Goal: Task Accomplishment & Management: Complete application form

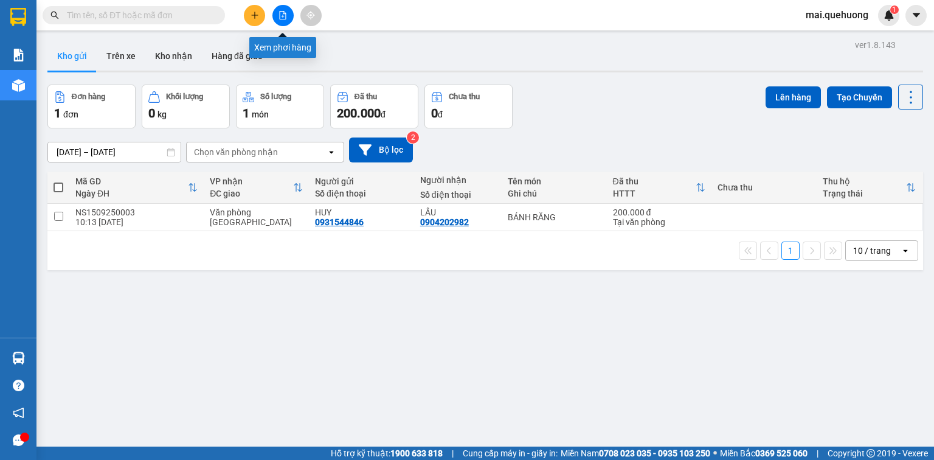
click at [289, 16] on button at bounding box center [282, 15] width 21 height 21
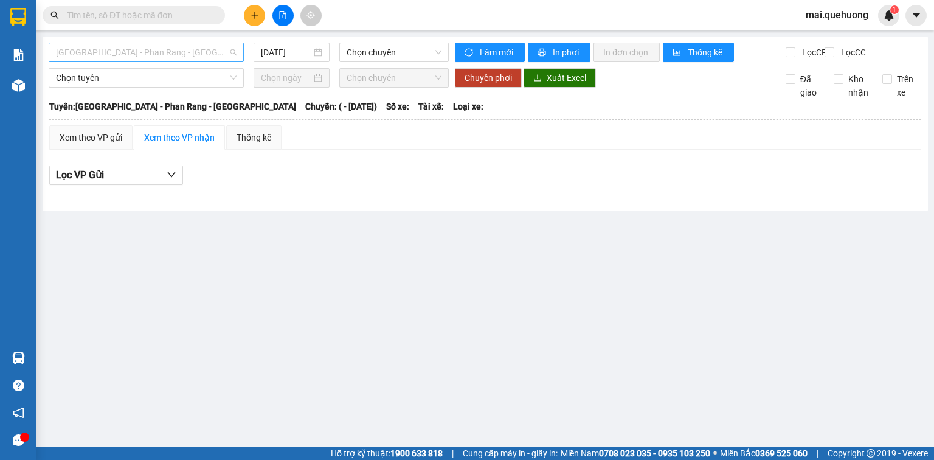
click at [188, 59] on span "[GEOGRAPHIC_DATA] - Phan Rang - [GEOGRAPHIC_DATA]" at bounding box center [146, 52] width 181 height 18
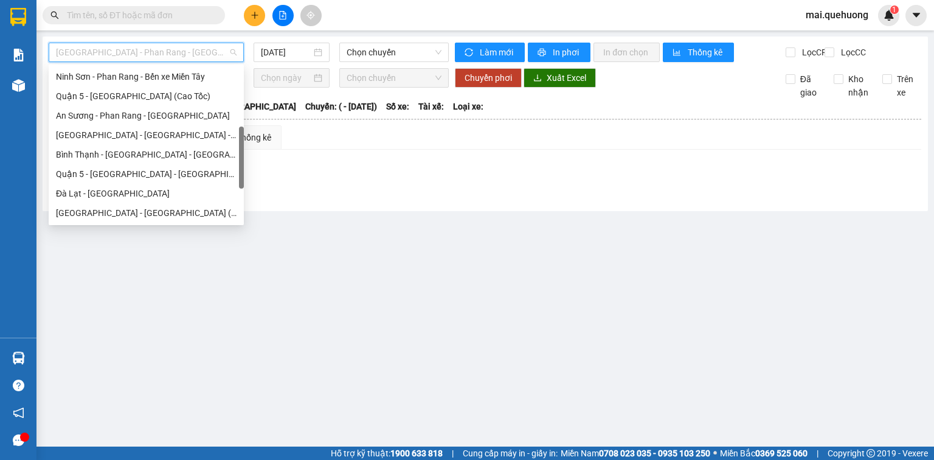
scroll to position [331, 0]
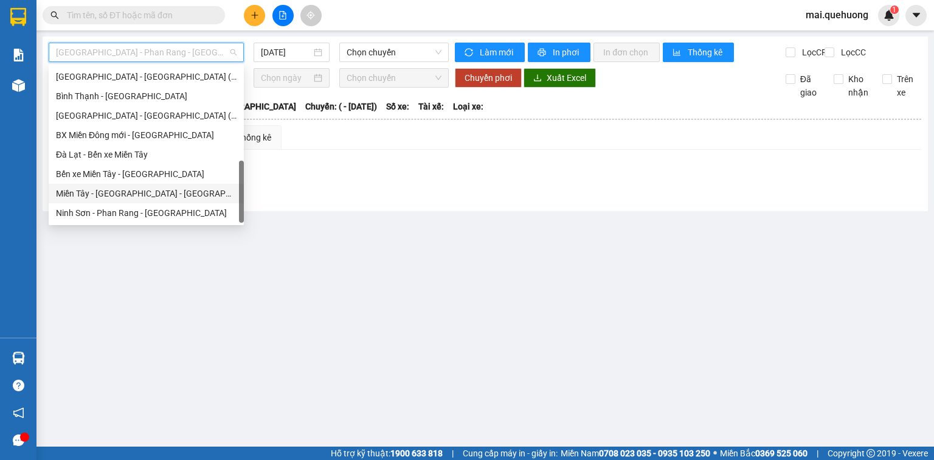
click at [163, 195] on div "Miền Tây - [GEOGRAPHIC_DATA] - [GEOGRAPHIC_DATA]" at bounding box center [146, 193] width 181 height 13
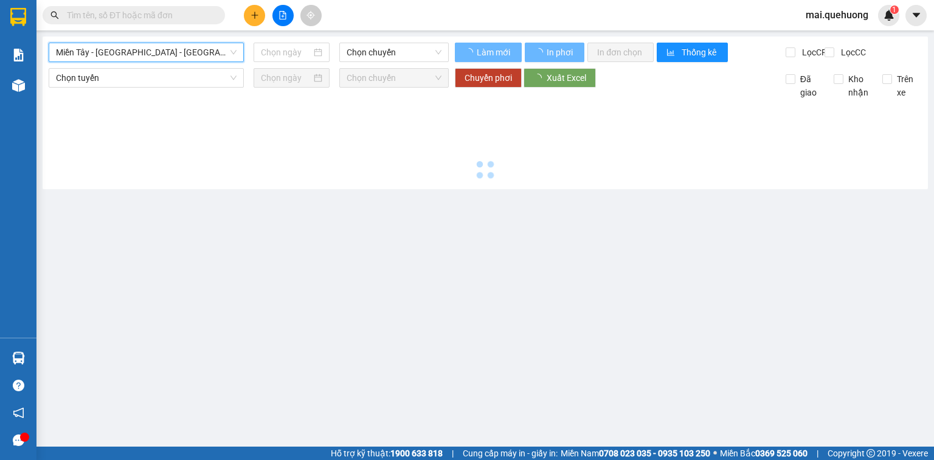
type input "[DATE]"
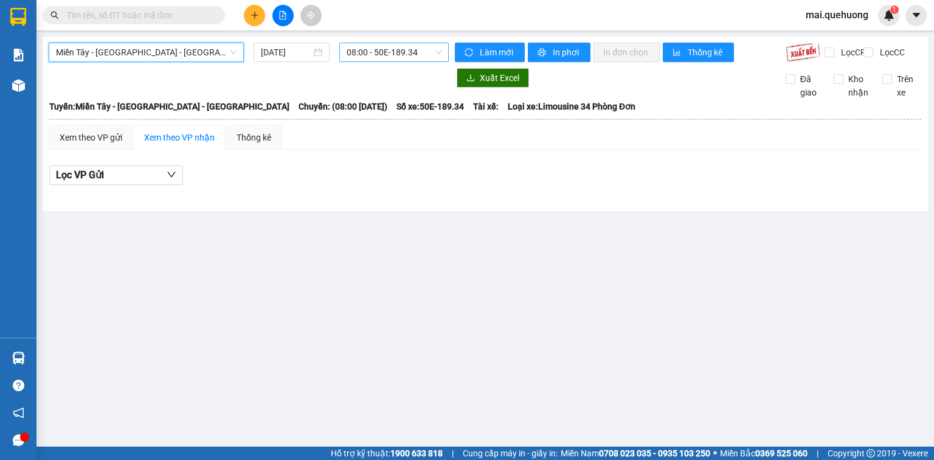
click at [395, 50] on span "08:00 - 50E-189.34" at bounding box center [394, 52] width 95 height 18
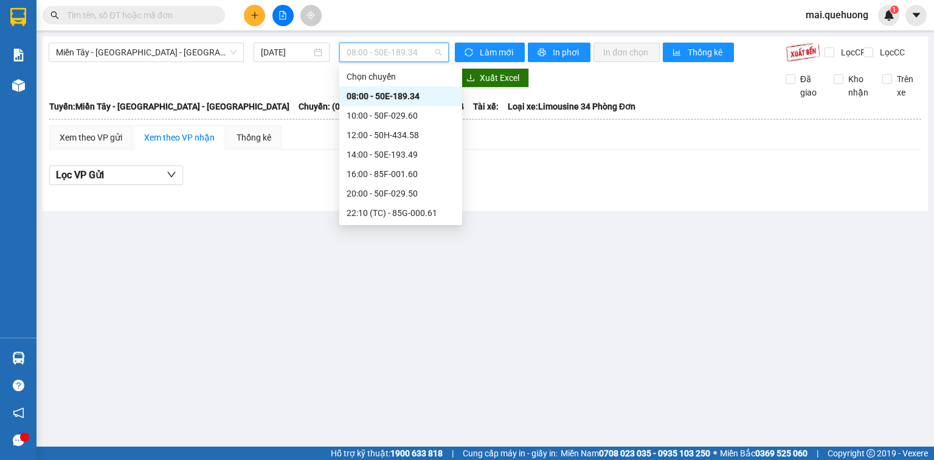
click at [401, 97] on div "08:00 - 50E-189.34" at bounding box center [401, 95] width 108 height 13
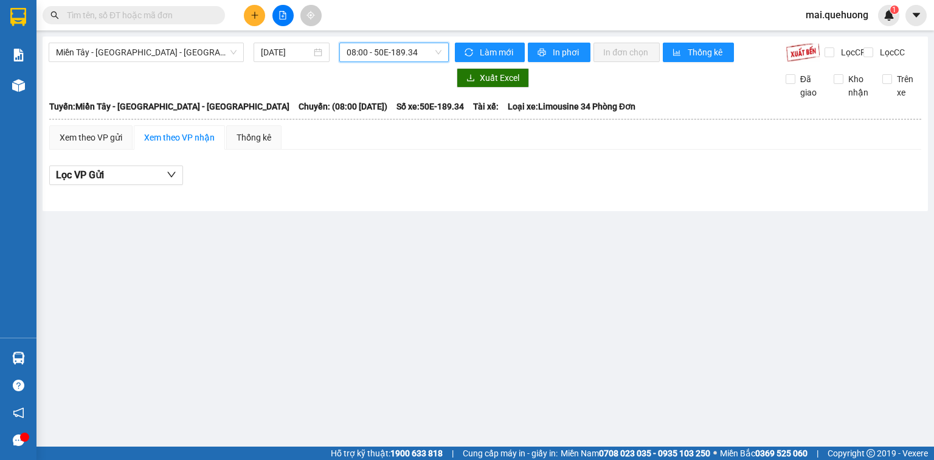
click at [427, 54] on span "08:00 - 50E-189.34" at bounding box center [394, 52] width 95 height 18
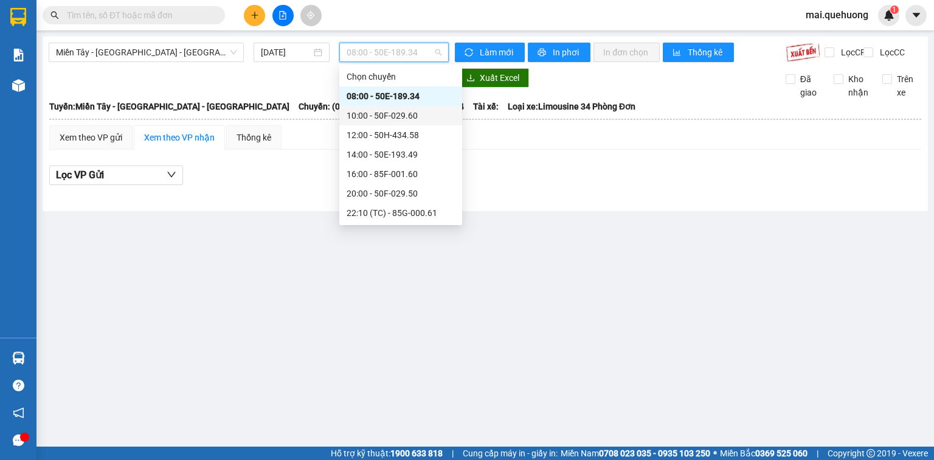
click at [416, 118] on div "10:00 - 50F-029.60" at bounding box center [401, 115] width 108 height 13
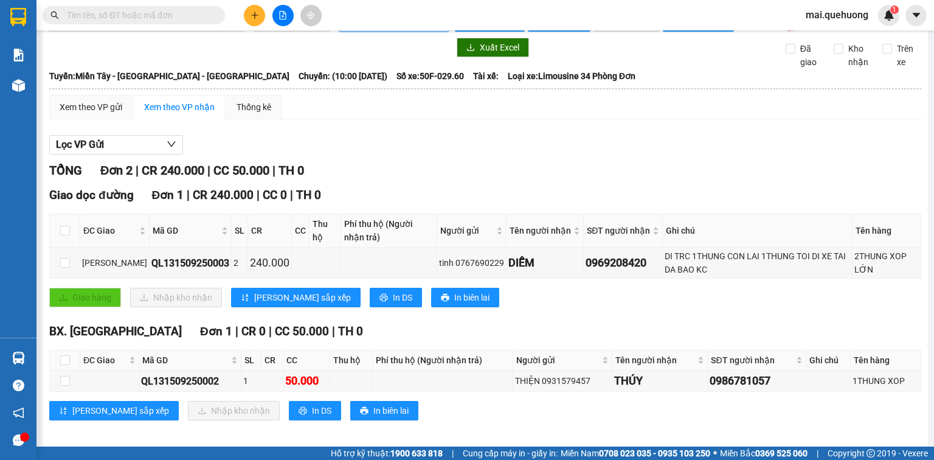
scroll to position [47, 0]
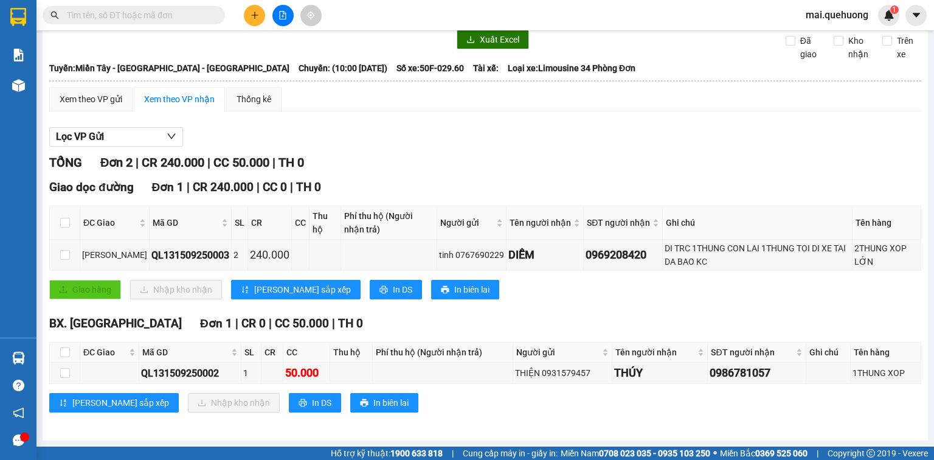
click at [165, 12] on input "text" at bounding box center [139, 15] width 144 height 13
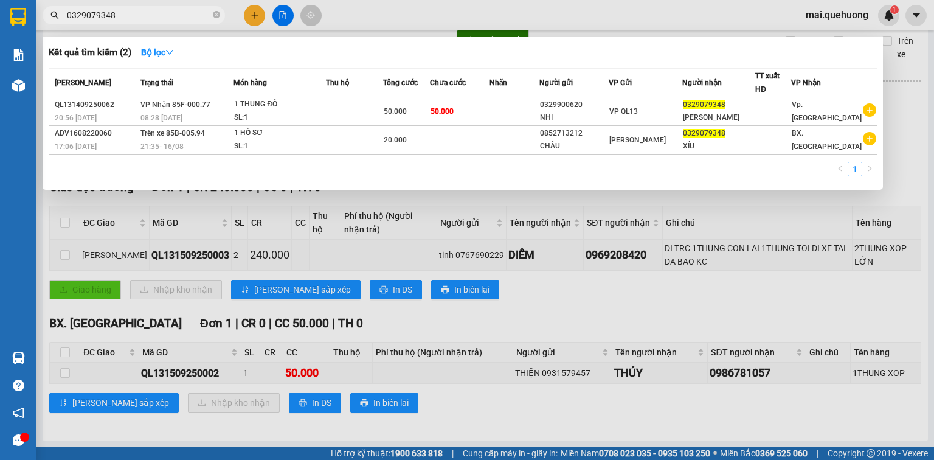
type input "0329079348"
click at [259, 18] on div at bounding box center [467, 230] width 934 height 460
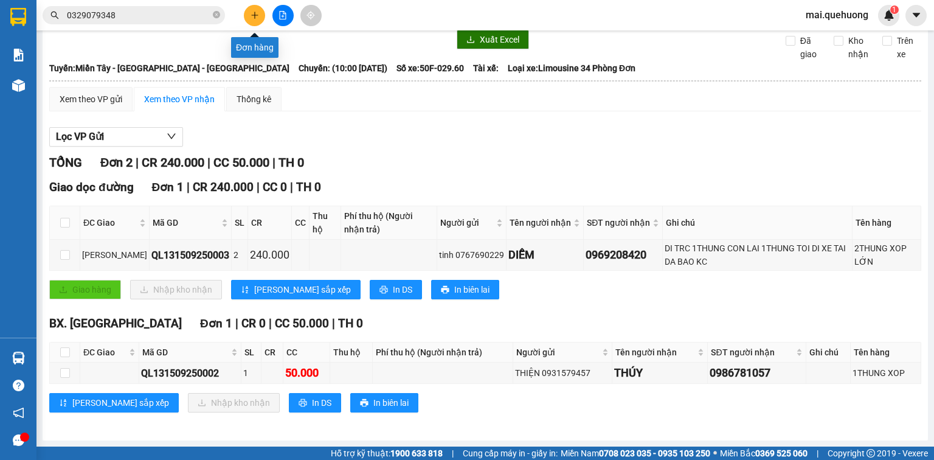
click at [253, 12] on icon "plus" at bounding box center [255, 15] width 9 height 9
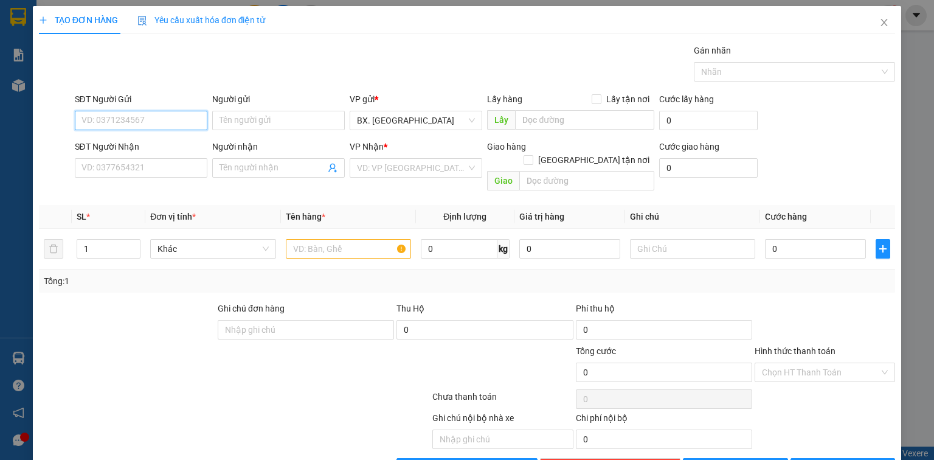
click at [134, 118] on input "SĐT Người Gửi" at bounding box center [141, 120] width 133 height 19
type input "0352267735"
click at [266, 120] on input "Người gửi" at bounding box center [278, 120] width 133 height 19
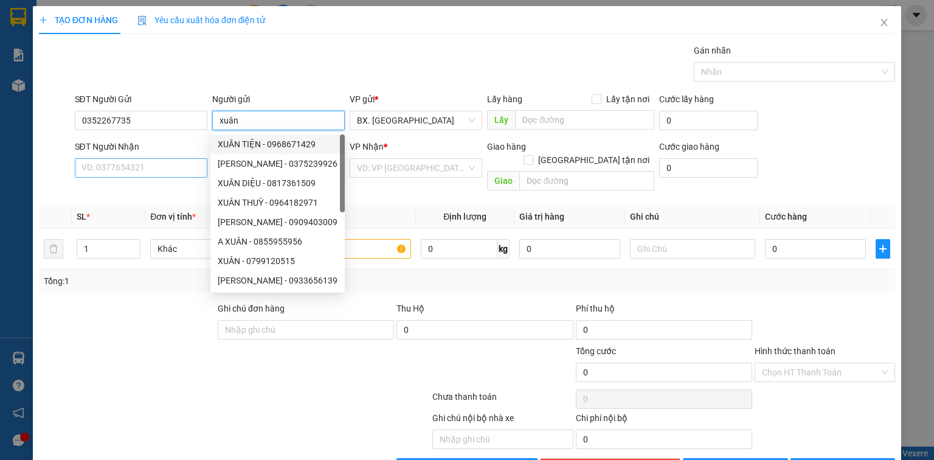
type input "xuân"
click at [131, 167] on input "SĐT Người Nhận" at bounding box center [141, 167] width 133 height 19
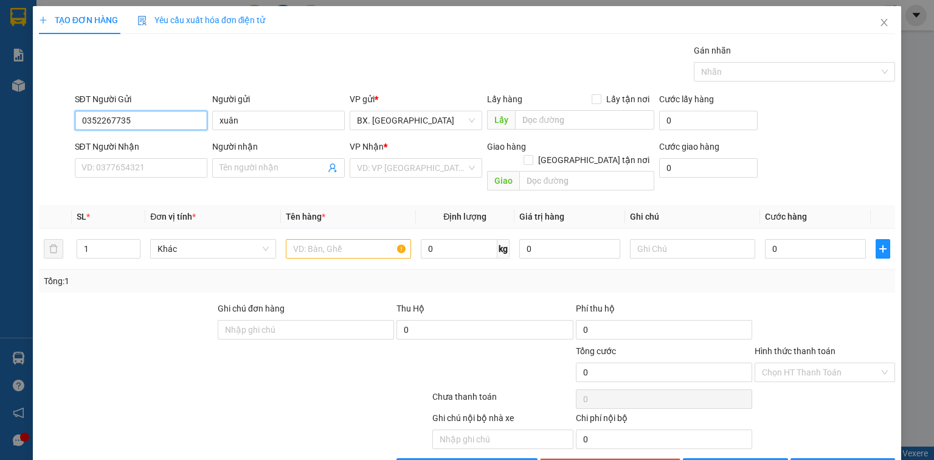
click at [149, 123] on input "0352267735" at bounding box center [141, 120] width 133 height 19
click at [147, 174] on input "SĐT Người Nhận" at bounding box center [141, 167] width 133 height 19
paste input "0352267735"
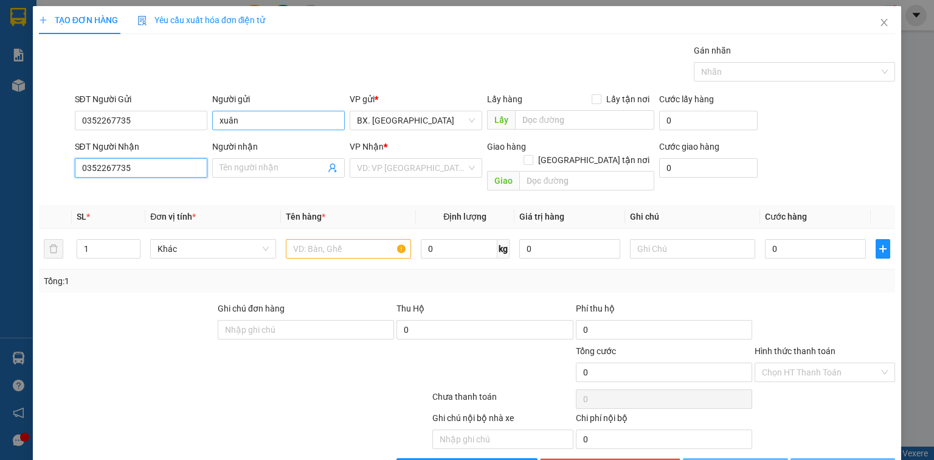
type input "0352267735"
click at [240, 129] on input "xuân" at bounding box center [278, 120] width 133 height 19
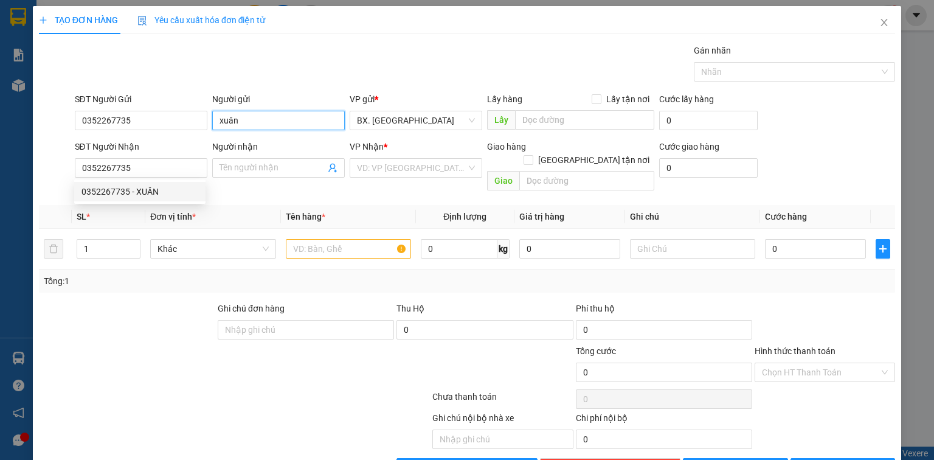
click at [240, 129] on input "xuân" at bounding box center [278, 120] width 133 height 19
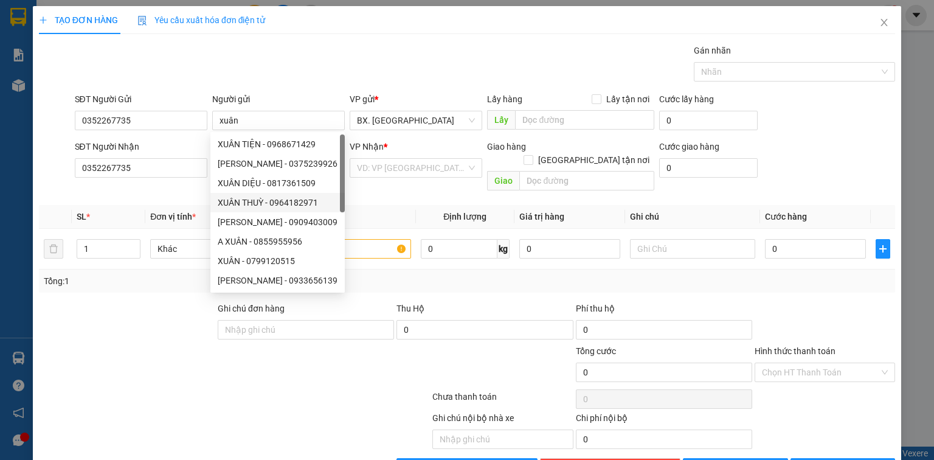
click at [140, 185] on div "Transit Pickup Surcharge Ids Transit Deliver Surcharge Ids Transit Deliver Surc…" at bounding box center [467, 261] width 856 height 434
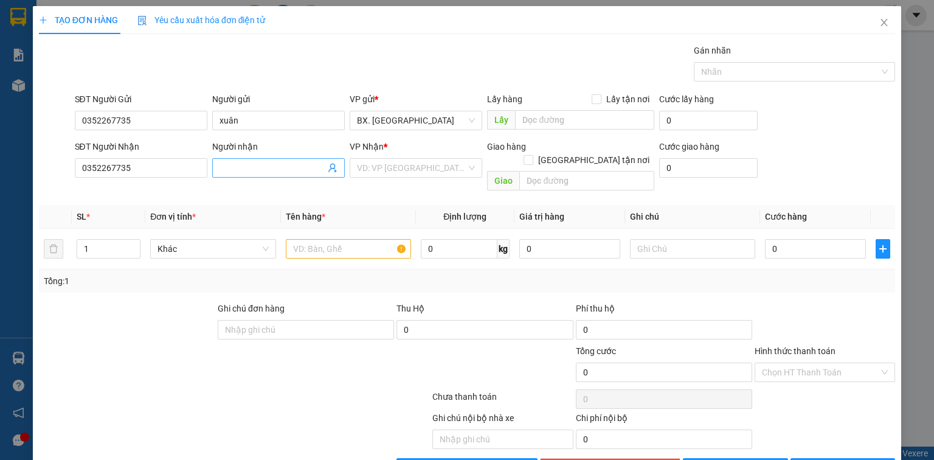
click at [229, 168] on input "Người nhận" at bounding box center [273, 167] width 106 height 13
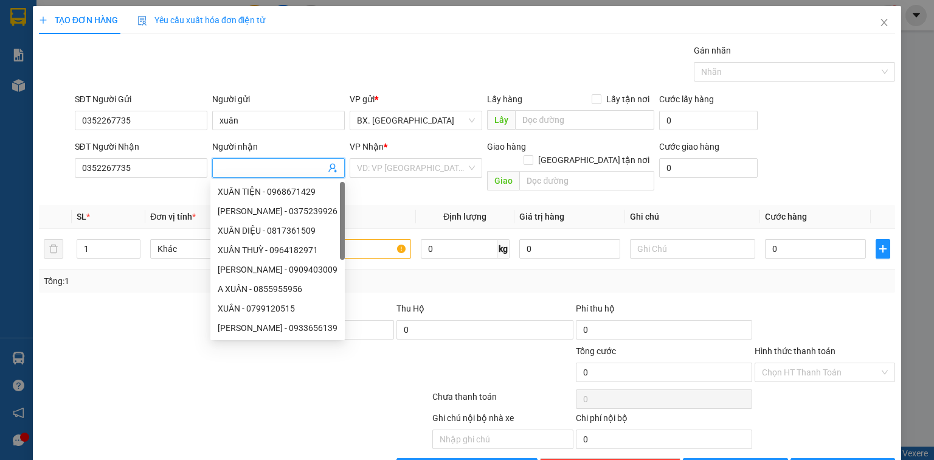
paste input "xuân"
type input "xuân"
drag, startPoint x: 132, startPoint y: 124, endPoint x: 0, endPoint y: 126, distance: 132.0
click at [0, 126] on div "TẠO ĐƠN HÀNG Yêu cầu xuất hóa đơn điện tử Transit Pickup Surcharge Ids Transit …" at bounding box center [467, 230] width 934 height 460
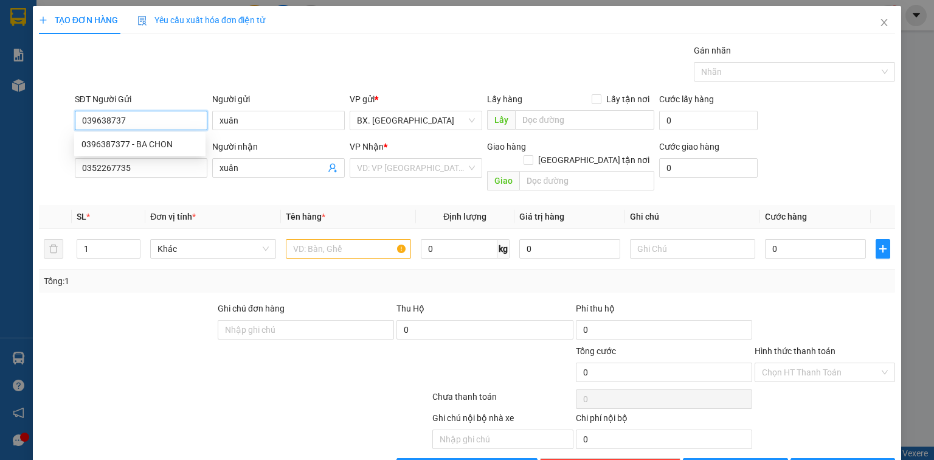
type input "0396387377"
click at [101, 148] on div "0396387377 - BA CHON" at bounding box center [139, 143] width 117 height 13
type input "BA CHON"
type input "40.000"
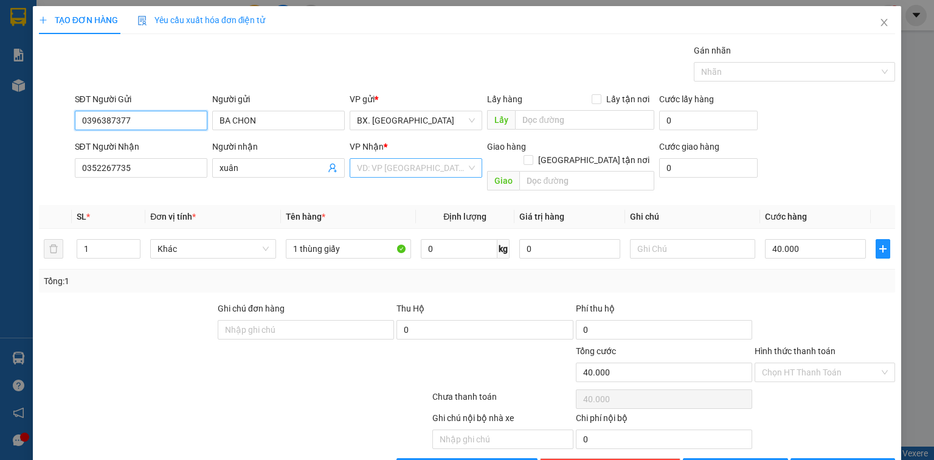
type input "0396387377"
click at [439, 163] on input "search" at bounding box center [411, 168] width 109 height 18
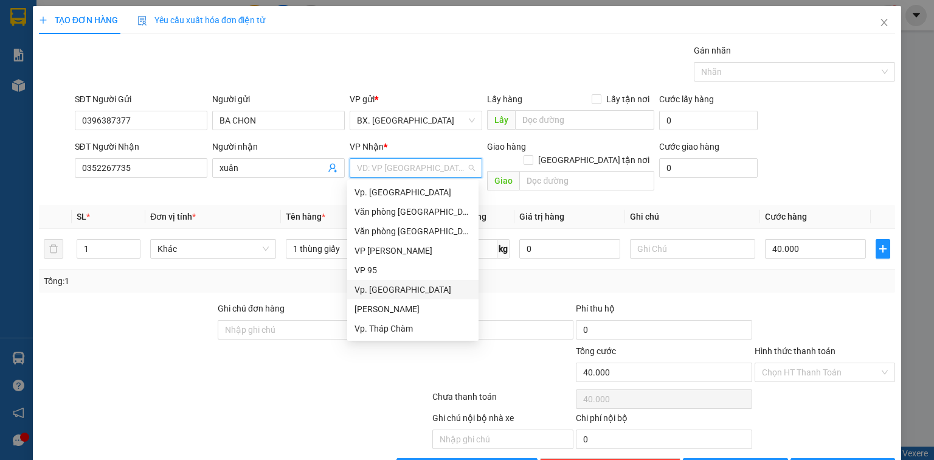
scroll to position [92, 0]
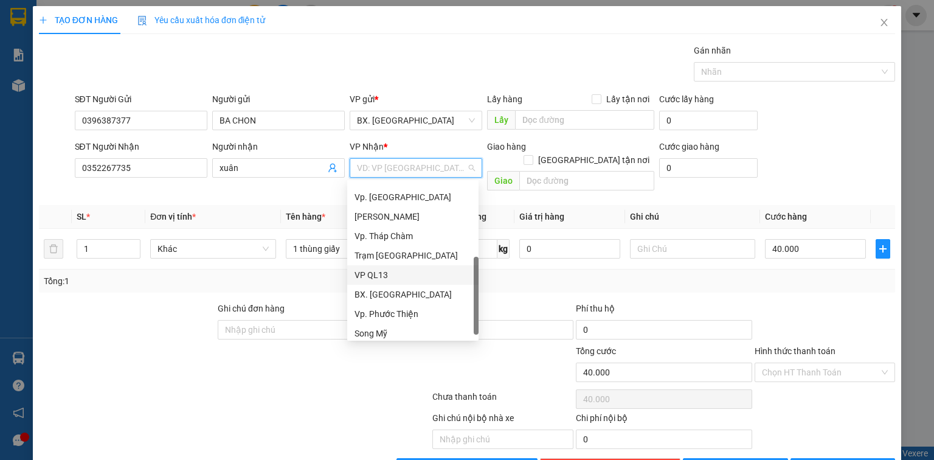
click at [382, 276] on div "VP QL13" at bounding box center [413, 274] width 117 height 13
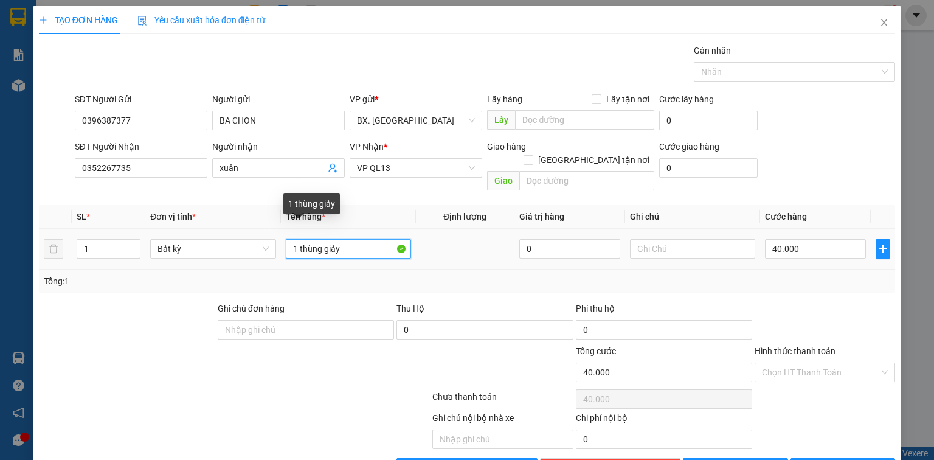
drag, startPoint x: 350, startPoint y: 241, endPoint x: 321, endPoint y: 237, distance: 29.5
click at [321, 239] on input "1 thùng giấy" at bounding box center [348, 248] width 125 height 19
type input "1 thùngXỐP"
click at [807, 363] on input "Hình thức thanh toán" at bounding box center [820, 372] width 117 height 18
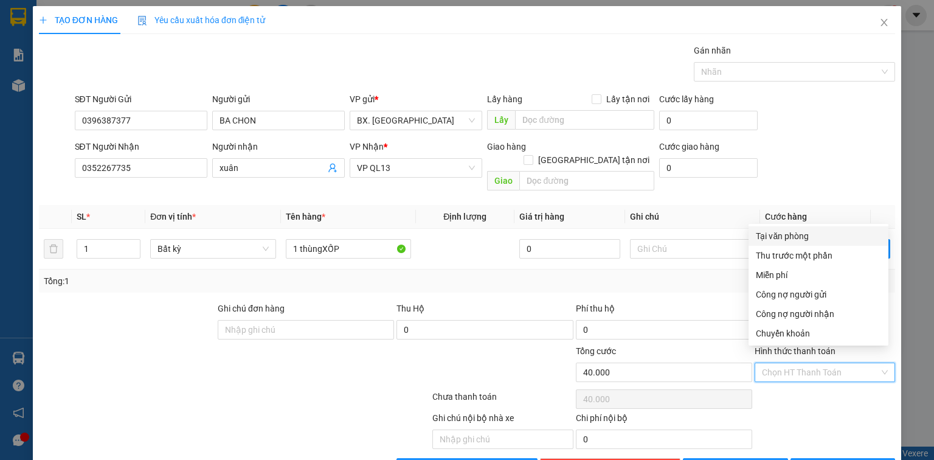
click at [788, 236] on div "Tại văn phòng" at bounding box center [818, 235] width 125 height 13
type input "0"
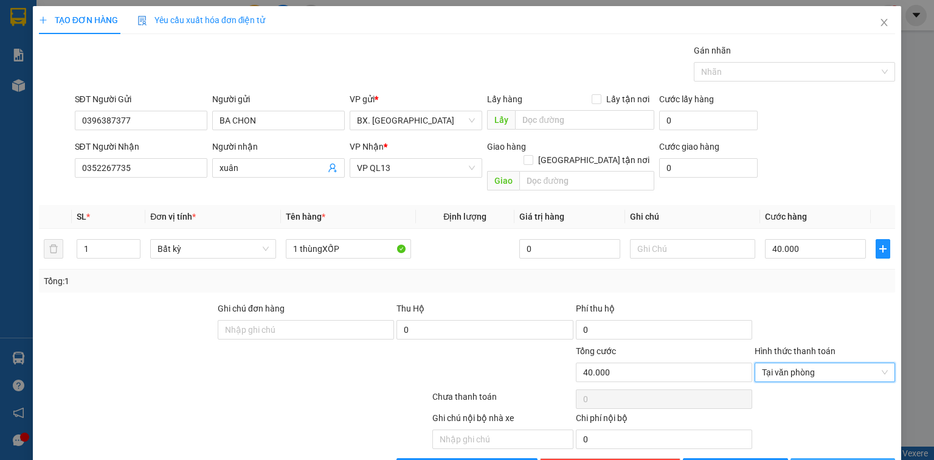
click at [836, 459] on span "[PERSON_NAME] và In" at bounding box center [856, 467] width 85 height 13
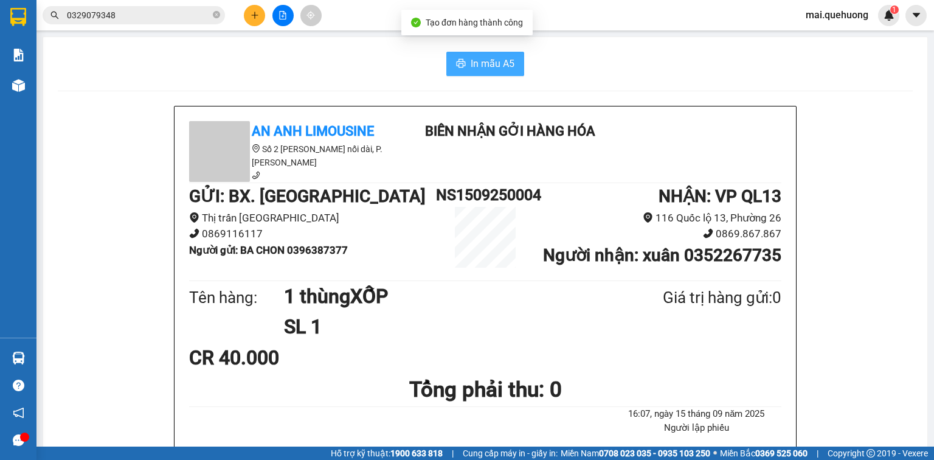
click at [476, 61] on span "In mẫu A5" at bounding box center [493, 63] width 44 height 15
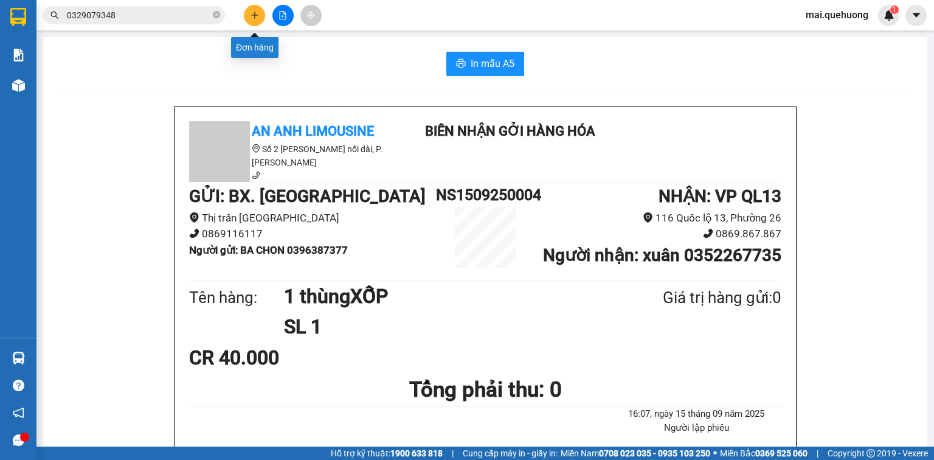
click at [256, 16] on icon "plus" at bounding box center [255, 15] width 9 height 9
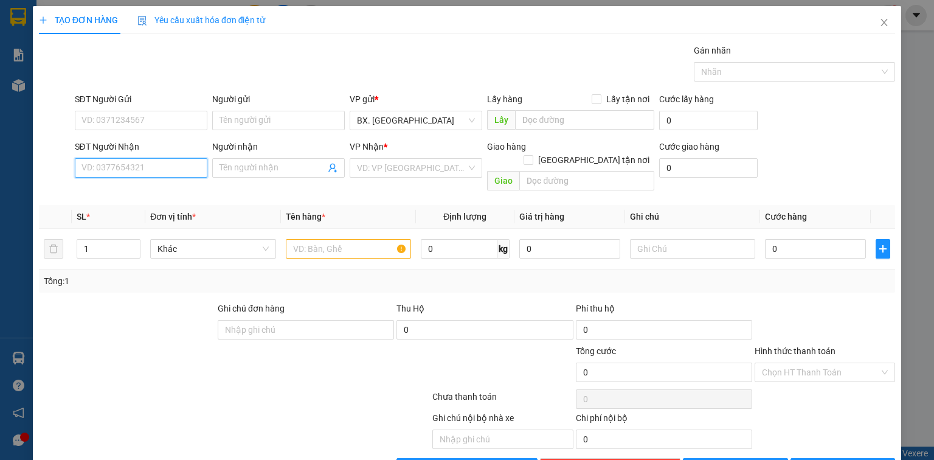
click at [151, 172] on input "SĐT Người Nhận" at bounding box center [141, 167] width 133 height 19
drag, startPoint x: 149, startPoint y: 175, endPoint x: 17, endPoint y: 185, distance: 132.4
click at [17, 185] on div "TẠO ĐƠN HÀNG Yêu cầu xuất hóa đơn điện tử Transit Pickup Surcharge Ids Transit …" at bounding box center [467, 230] width 934 height 460
type input "0566799218"
click at [147, 116] on input "SĐT Người Gửi" at bounding box center [141, 120] width 133 height 19
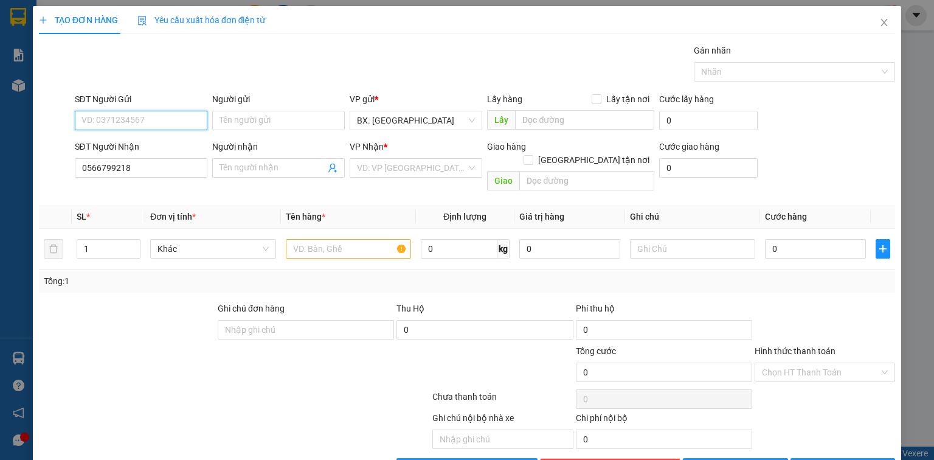
paste input "0566799218"
type input "0566799218"
click at [144, 171] on input "0566799218" at bounding box center [141, 167] width 133 height 19
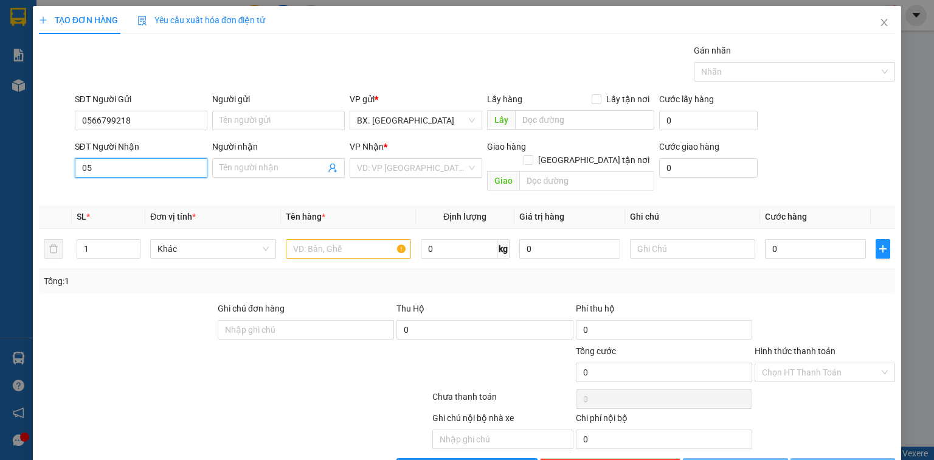
type input "0"
click at [130, 168] on input "SĐT Người Nhận" at bounding box center [141, 167] width 133 height 19
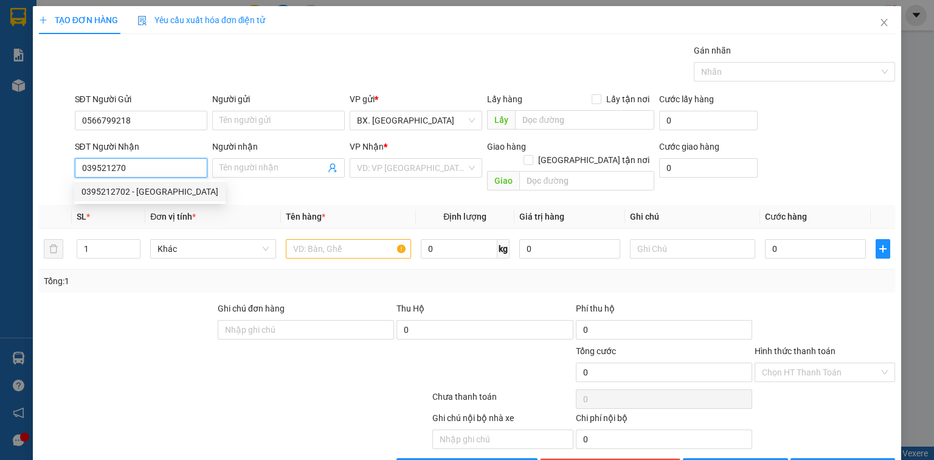
click at [168, 192] on div "0395212702 - [GEOGRAPHIC_DATA]" at bounding box center [149, 191] width 137 height 13
type input "0395212702"
type input "NA BÌNH DƯƠNG"
type input "80.000"
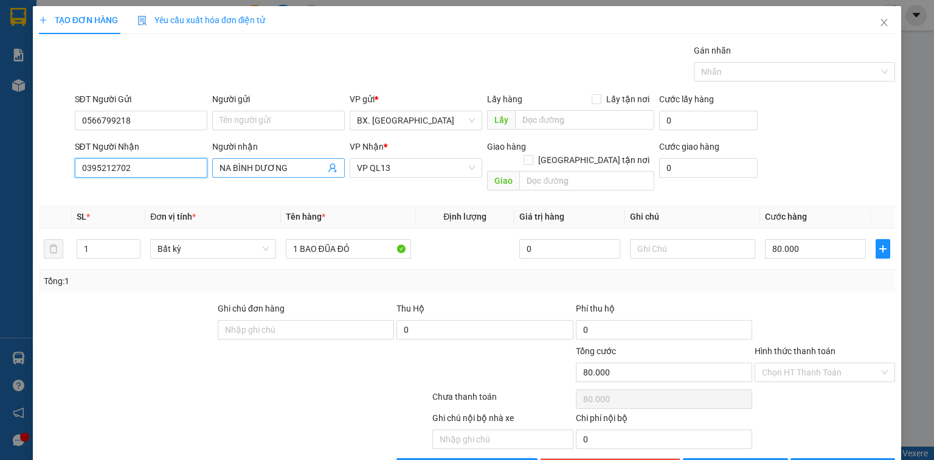
type input "0395212702"
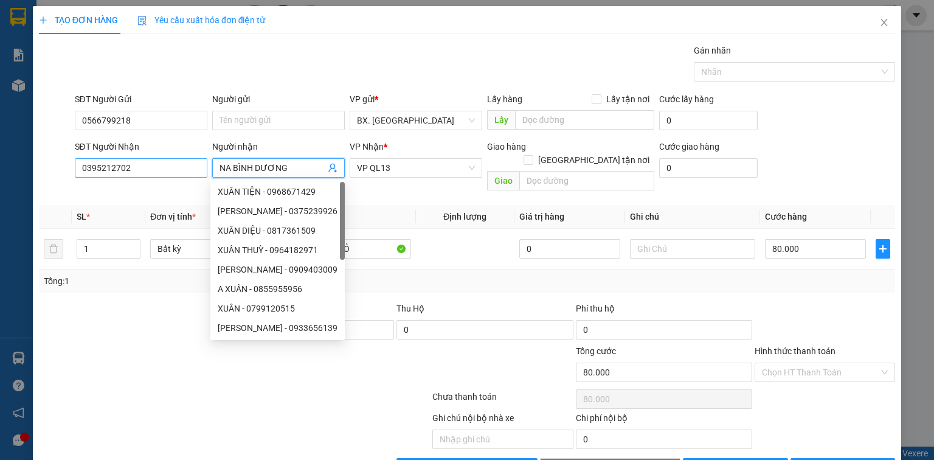
drag, startPoint x: 288, startPoint y: 168, endPoint x: 204, endPoint y: 171, distance: 84.0
click at [204, 171] on div "SĐT Người Nhận 0395212702 Người nhận NA BÌNH DƯƠNG VP Nhận * VP QL13 Giao hàng …" at bounding box center [485, 168] width 826 height 56
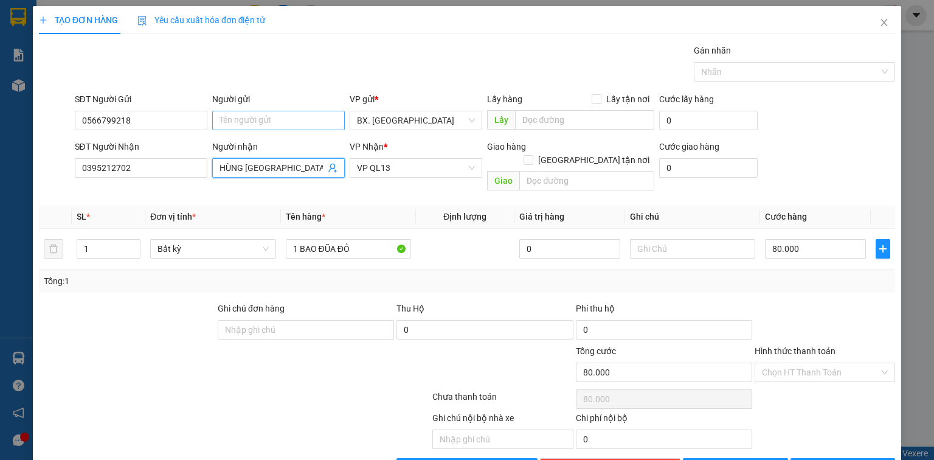
type input "HÙNG [GEOGRAPHIC_DATA]"
click at [268, 122] on input "Người gửi" at bounding box center [278, 120] width 133 height 19
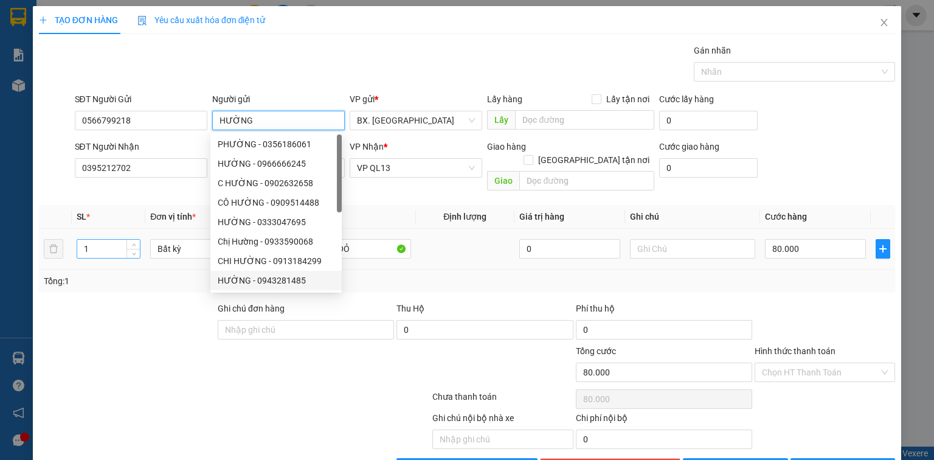
type input "HƯỜNG"
drag, startPoint x: 94, startPoint y: 233, endPoint x: 73, endPoint y: 236, distance: 20.8
click at [73, 236] on td "1" at bounding box center [109, 249] width 74 height 41
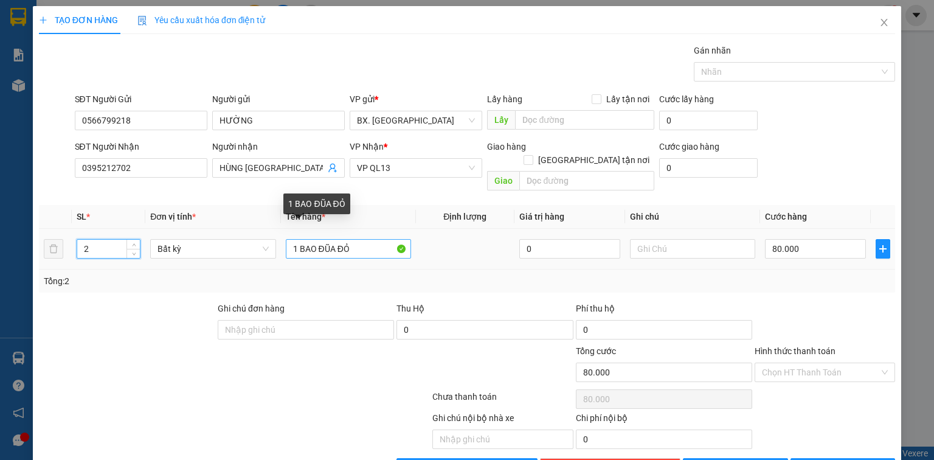
type input "2"
click at [294, 239] on input "1 BAO ĐŨA ĐỎ" at bounding box center [348, 248] width 125 height 19
type input "0"
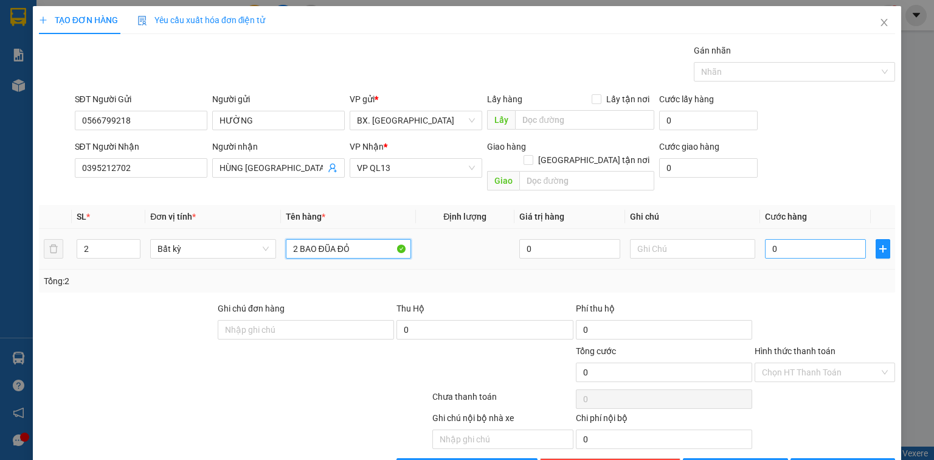
type input "2 BAO ĐŨA ĐỎ"
click at [792, 241] on input "0" at bounding box center [815, 248] width 101 height 19
type input "2"
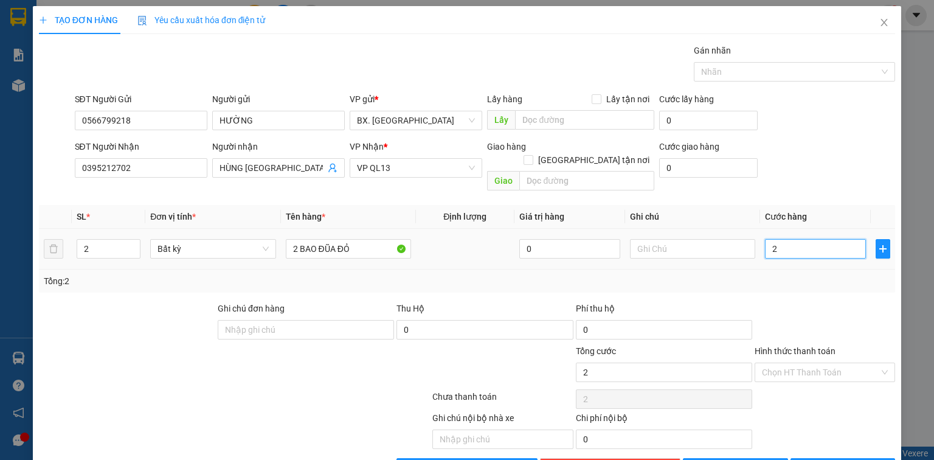
type input "20"
type input "200"
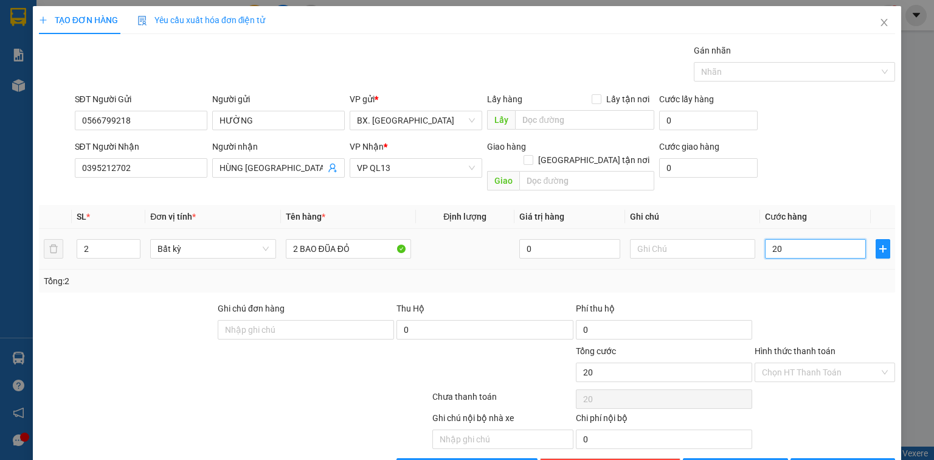
type input "200"
type input "2.000"
type input "20.000"
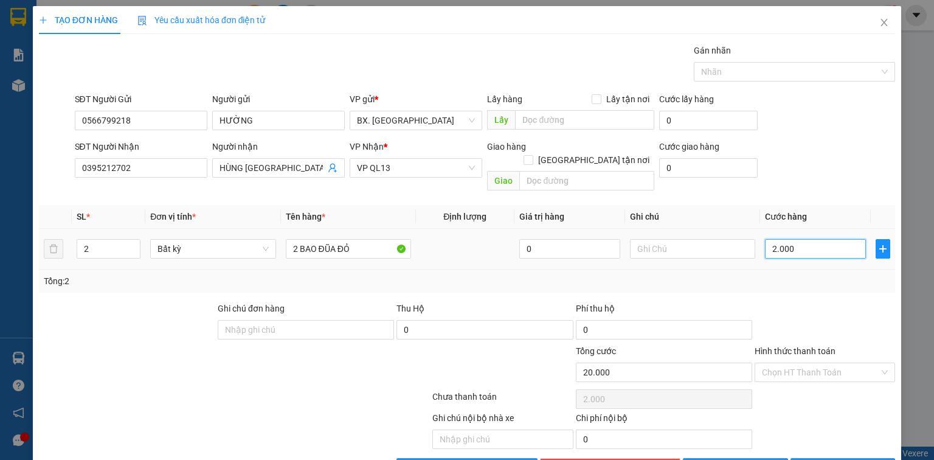
type input "20.000"
type input "200.000"
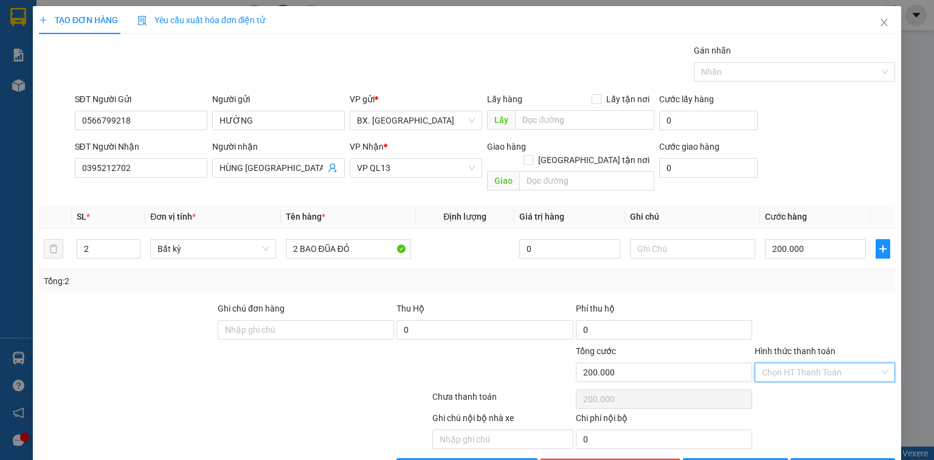
click at [834, 363] on input "Hình thức thanh toán" at bounding box center [820, 372] width 117 height 18
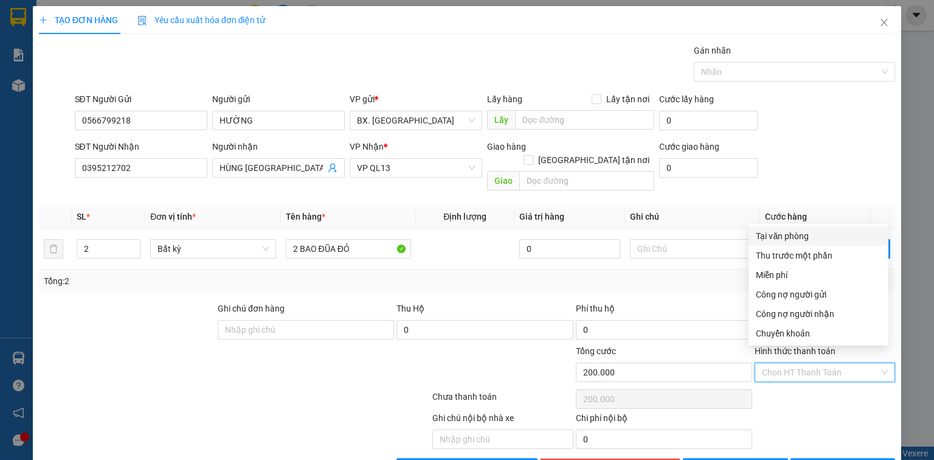
click at [810, 232] on div "Tại văn phòng" at bounding box center [818, 235] width 125 height 13
type input "0"
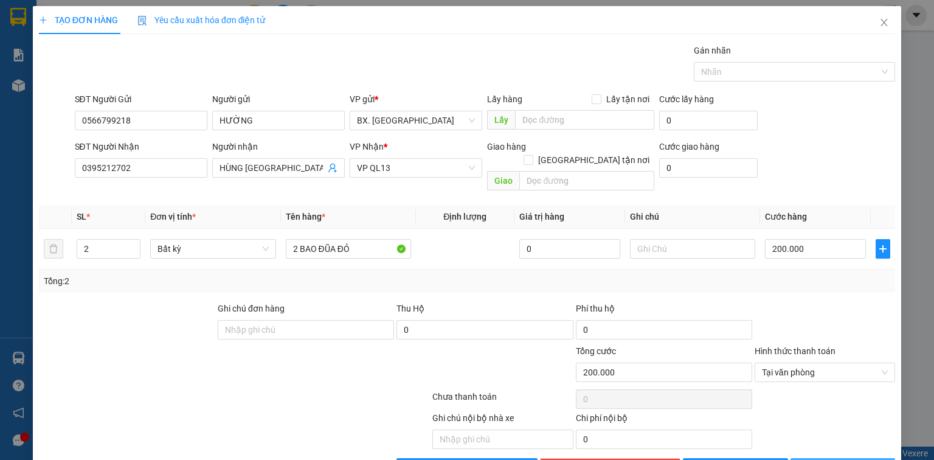
click at [840, 459] on span "[PERSON_NAME] và In" at bounding box center [856, 467] width 85 height 13
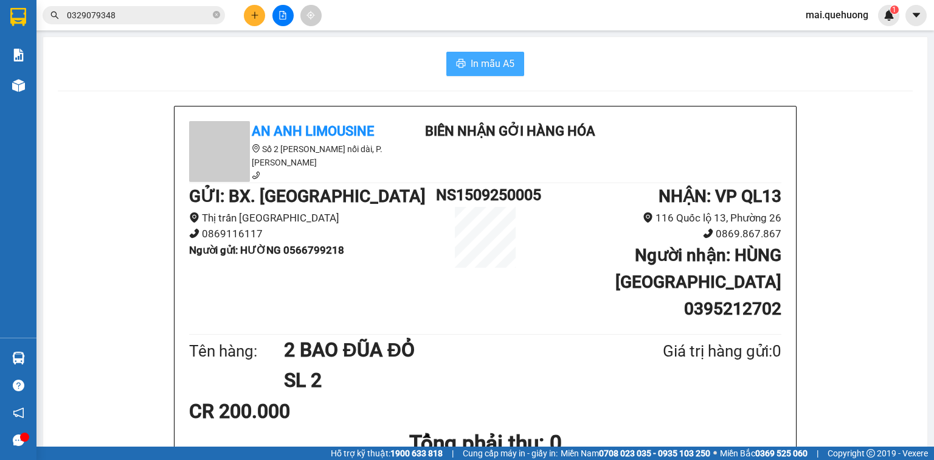
click at [472, 68] on span "In mẫu A5" at bounding box center [493, 63] width 44 height 15
click at [493, 71] on span "In mẫu A5" at bounding box center [493, 63] width 44 height 15
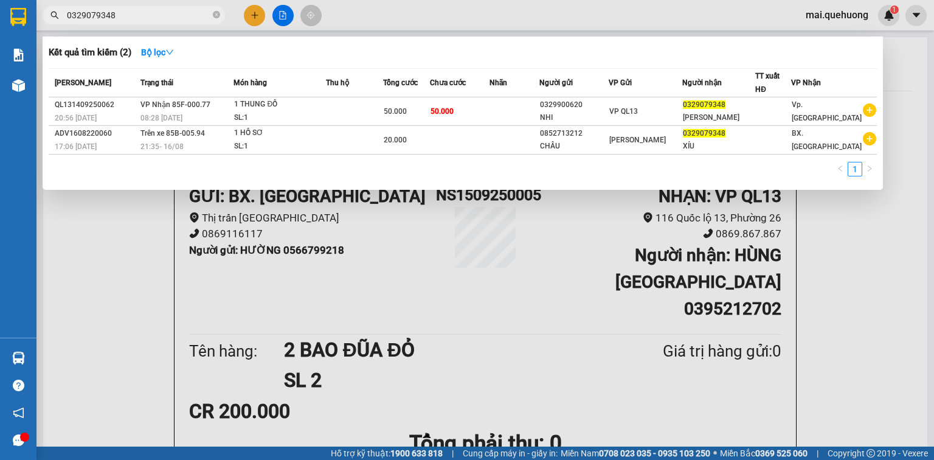
click at [121, 12] on input "0329079348" at bounding box center [139, 15] width 144 height 13
click at [279, 12] on div at bounding box center [467, 230] width 934 height 460
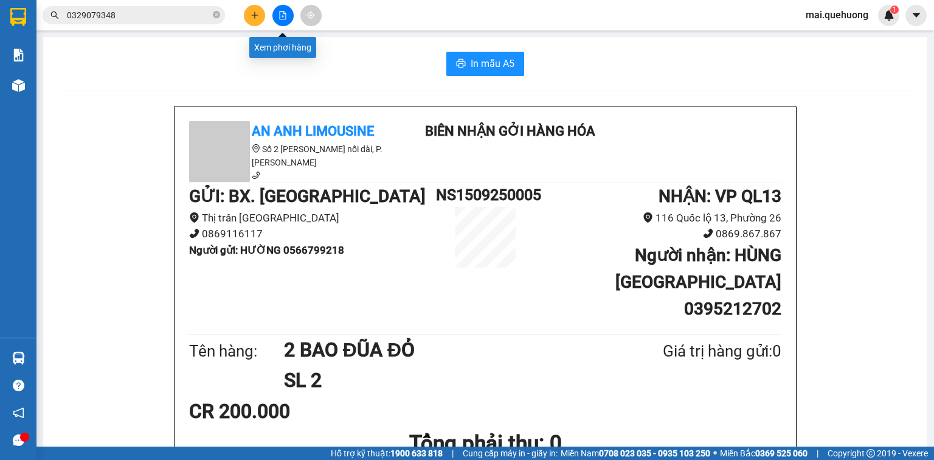
click at [280, 17] on icon "file-add" at bounding box center [282, 15] width 9 height 9
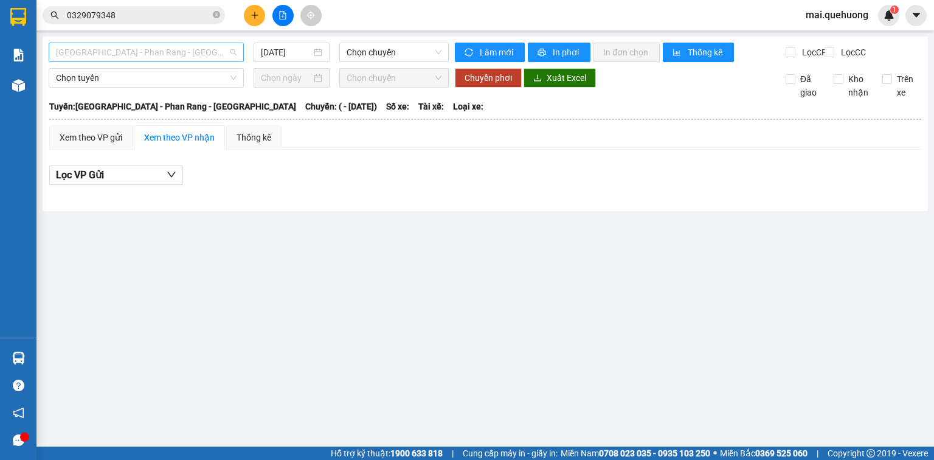
click at [157, 56] on span "[GEOGRAPHIC_DATA] - Phan Rang - [GEOGRAPHIC_DATA]" at bounding box center [146, 52] width 181 height 18
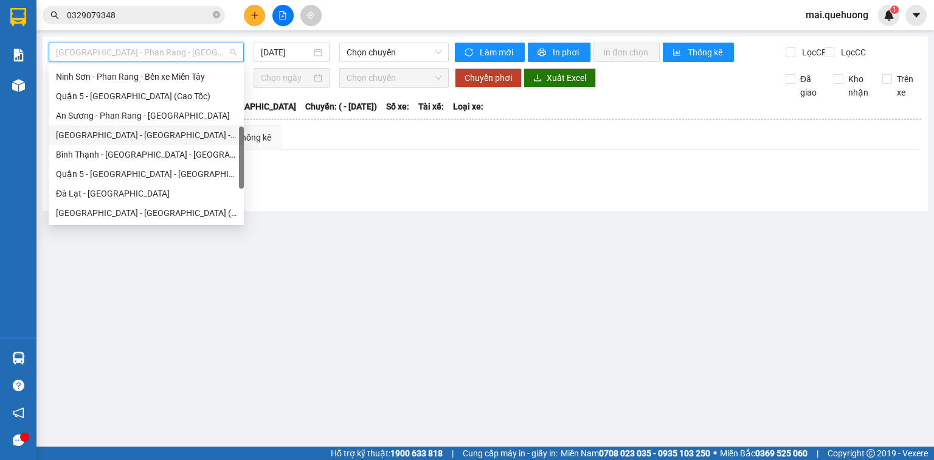
scroll to position [331, 0]
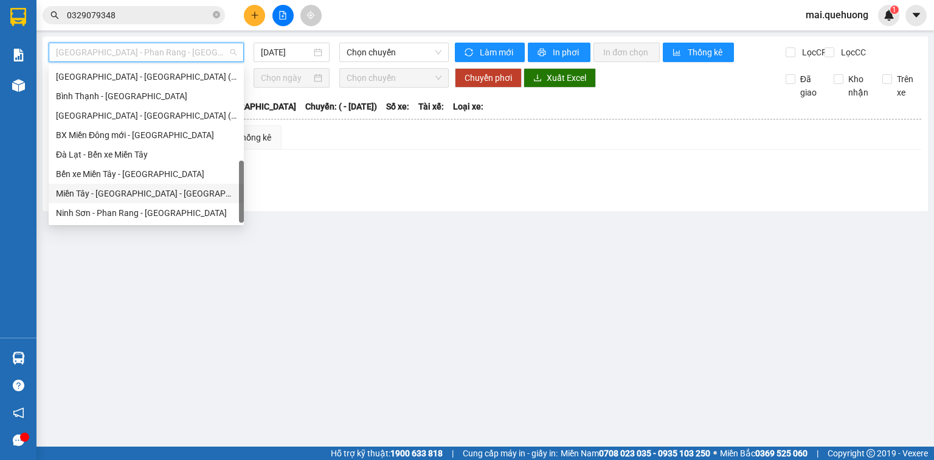
click at [129, 197] on div "Miền Tây - [GEOGRAPHIC_DATA] - [GEOGRAPHIC_DATA]" at bounding box center [146, 193] width 181 height 13
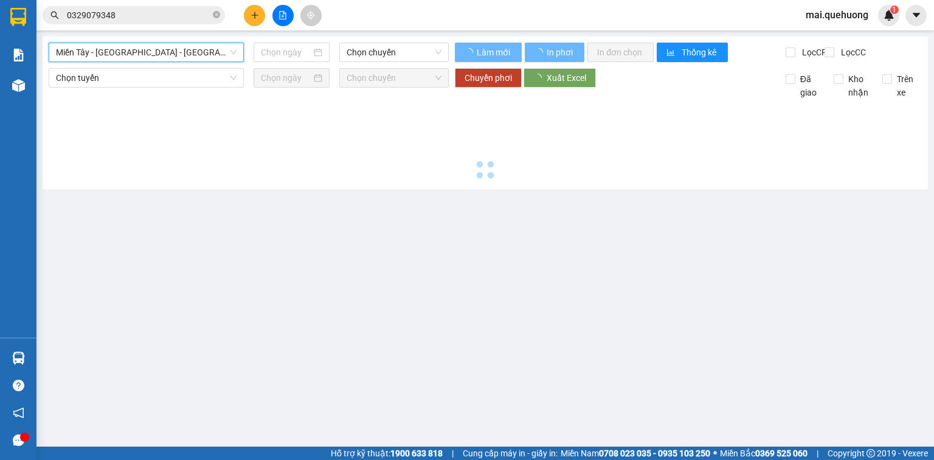
type input "[DATE]"
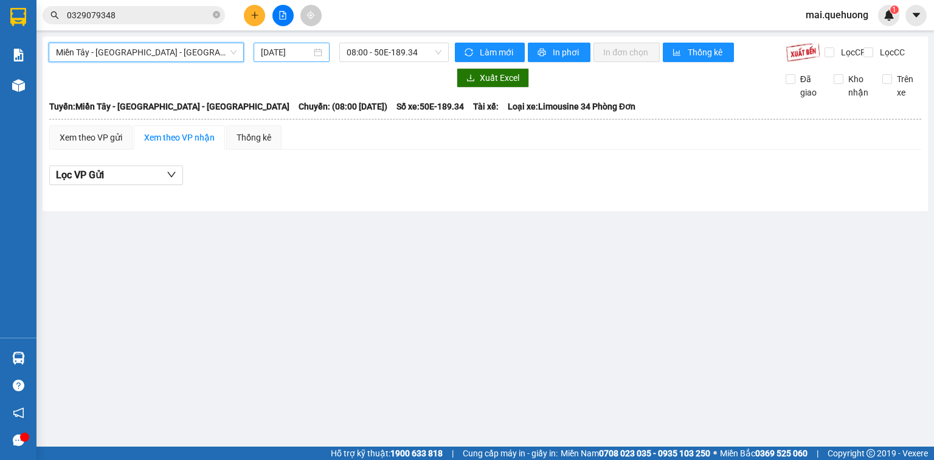
click at [307, 47] on input "[DATE]" at bounding box center [286, 52] width 50 height 13
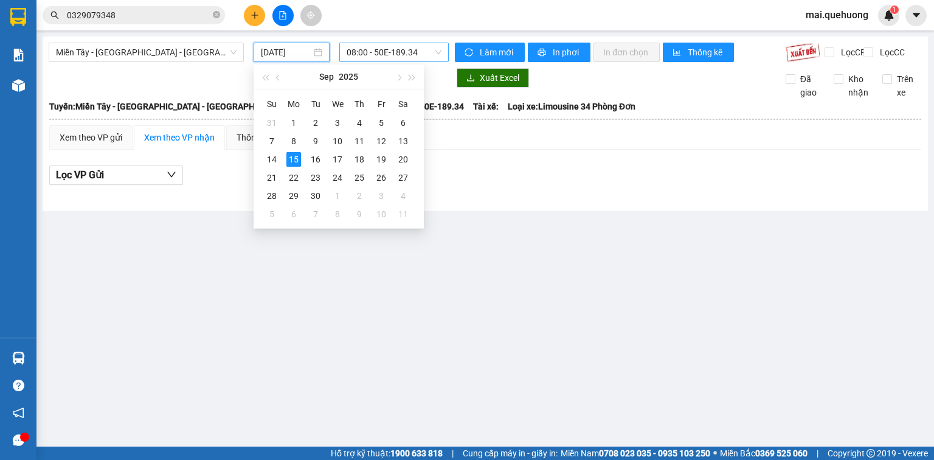
click at [406, 53] on span "08:00 - 50E-189.34" at bounding box center [394, 52] width 95 height 18
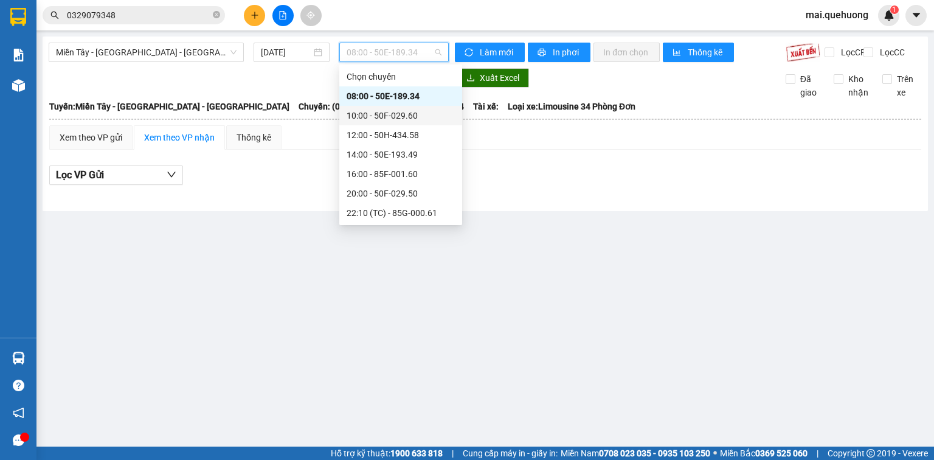
click at [413, 122] on div "10:00 - 50F-029.60" at bounding box center [401, 115] width 108 height 13
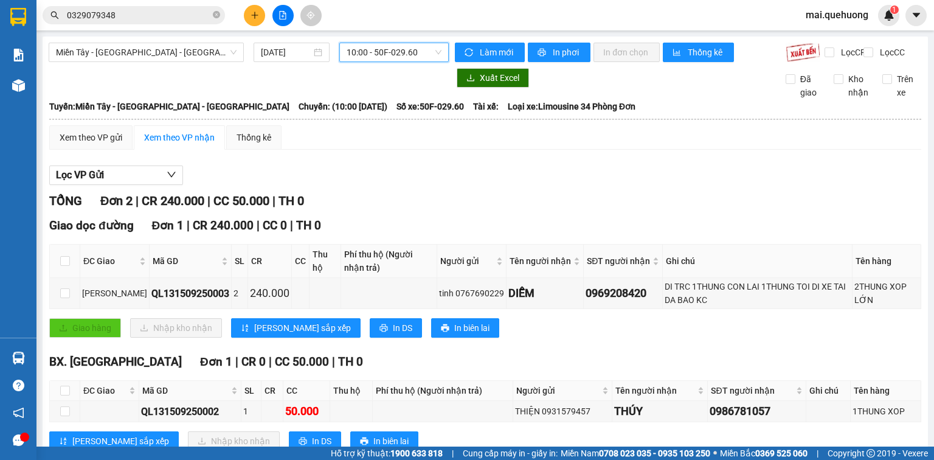
click at [395, 43] on span "10:00 - 50F-029.60" at bounding box center [394, 52] width 95 height 18
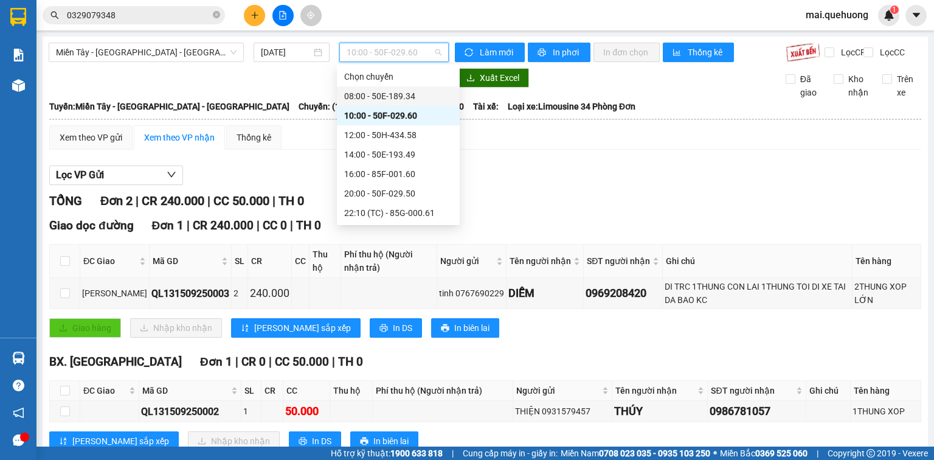
click at [409, 94] on div "08:00 - 50E-189.34" at bounding box center [398, 95] width 108 height 13
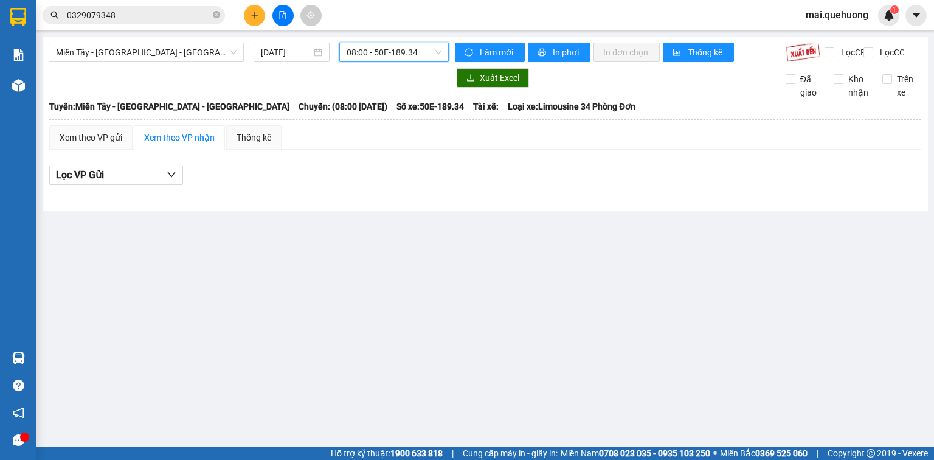
click at [377, 52] on span "08:00 - 50E-189.34" at bounding box center [394, 52] width 95 height 18
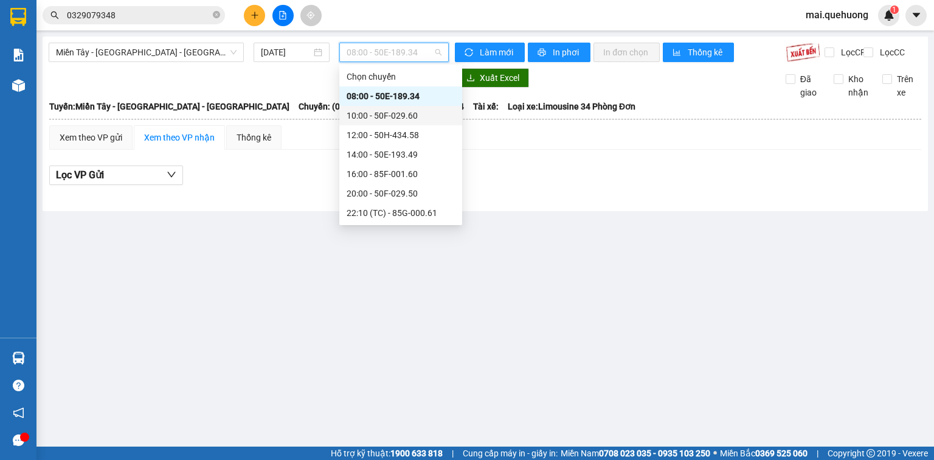
click at [398, 115] on div "10:00 - 50F-029.60" at bounding box center [401, 115] width 108 height 13
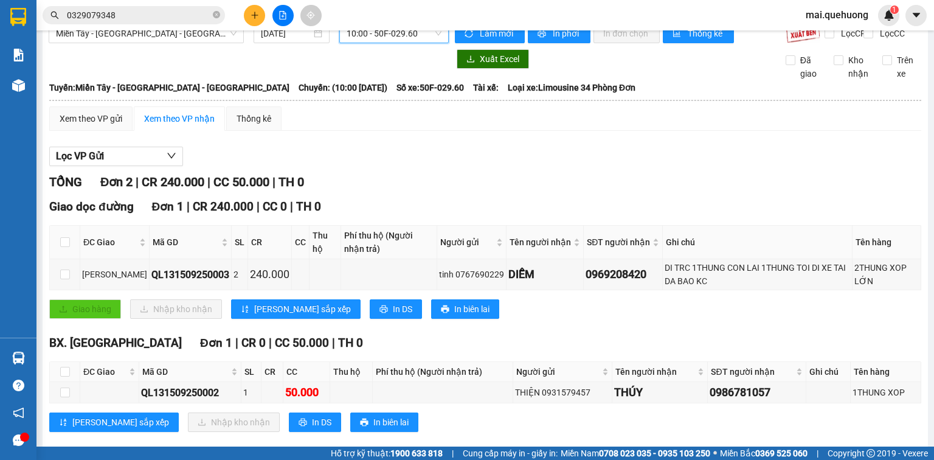
scroll to position [47, 0]
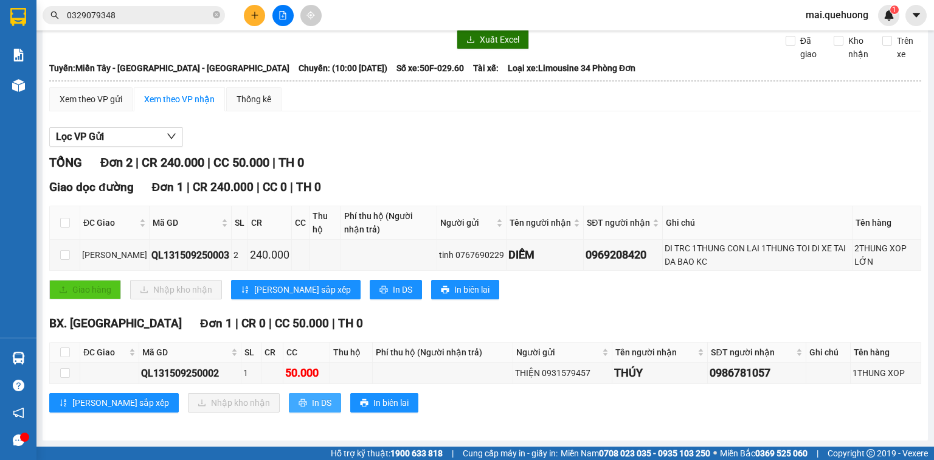
click at [312, 409] on span "In DS" at bounding box center [321, 402] width 19 height 13
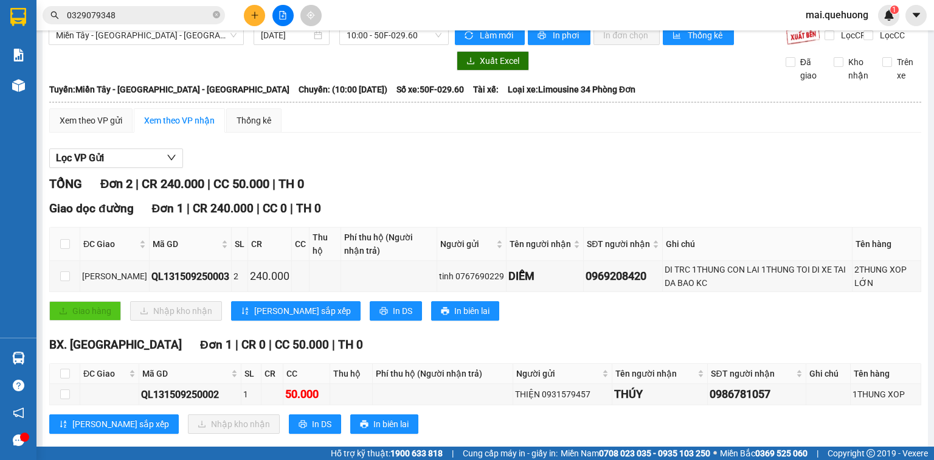
scroll to position [0, 0]
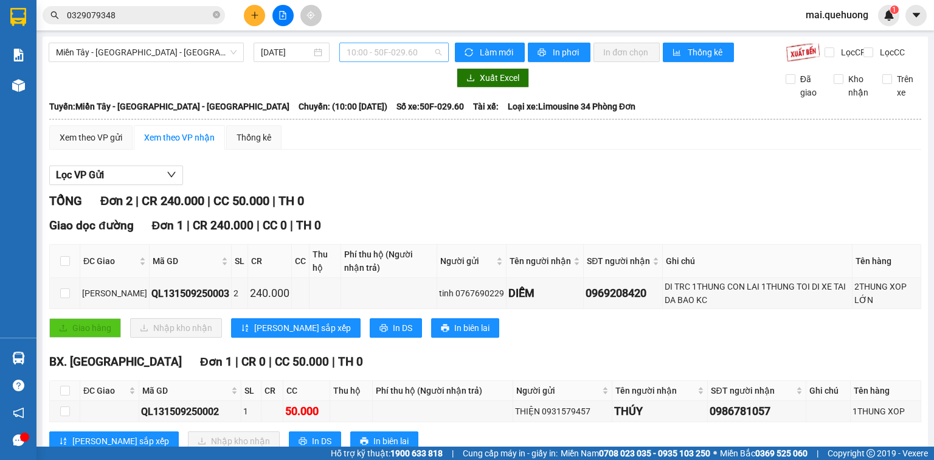
click at [392, 48] on span "10:00 - 50F-029.60" at bounding box center [394, 52] width 95 height 18
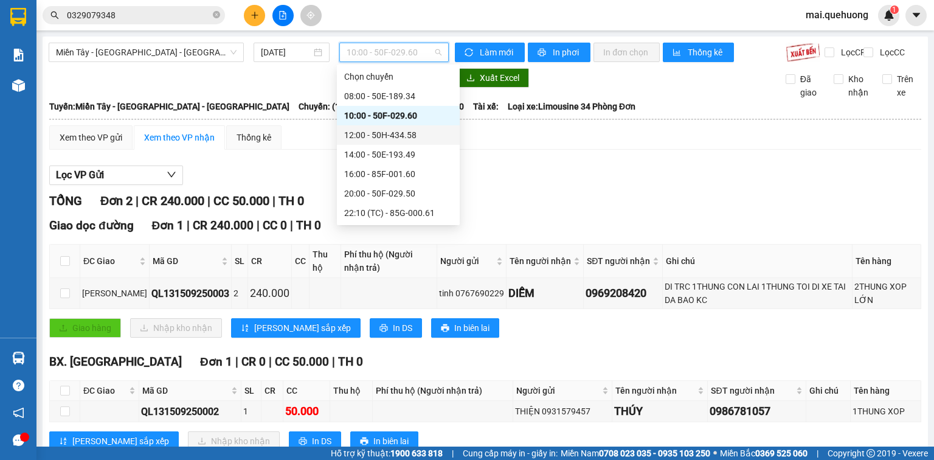
click at [406, 128] on div "12:00 - 50H-434.58" at bounding box center [398, 134] width 108 height 13
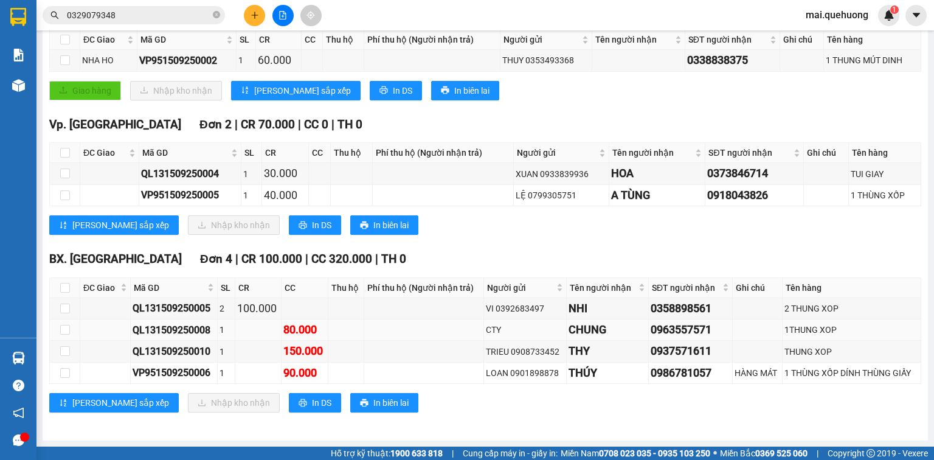
scroll to position [223, 0]
click at [312, 401] on span "In DS" at bounding box center [321, 402] width 19 height 13
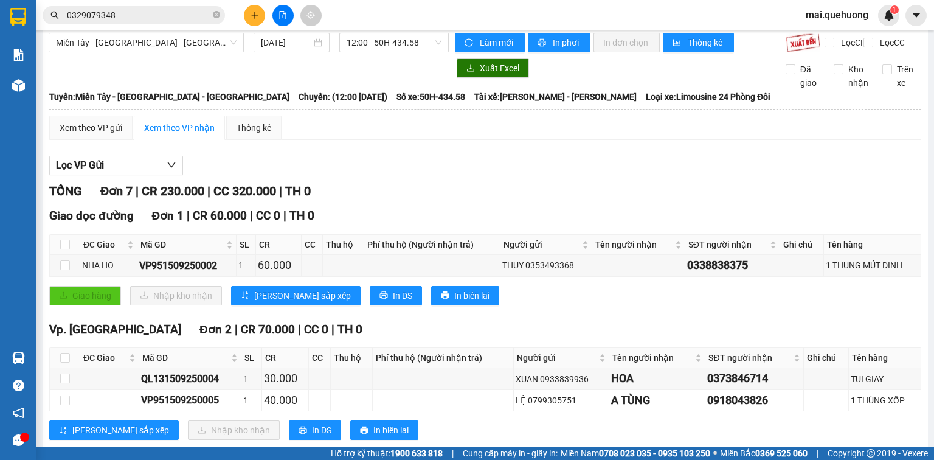
scroll to position [0, 0]
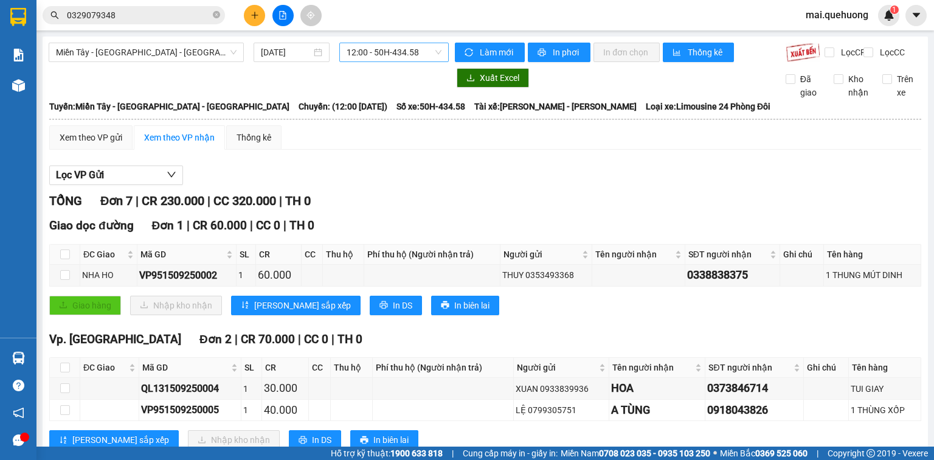
click at [393, 55] on span "12:00 - 50H-434.58" at bounding box center [394, 52] width 95 height 18
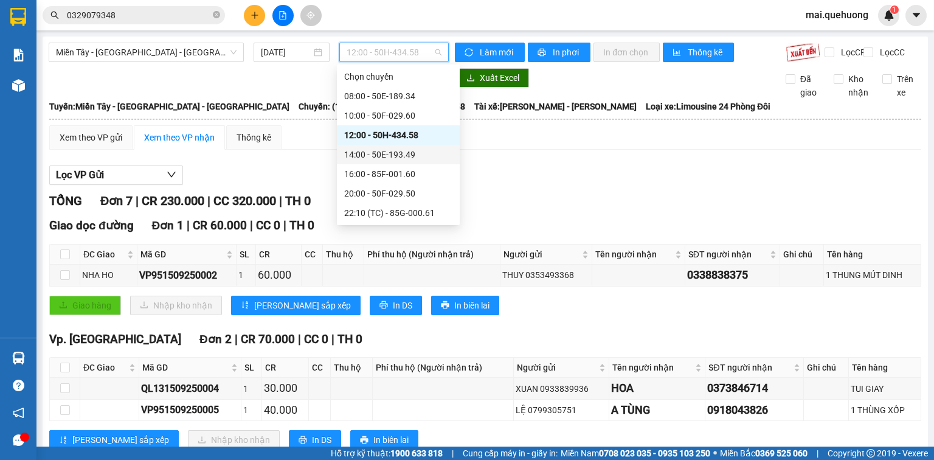
click at [405, 156] on div "14:00 - 50E-193.49" at bounding box center [398, 154] width 108 height 13
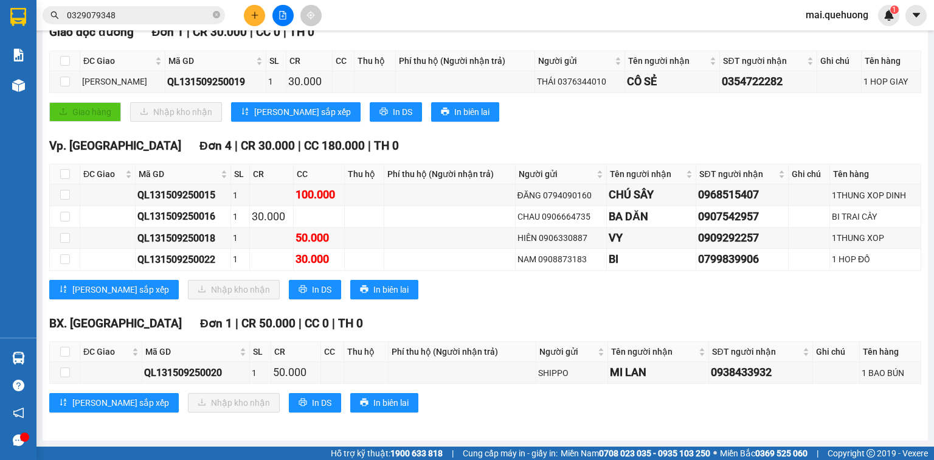
scroll to position [201, 0]
click at [312, 400] on span "In DS" at bounding box center [321, 402] width 19 height 13
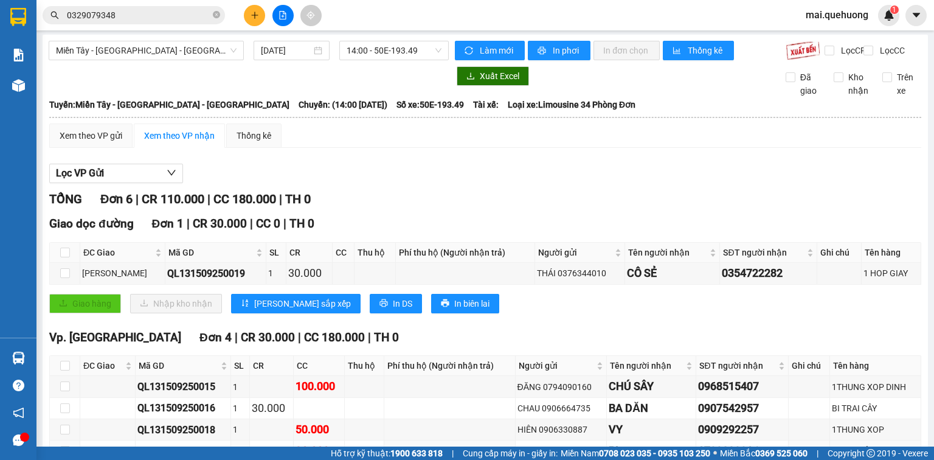
scroll to position [0, 0]
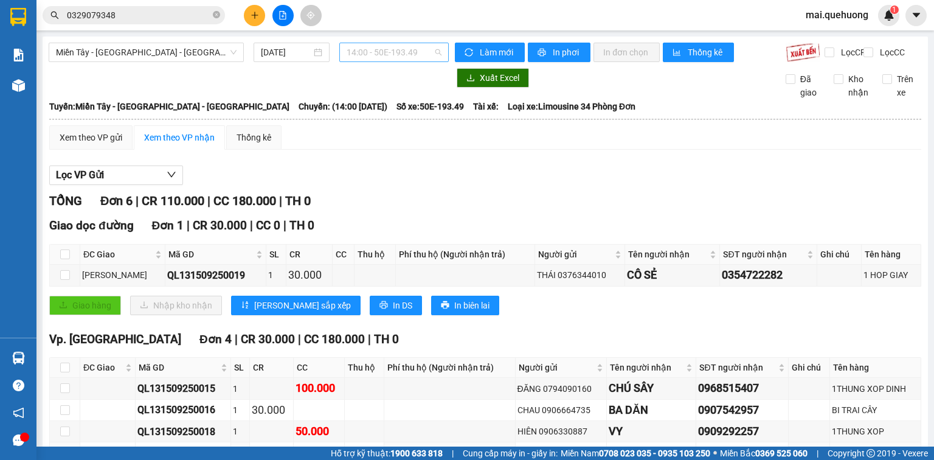
click at [418, 55] on span "14:00 - 50E-193.49" at bounding box center [394, 52] width 95 height 18
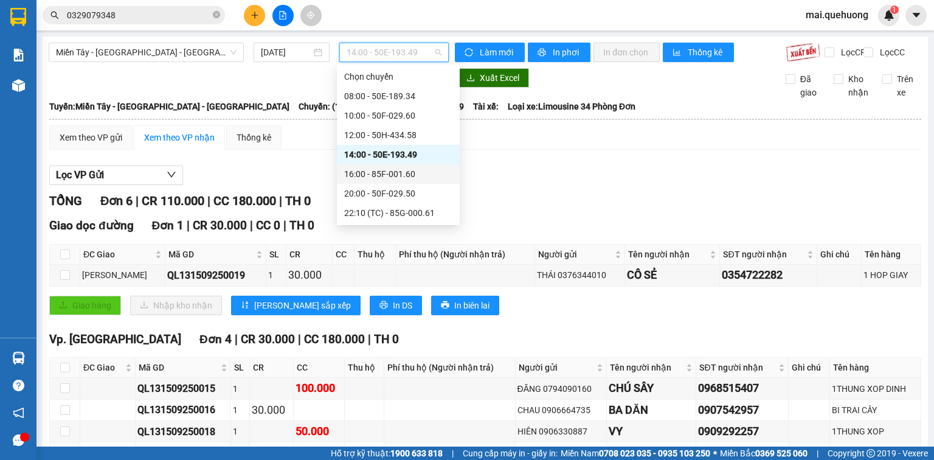
click at [401, 175] on div "16:00 - 85F-001.60" at bounding box center [398, 173] width 108 height 13
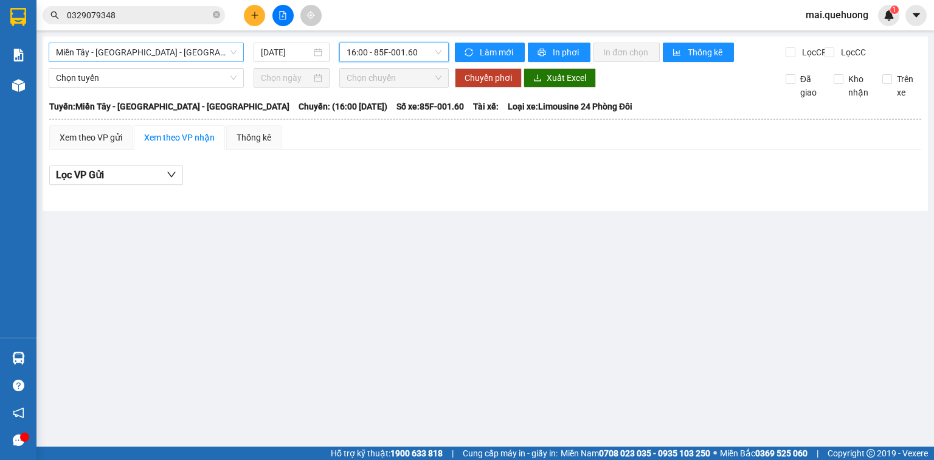
click at [181, 49] on span "Miền Tây - [GEOGRAPHIC_DATA] - [GEOGRAPHIC_DATA]" at bounding box center [146, 52] width 181 height 18
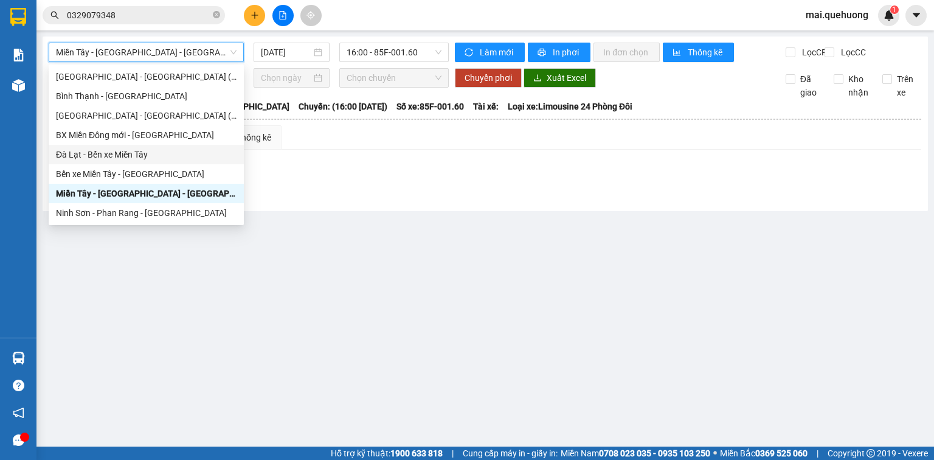
click at [430, 333] on main "Miền Tây - [GEOGRAPHIC_DATA] - [GEOGRAPHIC_DATA] Tây - [GEOGRAPHIC_DATA] - [GEO…" at bounding box center [467, 223] width 934 height 446
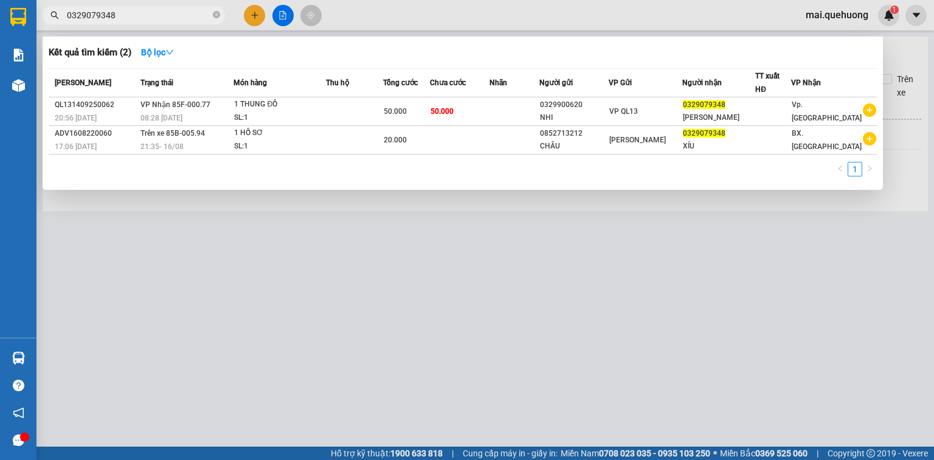
click at [163, 13] on input "0329079348" at bounding box center [139, 15] width 144 height 13
type input "0"
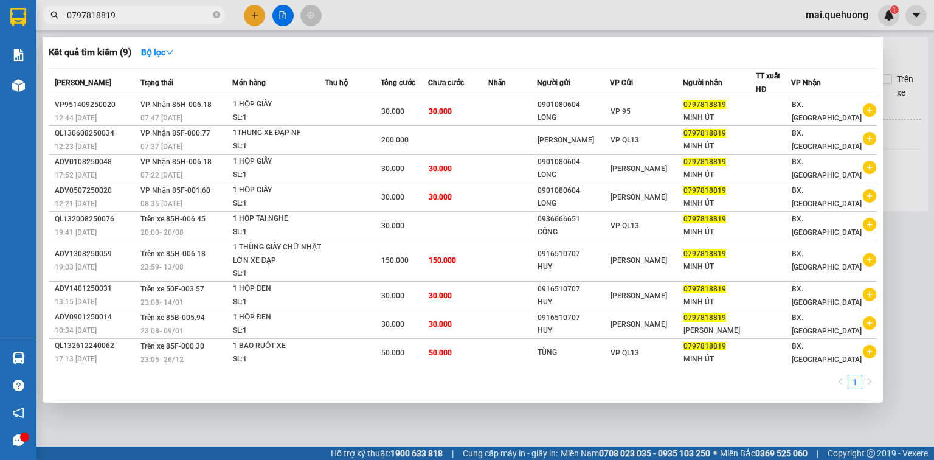
type input "0797818819"
click at [460, 435] on div at bounding box center [467, 230] width 934 height 460
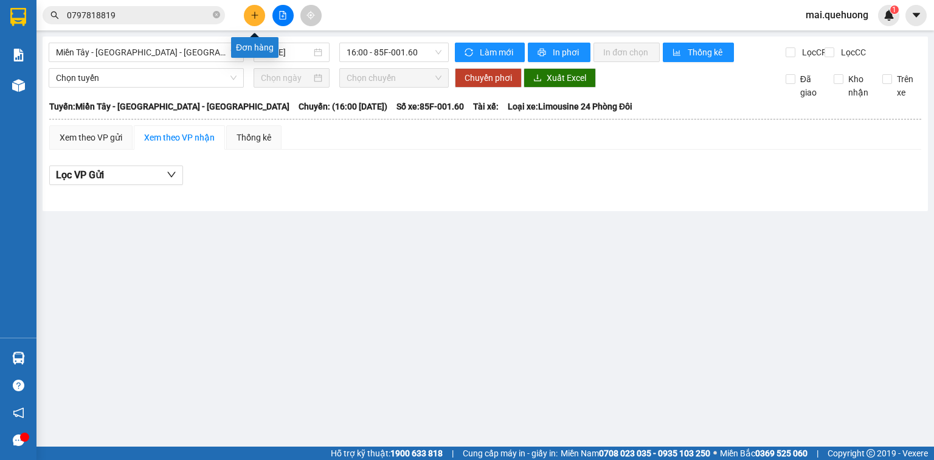
click at [251, 17] on icon "plus" at bounding box center [255, 15] width 9 height 9
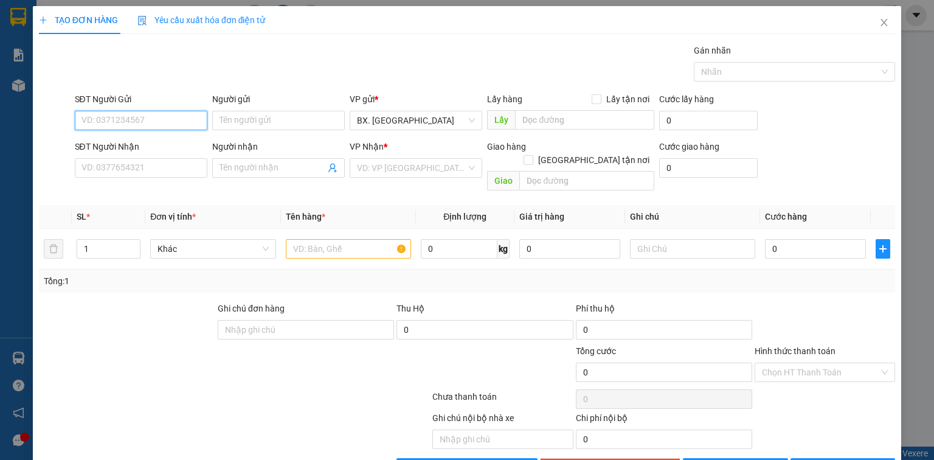
click at [145, 117] on input "SĐT Người Gửi" at bounding box center [141, 120] width 133 height 19
type input "0358898561"
click at [228, 125] on input "Người gửi" at bounding box center [278, 120] width 133 height 19
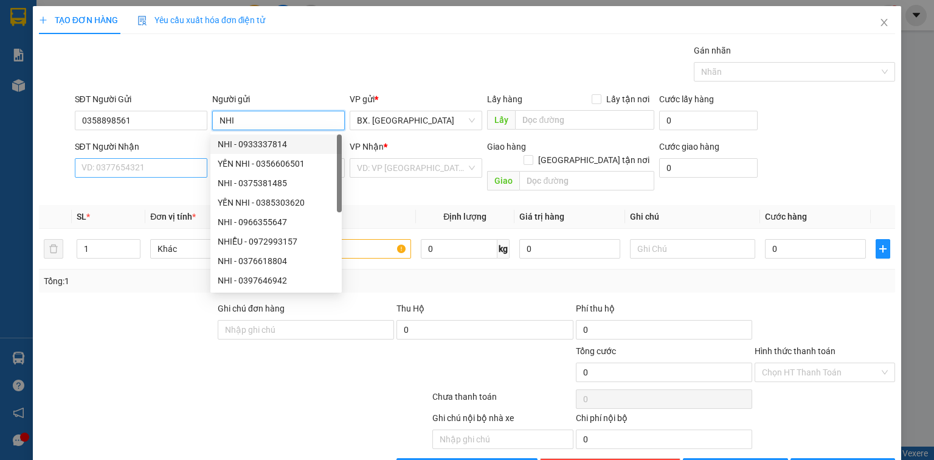
type input "NHI"
click at [151, 170] on input "SĐT Người Nhận" at bounding box center [141, 167] width 133 height 19
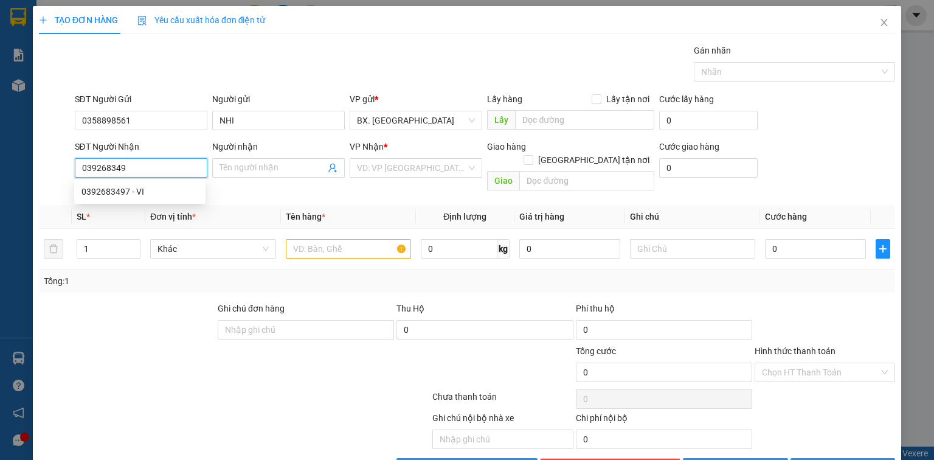
type input "0392683497"
click at [165, 196] on div "0392683497 - VI" at bounding box center [139, 191] width 117 height 13
type input "VI"
type input "30.000"
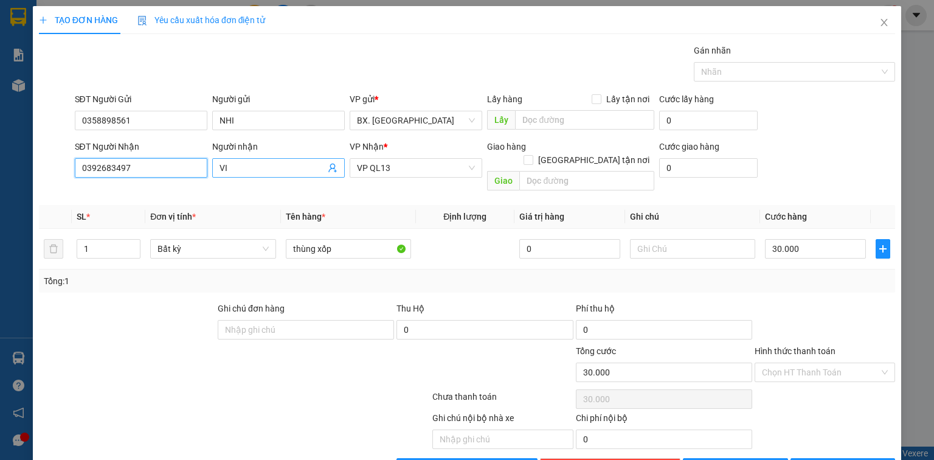
type input "0392683497"
click at [232, 167] on input "VI" at bounding box center [273, 167] width 106 height 13
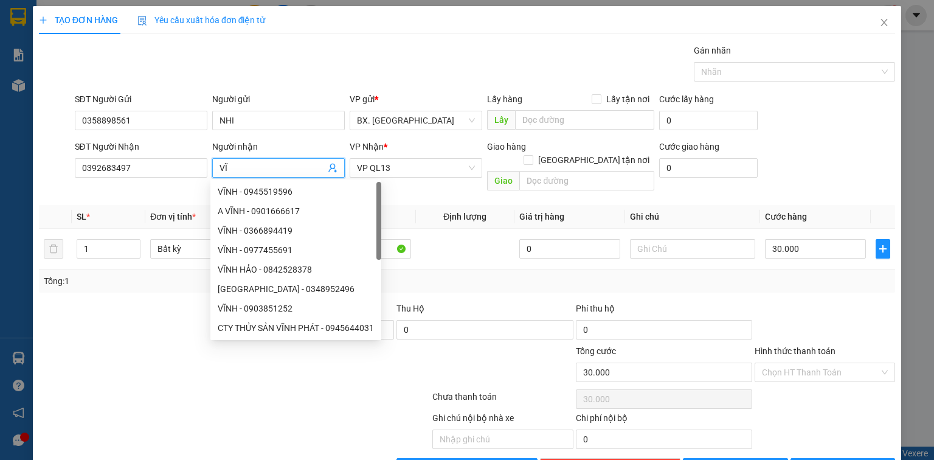
type input "VĨ"
click at [381, 205] on th "Tên hàng *" at bounding box center [348, 217] width 135 height 24
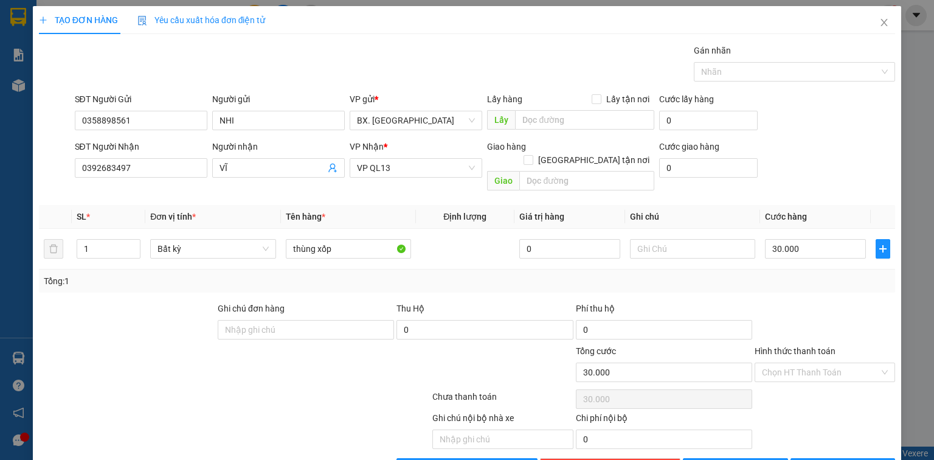
click at [171, 411] on div at bounding box center [163, 430] width 251 height 38
drag, startPoint x: 341, startPoint y: 226, endPoint x: 315, endPoint y: 235, distance: 26.9
click at [315, 239] on input "thùng xốp" at bounding box center [348, 248] width 125 height 19
type input "thùng GIẤY"
click at [786, 363] on input "Hình thức thanh toán" at bounding box center [820, 372] width 117 height 18
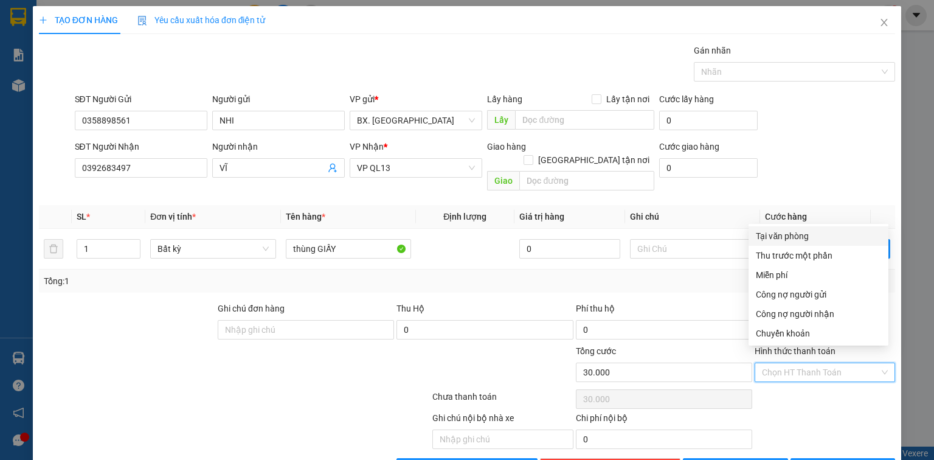
click at [809, 238] on div "Tại văn phòng" at bounding box center [818, 235] width 125 height 13
type input "0"
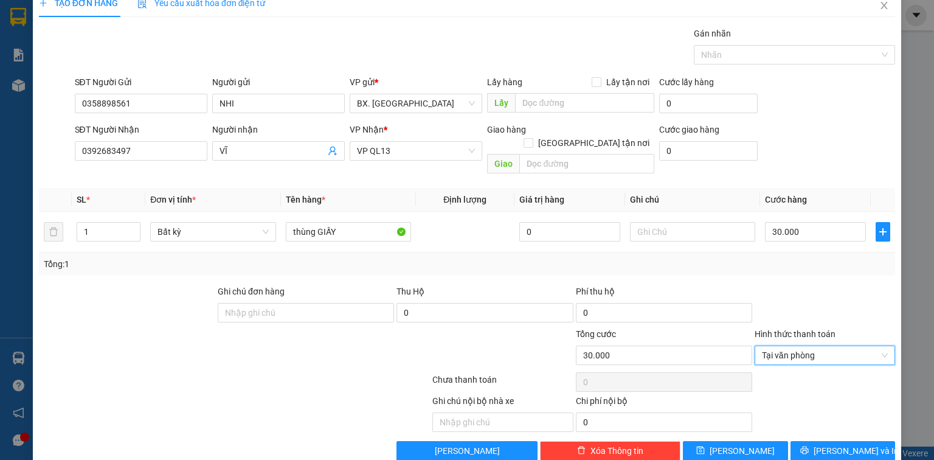
scroll to position [27, 0]
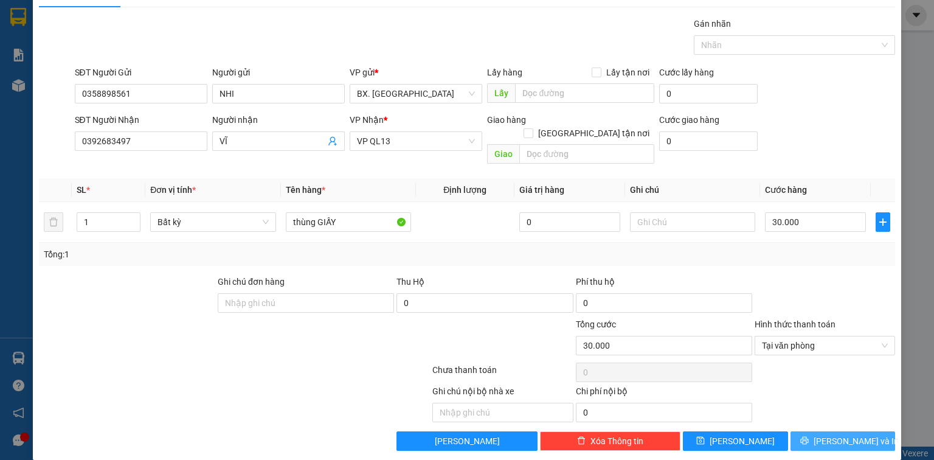
click at [826, 434] on span "[PERSON_NAME] và In" at bounding box center [856, 440] width 85 height 13
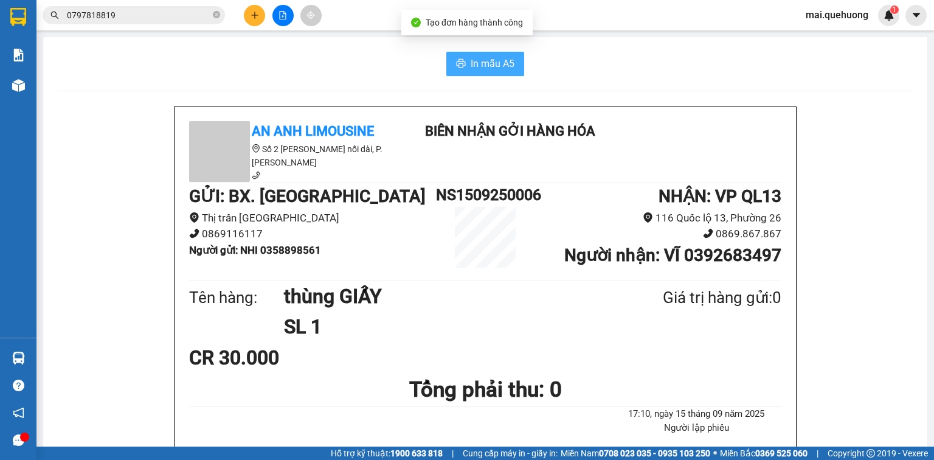
click at [482, 58] on span "In mẫu A5" at bounding box center [493, 63] width 44 height 15
click at [153, 20] on input "0797818819" at bounding box center [139, 15] width 144 height 13
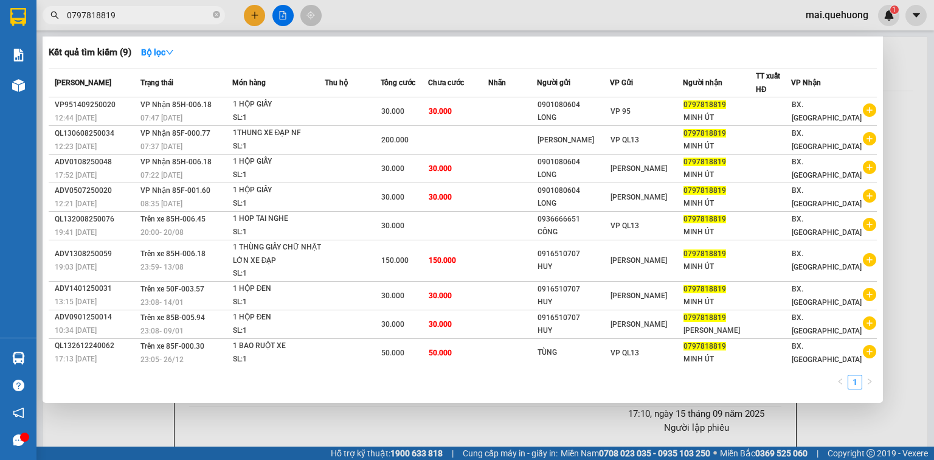
click at [153, 20] on input "0797818819" at bounding box center [139, 15] width 144 height 13
click at [145, 15] on input "0797818819" at bounding box center [139, 15] width 144 height 13
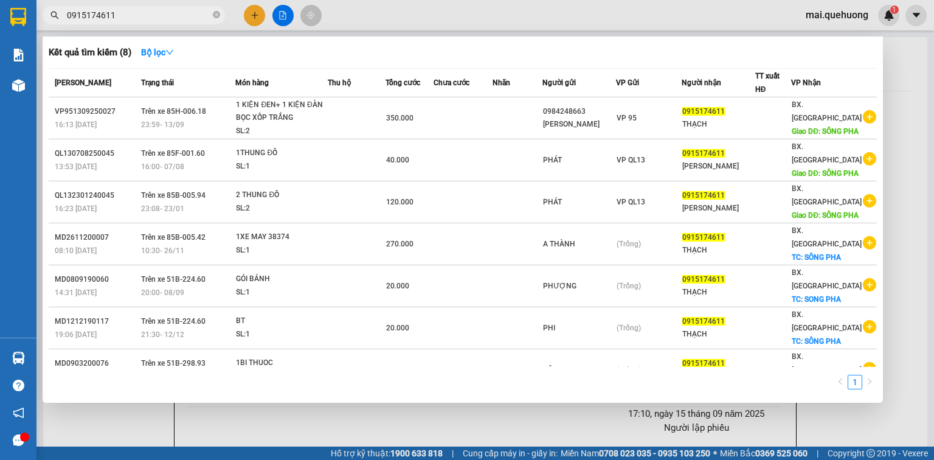
type input "0915174611"
click at [254, 12] on div at bounding box center [467, 230] width 934 height 460
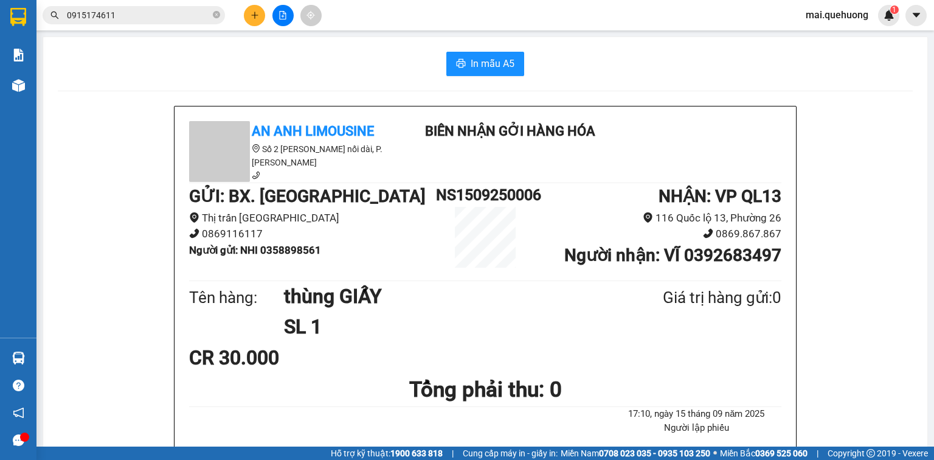
click at [259, 12] on button at bounding box center [254, 15] width 21 height 21
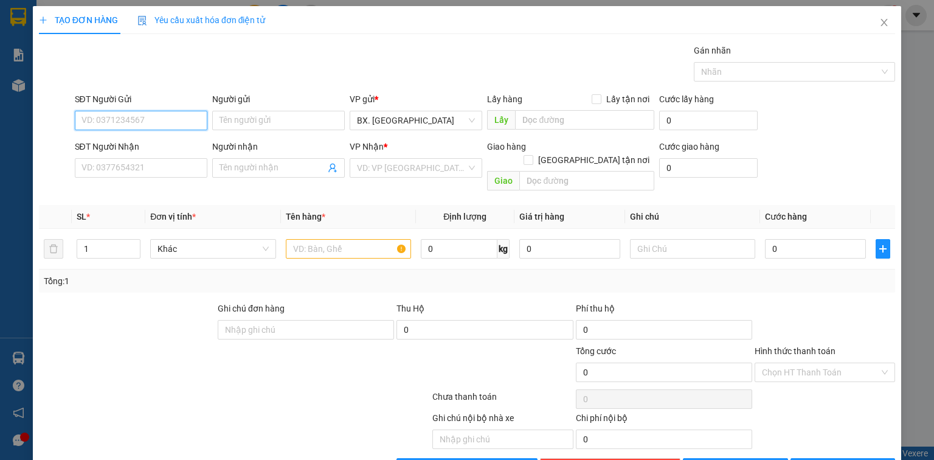
click at [131, 113] on input "SĐT Người Gửi" at bounding box center [141, 120] width 133 height 19
type input "0813867442"
click at [163, 145] on div "0813867442 - CÔ HIẾU" at bounding box center [139, 143] width 117 height 13
type input "CÔ HIẾU"
type input "0385688162"
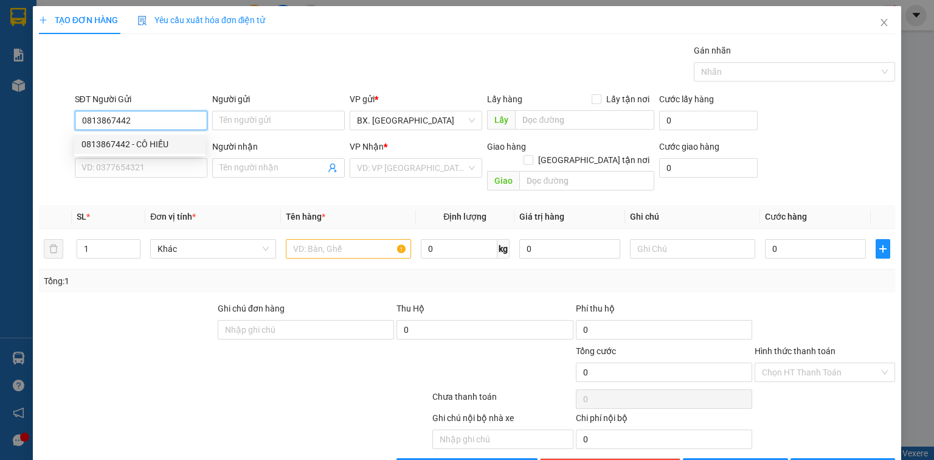
type input "HẢI"
type input "40.000"
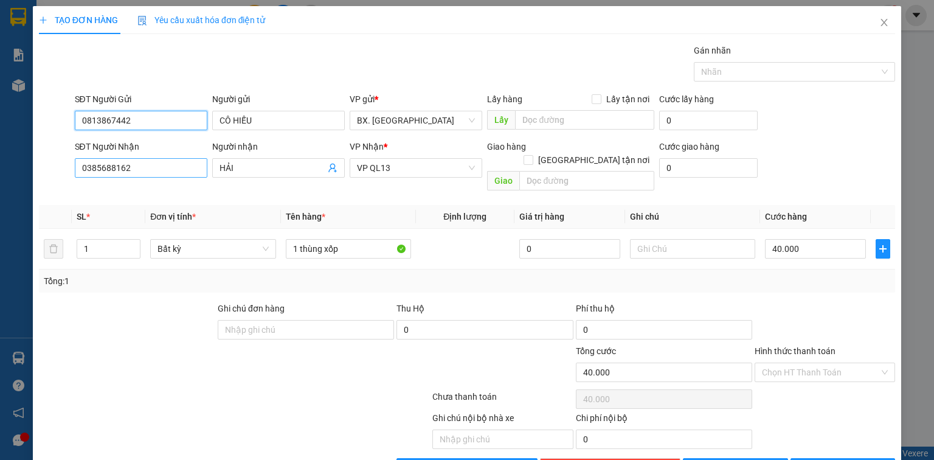
type input "0813867442"
click at [165, 166] on input "0385688162" at bounding box center [141, 167] width 133 height 19
type input "0911460224"
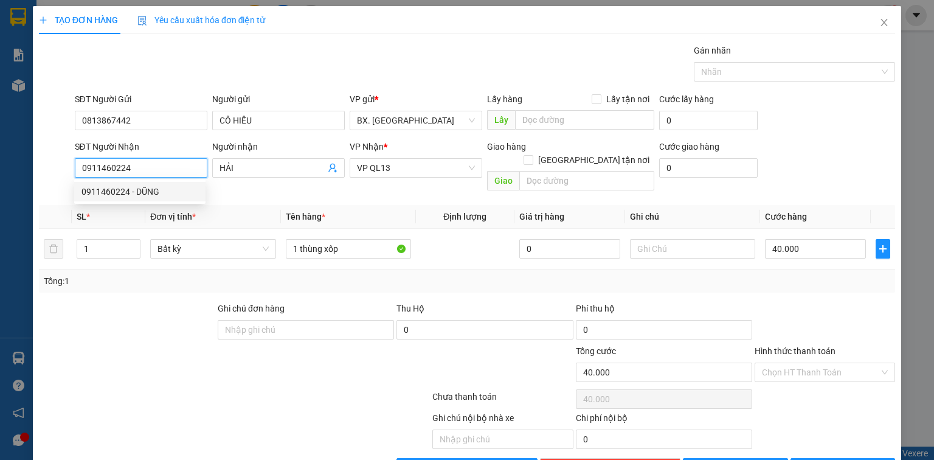
click at [167, 190] on div "0911460224 - DŨNG" at bounding box center [139, 191] width 117 height 13
type input "DŨNG"
type input "30.000"
click at [425, 171] on span "[PERSON_NAME]" at bounding box center [416, 168] width 118 height 18
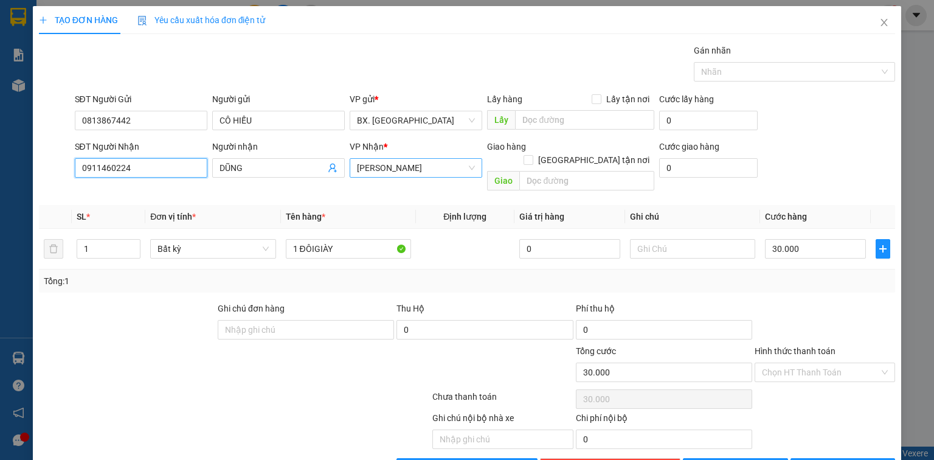
type input "0911460224"
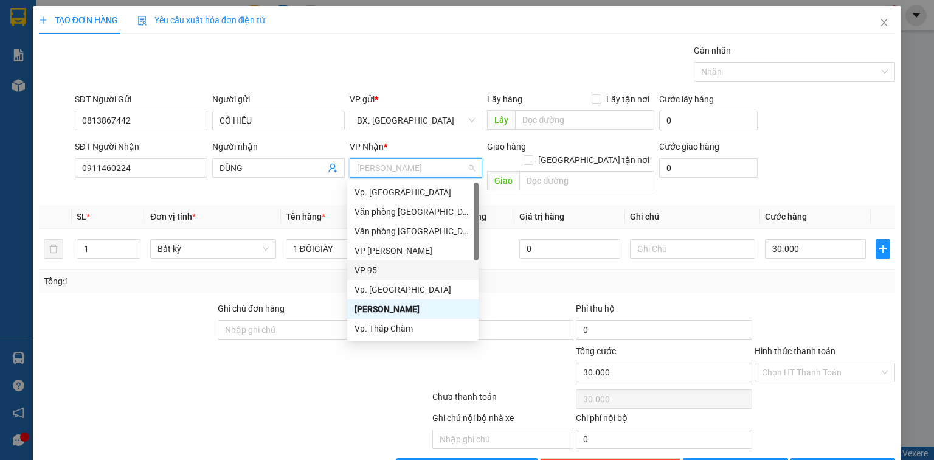
click at [378, 268] on div "VP 95" at bounding box center [413, 269] width 117 height 13
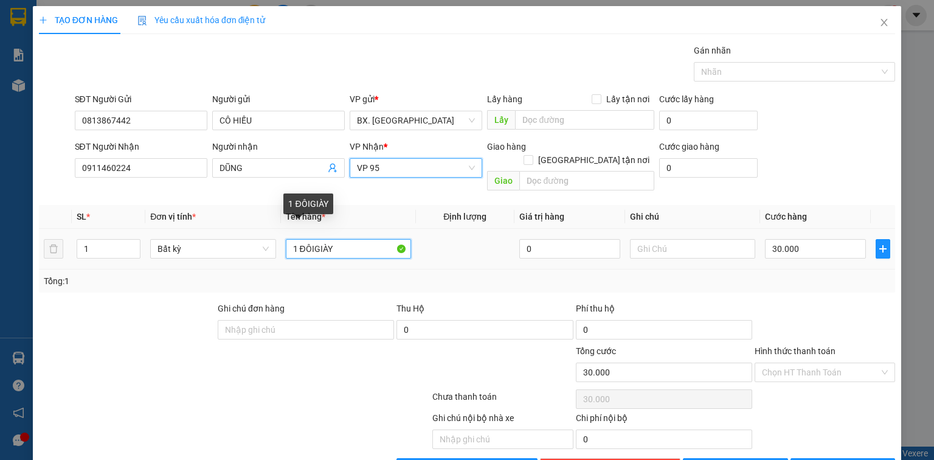
click at [336, 239] on input "1 ĐÔIGIÀY" at bounding box center [348, 248] width 125 height 19
drag, startPoint x: 343, startPoint y: 233, endPoint x: 282, endPoint y: 247, distance: 62.4
click at [282, 247] on td "1 ĐÔIGIÀY" at bounding box center [348, 249] width 135 height 41
type input "1T XỐP"
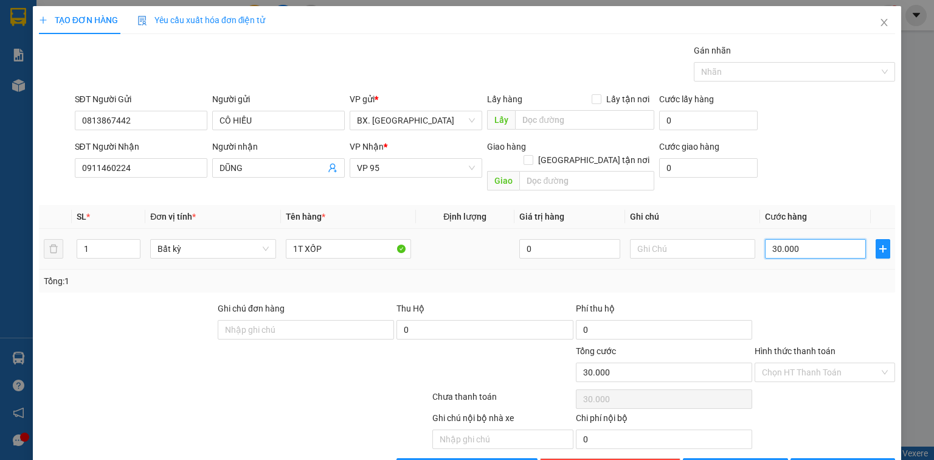
click at [800, 239] on input "30.000" at bounding box center [815, 248] width 101 height 19
type input "4"
type input "40"
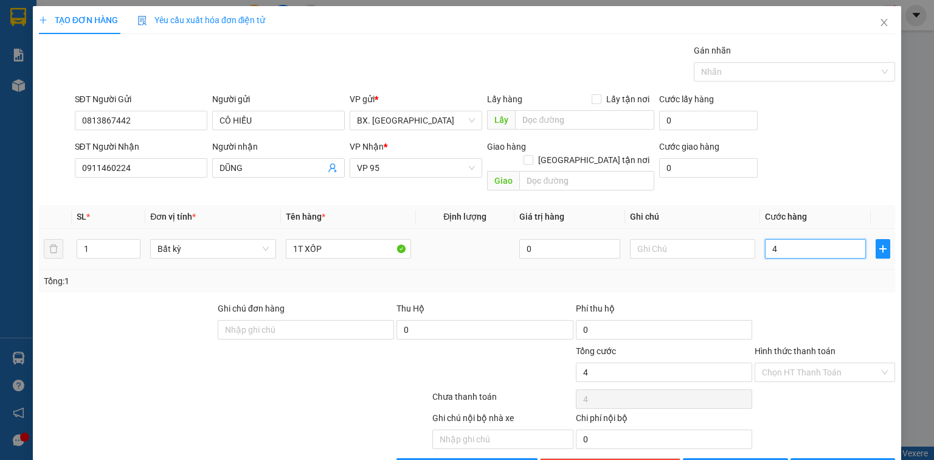
type input "40"
type input "400"
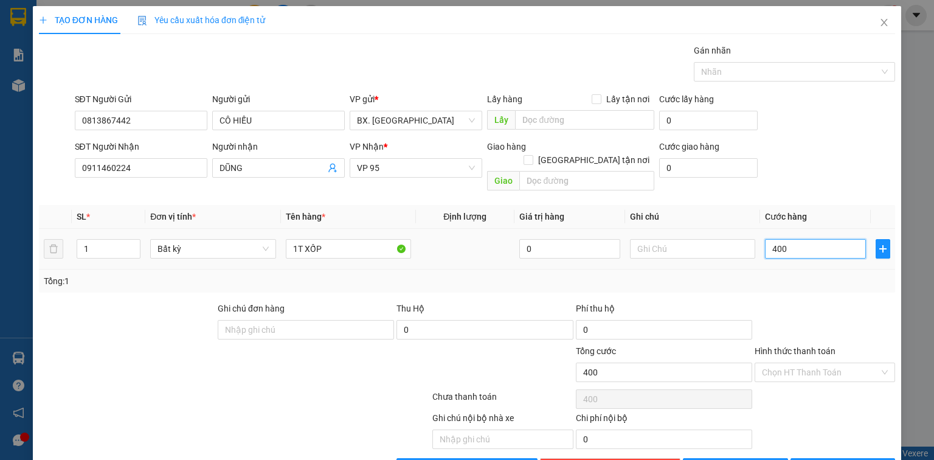
type input "4.000"
type input "40.000"
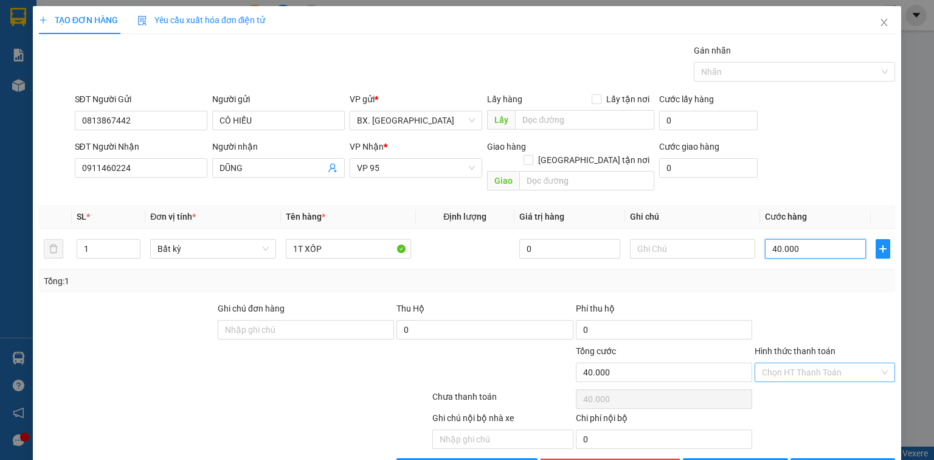
type input "40.000"
click at [812, 363] on input "Hình thức thanh toán" at bounding box center [820, 372] width 117 height 18
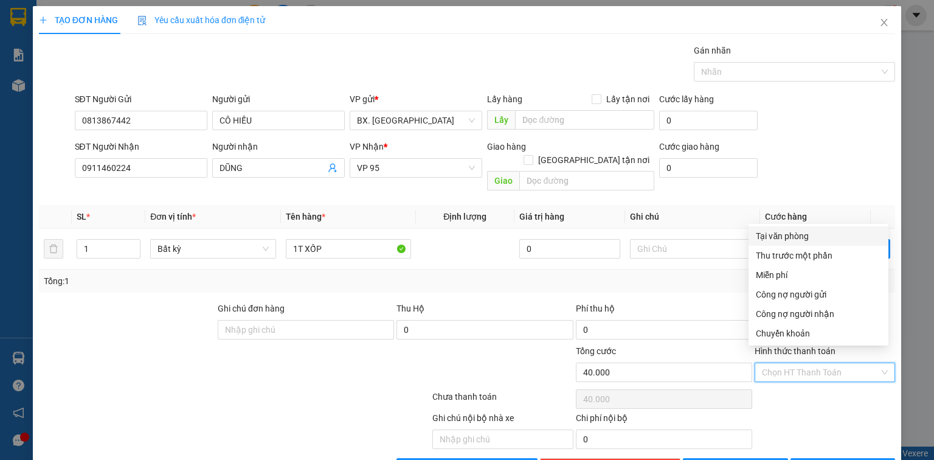
click at [797, 230] on div "Tại văn phòng" at bounding box center [818, 235] width 125 height 13
type input "0"
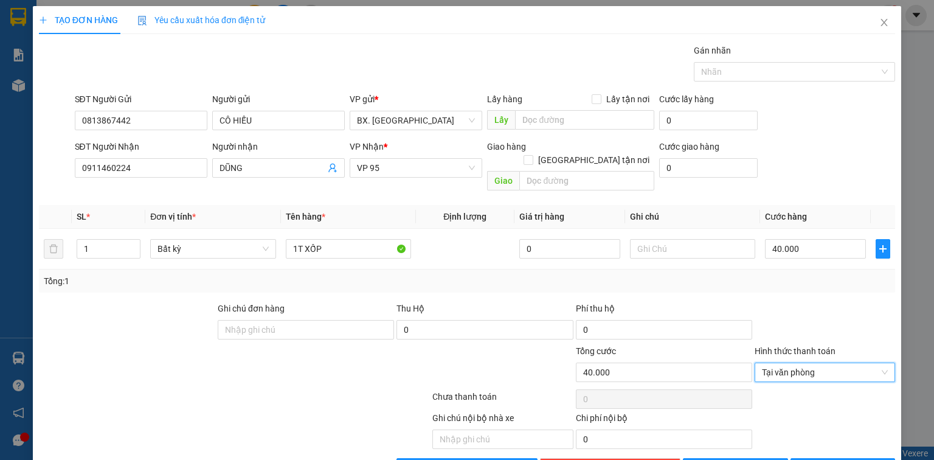
click at [844, 442] on div "Transit Pickup Surcharge Ids Transit Deliver Surcharge Ids Transit Deliver Surc…" at bounding box center [467, 261] width 856 height 434
click at [846, 459] on span "[PERSON_NAME] và In" at bounding box center [856, 467] width 85 height 13
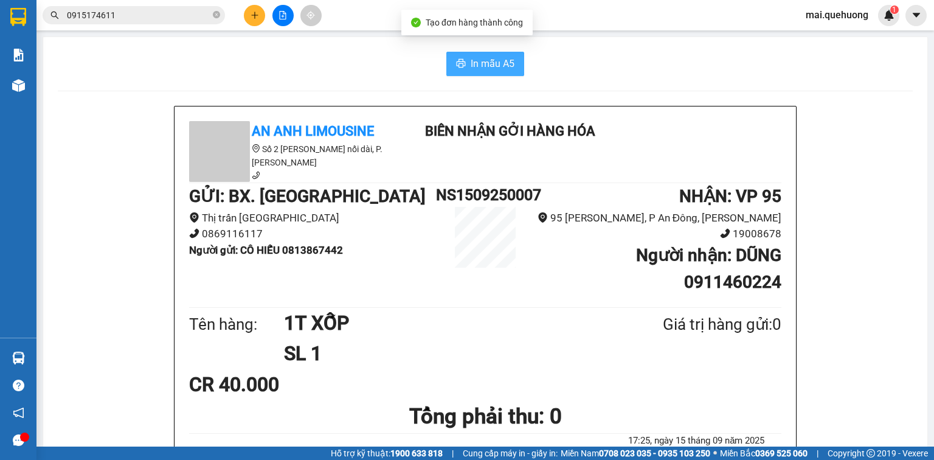
click at [473, 71] on span "In mẫu A5" at bounding box center [493, 63] width 44 height 15
click at [474, 68] on span "In mẫu A5" at bounding box center [493, 63] width 44 height 15
click at [256, 13] on icon "plus" at bounding box center [255, 15] width 9 height 9
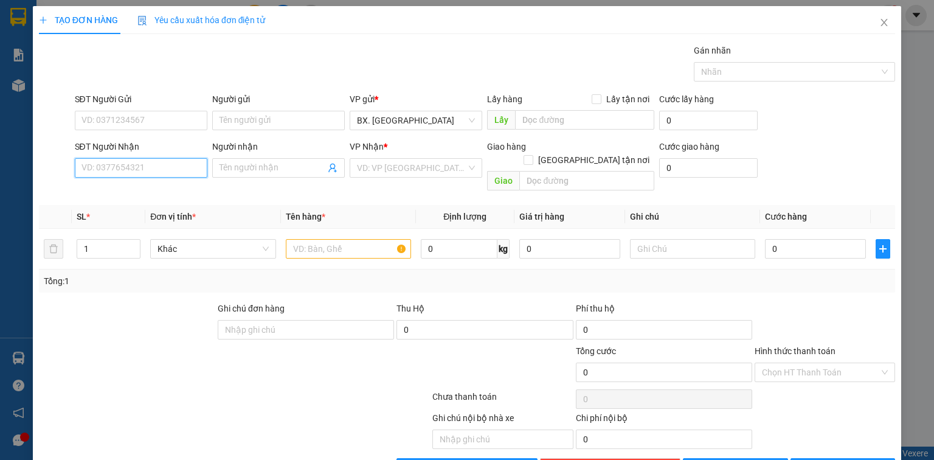
click at [115, 162] on input "SĐT Người Nhận" at bounding box center [141, 167] width 133 height 19
click at [141, 188] on div "0913113019 - CHẢY" at bounding box center [139, 191] width 117 height 13
type input "0913113019"
type input "CHẢY"
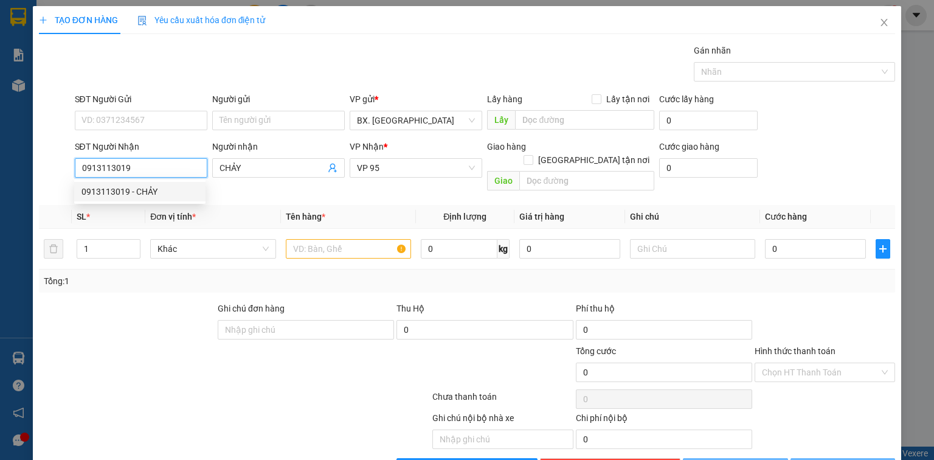
type input "210.000"
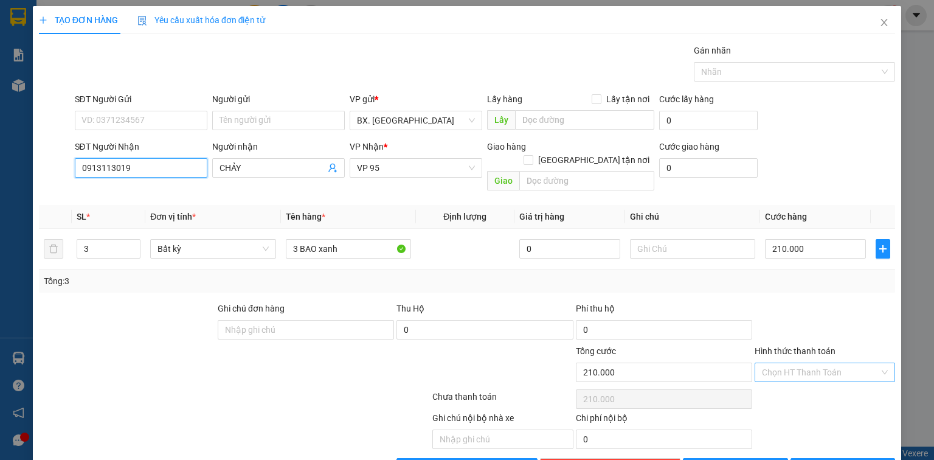
type input "0913113019"
click at [829, 363] on input "Hình thức thanh toán" at bounding box center [820, 372] width 117 height 18
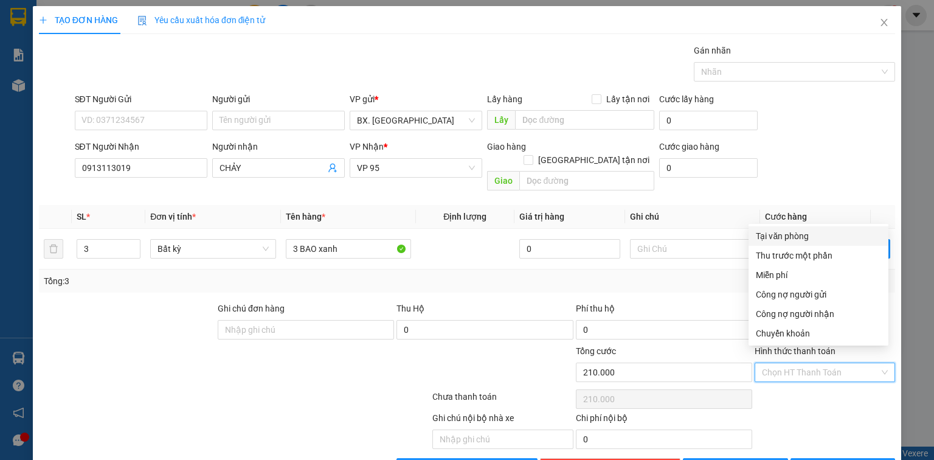
click at [812, 238] on div "Tại văn phòng" at bounding box center [818, 235] width 125 height 13
type input "0"
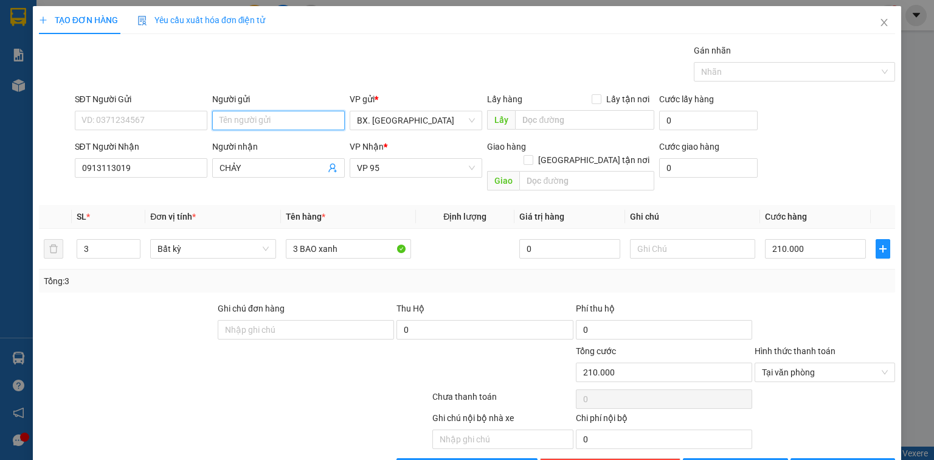
click at [238, 117] on input "Người gửi" at bounding box center [278, 120] width 133 height 19
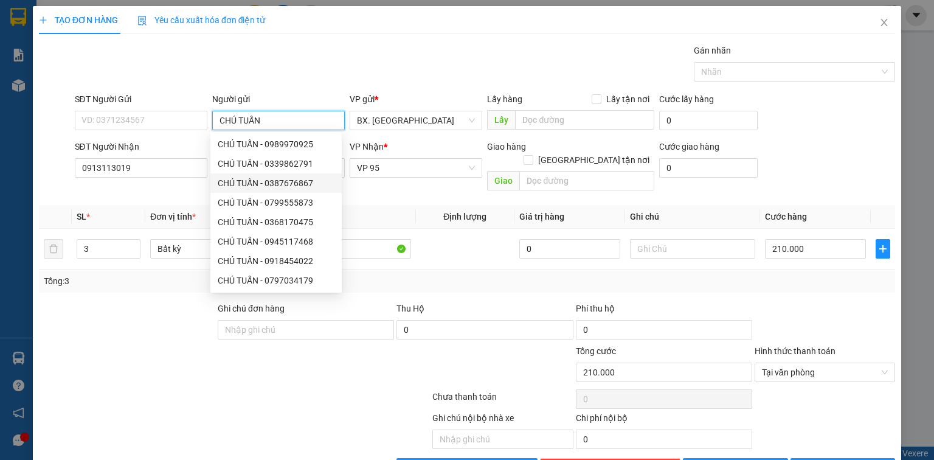
type input "CHÚ TUẤN"
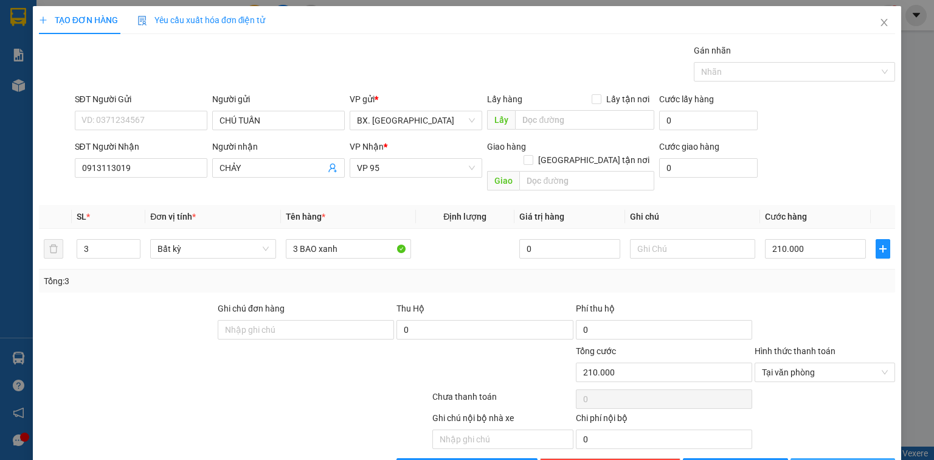
click at [853, 459] on span "[PERSON_NAME] và In" at bounding box center [856, 467] width 85 height 13
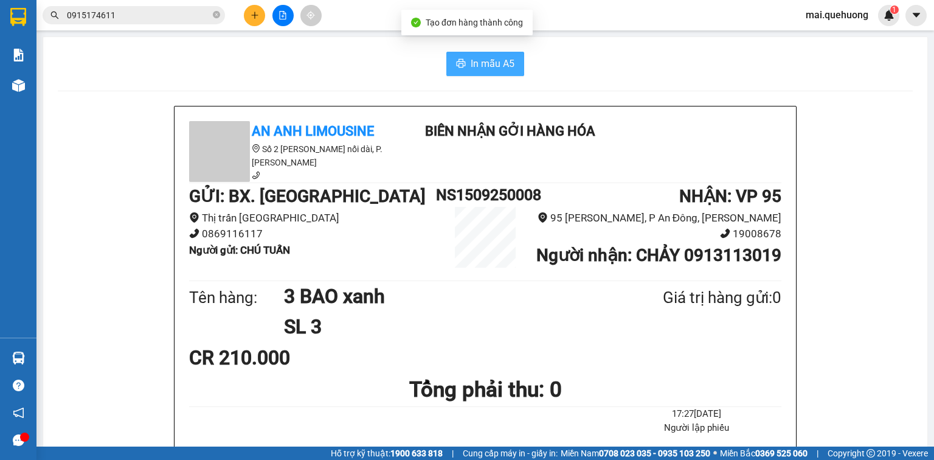
drag, startPoint x: 457, startPoint y: 64, endPoint x: 452, endPoint y: 67, distance: 6.6
click at [457, 65] on icon "printer" at bounding box center [461, 63] width 10 height 10
click at [501, 66] on span "In mẫu A5" at bounding box center [493, 63] width 44 height 15
click at [259, 12] on button at bounding box center [254, 15] width 21 height 21
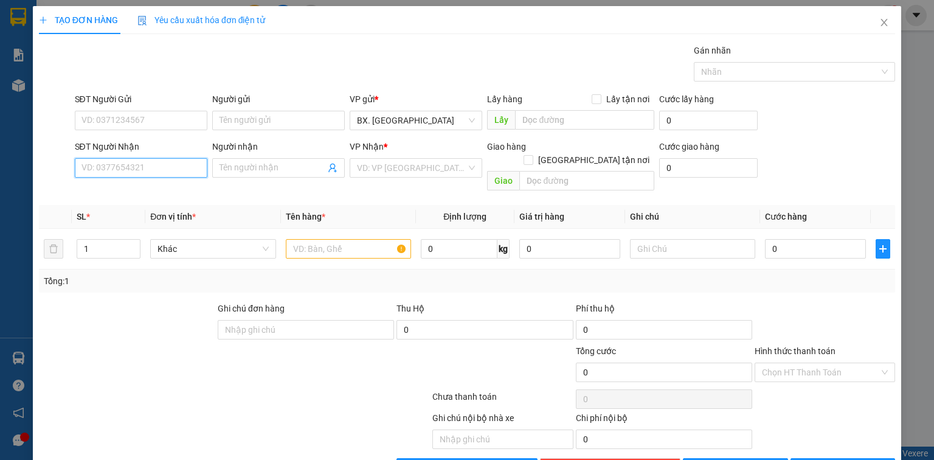
click at [143, 168] on input "SĐT Người Nhận" at bounding box center [141, 167] width 133 height 19
click at [164, 193] on div "0933621670 - TIẾN" at bounding box center [139, 191] width 117 height 13
type input "0933621670"
type input "TIẾN"
type input "70.000"
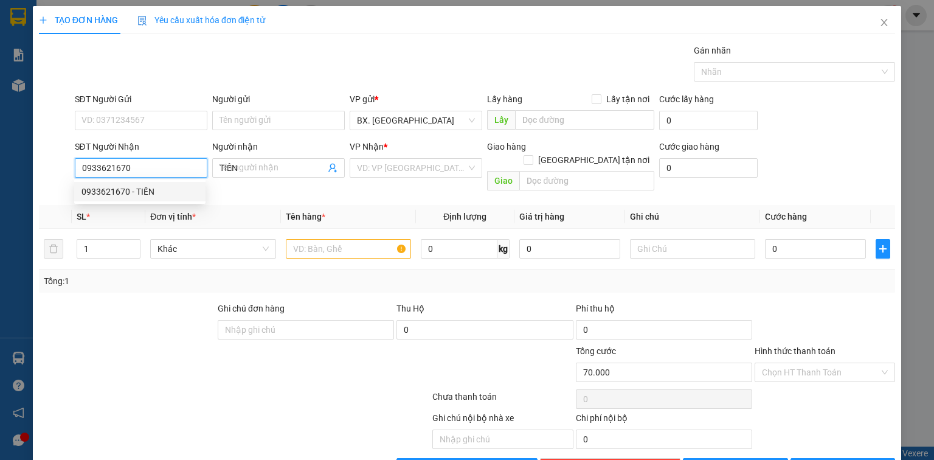
type input "70.000"
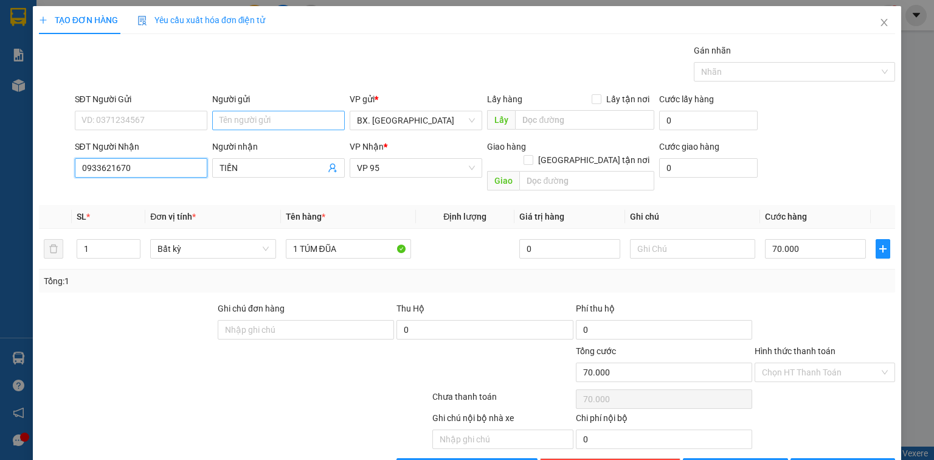
type input "0933621670"
click at [246, 117] on input "Người gửi" at bounding box center [278, 120] width 133 height 19
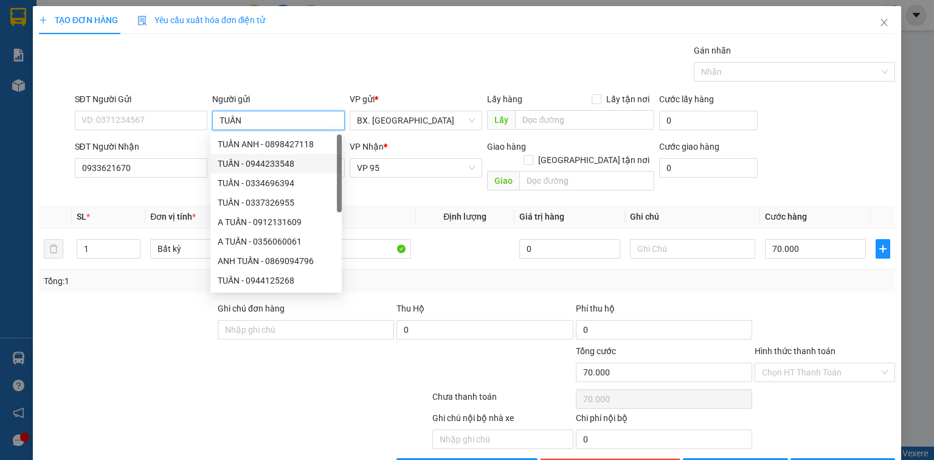
type input "TUẤN"
click at [345, 355] on div at bounding box center [359, 365] width 143 height 43
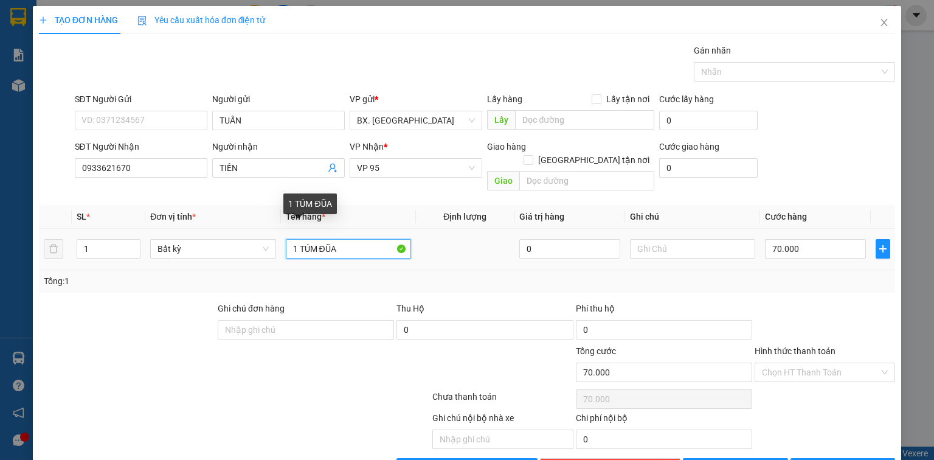
click at [338, 239] on input "1 TÚM ĐŨA" at bounding box center [348, 248] width 125 height 19
type input "1 BAO XANH"
click at [806, 363] on input "Hình thức thanh toán" at bounding box center [820, 372] width 117 height 18
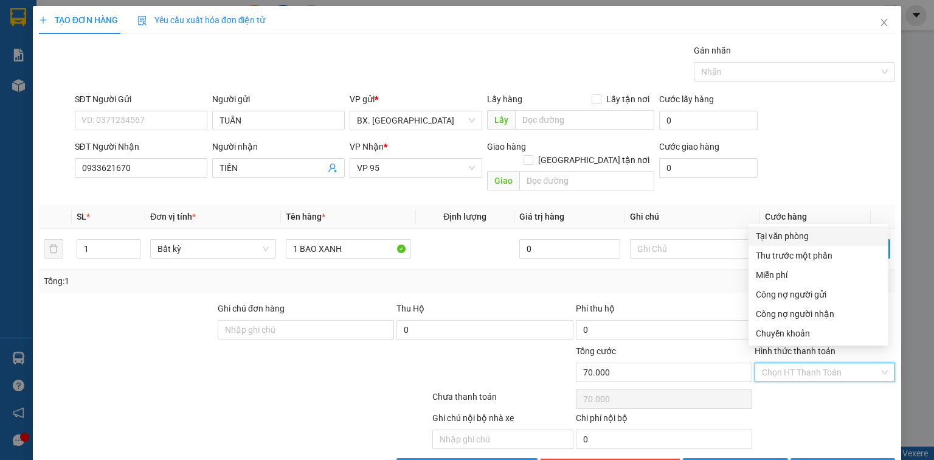
click at [798, 229] on div "Tại văn phòng" at bounding box center [818, 235] width 125 height 13
type input "0"
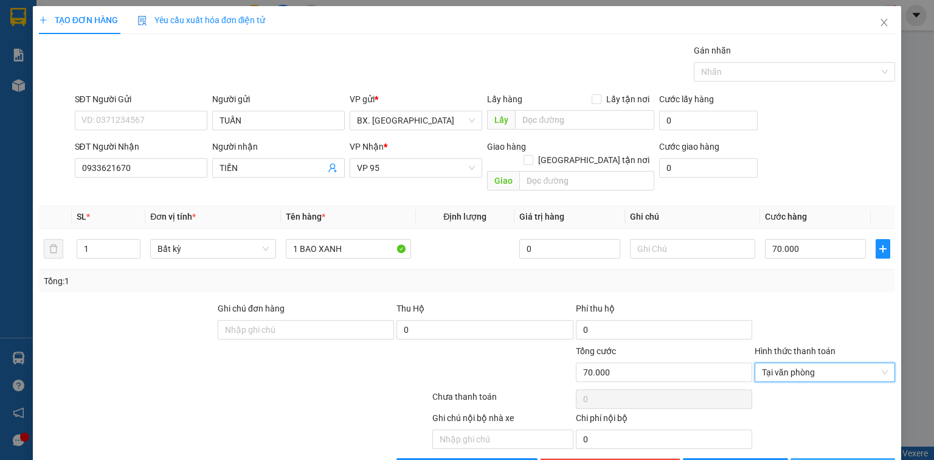
click at [825, 459] on span "[PERSON_NAME] và In" at bounding box center [856, 467] width 85 height 13
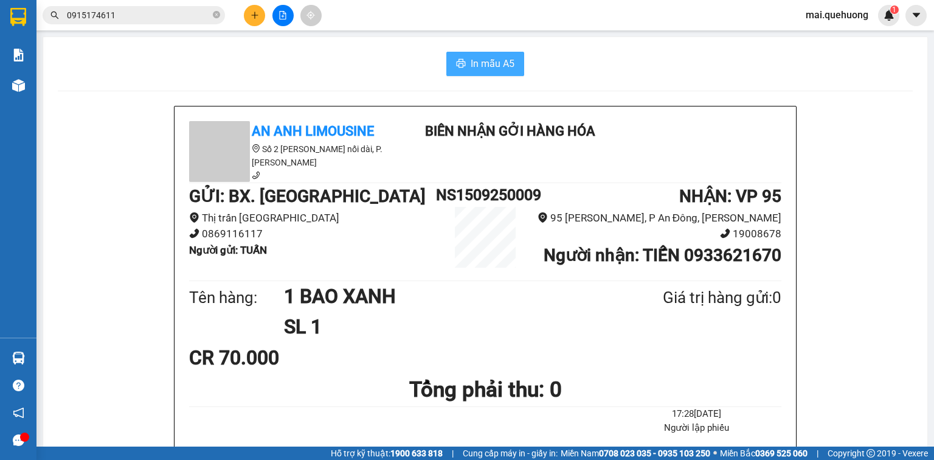
click at [503, 63] on span "In mẫu A5" at bounding box center [493, 63] width 44 height 15
click at [254, 13] on icon "plus" at bounding box center [254, 15] width 1 height 7
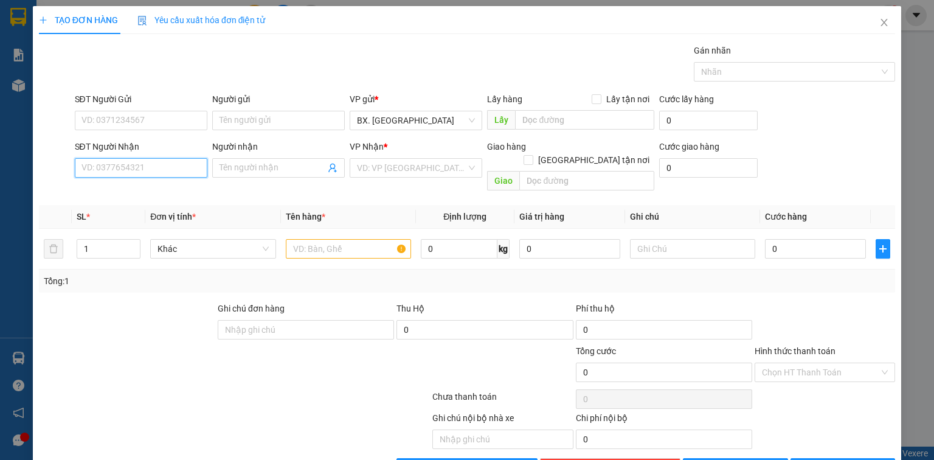
click at [129, 167] on input "SĐT Người Nhận" at bounding box center [141, 167] width 133 height 19
click at [144, 192] on div "0909533020 - CHÚ QUANG" at bounding box center [139, 191] width 117 height 13
type input "0909533020"
type input "CHÚ QUANG"
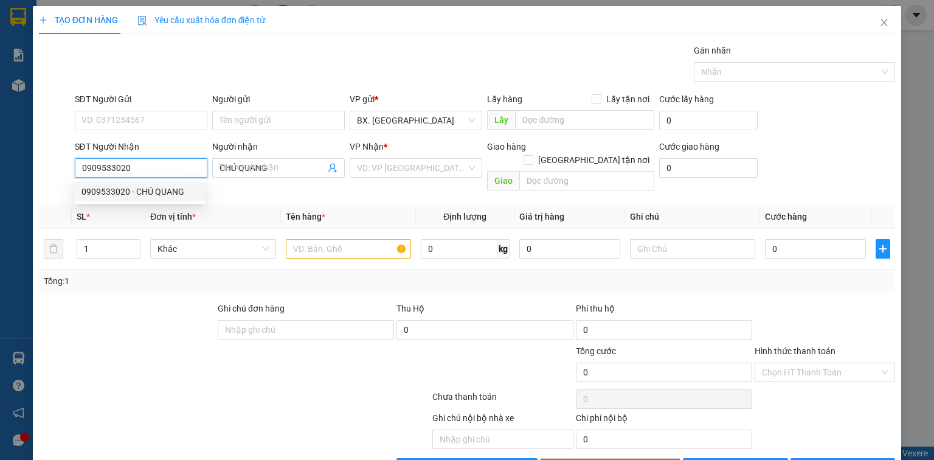
type input "30.000"
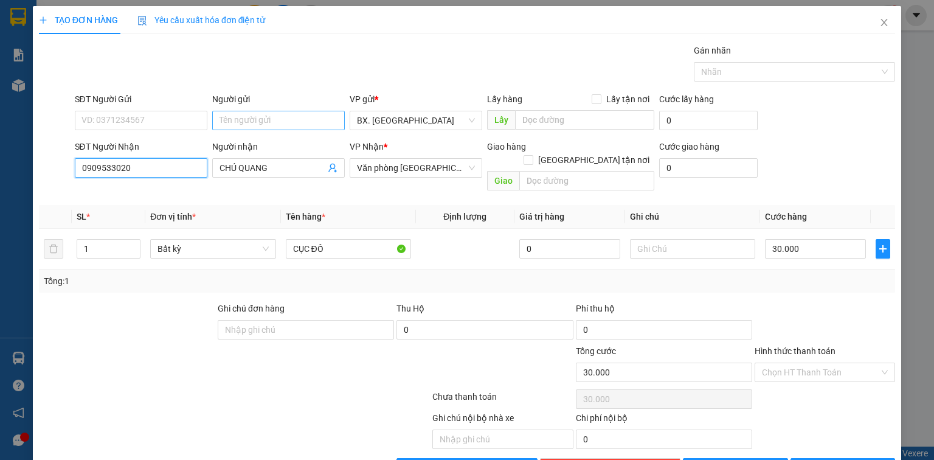
type input "0909533020"
click at [265, 112] on input "Người gửi" at bounding box center [278, 120] width 133 height 19
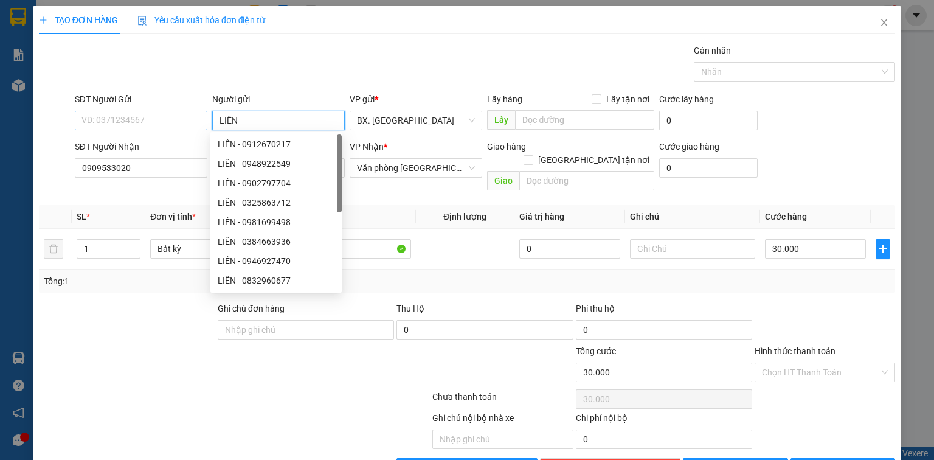
type input "LIÊN"
click at [148, 122] on input "SĐT Người Gửi" at bounding box center [141, 120] width 133 height 19
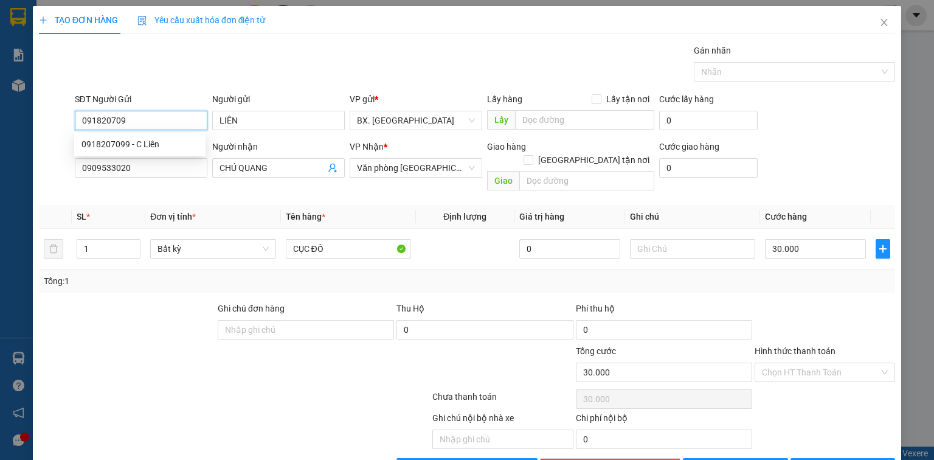
type input "0918207099"
click at [149, 147] on div "0918207099 - C Liên" at bounding box center [139, 143] width 117 height 13
type input "C Liên"
type input "50.000"
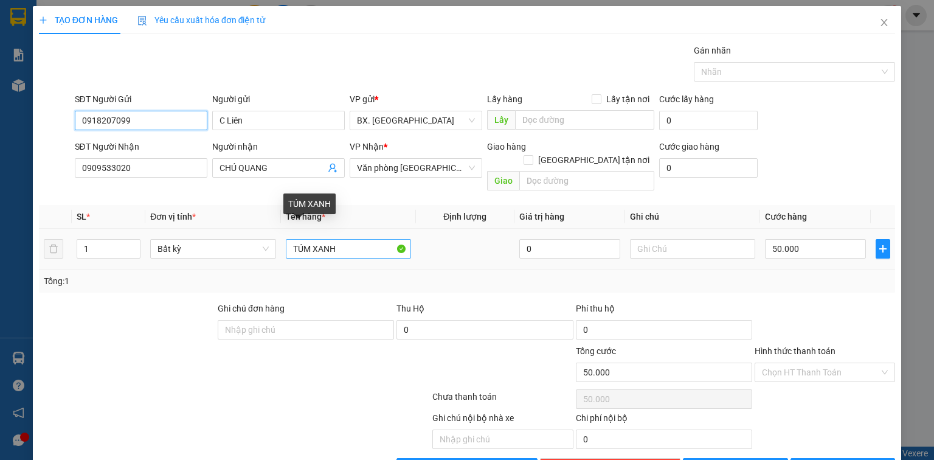
type input "0918207099"
drag, startPoint x: 348, startPoint y: 237, endPoint x: 258, endPoint y: 252, distance: 91.8
click at [259, 253] on tr "1 Bất kỳ TÚM XANH 0 50.000" at bounding box center [467, 249] width 856 height 41
type input "1 BỌC ĐỒ"
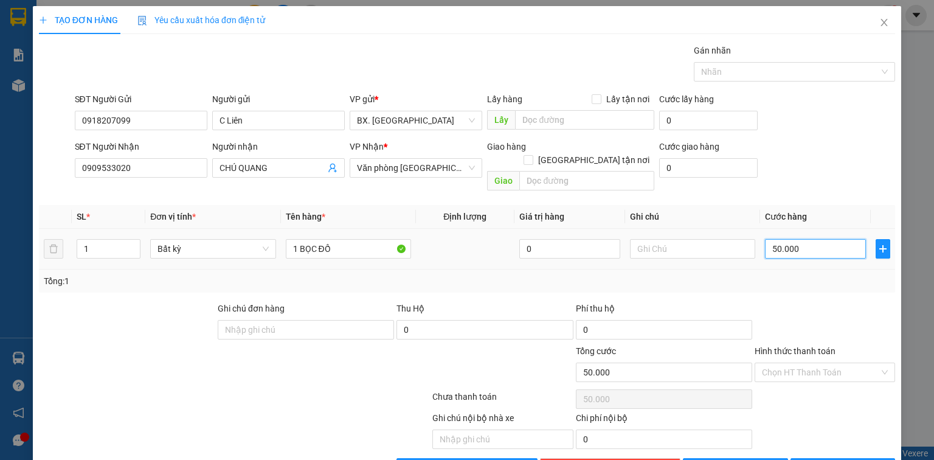
click at [813, 239] on input "50.000" at bounding box center [815, 248] width 101 height 19
type input "3"
type input "30"
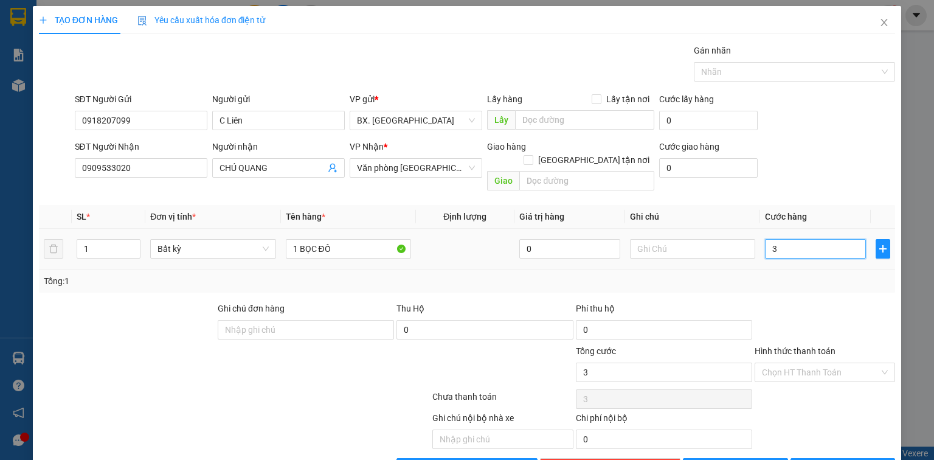
type input "30"
type input "300"
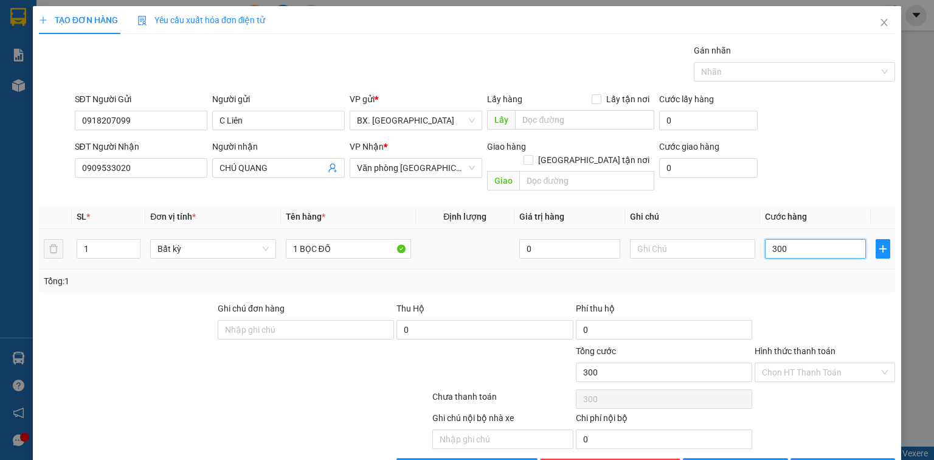
type input "3.000"
type input "30.000"
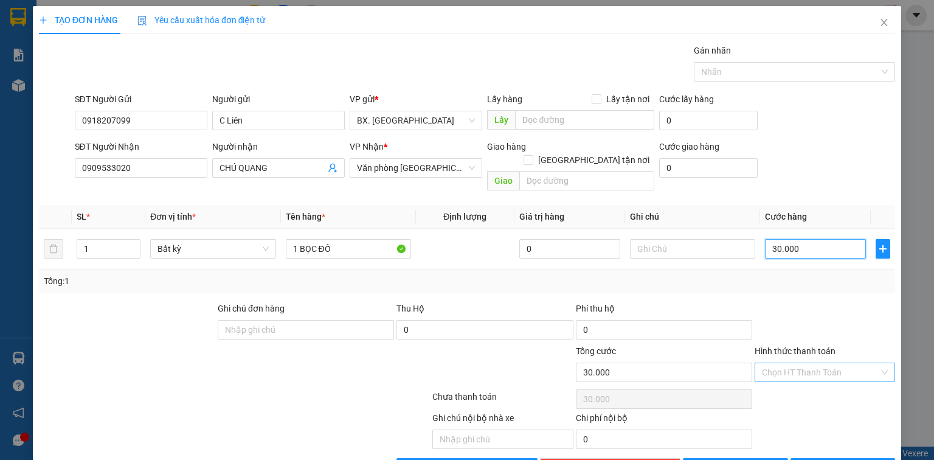
click at [806, 367] on span at bounding box center [820, 372] width 117 height 18
type input "30.000"
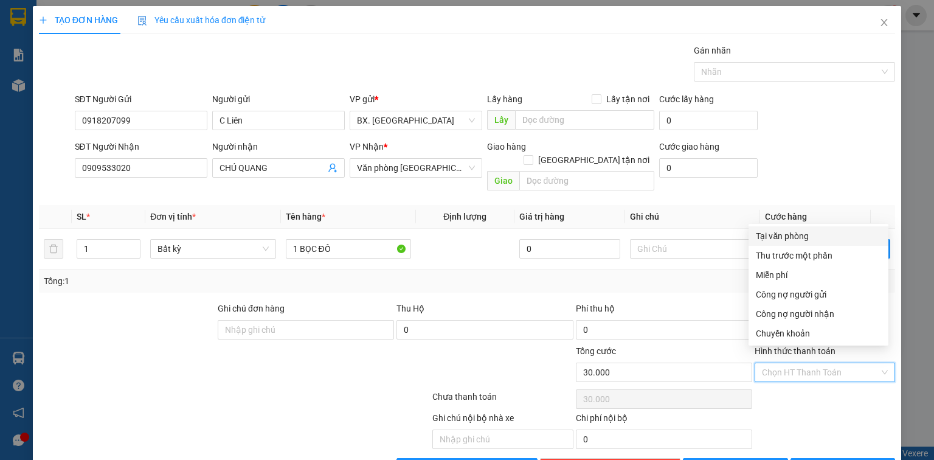
click at [780, 237] on div "Tại văn phòng" at bounding box center [818, 235] width 125 height 13
type input "0"
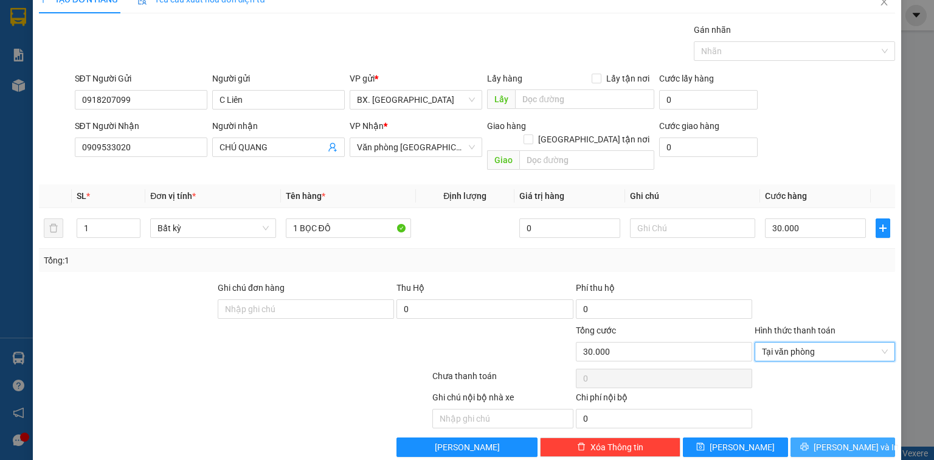
scroll to position [27, 0]
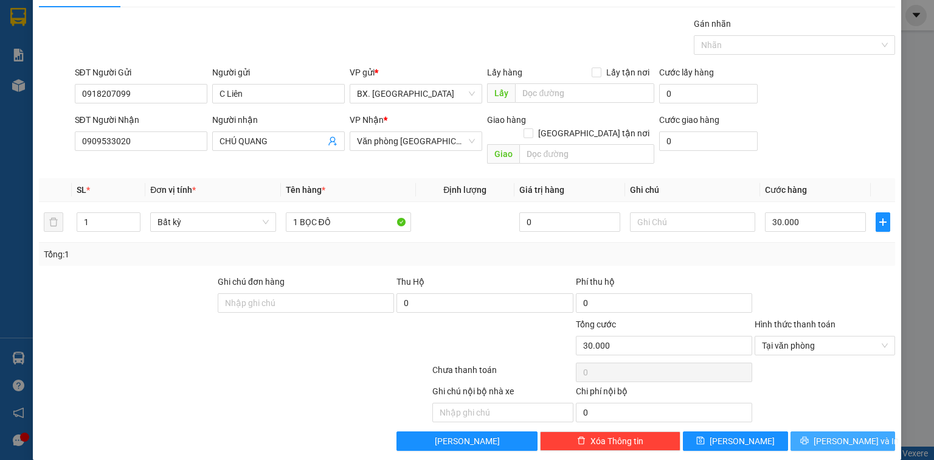
click at [831, 434] on span "[PERSON_NAME] và In" at bounding box center [856, 440] width 85 height 13
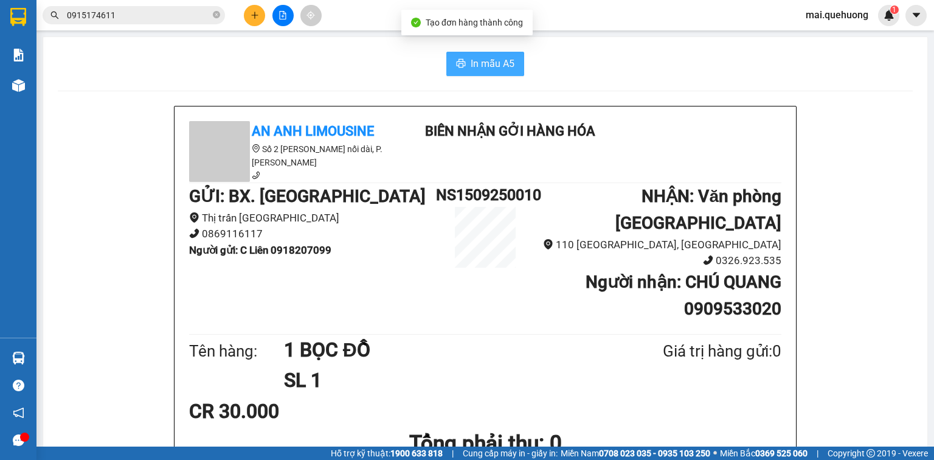
click at [491, 71] on button "In mẫu A5" at bounding box center [485, 64] width 78 height 24
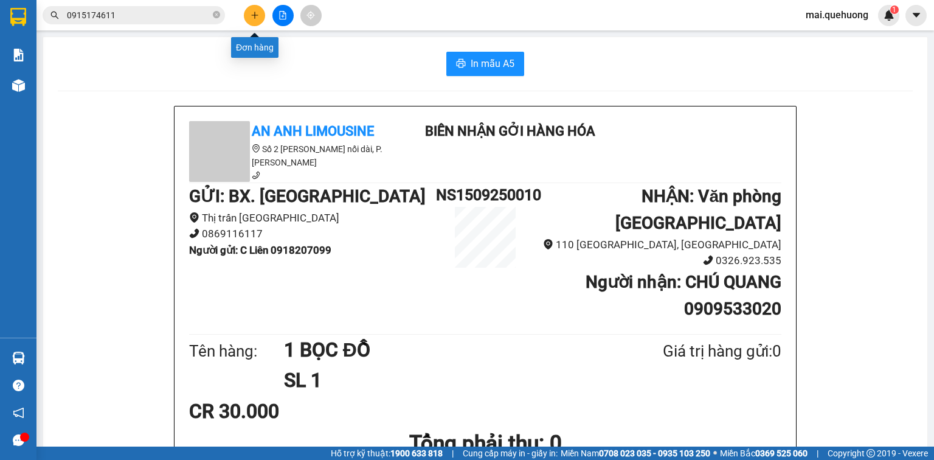
click at [254, 17] on icon "plus" at bounding box center [254, 15] width 1 height 7
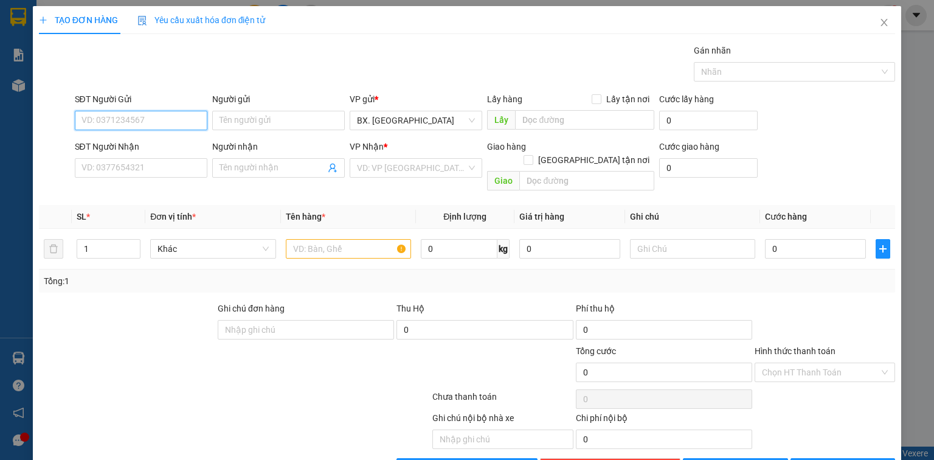
click at [136, 123] on input "SĐT Người Gửi" at bounding box center [141, 120] width 133 height 19
type input "0"
type input "0886623154"
click at [170, 147] on div "0886623154 - A LUÂN" at bounding box center [139, 143] width 117 height 13
type input "A LUÂN"
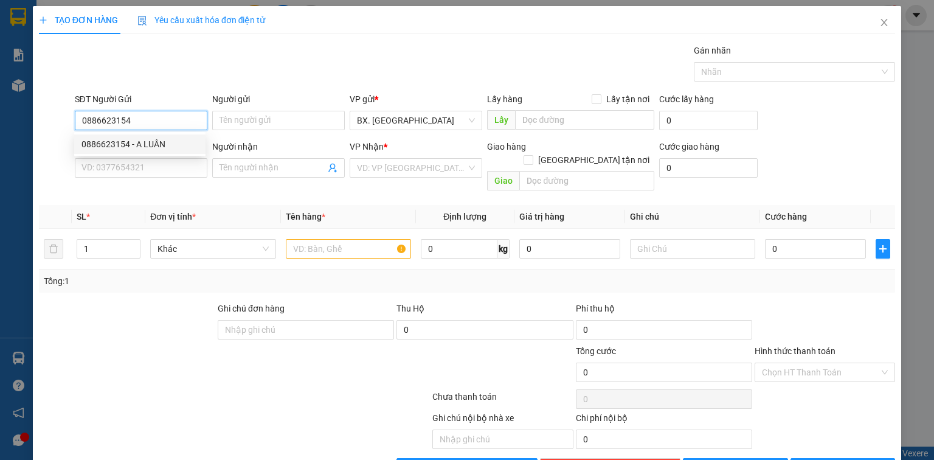
type input "0908890095"
type input "TÈO"
type input "100.000"
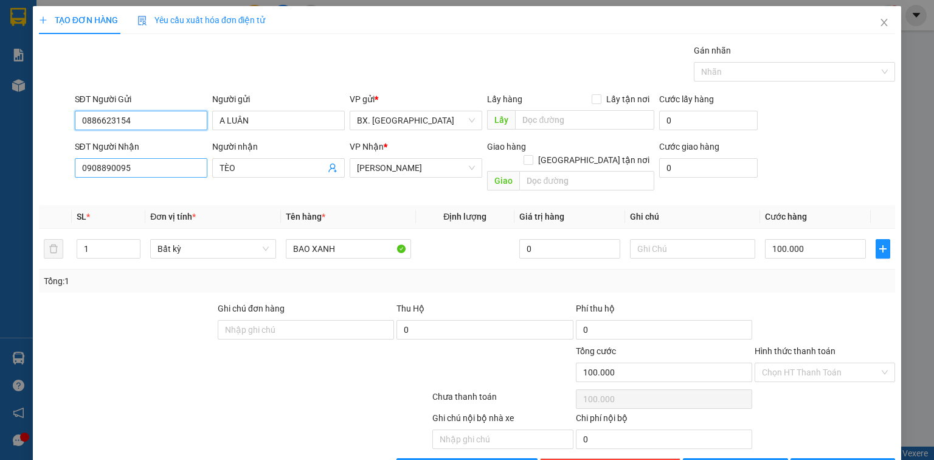
type input "0886623154"
click at [161, 169] on input "0908890095" at bounding box center [141, 167] width 133 height 19
type input "0908287151"
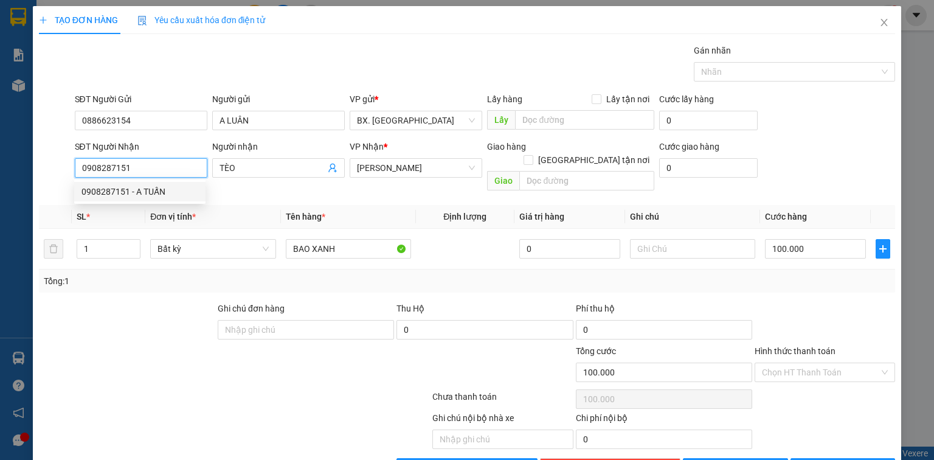
click at [145, 193] on div "0908287151 - A TUẤN" at bounding box center [139, 191] width 117 height 13
type input "A TUẤN"
type input "50.000"
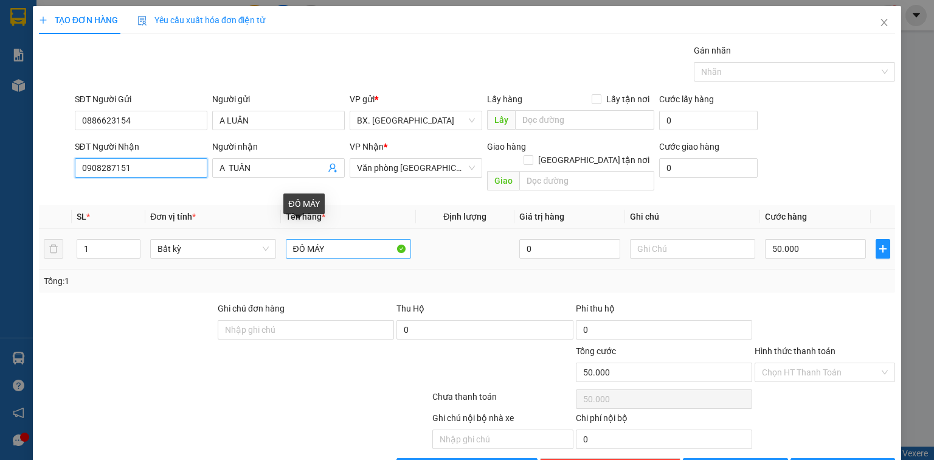
type input "0908287151"
click at [341, 239] on input "ĐỒ MÁY" at bounding box center [348, 248] width 125 height 19
drag, startPoint x: 334, startPoint y: 239, endPoint x: 226, endPoint y: 258, distance: 109.3
click at [226, 258] on div "SL * Đơn vị tính * Tên hàng * Định lượng Giá trị hàng Ghi chú Cước hàng 1 Bất k…" at bounding box center [467, 249] width 856 height 88
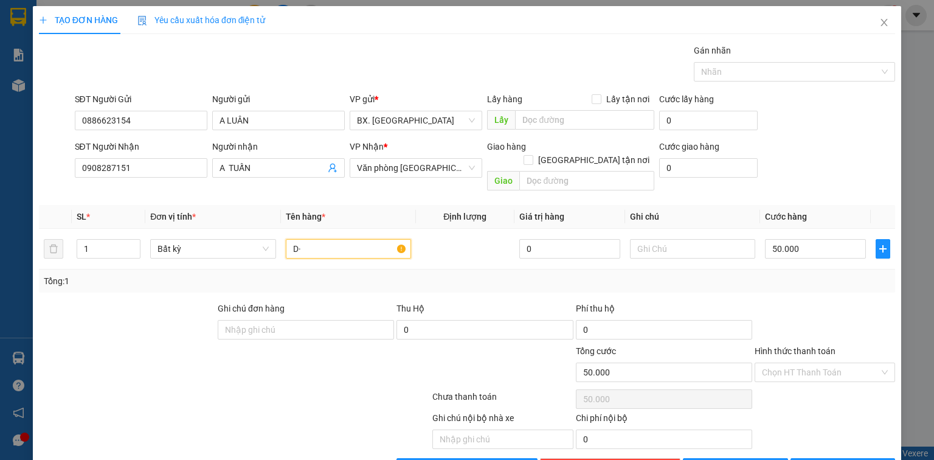
type input "D"
type input "ĐẦU MÁY MAY"
click at [881, 24] on icon "close" at bounding box center [884, 22] width 7 height 7
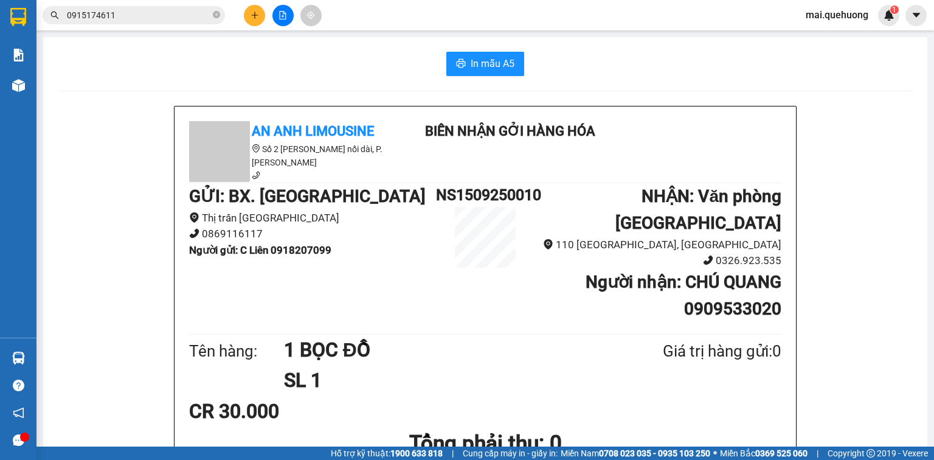
click at [257, 18] on icon "plus" at bounding box center [255, 15] width 9 height 9
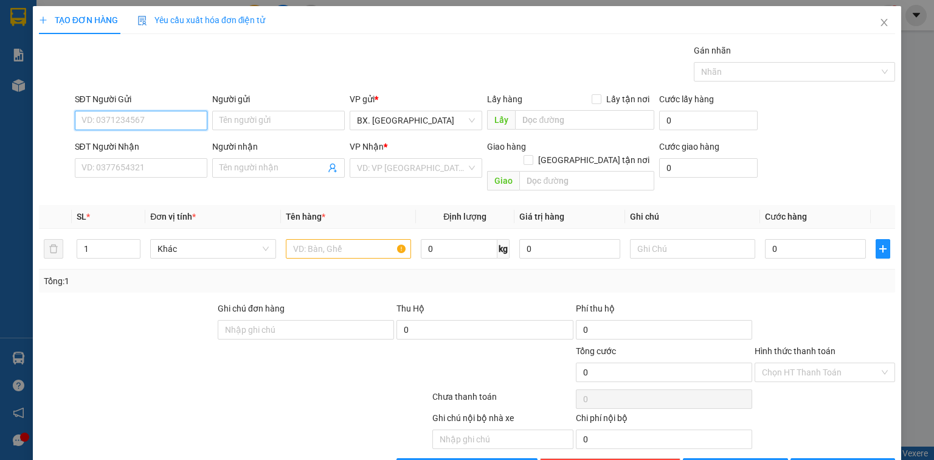
click at [147, 119] on input "SĐT Người Gửi" at bounding box center [141, 120] width 133 height 19
type input "0385488782"
click at [245, 127] on input "Người gửi" at bounding box center [278, 120] width 133 height 19
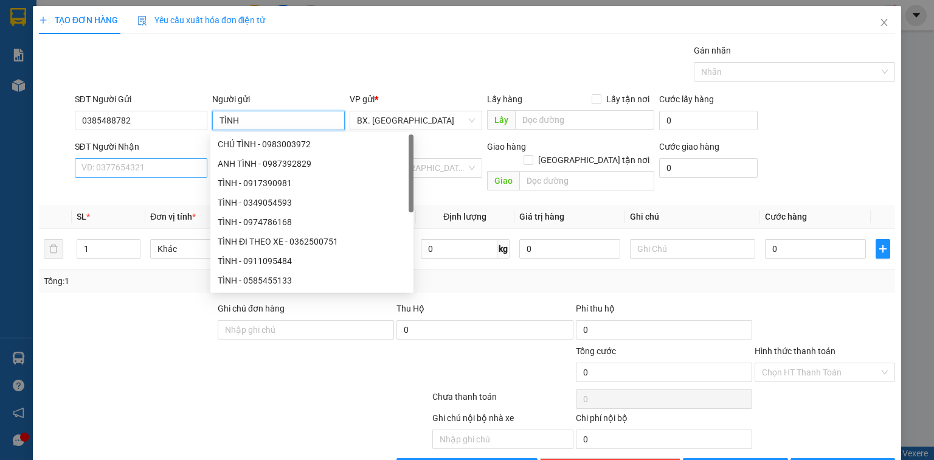
type input "TÌNH"
click at [134, 164] on input "SĐT Người Nhận" at bounding box center [141, 167] width 133 height 19
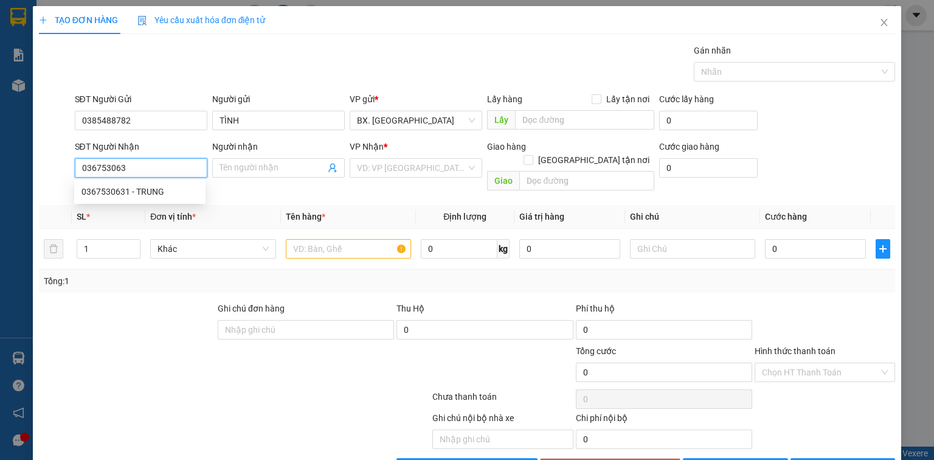
type input "0367530631"
click at [154, 192] on div "0367530631 - TRUNG" at bounding box center [139, 191] width 117 height 13
type input "TRUNG"
type input "40.000"
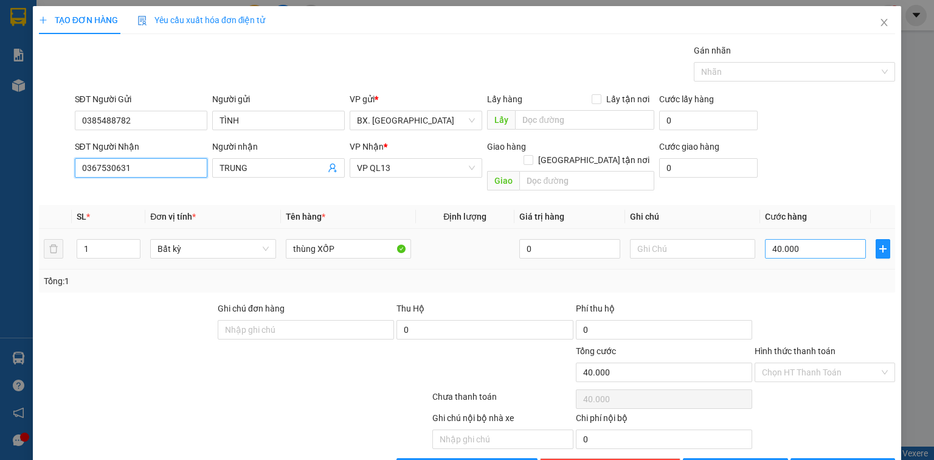
type input "0367530631"
click at [808, 239] on input "40.000" at bounding box center [815, 248] width 101 height 19
type input "6"
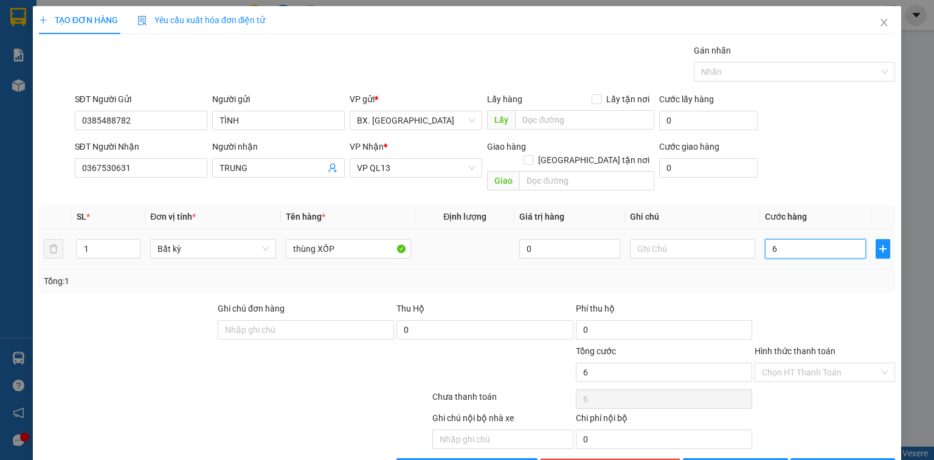
type input "0"
type input "5"
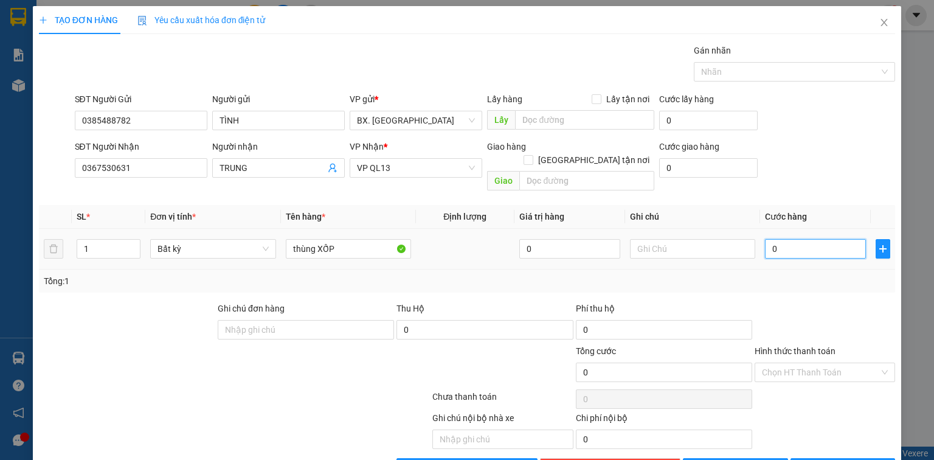
type input "05"
type input "50"
type input "050"
type input "500"
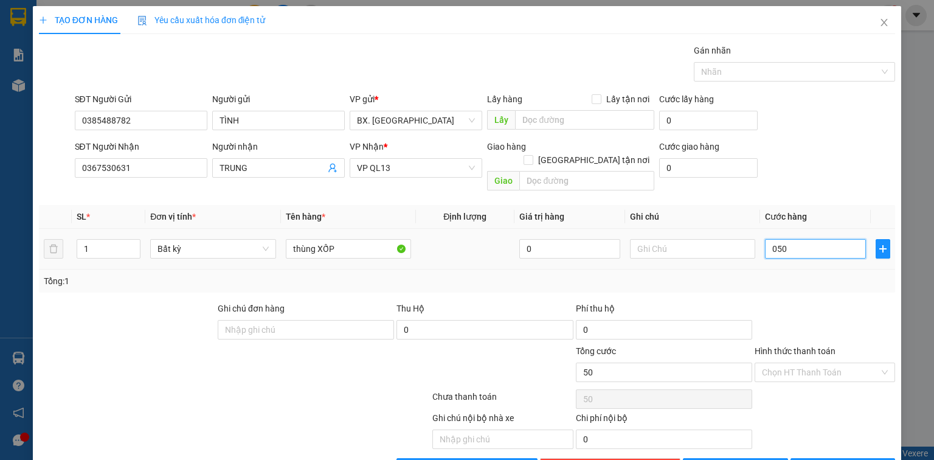
type input "500"
type input "0.500"
type input "5.000"
type input "05.000"
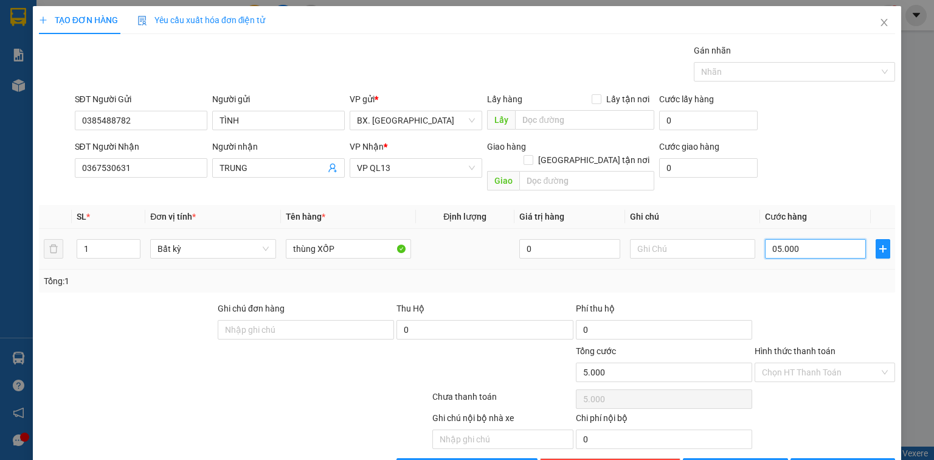
type input "50.000"
type input "050.000"
type input "500.000"
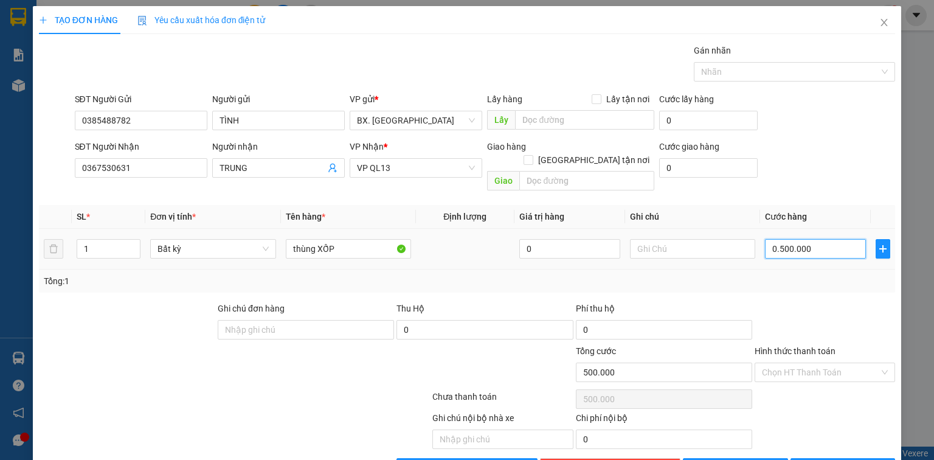
type input "050.000"
type input "50.000"
click at [825, 363] on input "Hình thức thanh toán" at bounding box center [820, 372] width 117 height 18
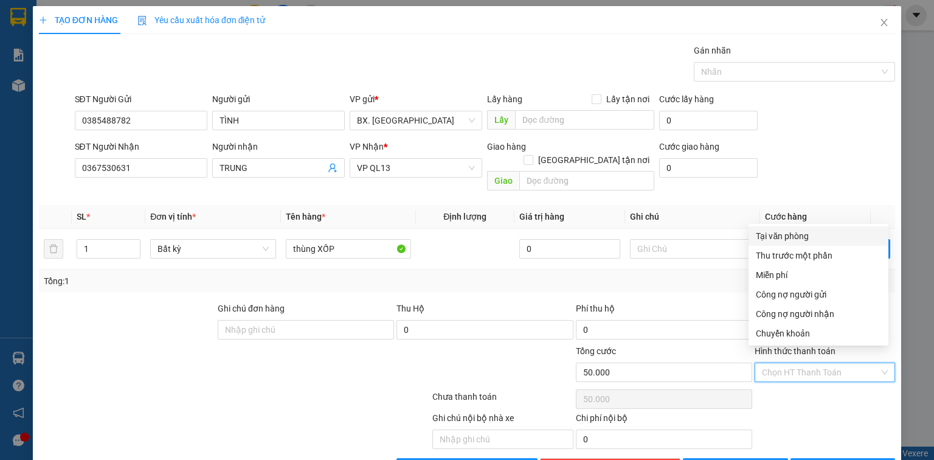
click at [815, 234] on div "Tại văn phòng" at bounding box center [818, 235] width 125 height 13
type input "0"
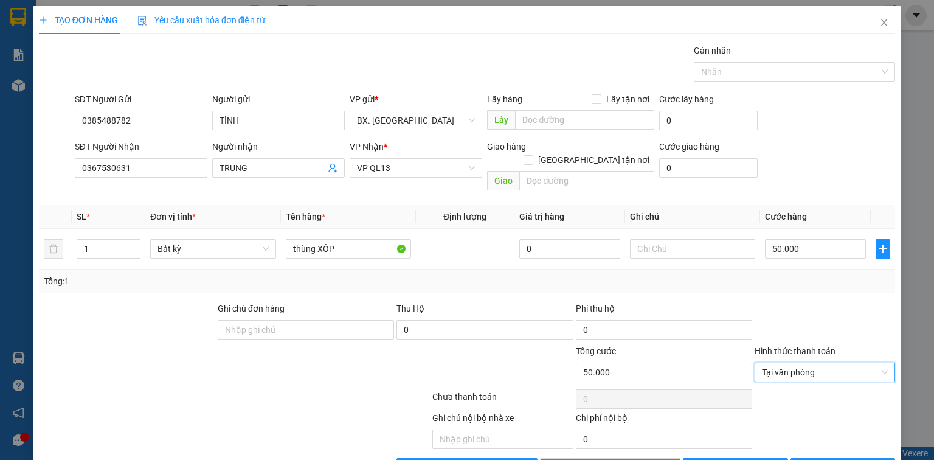
scroll to position [27, 0]
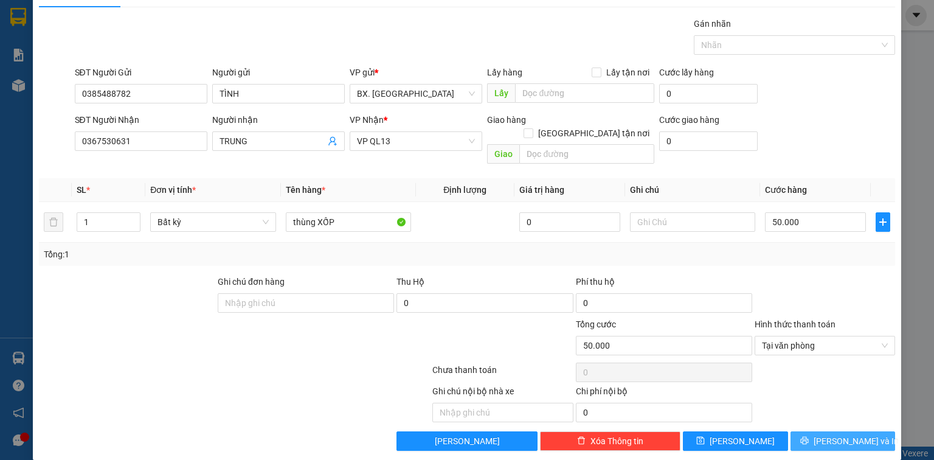
click at [832, 434] on span "[PERSON_NAME] và In" at bounding box center [856, 440] width 85 height 13
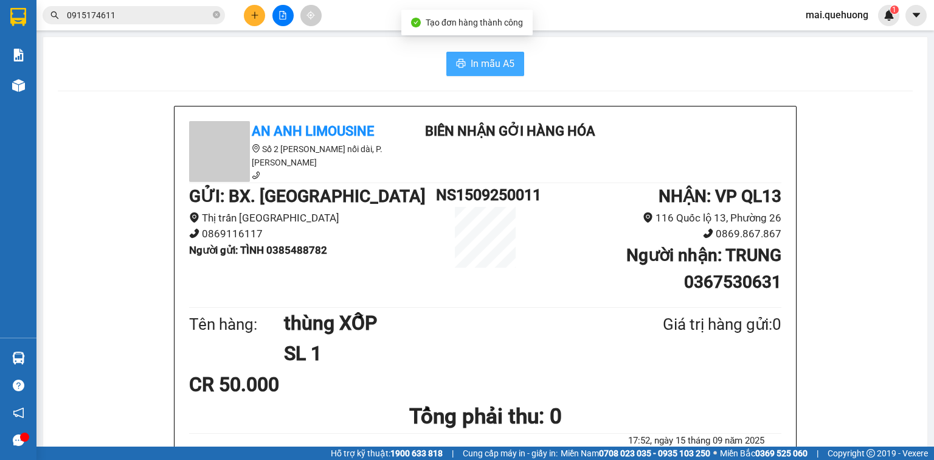
click at [477, 63] on span "In mẫu A5" at bounding box center [493, 63] width 44 height 15
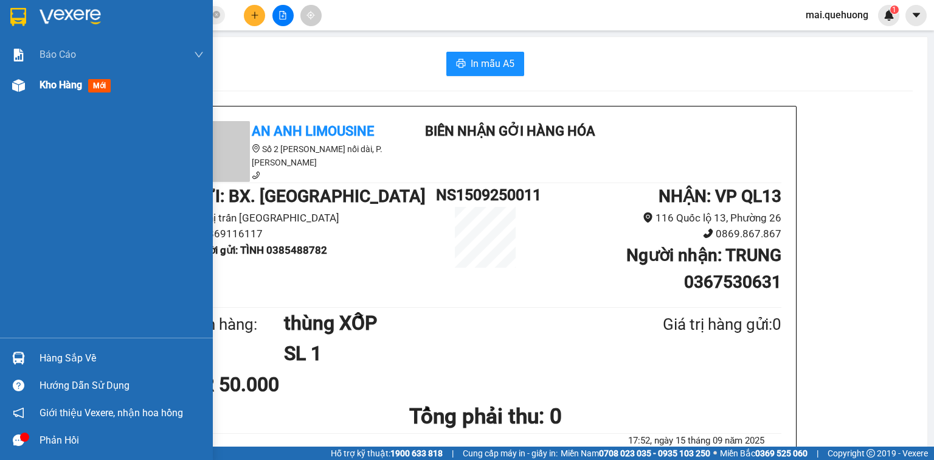
click at [71, 86] on span "Kho hàng" at bounding box center [61, 85] width 43 height 12
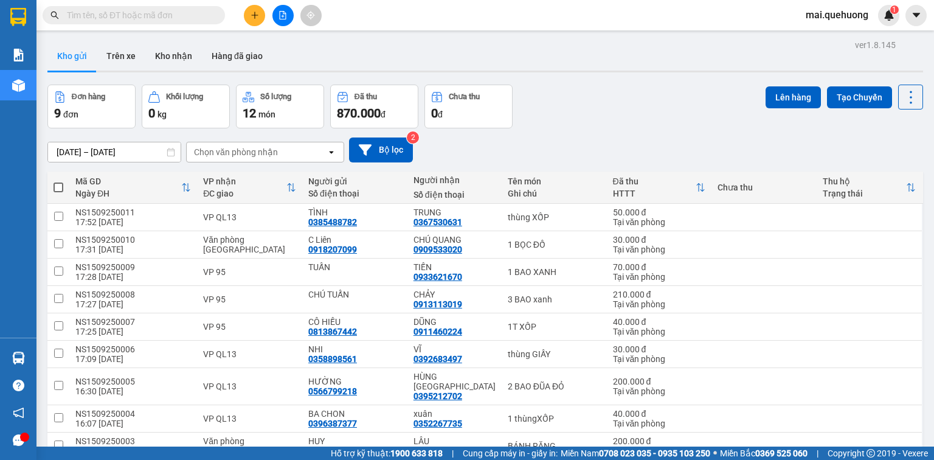
click at [282, 19] on button at bounding box center [282, 15] width 21 height 21
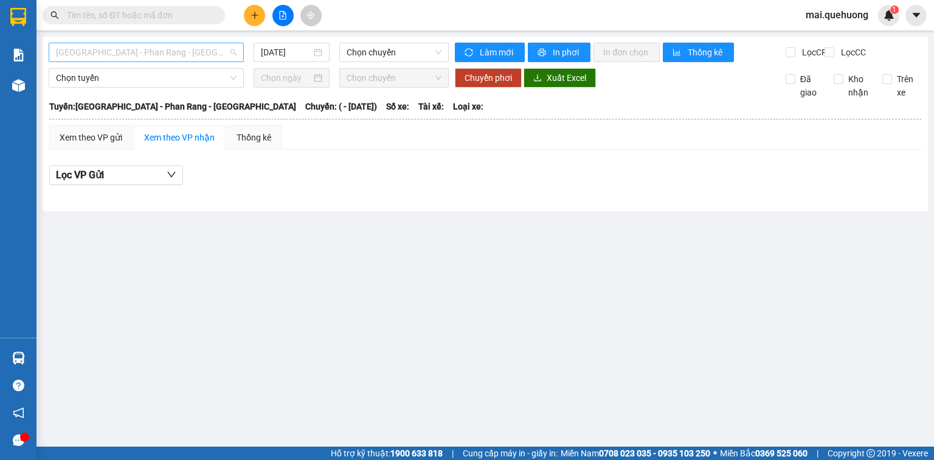
click at [187, 49] on span "[GEOGRAPHIC_DATA] - Phan Rang - [GEOGRAPHIC_DATA]" at bounding box center [146, 52] width 181 height 18
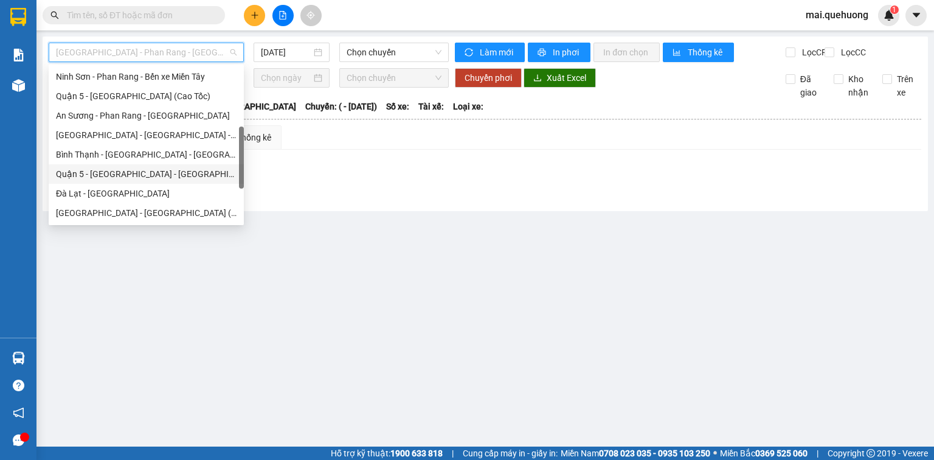
scroll to position [331, 0]
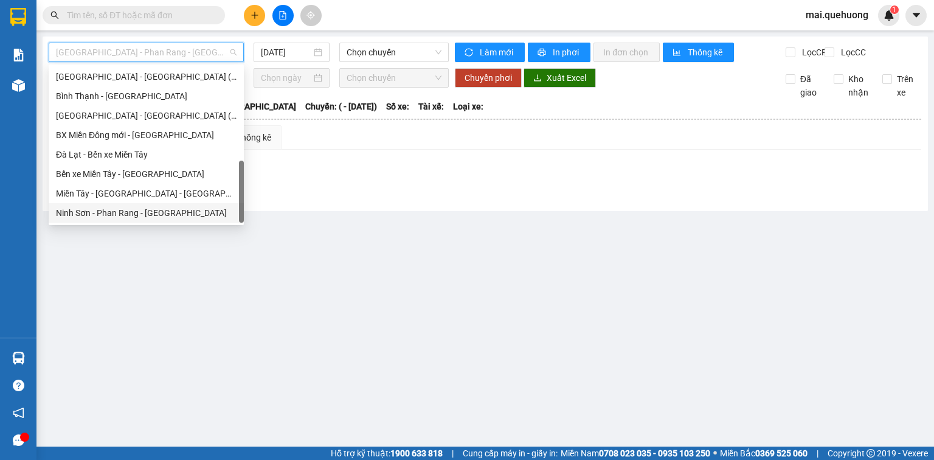
click at [146, 216] on div "Ninh Sơn - Phan Rang - Miền Tây" at bounding box center [146, 212] width 181 height 13
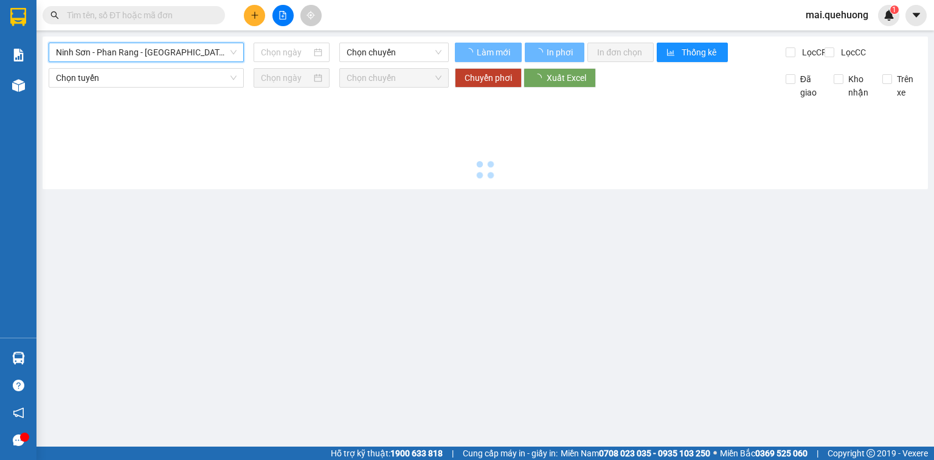
type input "15/09/2025"
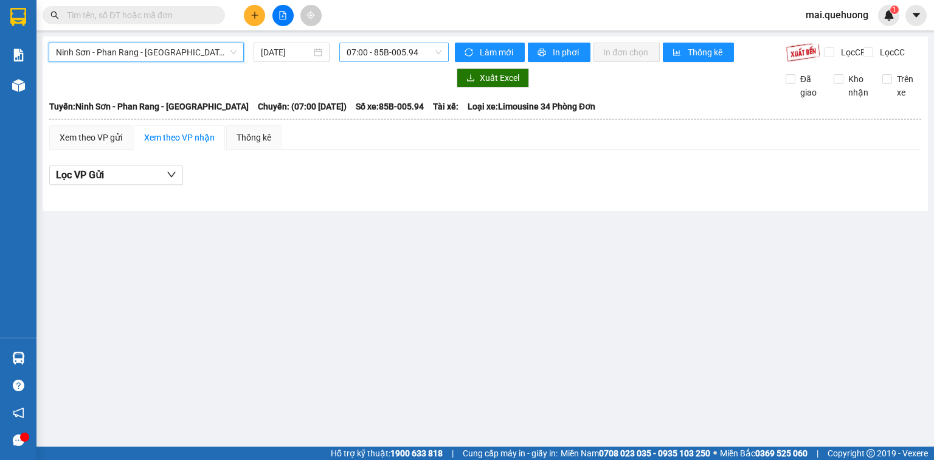
click at [364, 51] on span "07:00 - 85B-005.94" at bounding box center [394, 52] width 95 height 18
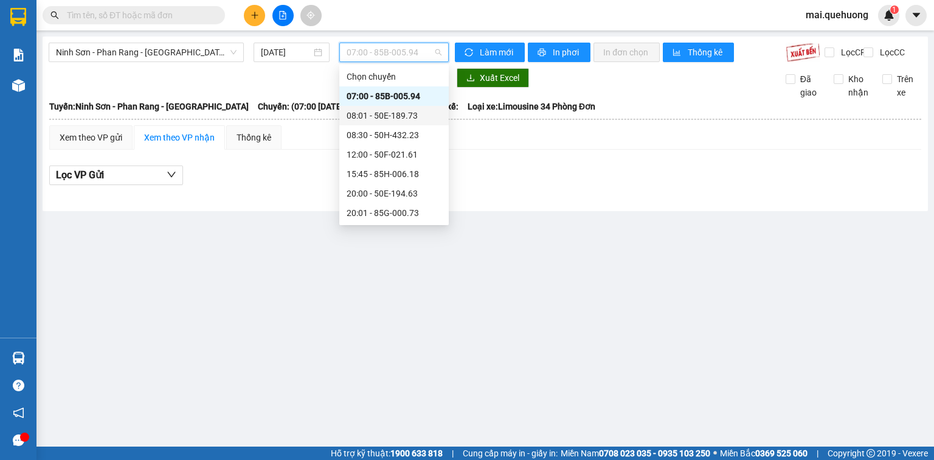
click at [403, 112] on div "08:01 - 50E-189.73" at bounding box center [394, 115] width 95 height 13
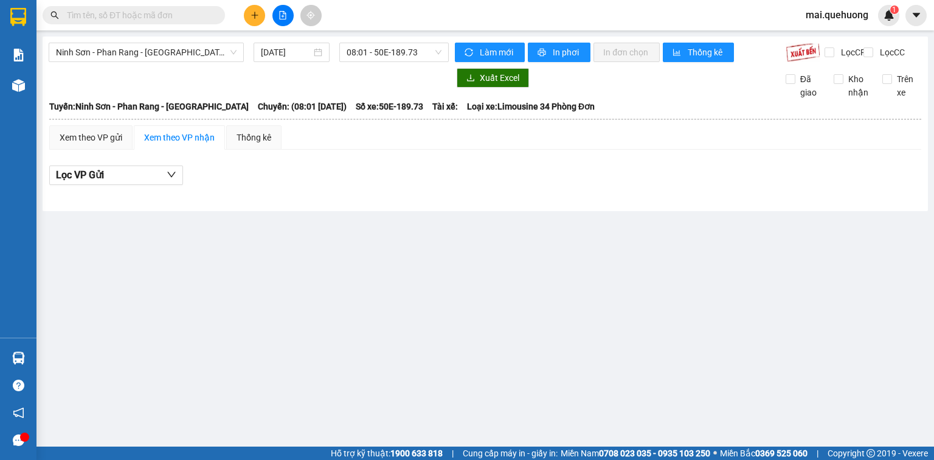
click at [424, 39] on div "Ninh Sơn - Phan Rang - Miền Tây 15/09/2025 08:01 - 50E-189.73 Làm mới In phơi I…" at bounding box center [485, 123] width 885 height 175
click at [423, 48] on span "08:01 - 50E-189.73" at bounding box center [394, 52] width 95 height 18
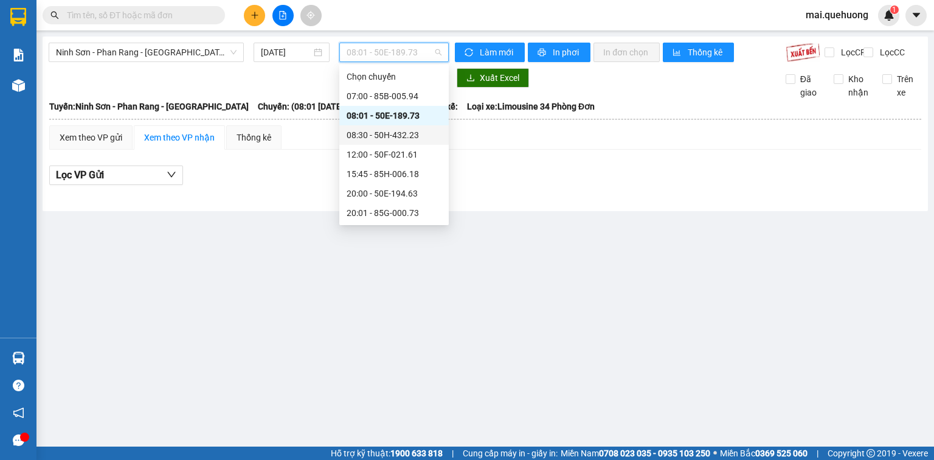
click at [415, 132] on div "08:30 - 50H-432.23" at bounding box center [394, 134] width 95 height 13
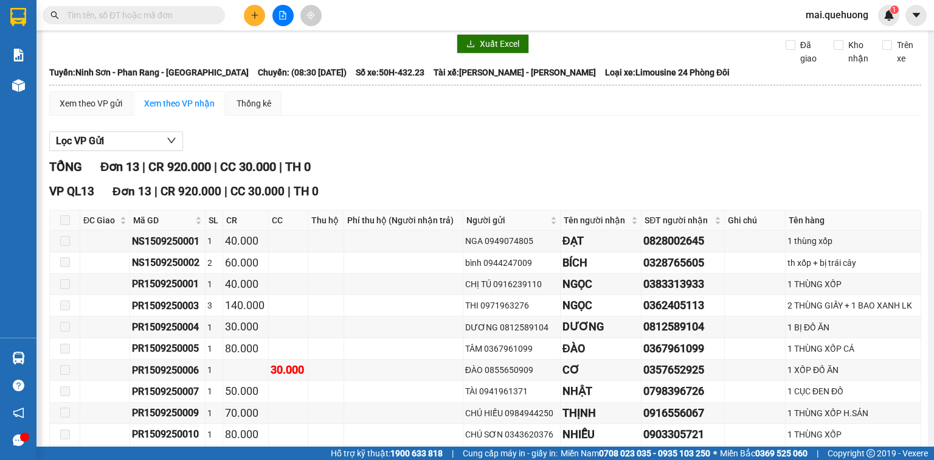
scroll to position [49, 0]
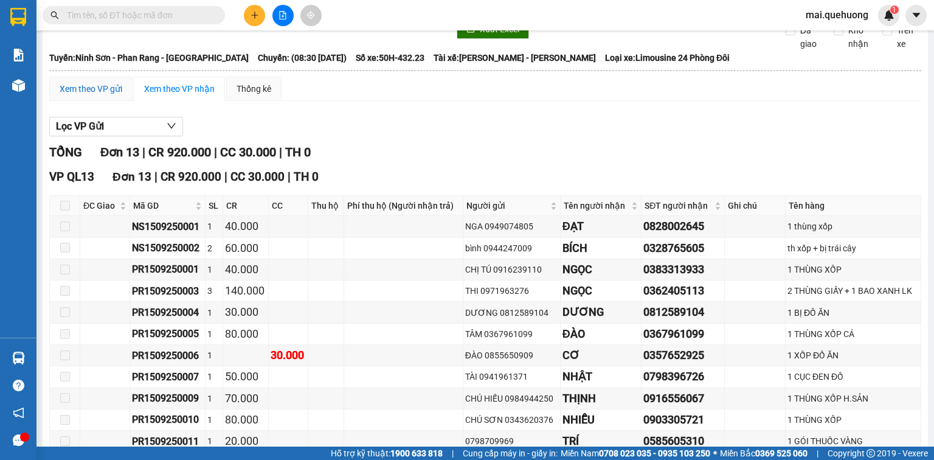
click at [90, 95] on div "Xem theo VP gửi" at bounding box center [91, 88] width 63 height 13
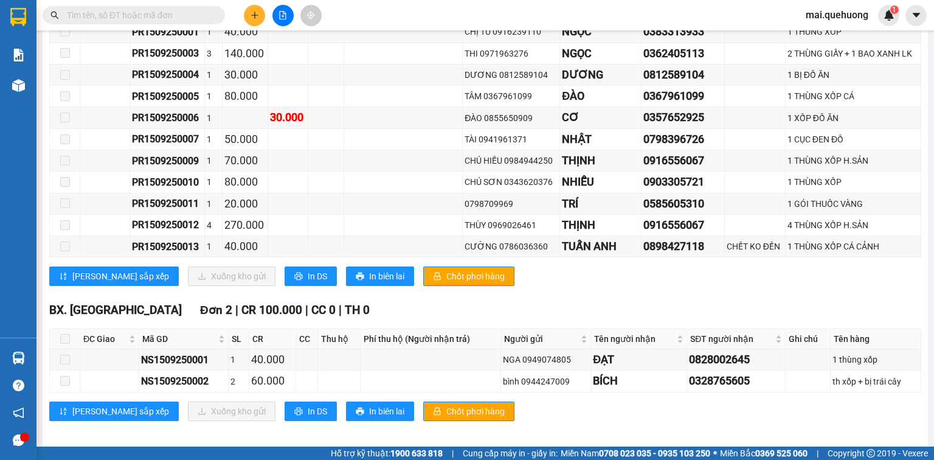
scroll to position [259, 0]
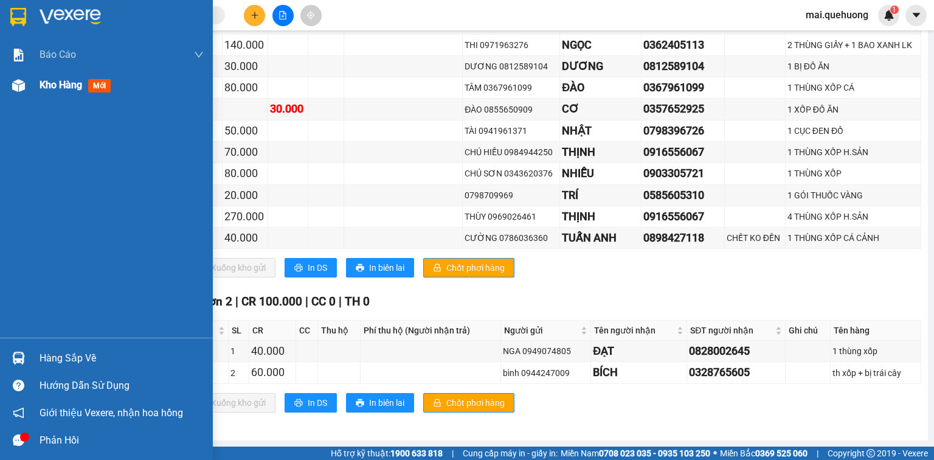
click at [39, 88] on div "Kho hàng mới" at bounding box center [106, 85] width 213 height 30
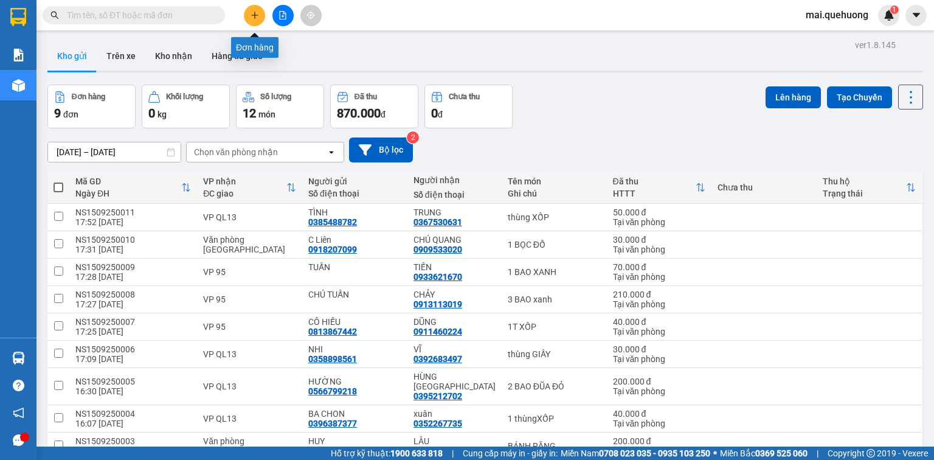
click at [253, 13] on icon "plus" at bounding box center [255, 15] width 9 height 9
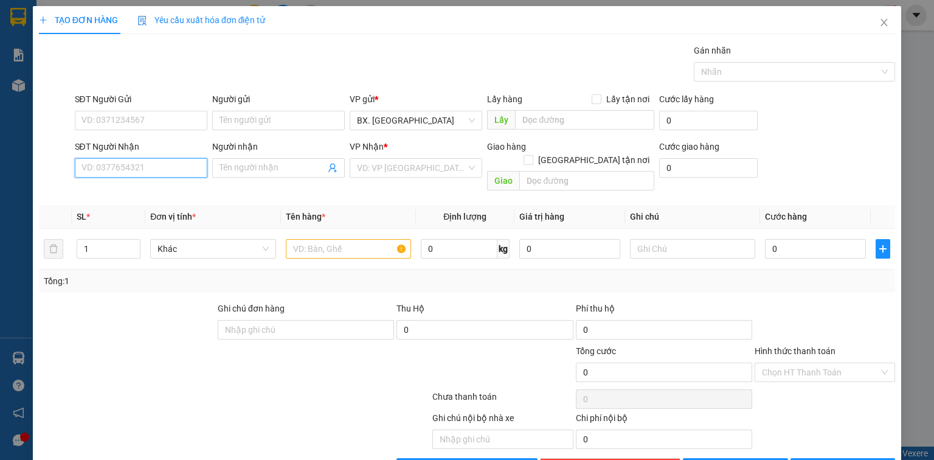
click at [111, 165] on input "SĐT Người Nhận" at bounding box center [141, 167] width 133 height 19
type input "0937012737"
click at [228, 172] on input "Người nhận" at bounding box center [273, 167] width 106 height 13
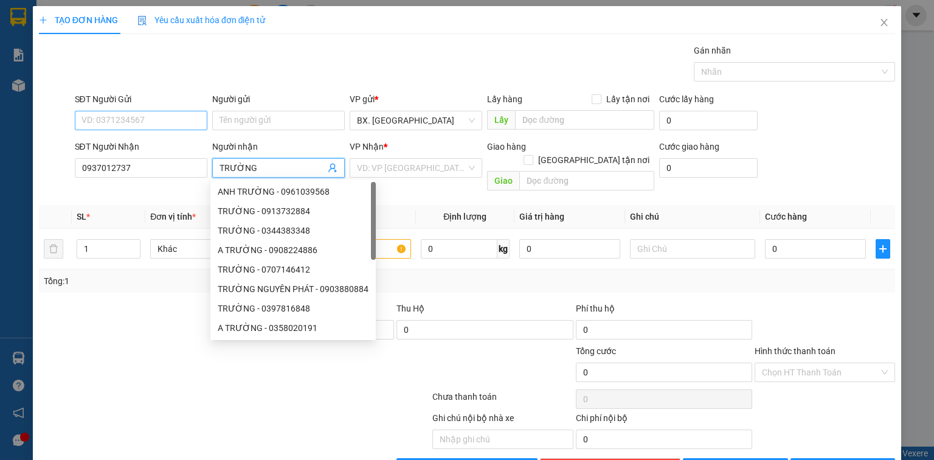
type input "TRƯỜNG"
click at [144, 125] on input "SĐT Người Gửi" at bounding box center [141, 120] width 133 height 19
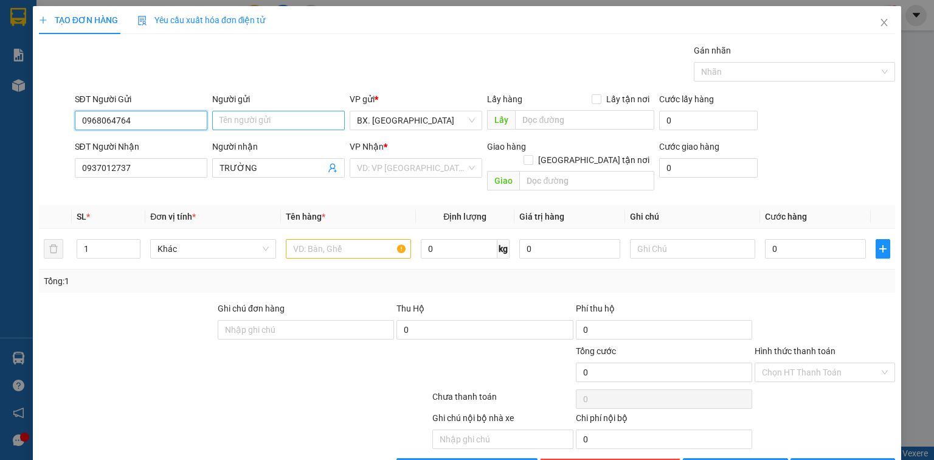
type input "0968064764"
click at [254, 126] on input "Người gửi" at bounding box center [278, 120] width 133 height 19
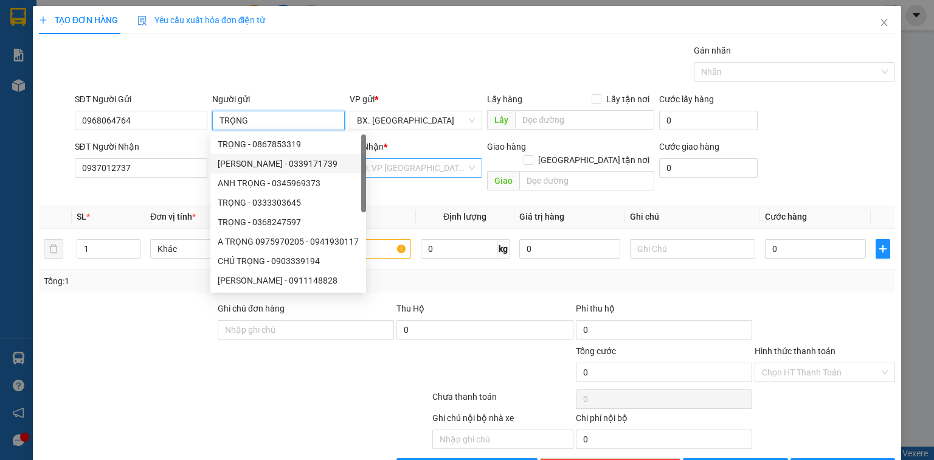
type input "TRỌNG"
click at [389, 164] on input "search" at bounding box center [411, 168] width 109 height 18
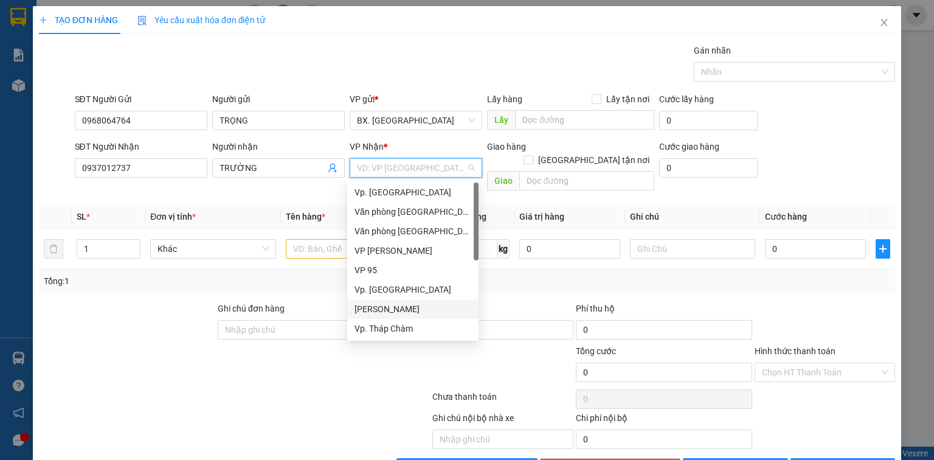
scroll to position [97, 0]
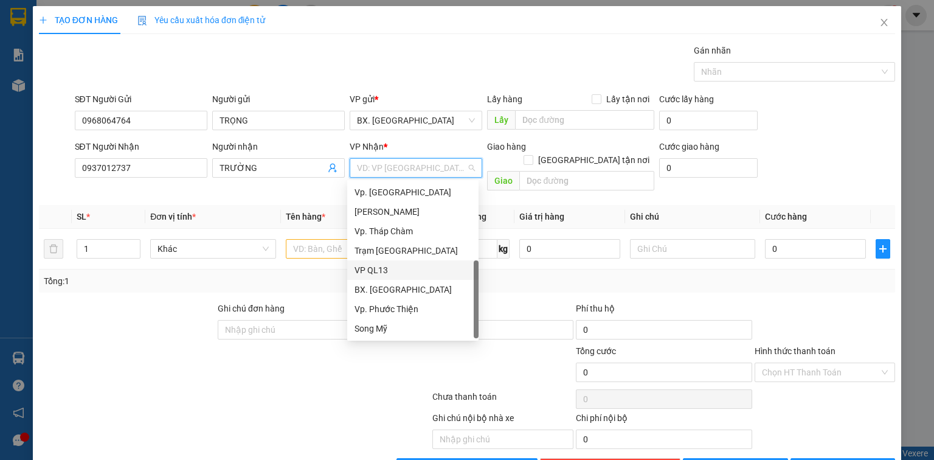
click at [389, 266] on div "VP QL13" at bounding box center [413, 269] width 117 height 13
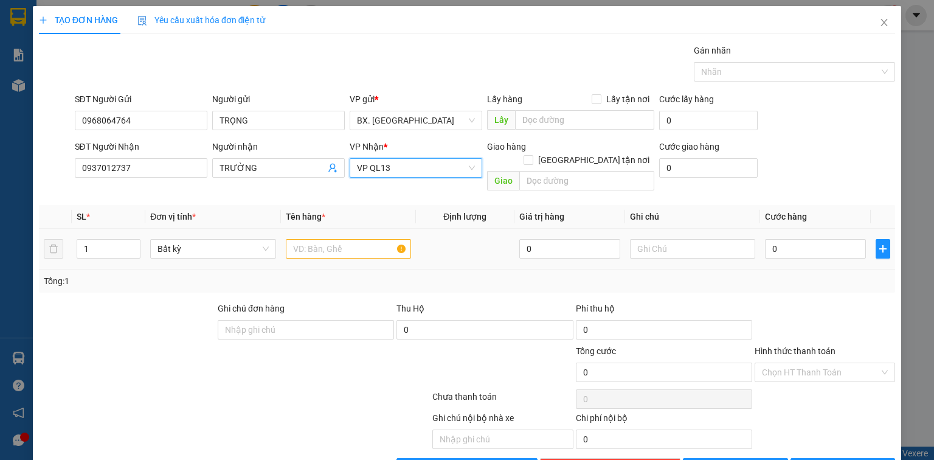
click at [331, 251] on td at bounding box center [348, 249] width 135 height 41
click at [331, 243] on input "text" at bounding box center [348, 248] width 125 height 19
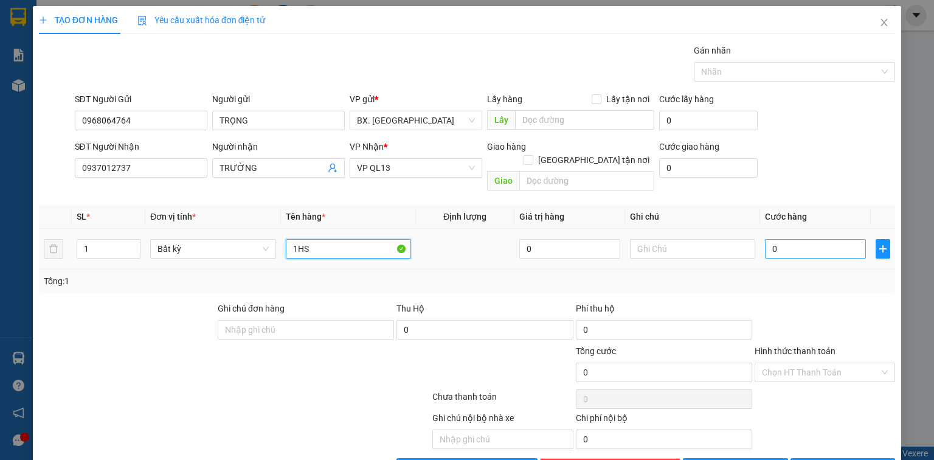
type input "1HS"
click at [793, 239] on input "0" at bounding box center [815, 248] width 101 height 19
type input "3"
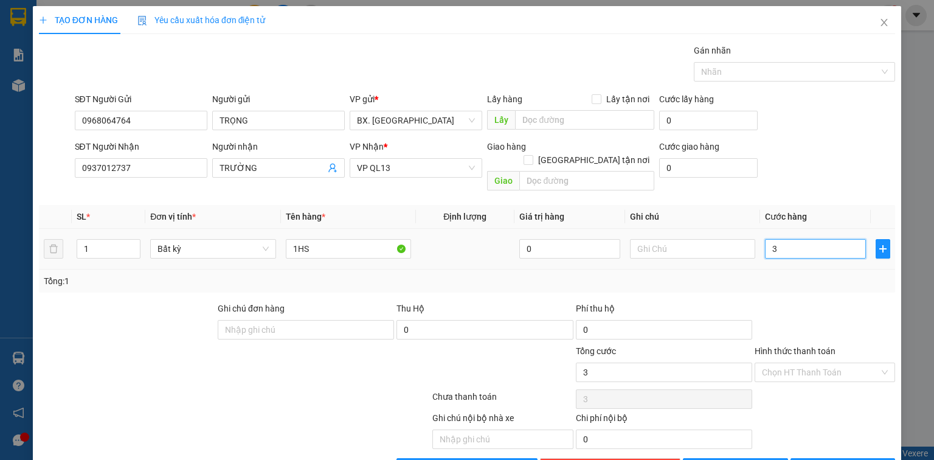
type input "30"
type input "300"
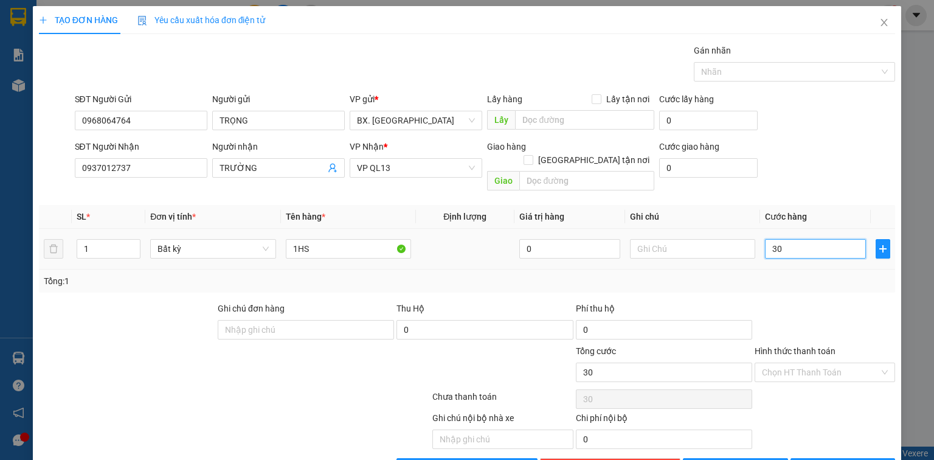
type input "300"
type input "3.000"
type input "30.000"
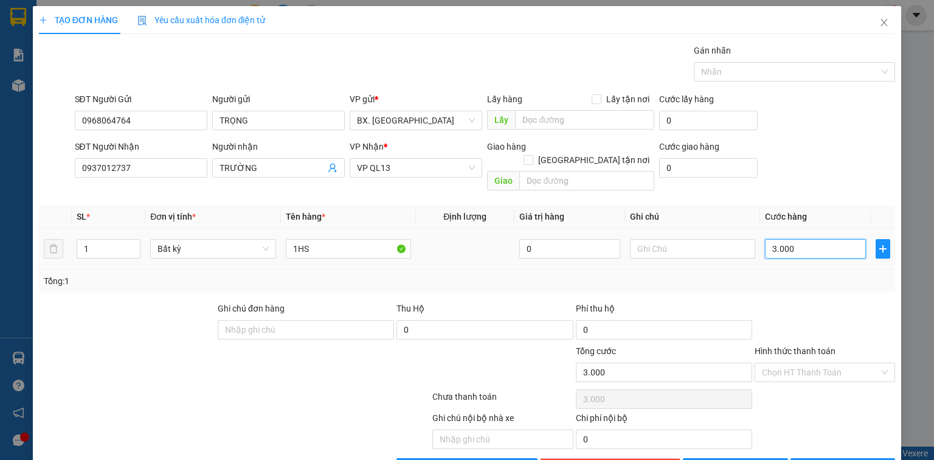
type input "30.000"
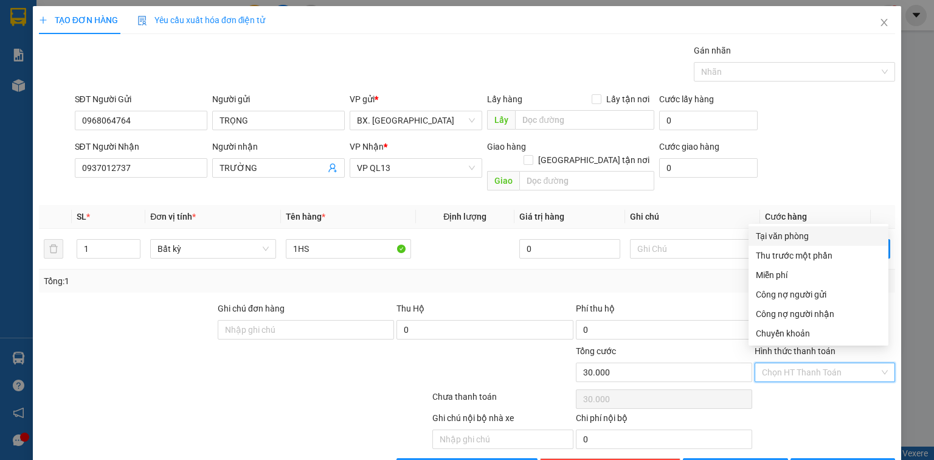
click at [838, 363] on input "Hình thức thanh toán" at bounding box center [820, 372] width 117 height 18
click at [805, 233] on div "Tại văn phòng" at bounding box center [818, 235] width 125 height 13
type input "0"
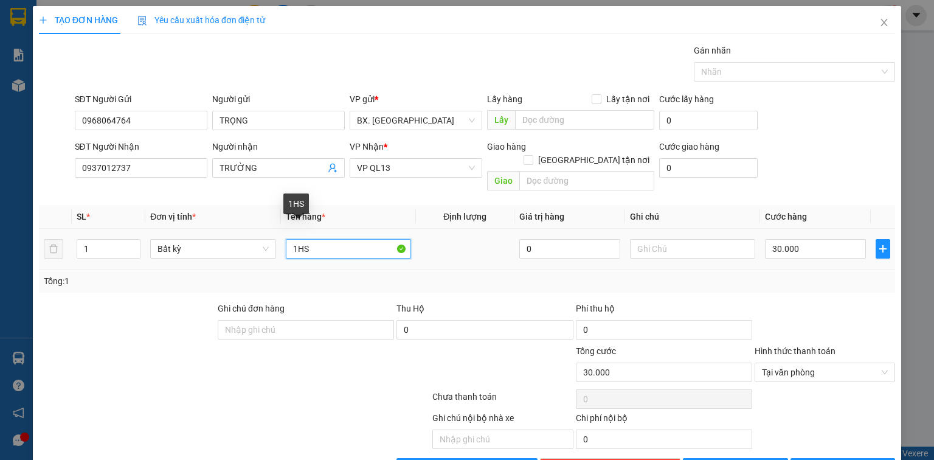
click at [335, 239] on input "1HS" at bounding box center [348, 248] width 125 height 19
type input "1 BỌC VÀNG GIẤY TỜ"
click at [859, 459] on span "[PERSON_NAME] và In" at bounding box center [856, 467] width 85 height 13
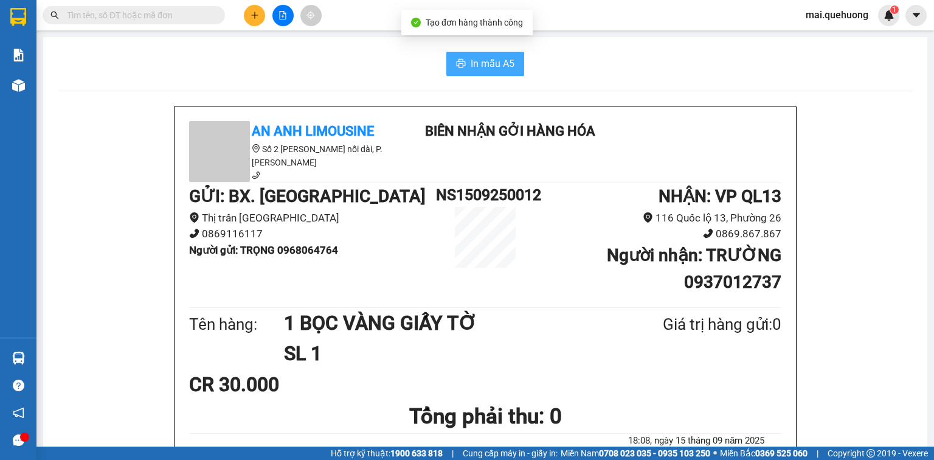
click at [483, 66] on span "In mẫu A5" at bounding box center [493, 63] width 44 height 15
click at [251, 13] on icon "plus" at bounding box center [255, 15] width 9 height 9
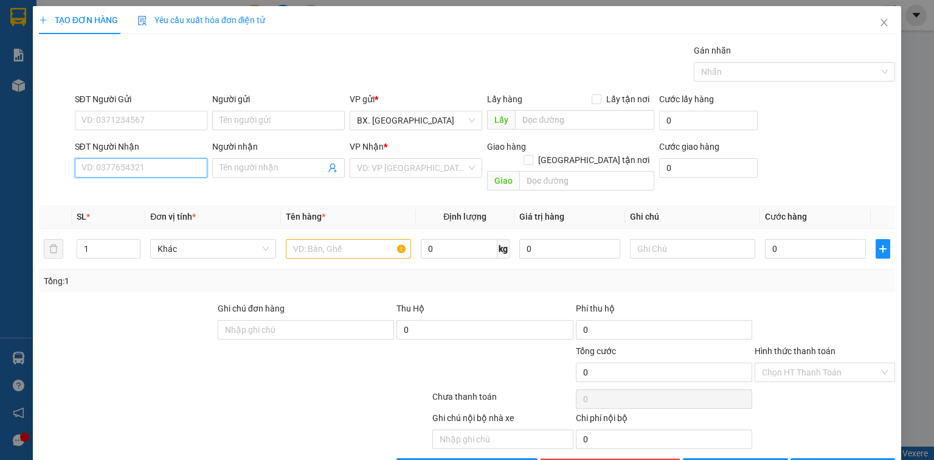
click at [123, 173] on input "SĐT Người Nhận" at bounding box center [141, 167] width 133 height 19
type input "0939177333"
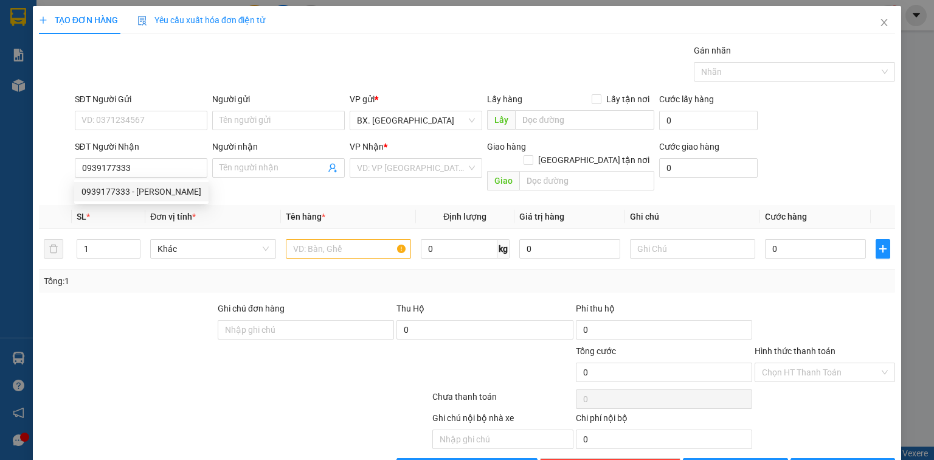
click at [158, 180] on div "0939177333 0939177333 - THANH" at bounding box center [141, 191] width 134 height 24
click at [161, 205] on th "Đơn vị tính *" at bounding box center [212, 217] width 135 height 24
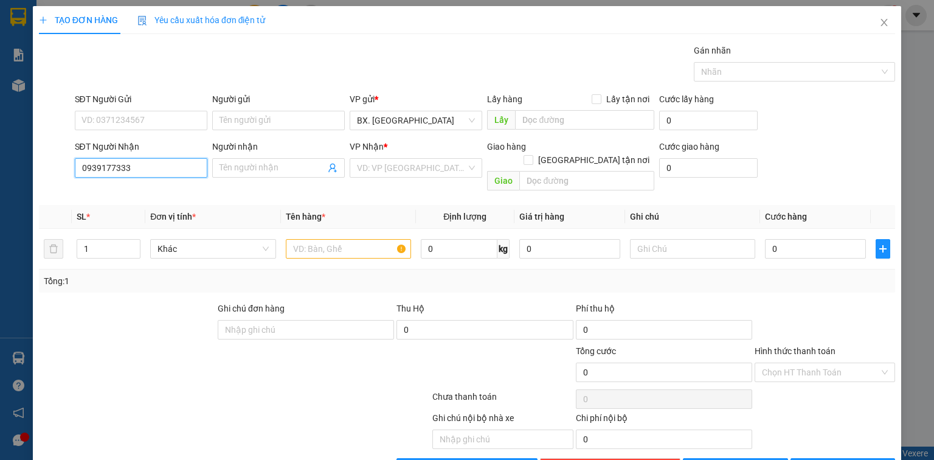
click at [168, 170] on input "0939177333" at bounding box center [141, 167] width 133 height 19
click at [169, 191] on div "0939177333 - THANH" at bounding box center [141, 191] width 120 height 13
type input "THANH"
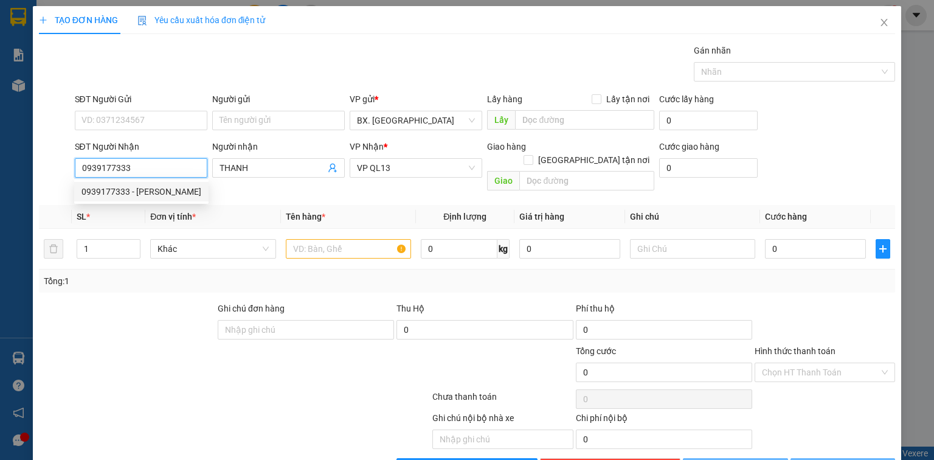
type input "70.000"
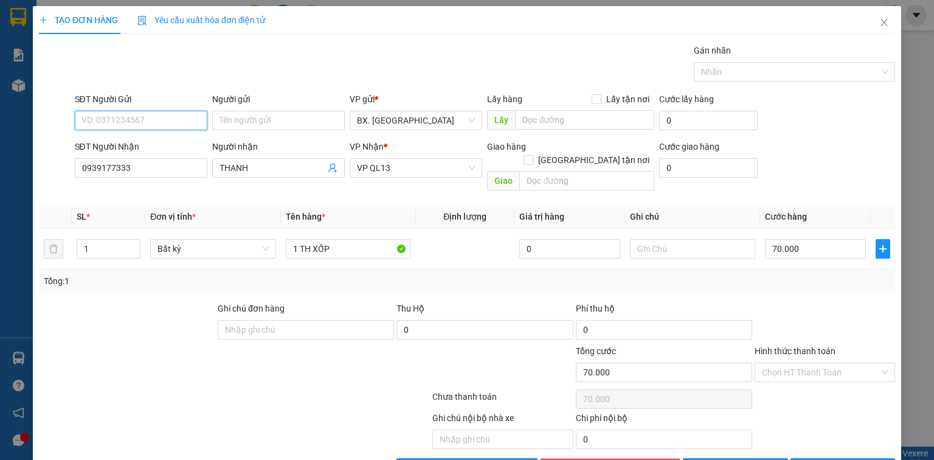
click at [155, 117] on input "SĐT Người Gửi" at bounding box center [141, 120] width 133 height 19
type input "0707080887"
click at [248, 123] on input "Người gửi" at bounding box center [278, 120] width 133 height 19
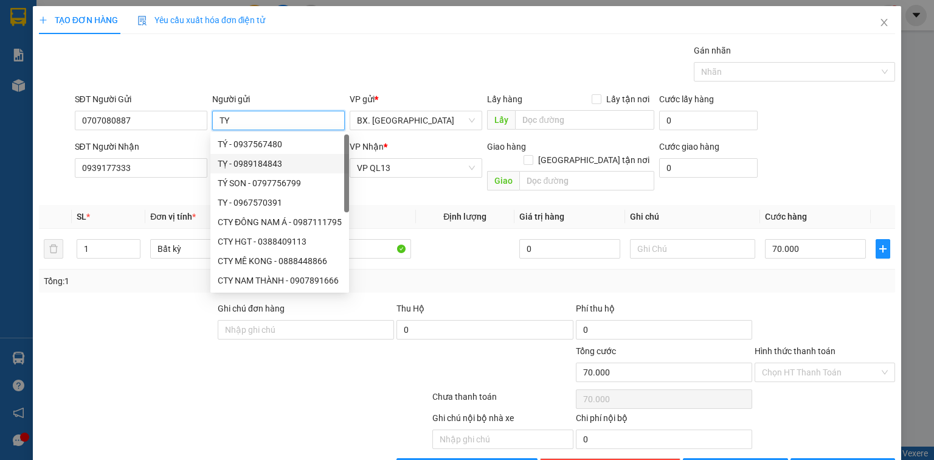
type input "TY"
click at [433, 274] on div "Tổng: 1" at bounding box center [467, 280] width 846 height 13
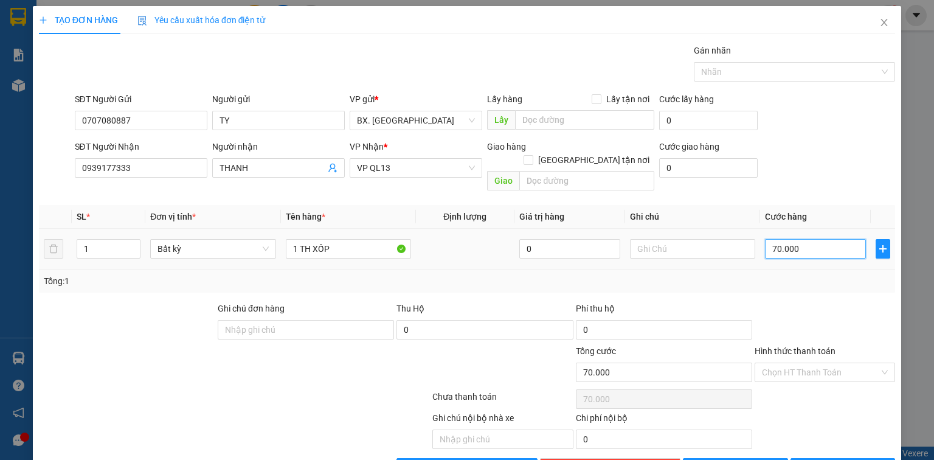
click at [794, 239] on input "70.000" at bounding box center [815, 248] width 101 height 19
type input "5"
type input "50"
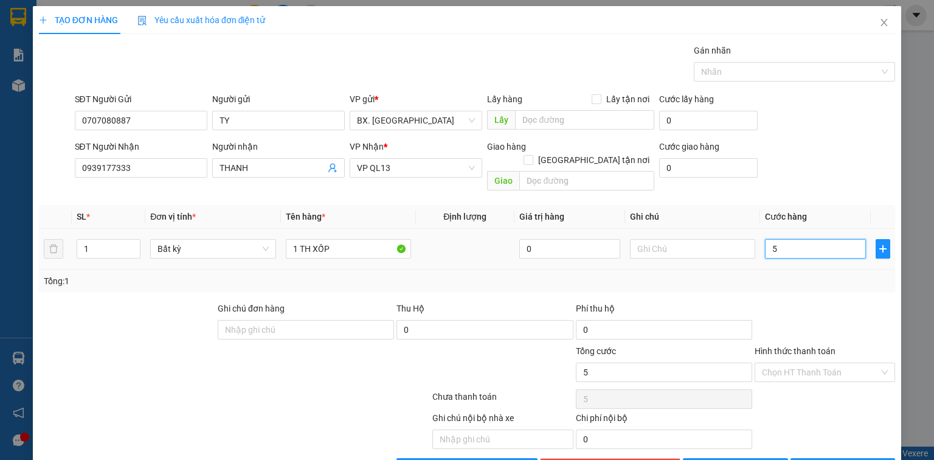
type input "50"
type input "500"
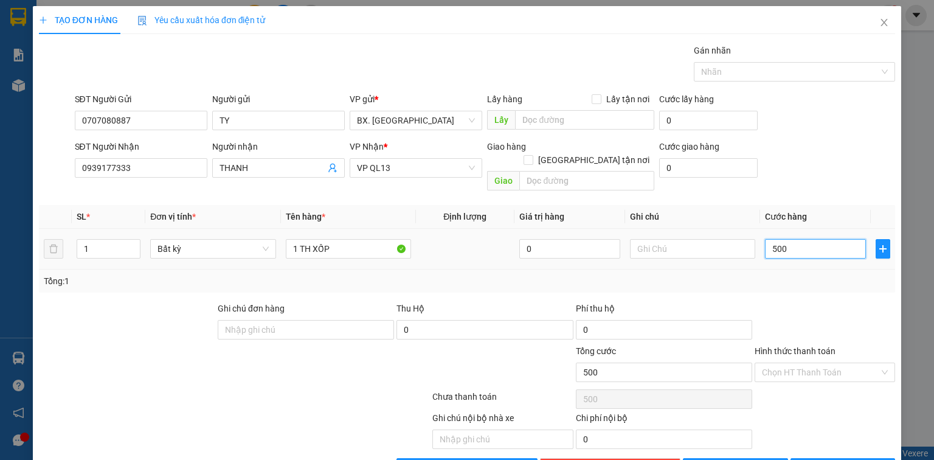
type input "5.000"
type input "50.000"
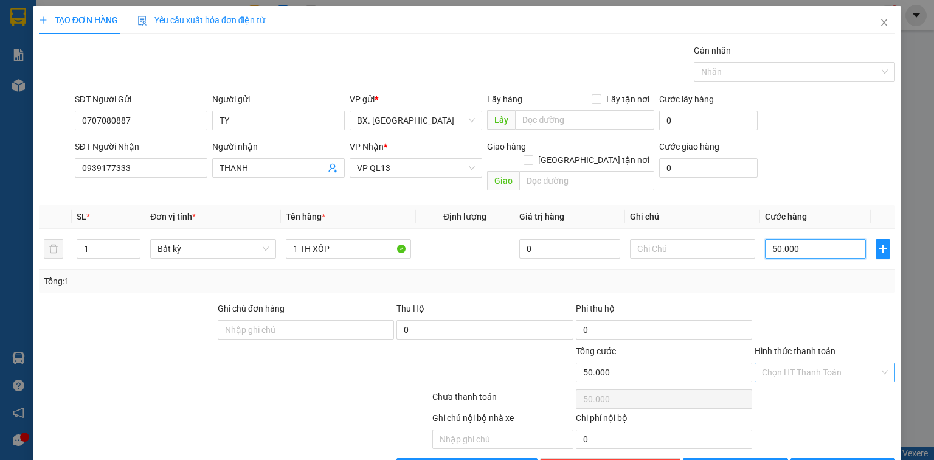
type input "50.000"
click at [815, 363] on input "Hình thức thanh toán" at bounding box center [820, 372] width 117 height 18
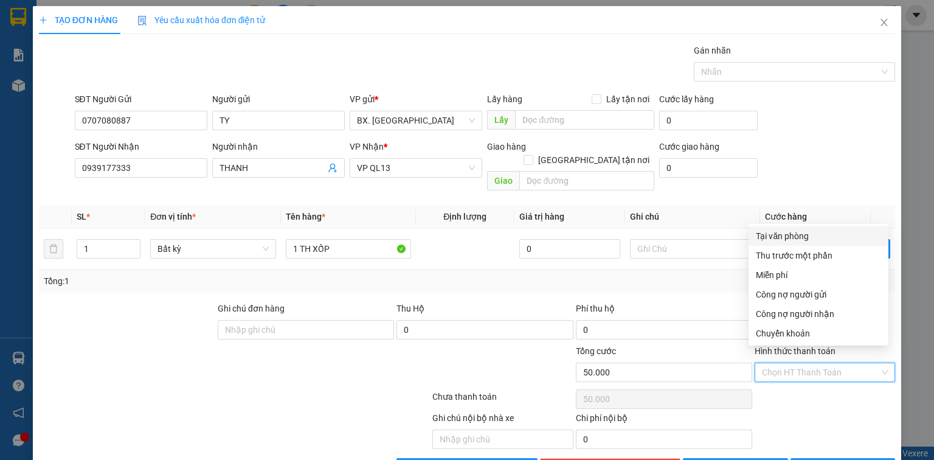
click at [789, 233] on div "Tại văn phòng" at bounding box center [818, 235] width 125 height 13
type input "0"
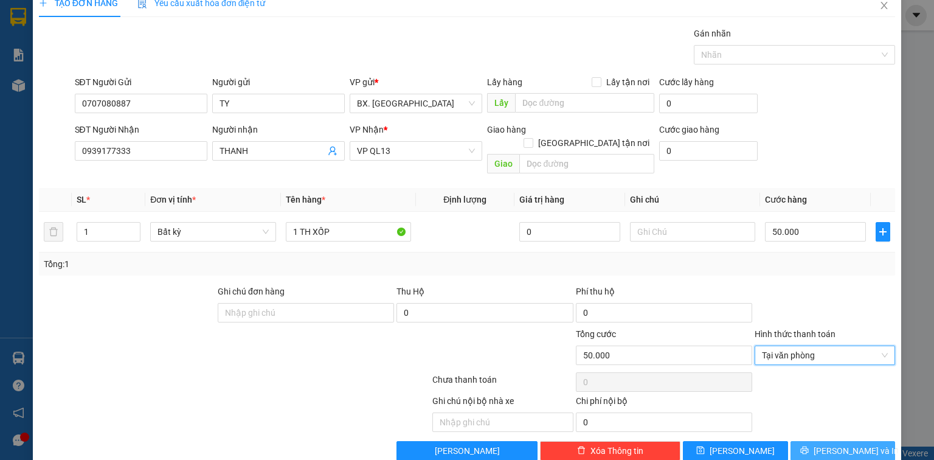
scroll to position [27, 0]
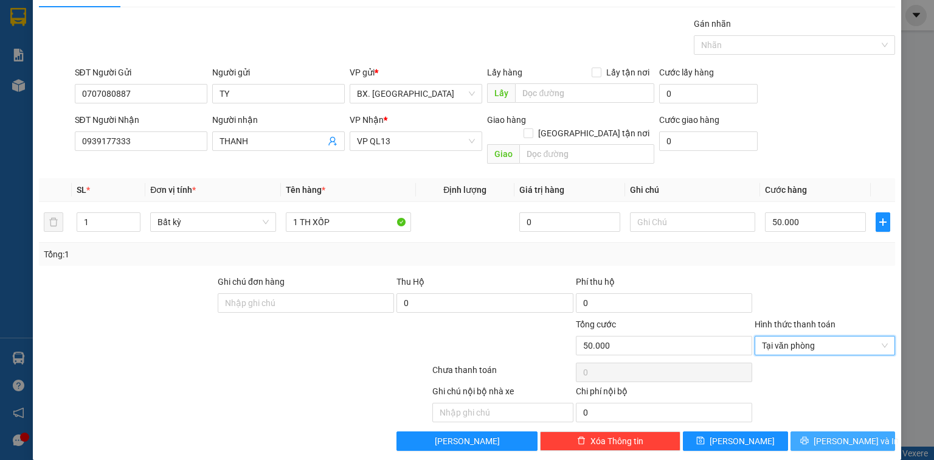
click at [834, 434] on span "[PERSON_NAME] và In" at bounding box center [856, 440] width 85 height 13
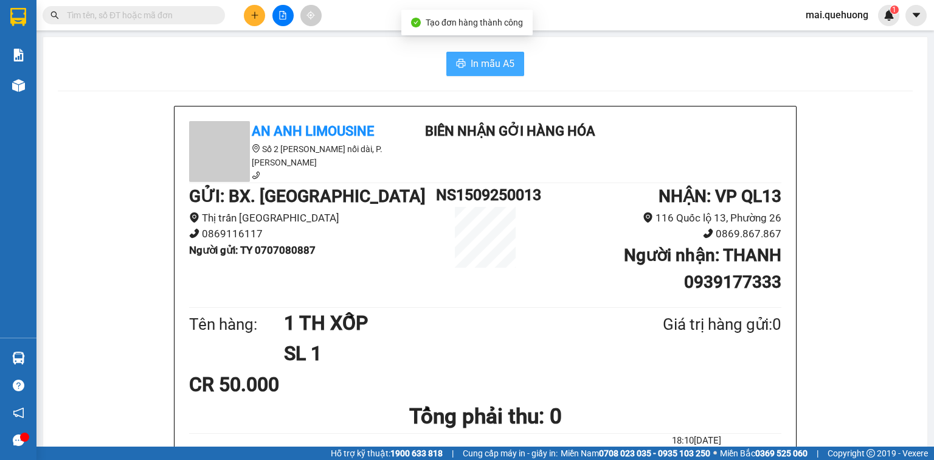
click at [471, 64] on span "In mẫu A5" at bounding box center [493, 63] width 44 height 15
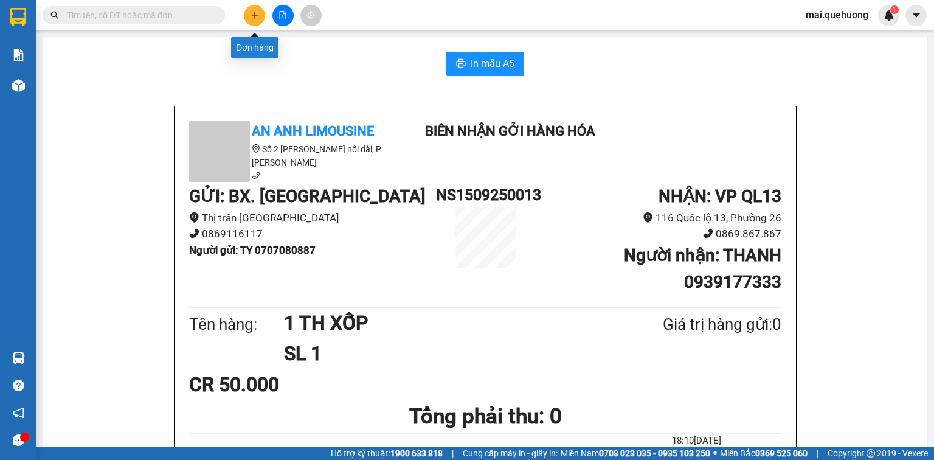
click at [254, 15] on icon "plus" at bounding box center [254, 15] width 7 height 1
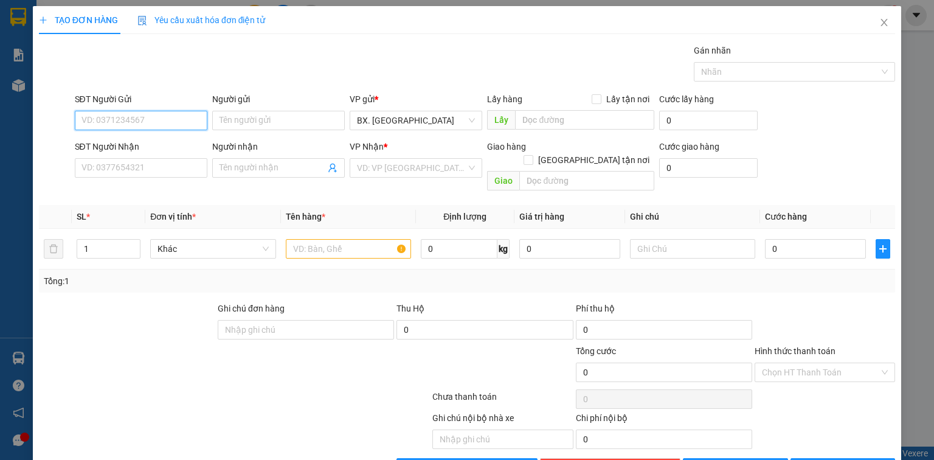
click at [152, 124] on input "SĐT Người Gửi" at bounding box center [141, 120] width 133 height 19
type input "0933112855"
click at [243, 119] on input "Người gửi" at bounding box center [278, 120] width 133 height 19
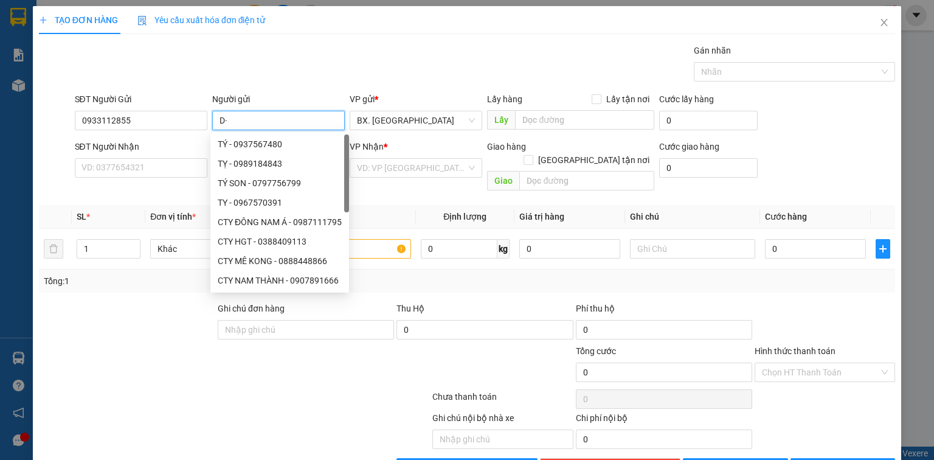
type input "D"
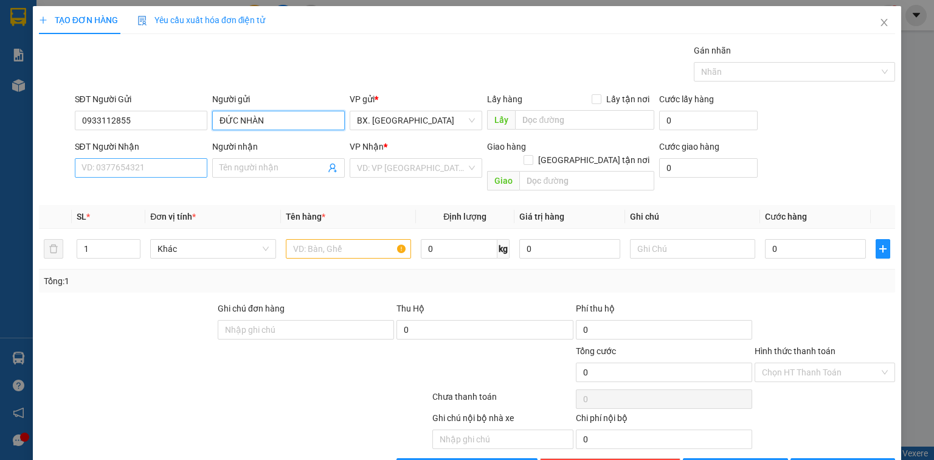
type input "ĐỨC NHÀN"
click at [129, 168] on input "SĐT Người Nhận" at bounding box center [141, 167] width 133 height 19
type input "0708800660"
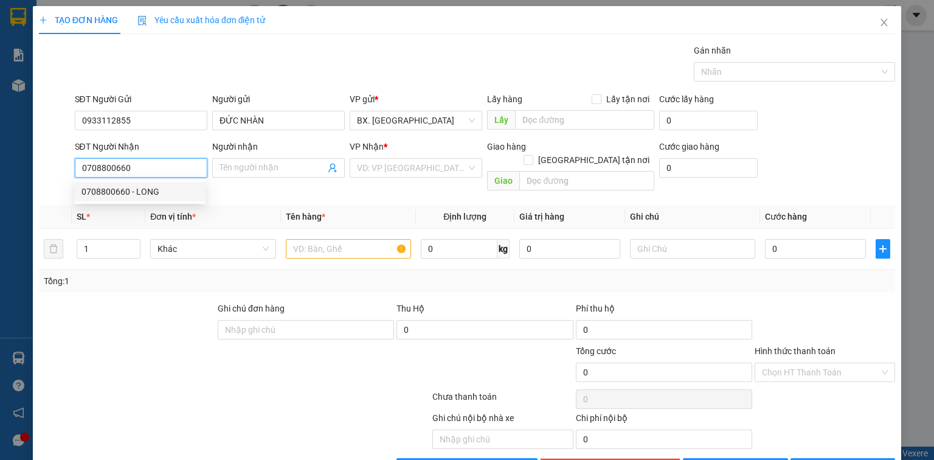
click at [153, 190] on div "0708800660 - LONG" at bounding box center [139, 191] width 117 height 13
type input "LONG"
type input "30.000"
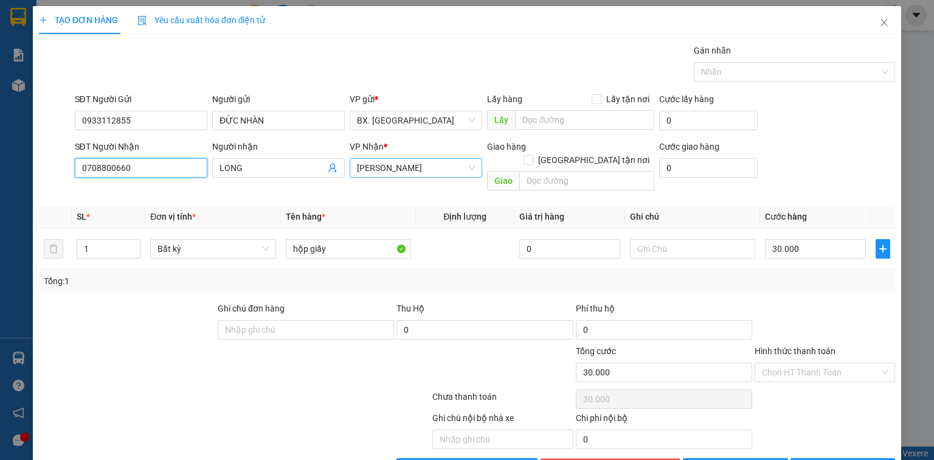
click at [423, 169] on span "[PERSON_NAME]" at bounding box center [416, 168] width 118 height 18
type input "0708800660"
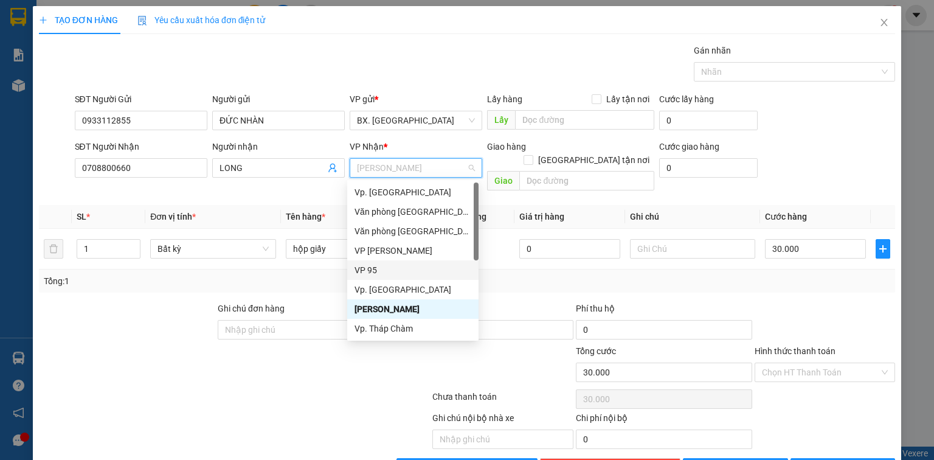
click at [386, 271] on div "VP 95" at bounding box center [413, 269] width 117 height 13
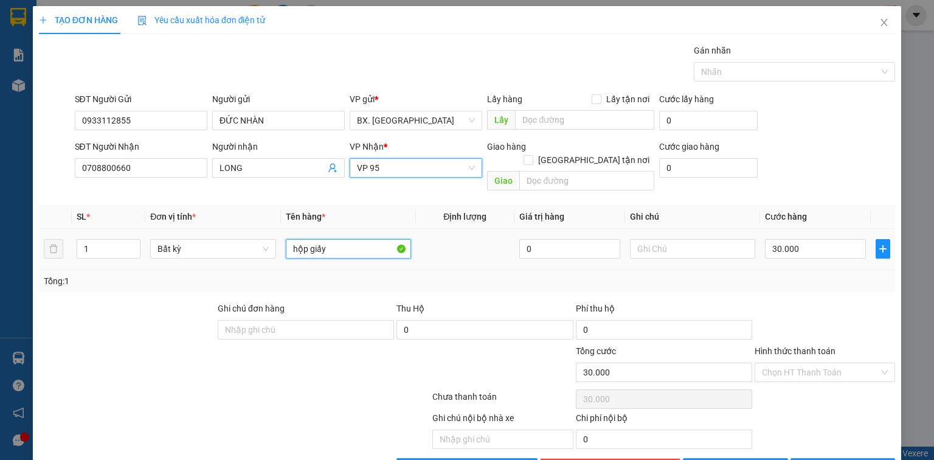
click at [327, 239] on input "hộp giấy" at bounding box center [348, 248] width 125 height 19
click at [800, 363] on input "Hình thức thanh toán" at bounding box center [820, 372] width 117 height 18
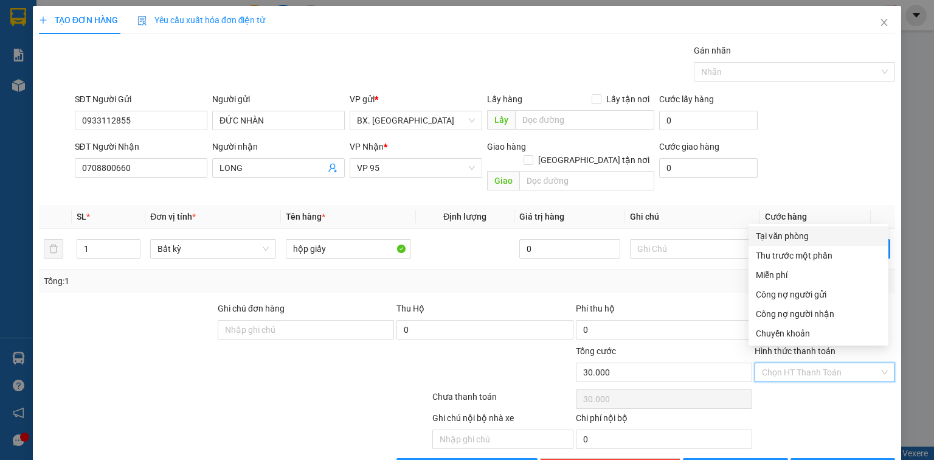
click at [785, 236] on div "Tại văn phòng" at bounding box center [818, 235] width 125 height 13
type input "0"
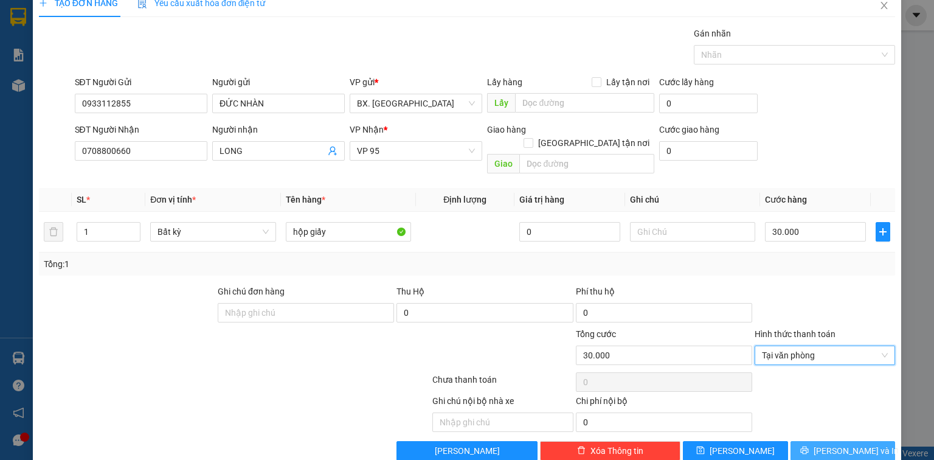
scroll to position [27, 0]
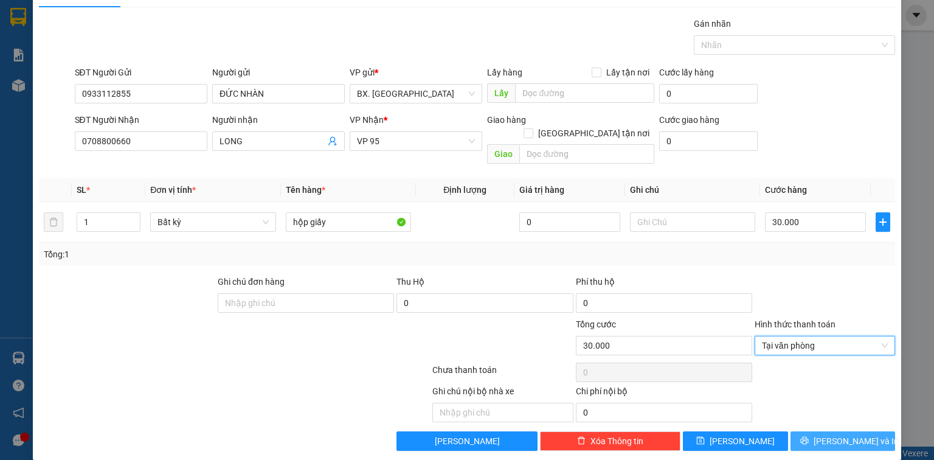
click at [834, 434] on span "[PERSON_NAME] và In" at bounding box center [856, 440] width 85 height 13
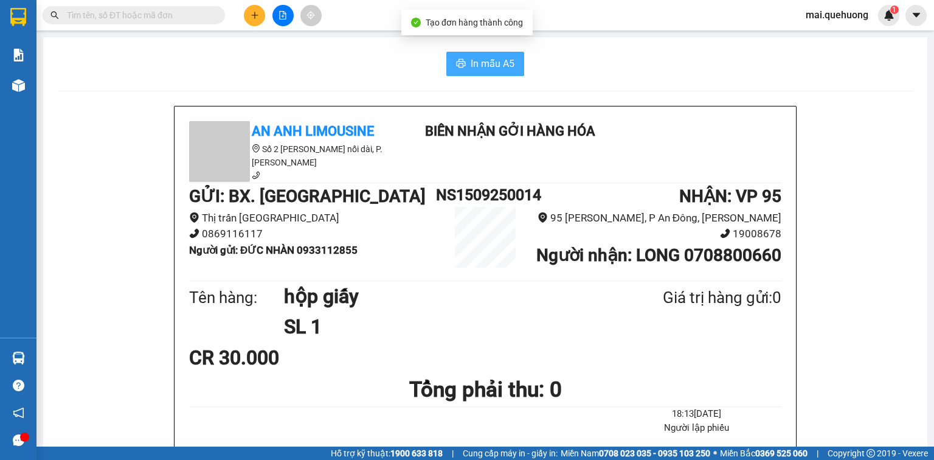
click at [499, 63] on span "In mẫu A5" at bounding box center [493, 63] width 44 height 15
click at [171, 19] on input "text" at bounding box center [139, 15] width 144 height 13
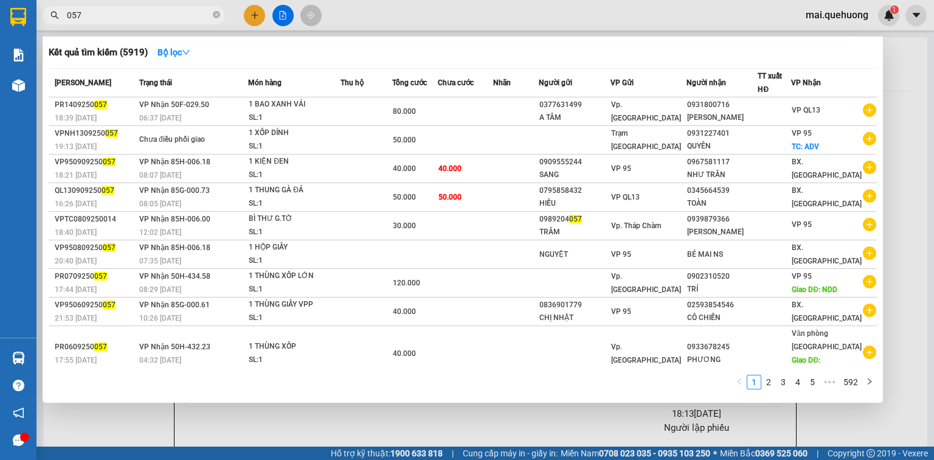
click at [116, 19] on input "057" at bounding box center [139, 15] width 144 height 13
type input "057"
click at [251, 18] on div at bounding box center [467, 230] width 934 height 460
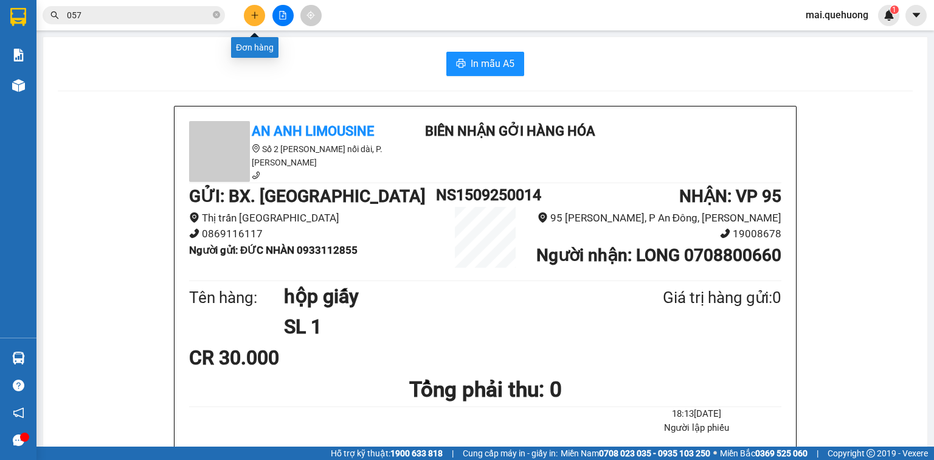
click at [251, 18] on icon "plus" at bounding box center [255, 15] width 9 height 9
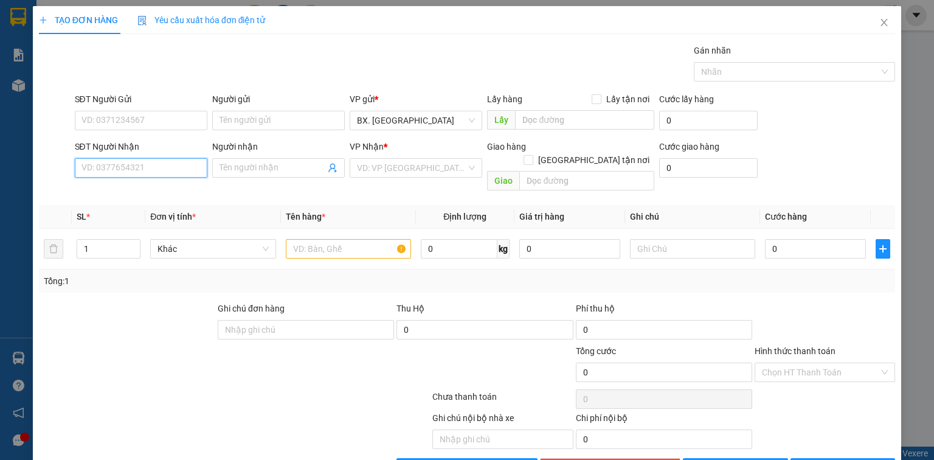
click at [125, 170] on input "SĐT Người Nhận" at bounding box center [141, 167] width 133 height 19
type input "0969594874"
click at [148, 191] on div "0969594874 - VY" at bounding box center [139, 191] width 117 height 13
type input "VY"
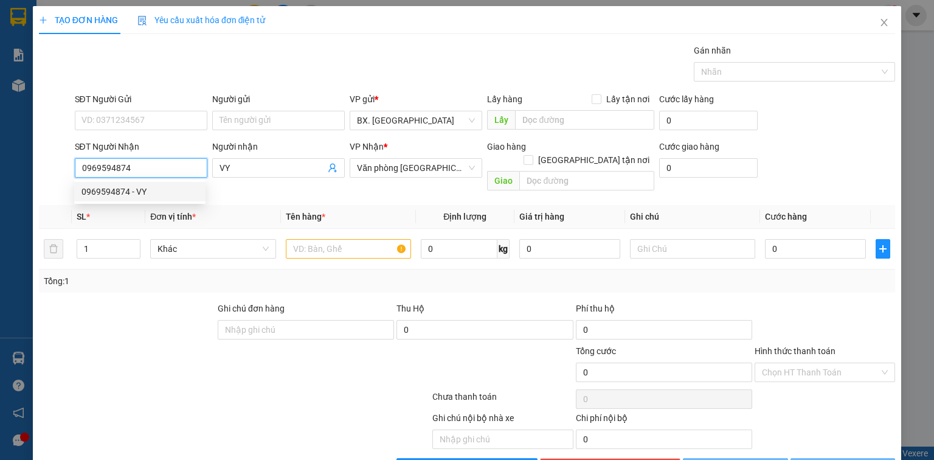
type input "30.000"
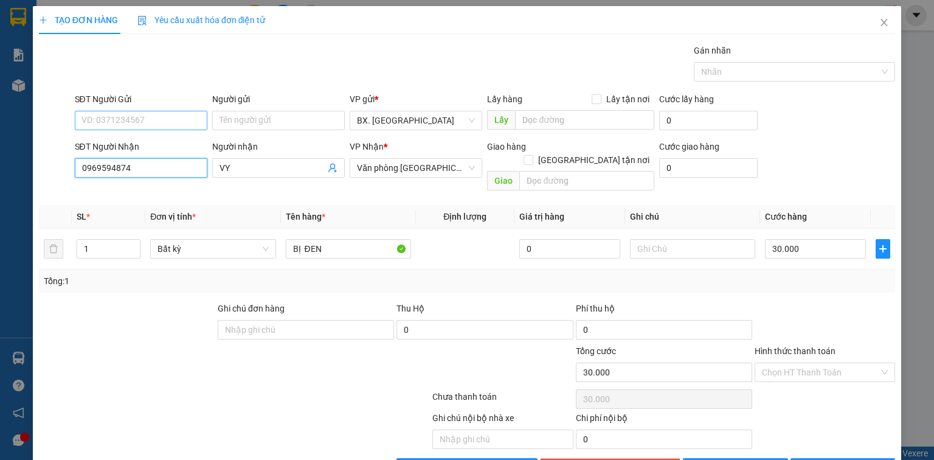
type input "0969594874"
click at [158, 122] on input "SĐT Người Gửi" at bounding box center [141, 120] width 133 height 19
click at [142, 146] on div "0327222599 - NAM" at bounding box center [139, 143] width 117 height 13
type input "0327222599"
type input "NAM"
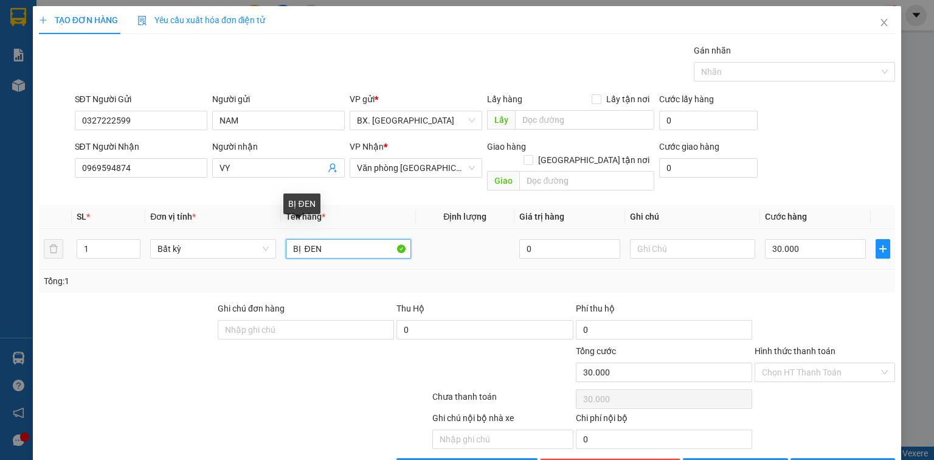
drag, startPoint x: 349, startPoint y: 231, endPoint x: 255, endPoint y: 255, distance: 97.2
click at [255, 255] on tr "1 Bất kỳ BỊ ĐEN 0 30.000" at bounding box center [467, 249] width 856 height 41
type input "1T GIẤY"
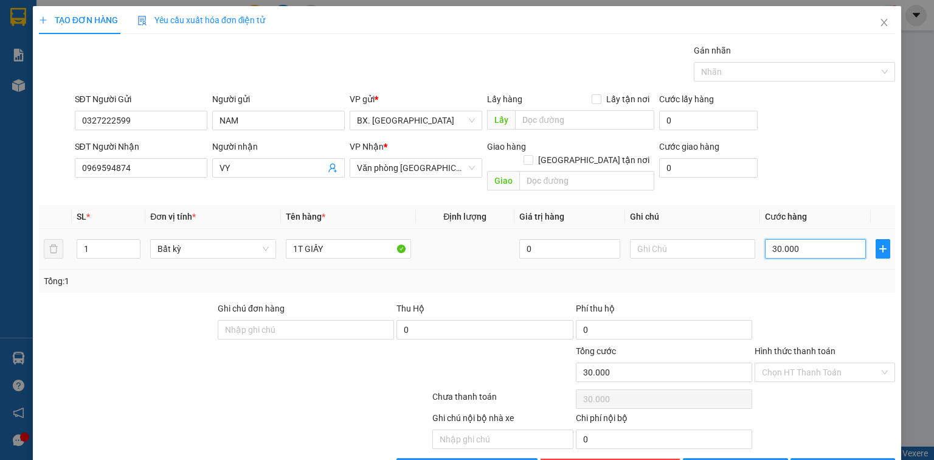
click at [802, 239] on input "30.000" at bounding box center [815, 248] width 101 height 19
type input "0"
type input "5"
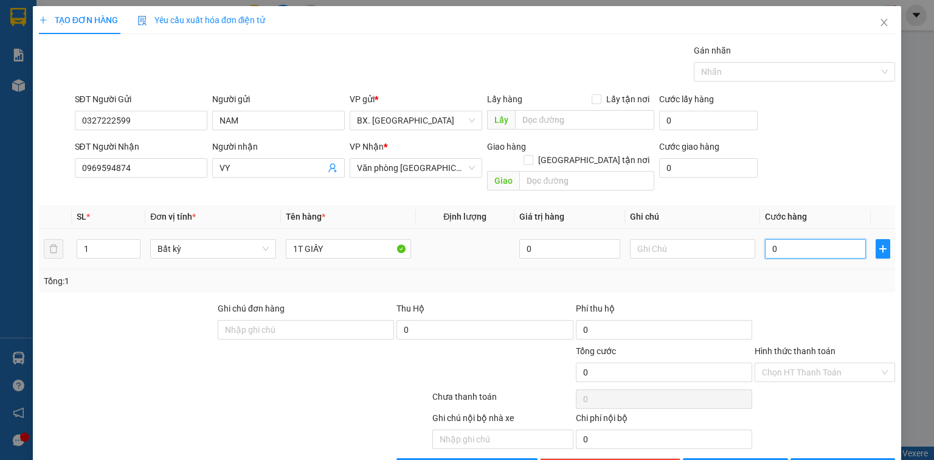
type input "5"
type input "05"
type input "50"
type input "050"
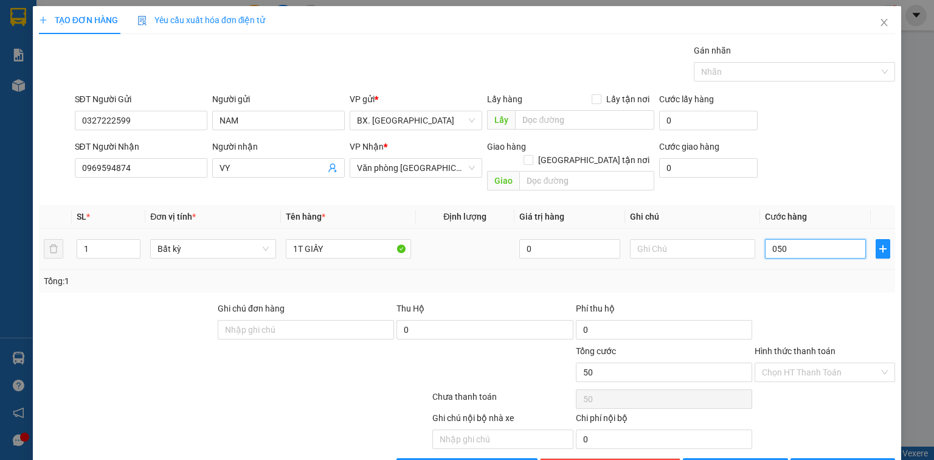
type input "500"
type input "0.500"
type input "5.000"
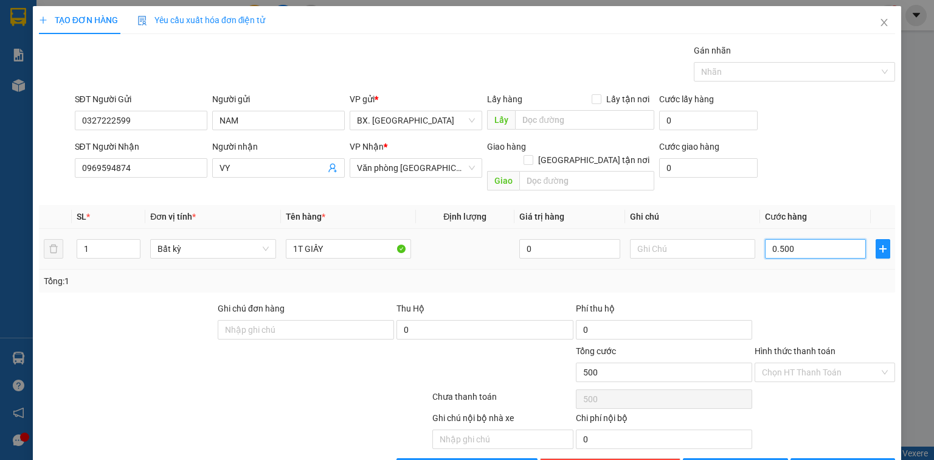
type input "05.000"
type input "50.000"
type input "050.000"
type input "500.000"
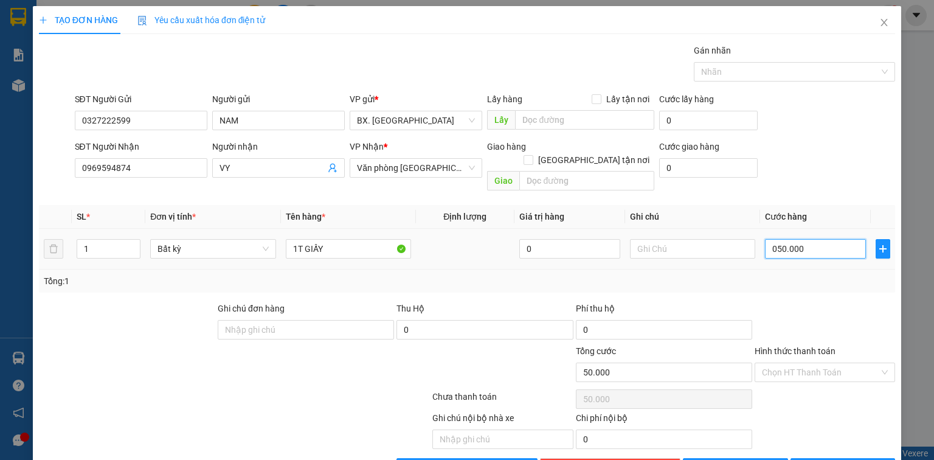
type input "500.000"
type input "0.500.000"
type input "50.000"
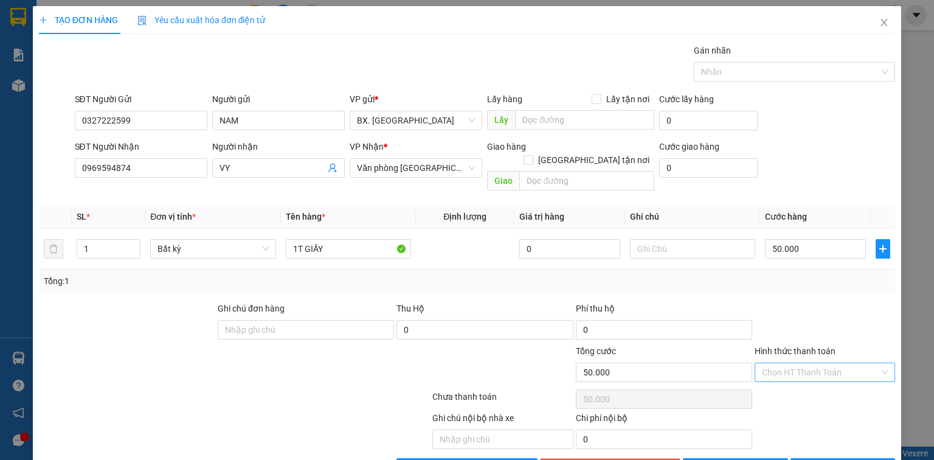
click at [845, 363] on input "Hình thức thanh toán" at bounding box center [820, 372] width 117 height 18
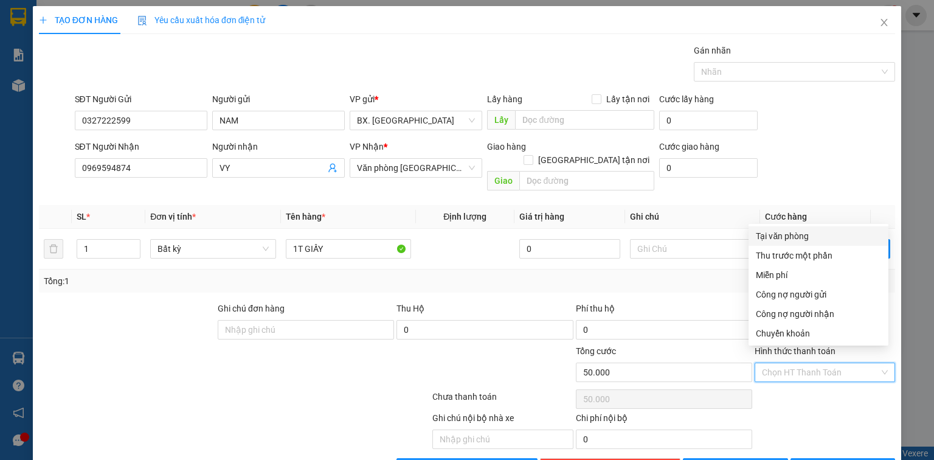
click at [787, 237] on div "Tại văn phòng" at bounding box center [818, 235] width 125 height 13
type input "0"
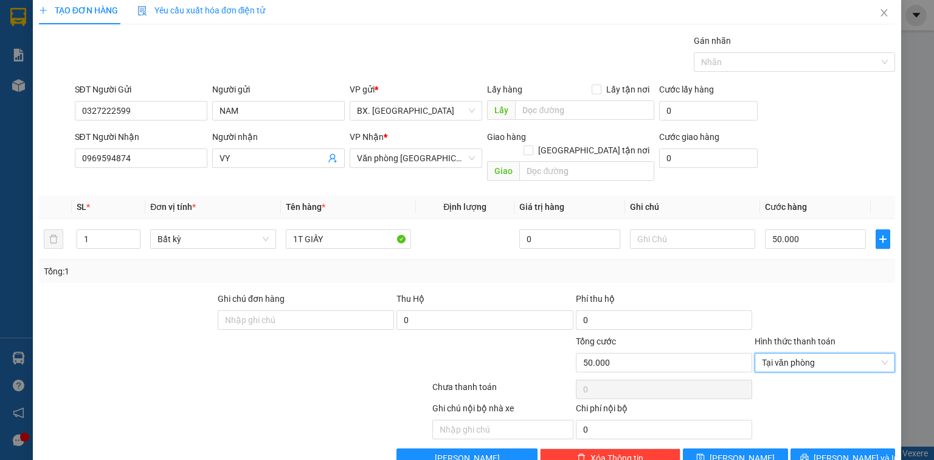
scroll to position [27, 0]
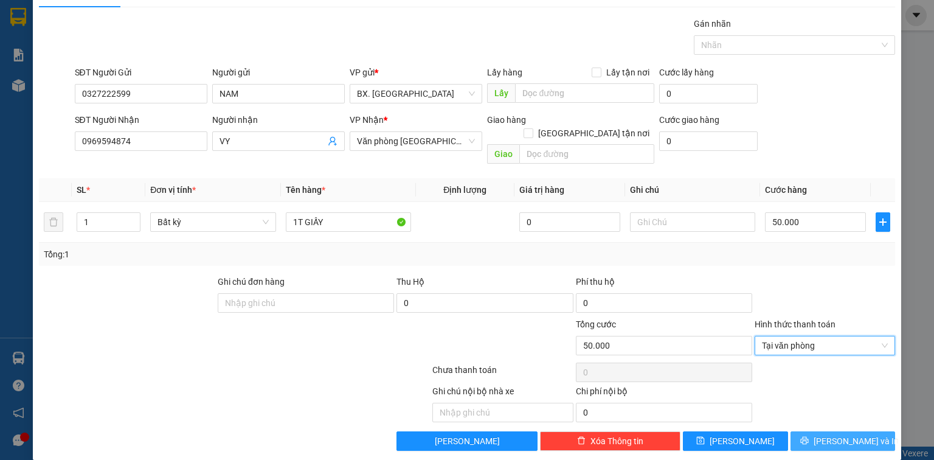
click at [837, 434] on span "[PERSON_NAME] và In" at bounding box center [856, 440] width 85 height 13
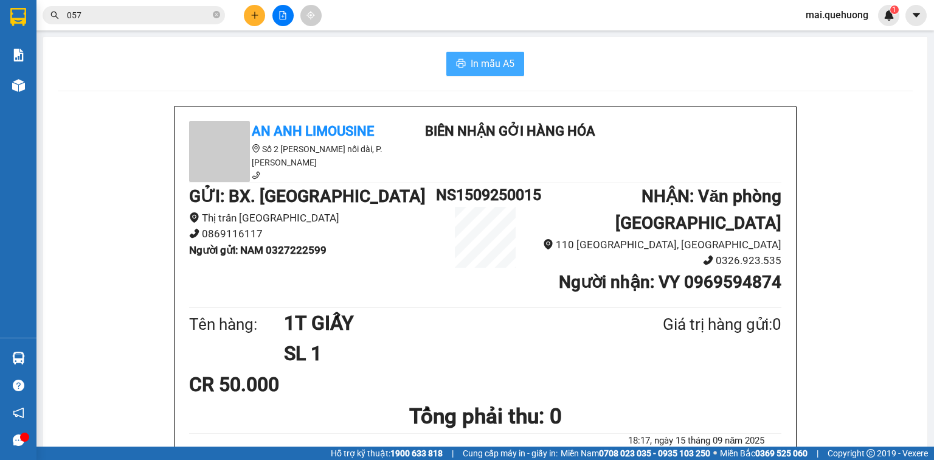
click at [491, 59] on span "In mẫu A5" at bounding box center [493, 63] width 44 height 15
click at [254, 12] on icon "plus" at bounding box center [254, 15] width 1 height 7
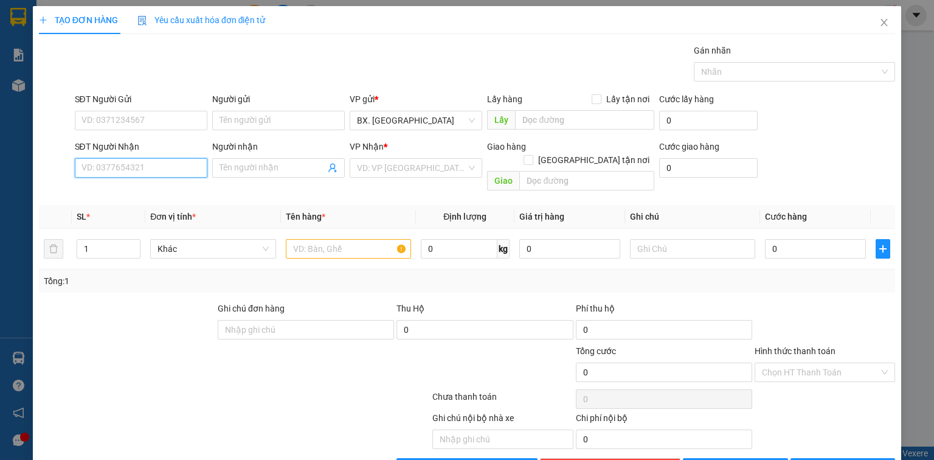
click at [149, 167] on input "SĐT Người Nhận" at bounding box center [141, 167] width 133 height 19
type input "0703185725"
click at [159, 195] on div "0703185725 - thương" at bounding box center [139, 191] width 117 height 13
type input "thương"
type input "300.000"
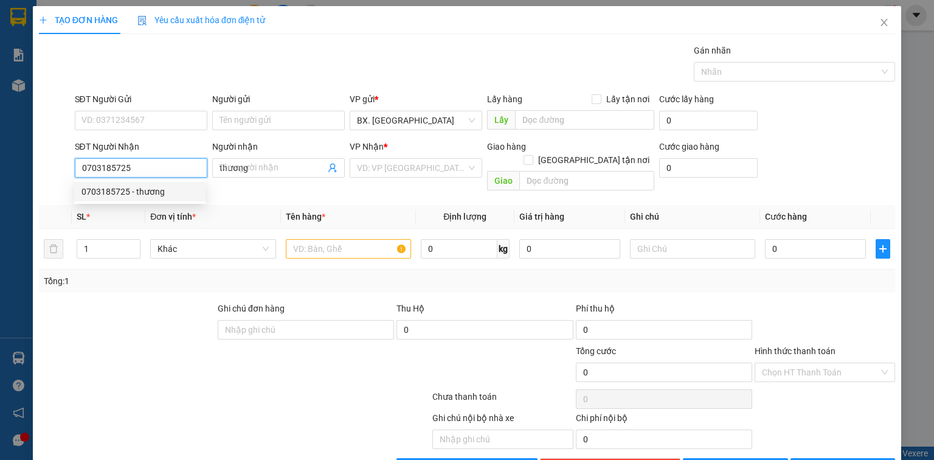
type input "300.000"
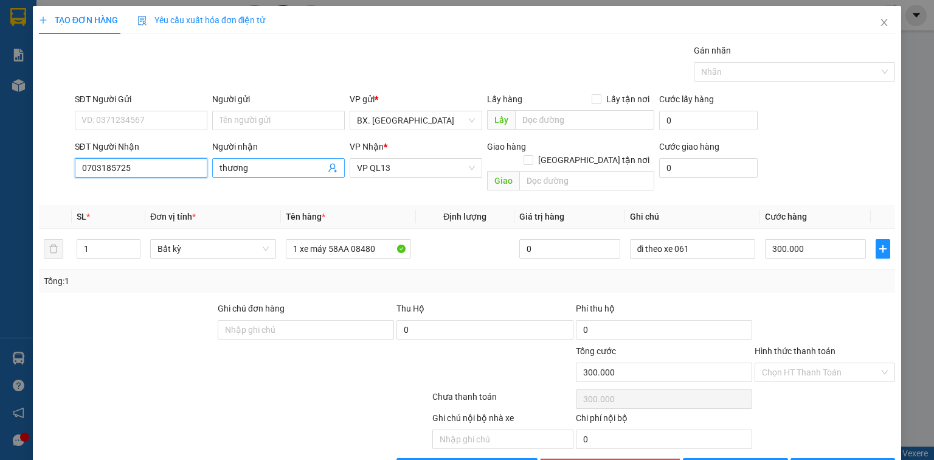
type input "0703185725"
drag, startPoint x: 221, startPoint y: 172, endPoint x: 212, endPoint y: 175, distance: 10.2
click at [212, 175] on span "thương" at bounding box center [278, 167] width 133 height 19
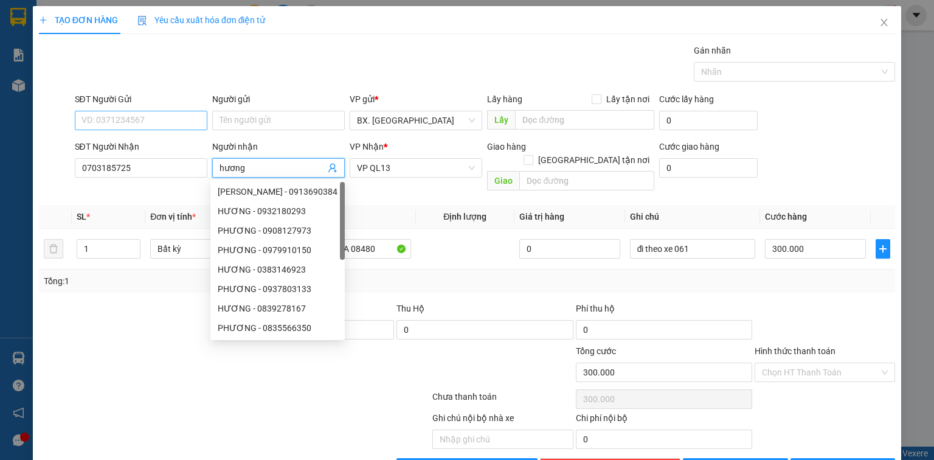
type input "hương"
click at [116, 122] on input "SĐT Người Gửi" at bounding box center [141, 120] width 133 height 19
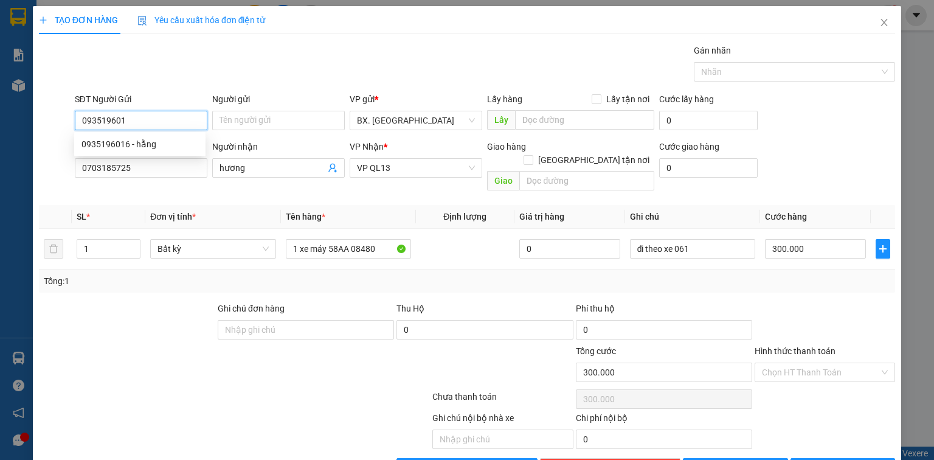
type input "0935196016"
click at [178, 148] on div "0935196016 - hằng" at bounding box center [139, 143] width 117 height 13
type input "hằng"
type input "40.000"
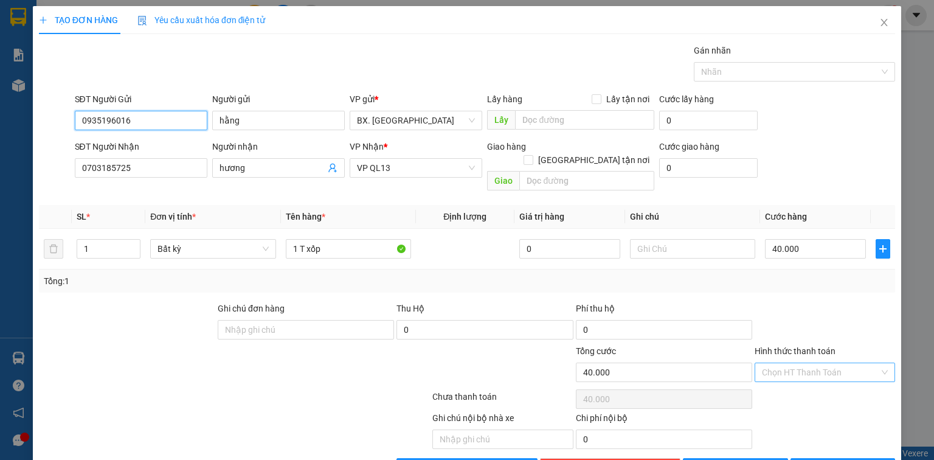
type input "0935196016"
click at [831, 363] on input "Hình thức thanh toán" at bounding box center [820, 372] width 117 height 18
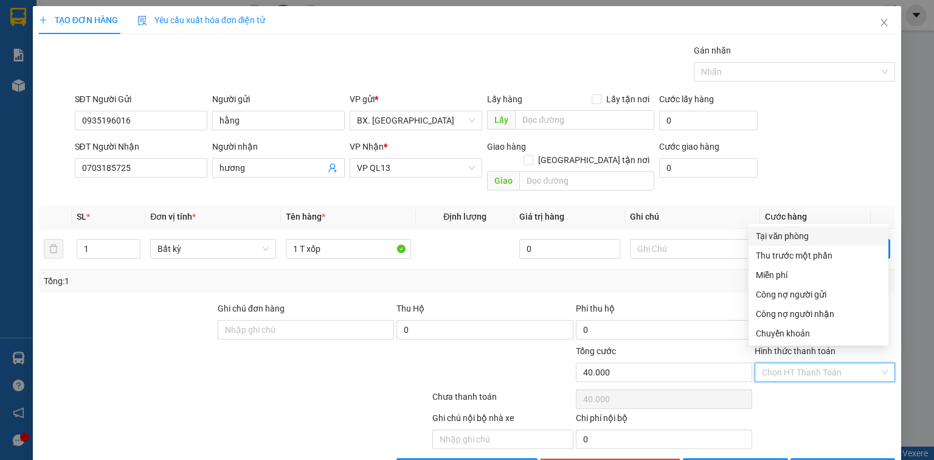
click at [808, 240] on div "Tại văn phòng" at bounding box center [818, 235] width 125 height 13
type input "0"
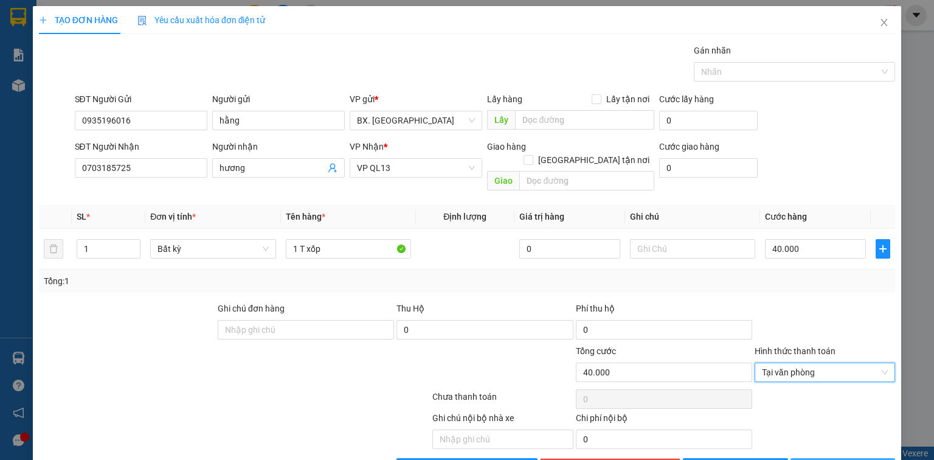
click at [849, 459] on span "[PERSON_NAME] và In" at bounding box center [856, 467] width 85 height 13
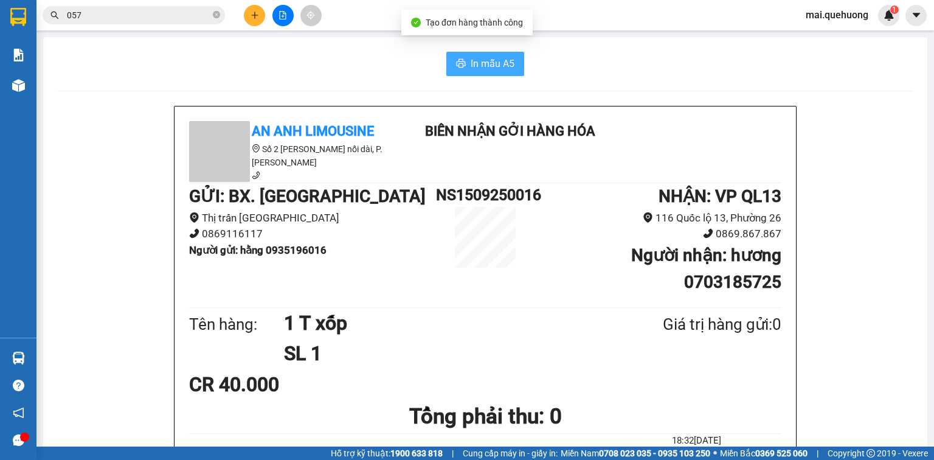
click at [493, 68] on span "In mẫu A5" at bounding box center [493, 63] width 44 height 15
click at [255, 12] on icon "plus" at bounding box center [255, 15] width 9 height 9
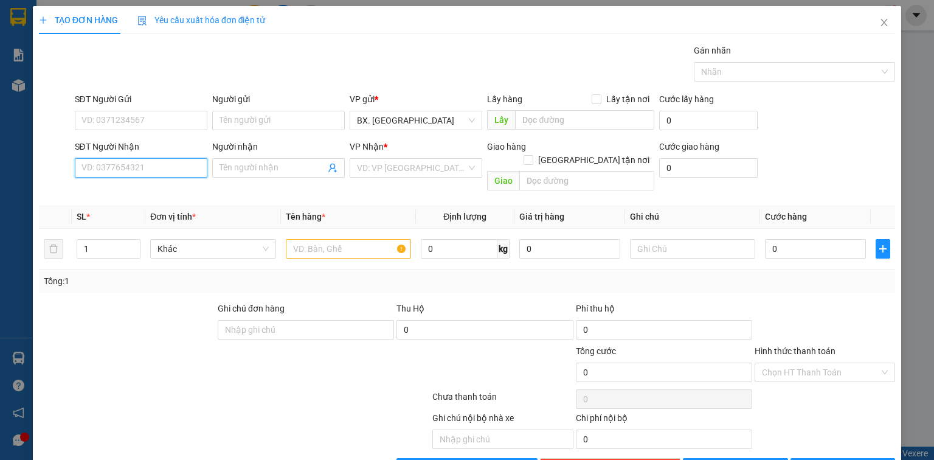
click at [136, 169] on input "SĐT Người Nhận" at bounding box center [141, 167] width 133 height 19
click at [163, 193] on div "0849802003 - TRANG" at bounding box center [139, 191] width 117 height 13
type input "0849802003"
type input "TRANG"
type input "50.000"
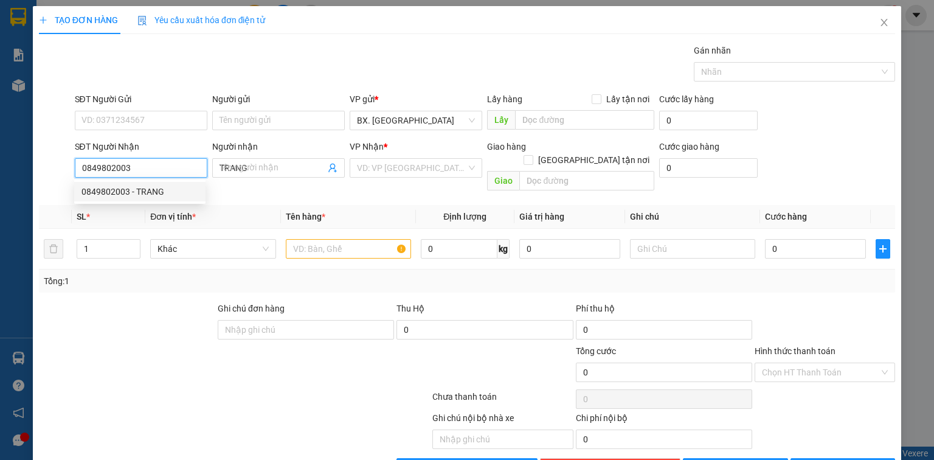
type input "50.000"
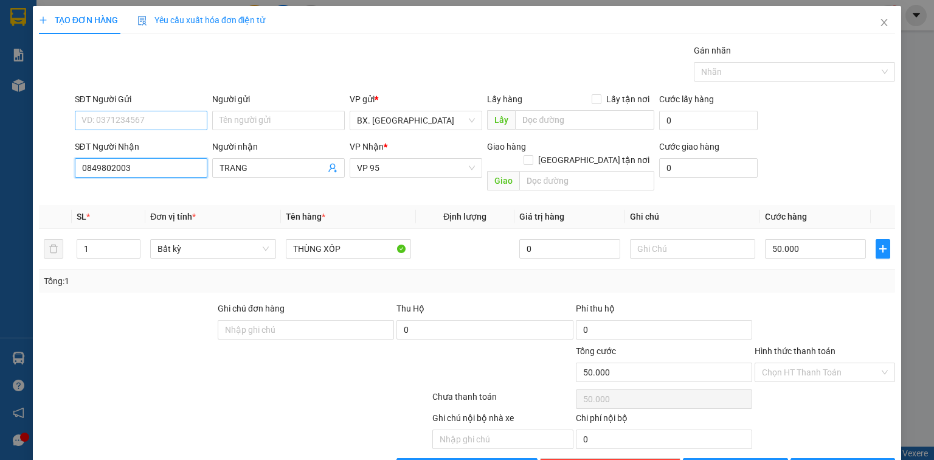
type input "0849802003"
click at [132, 119] on input "SĐT Người Gửi" at bounding box center [141, 120] width 133 height 19
click at [148, 142] on div "0834631587 - CHỊ HẠNH" at bounding box center [139, 143] width 117 height 13
type input "0834631587"
type input "CHỊ HẠNH"
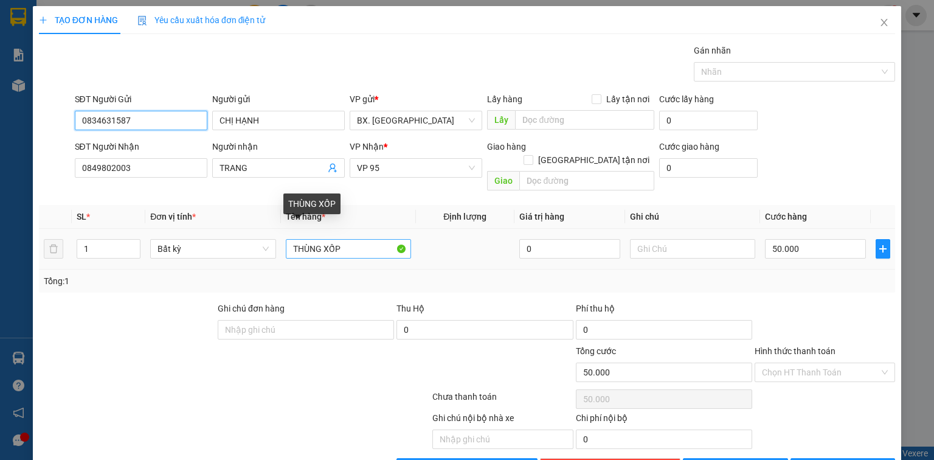
type input "0834631587"
click at [356, 239] on input "THÙNG XỐP" at bounding box center [348, 248] width 125 height 19
type input "THÙNG XỐP DÍNH"
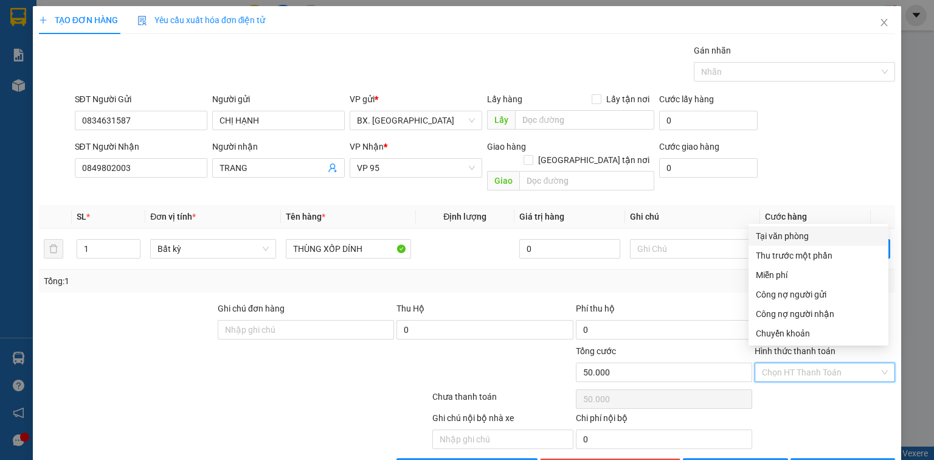
click at [803, 363] on input "Hình thức thanh toán" at bounding box center [820, 372] width 117 height 18
click at [781, 229] on div "Tại văn phòng" at bounding box center [818, 235] width 125 height 13
type input "0"
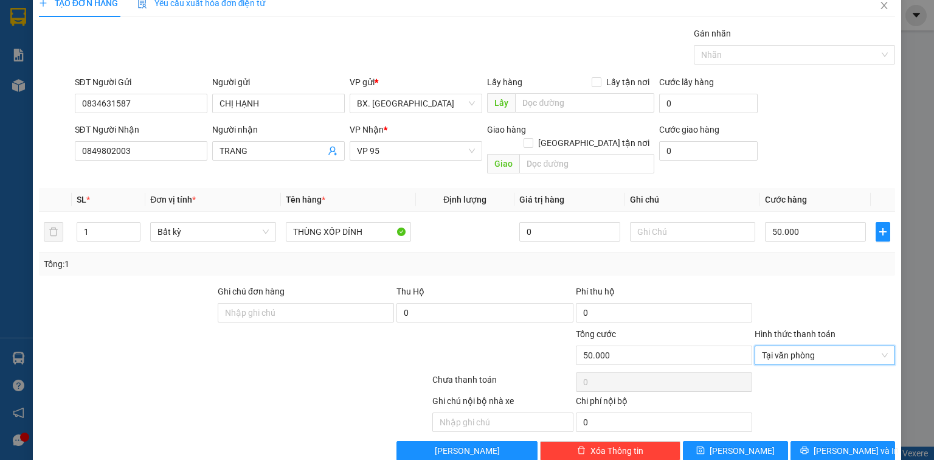
scroll to position [27, 0]
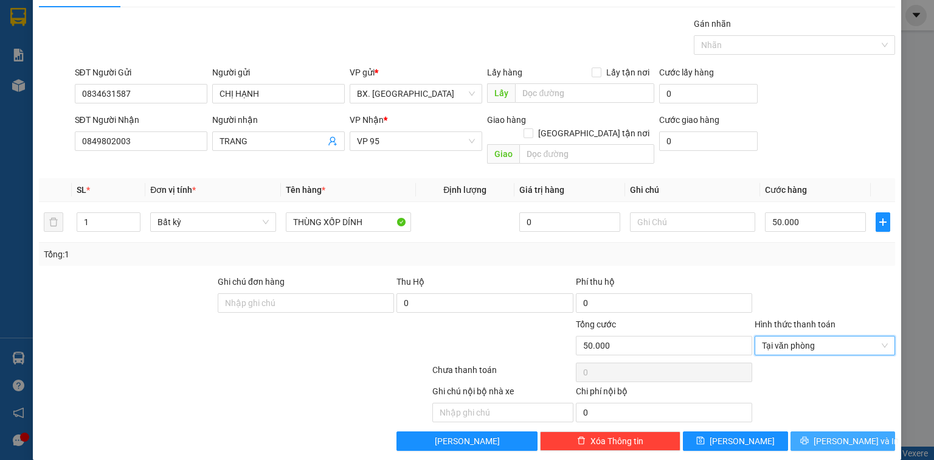
click at [808, 437] on icon "printer" at bounding box center [804, 441] width 8 height 8
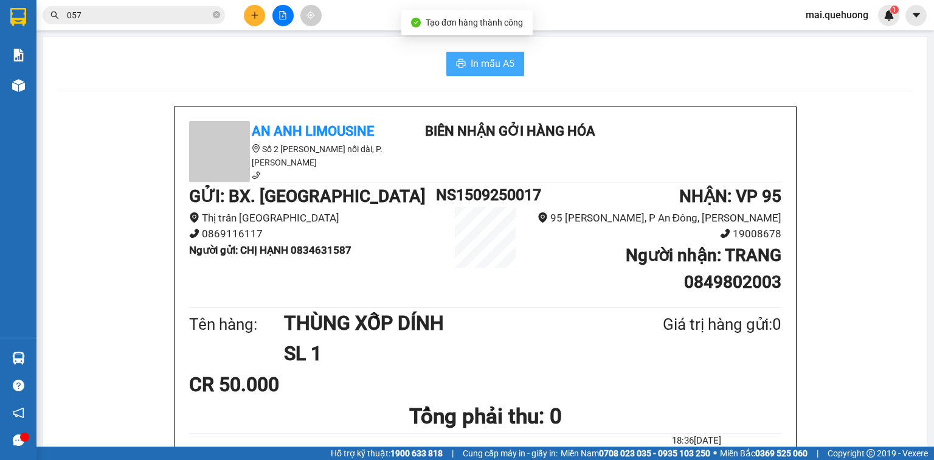
click at [506, 66] on span "In mẫu A5" at bounding box center [493, 63] width 44 height 15
click at [258, 17] on icon "plus" at bounding box center [255, 15] width 9 height 9
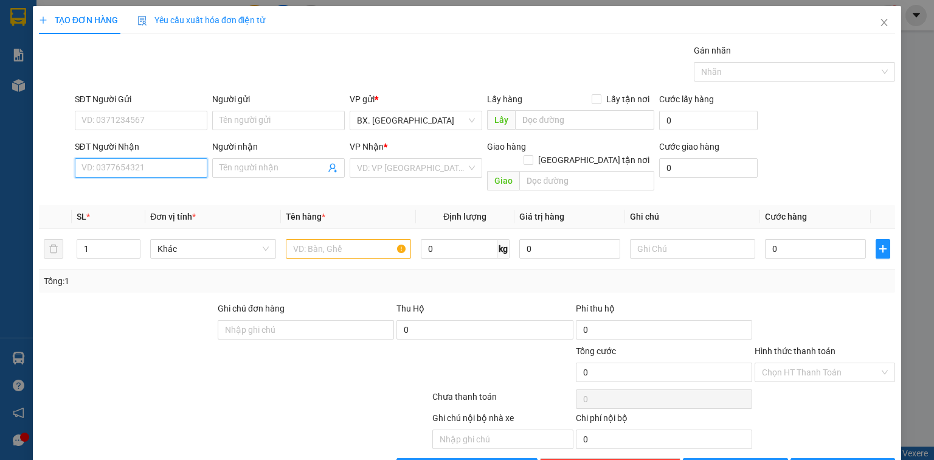
click at [154, 168] on input "SĐT Người Nhận" at bounding box center [141, 167] width 133 height 19
type input "0362180627"
click at [161, 188] on div "0362180627 - TOẢN" at bounding box center [139, 191] width 117 height 13
type input "TOẢN"
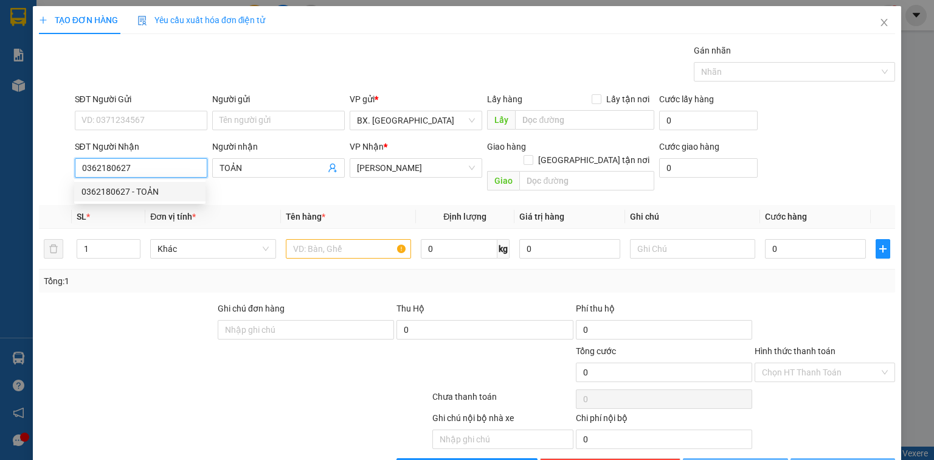
type input "50.000"
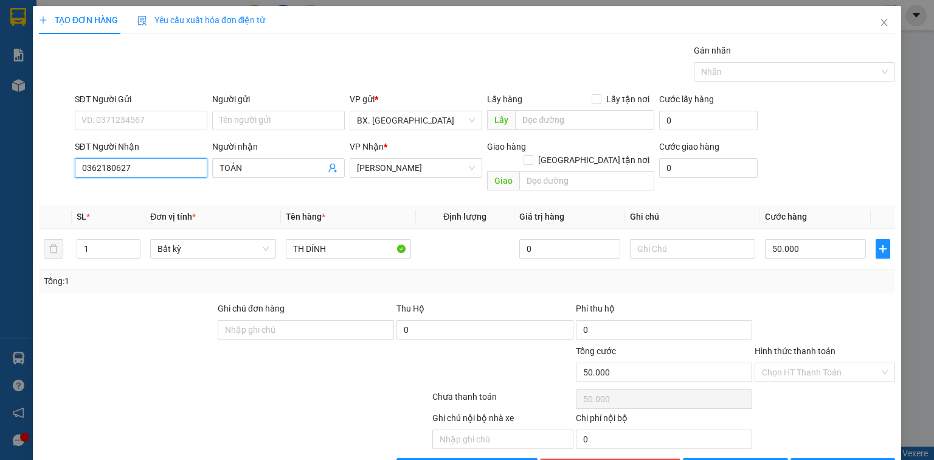
type input "0362180627"
click at [133, 107] on div "SĐT Người Gửi" at bounding box center [141, 101] width 133 height 18
click at [148, 122] on input "SĐT Người Gửi" at bounding box center [141, 120] width 133 height 19
click at [130, 162] on input "0362180627" at bounding box center [141, 167] width 133 height 19
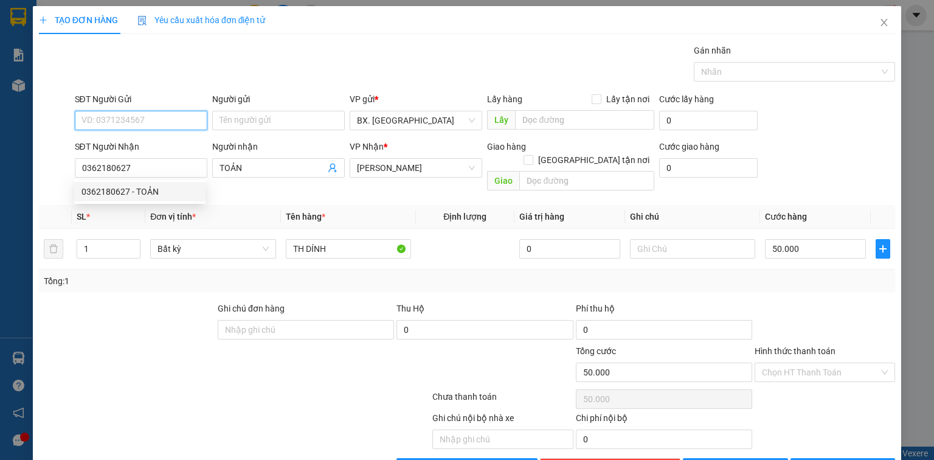
click at [153, 121] on input "SĐT Người Gửi" at bounding box center [141, 120] width 133 height 19
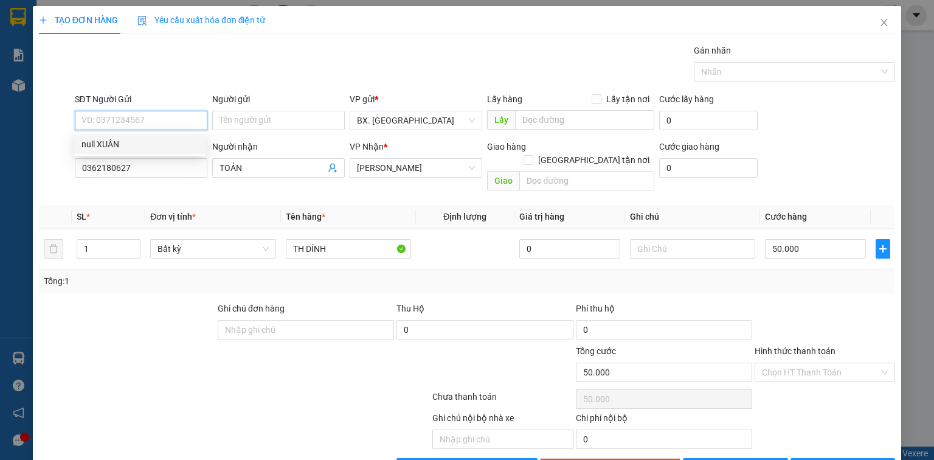
paste input "0362180627"
type input "0362180627"
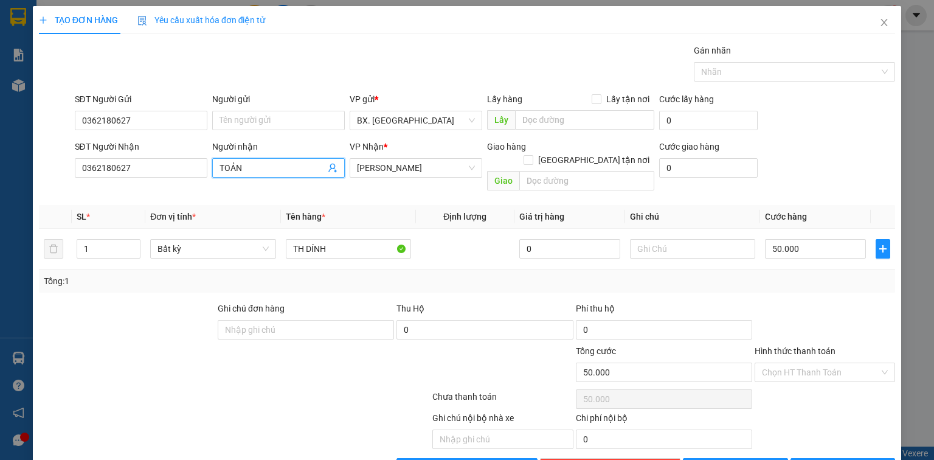
click at [249, 171] on input "TOẢN" at bounding box center [273, 167] width 106 height 13
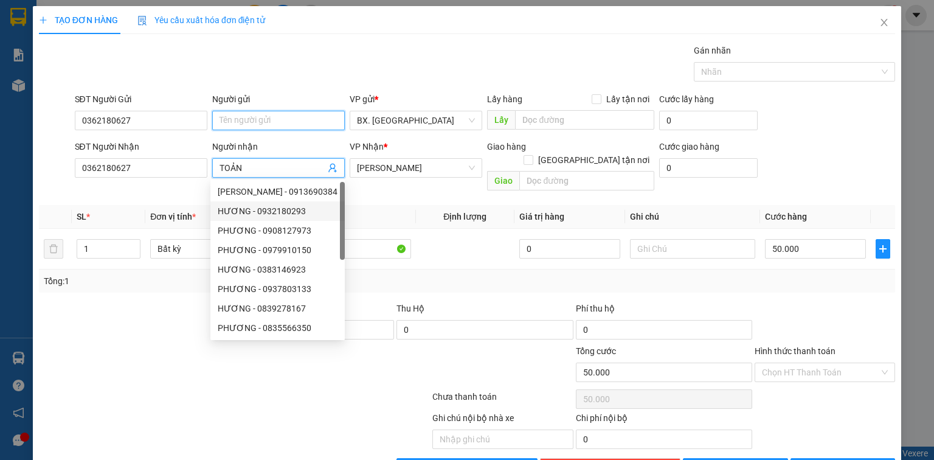
click at [238, 114] on input "Người gửi" at bounding box center [278, 120] width 133 height 19
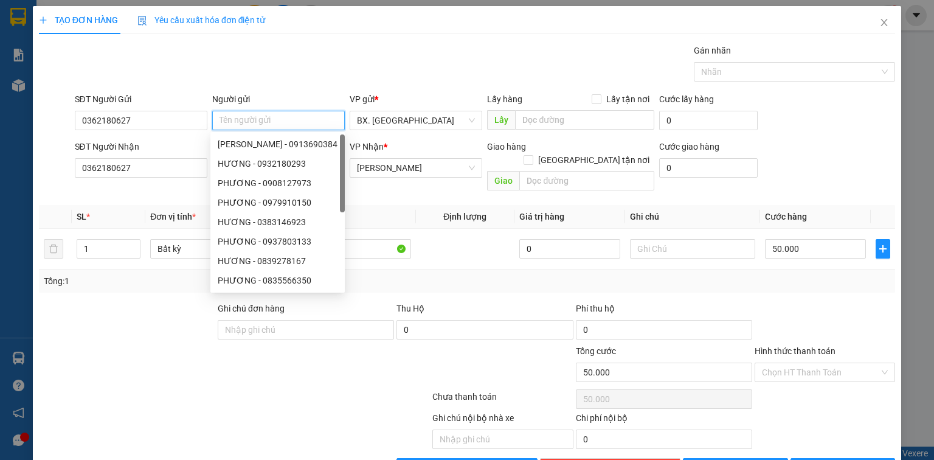
paste input "TOẢN"
type input "TOẢN"
drag, startPoint x: 213, startPoint y: 300, endPoint x: 375, endPoint y: 253, distance: 167.8
click at [228, 302] on div "Ghi chú đơn hàng Thu Hộ 0 Phí thu hộ 0" at bounding box center [467, 323] width 859 height 43
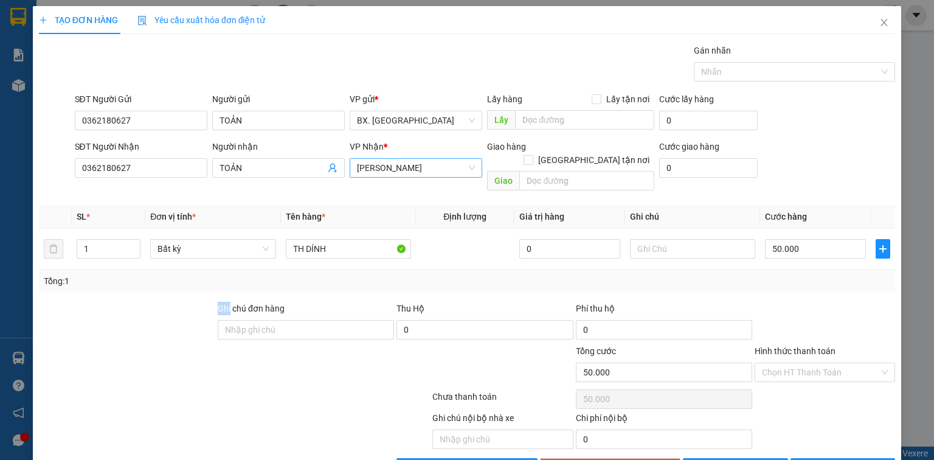
click at [423, 159] on span "[PERSON_NAME]" at bounding box center [416, 168] width 118 height 18
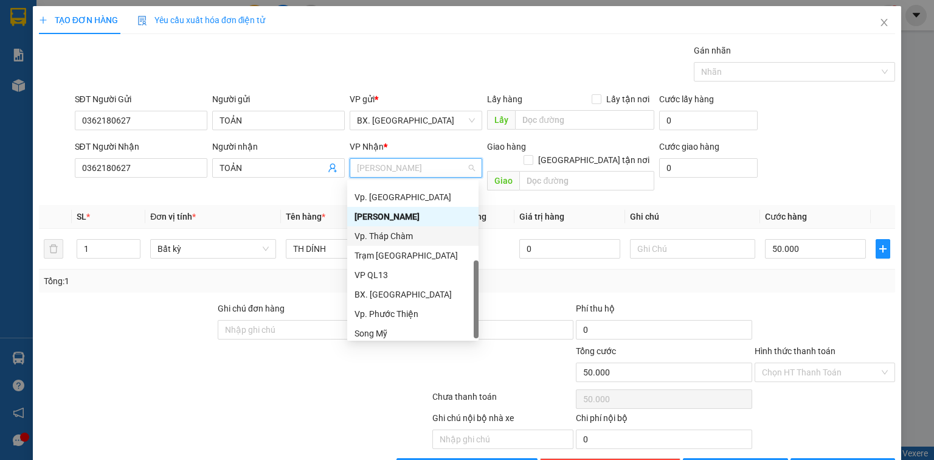
scroll to position [97, 0]
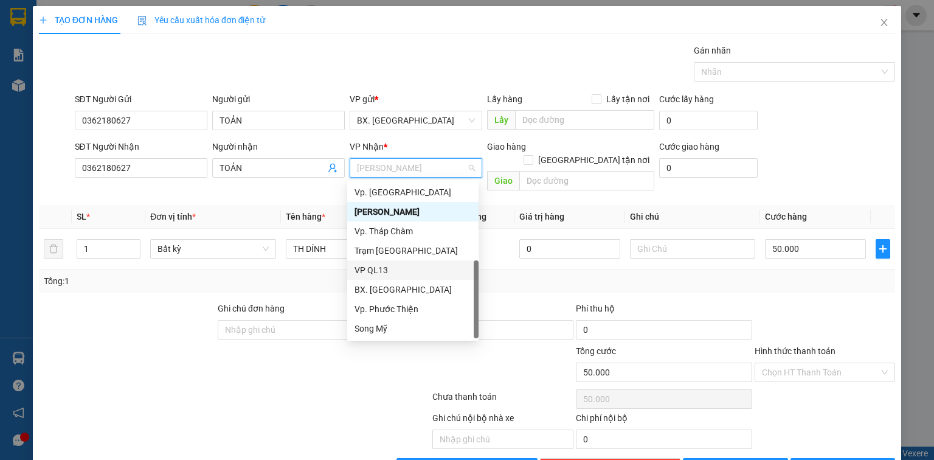
click at [379, 274] on div "VP QL13" at bounding box center [413, 269] width 117 height 13
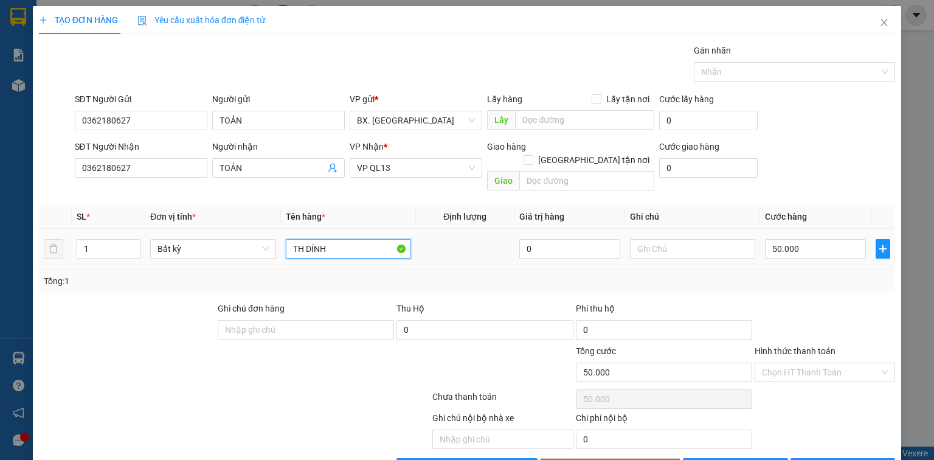
drag, startPoint x: 297, startPoint y: 248, endPoint x: 254, endPoint y: 248, distance: 43.8
click at [257, 248] on tr "1 Bất kỳ TH DÍNH 0 50.000" at bounding box center [467, 249] width 856 height 41
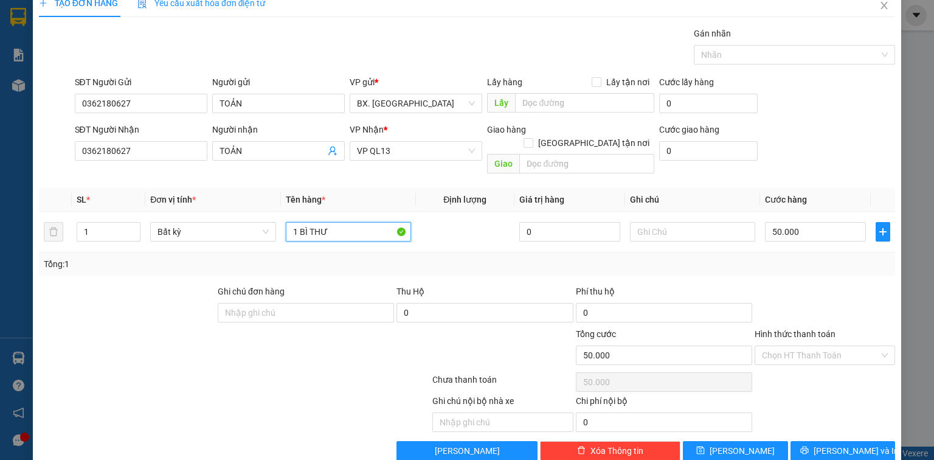
scroll to position [27, 0]
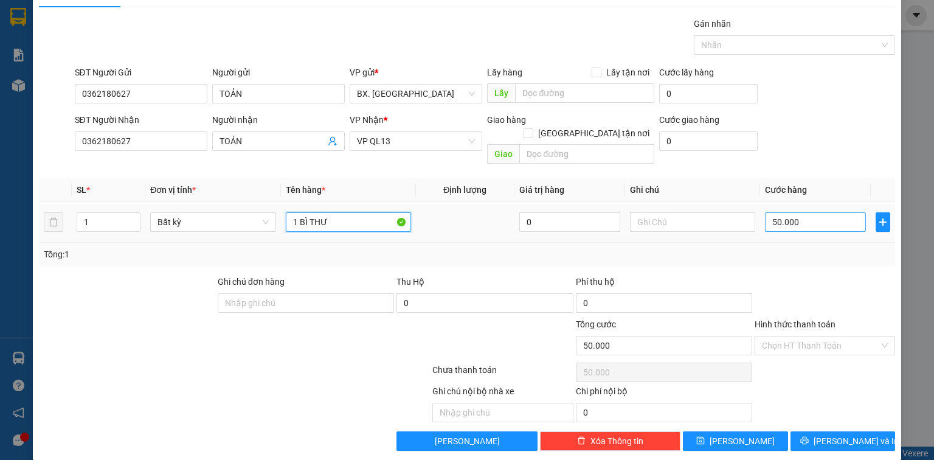
type input "1 BÌ THƯ"
click at [806, 216] on input "50.000" at bounding box center [815, 221] width 101 height 19
type input "3"
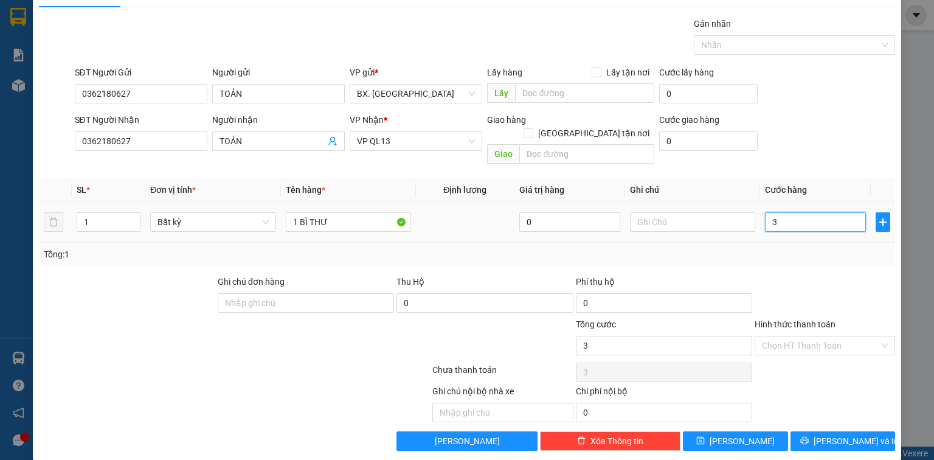
type input "30"
type input "300"
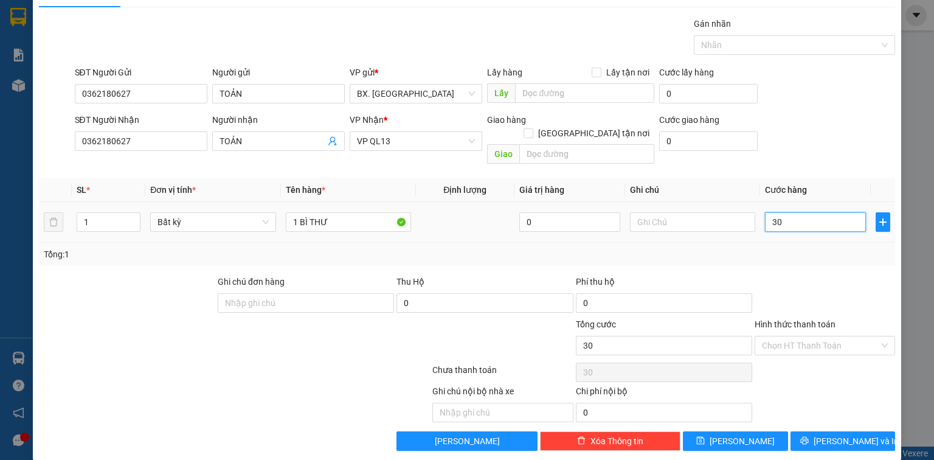
type input "300"
type input "3.000"
type input "30.000"
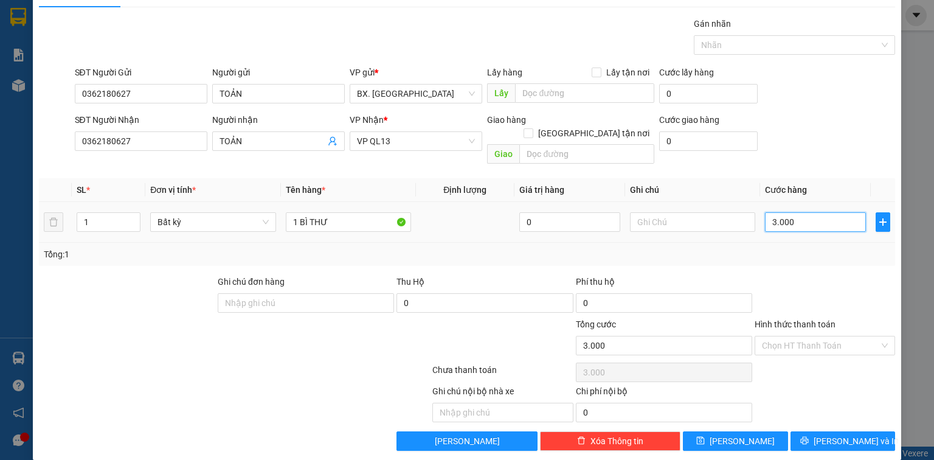
type input "30.000"
click at [804, 336] on input "Hình thức thanh toán" at bounding box center [820, 345] width 117 height 18
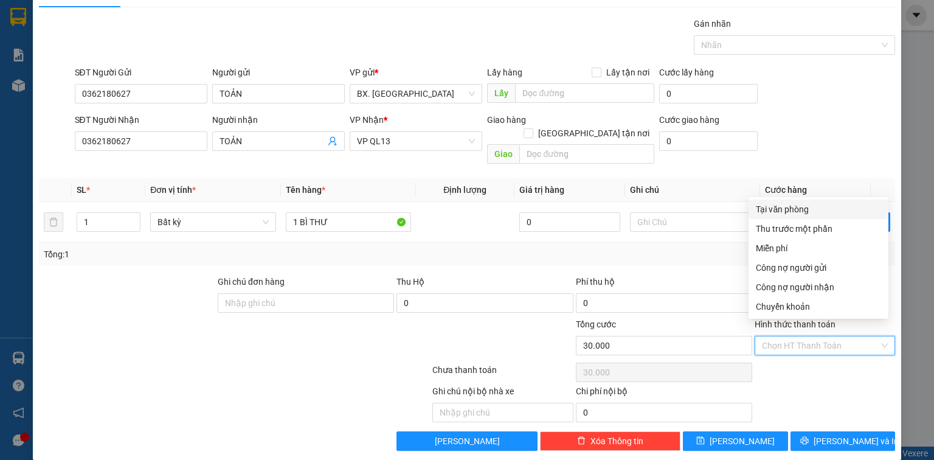
click at [792, 214] on div "Tại văn phòng" at bounding box center [818, 208] width 125 height 13
type input "0"
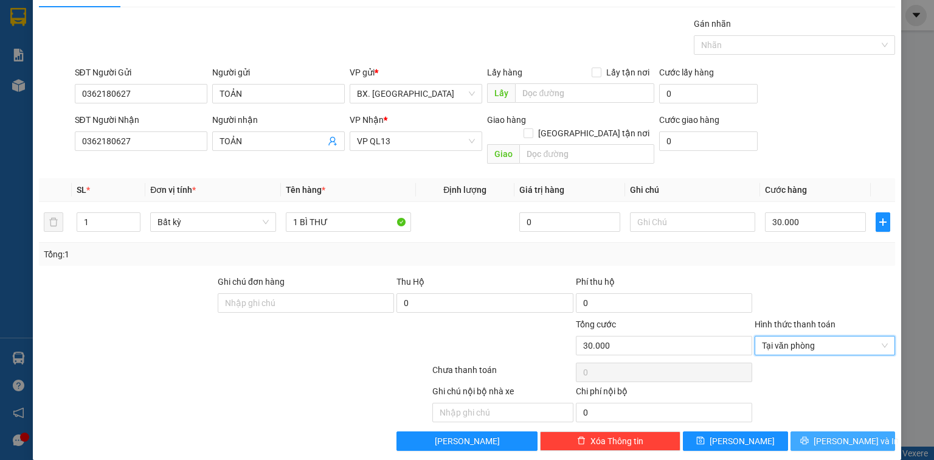
click at [832, 434] on span "[PERSON_NAME] và In" at bounding box center [856, 440] width 85 height 13
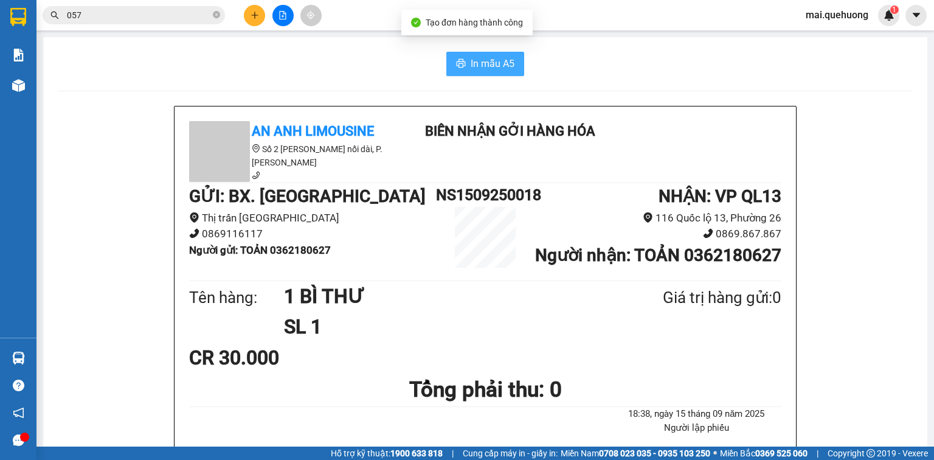
click at [460, 66] on icon "printer" at bounding box center [461, 63] width 9 height 9
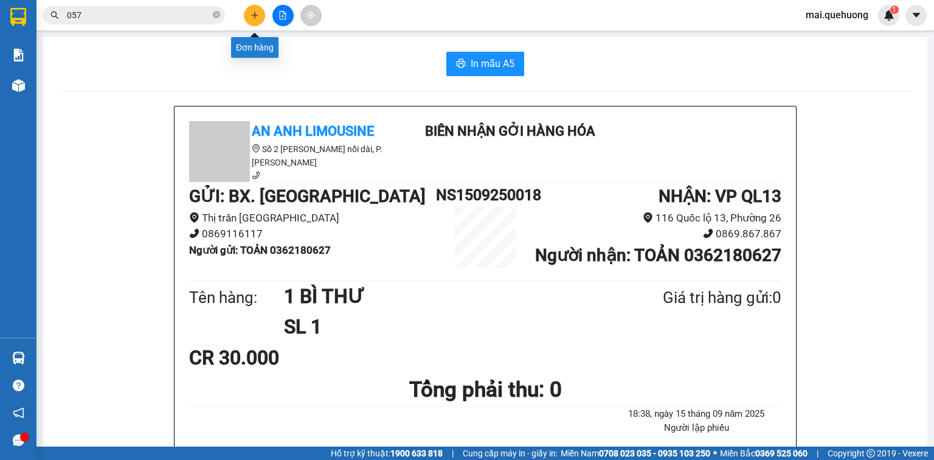
click at [251, 16] on icon "plus" at bounding box center [255, 15] width 9 height 9
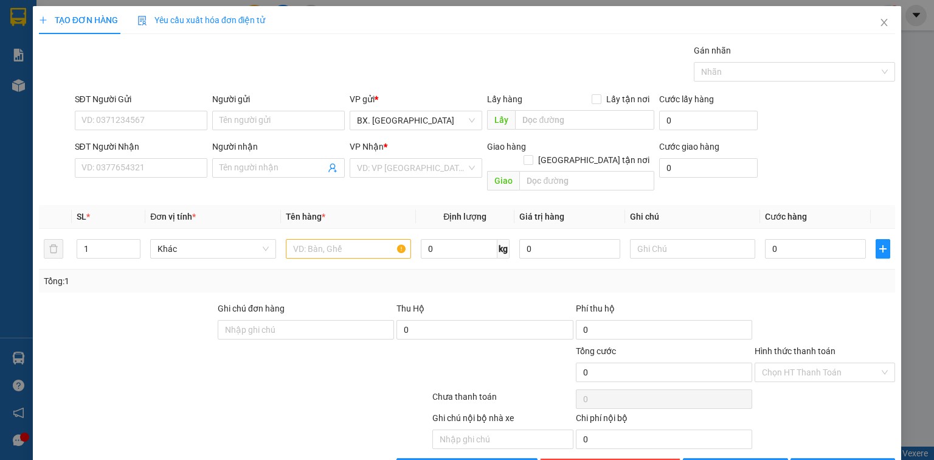
click at [169, 109] on div "SĐT Người Gửi" at bounding box center [141, 101] width 133 height 18
click at [169, 118] on input "SĐT Người Gửi" at bounding box center [141, 120] width 133 height 19
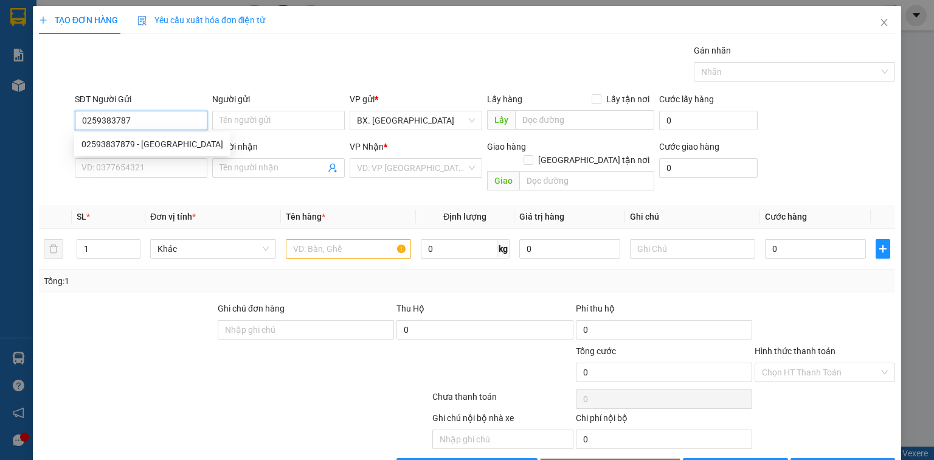
type input "02593837879"
click at [174, 139] on div "02593837879 - VIỆT ANH ĐỨC" at bounding box center [152, 143] width 142 height 13
type input "VIỆT ANH ĐỨC"
type input "0938609719"
type input "LAB PHONG PHÚ"
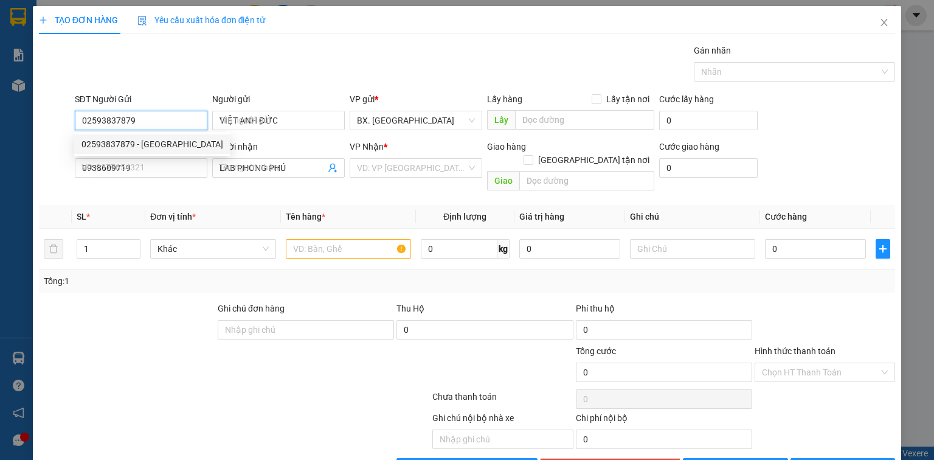
type input "30.000"
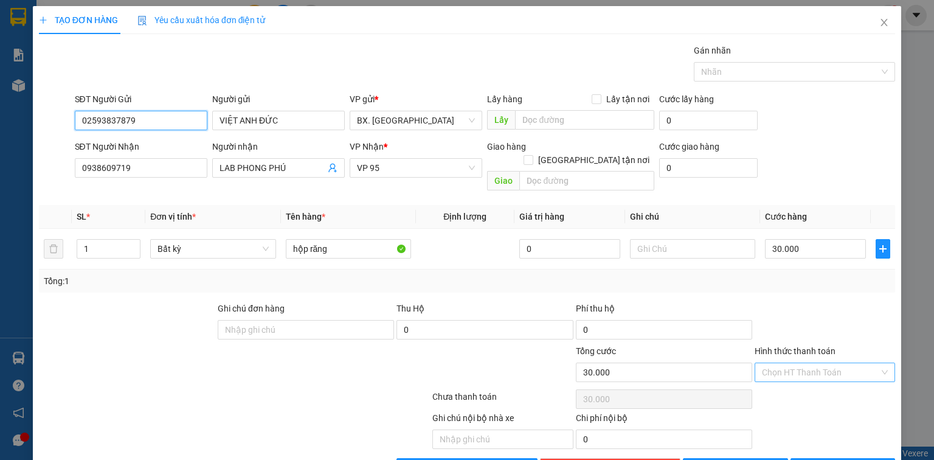
type input "02593837879"
click at [836, 363] on input "Hình thức thanh toán" at bounding box center [820, 372] width 117 height 18
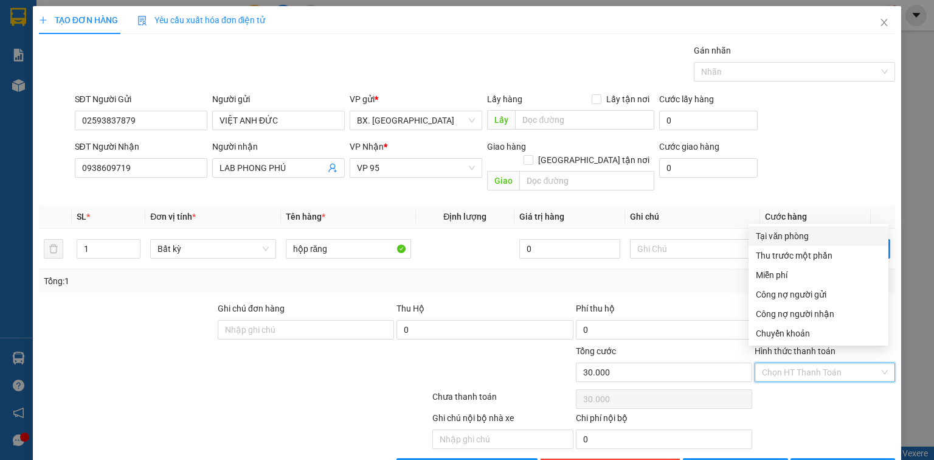
click at [814, 237] on div "Tại văn phòng" at bounding box center [818, 235] width 125 height 13
type input "0"
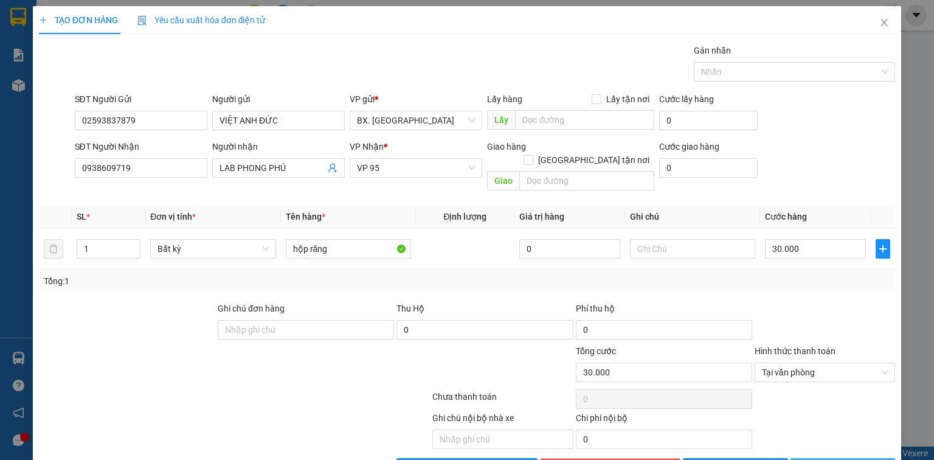
click at [832, 459] on span "[PERSON_NAME] và In" at bounding box center [856, 467] width 85 height 13
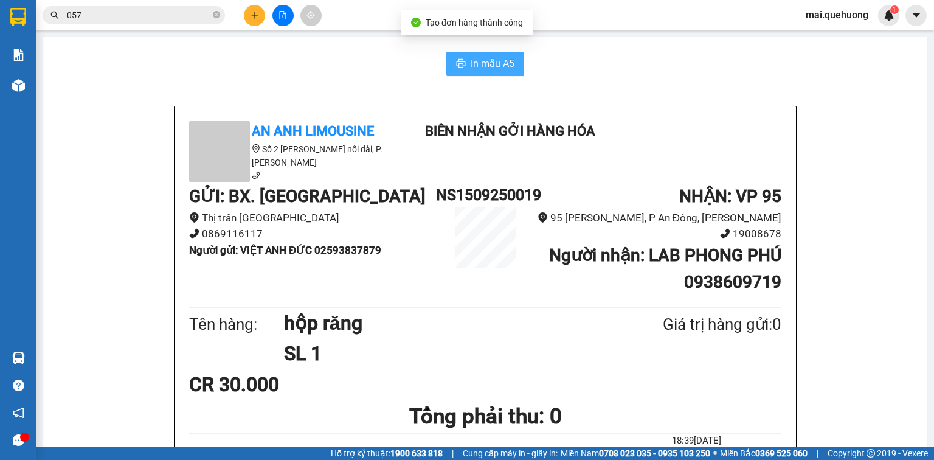
click at [488, 71] on span "In mẫu A5" at bounding box center [493, 63] width 44 height 15
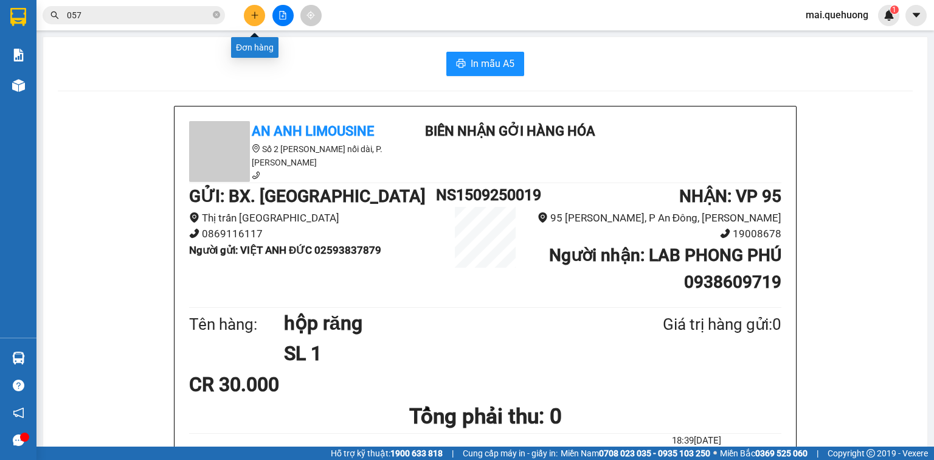
click at [253, 15] on icon "plus" at bounding box center [254, 15] width 7 height 1
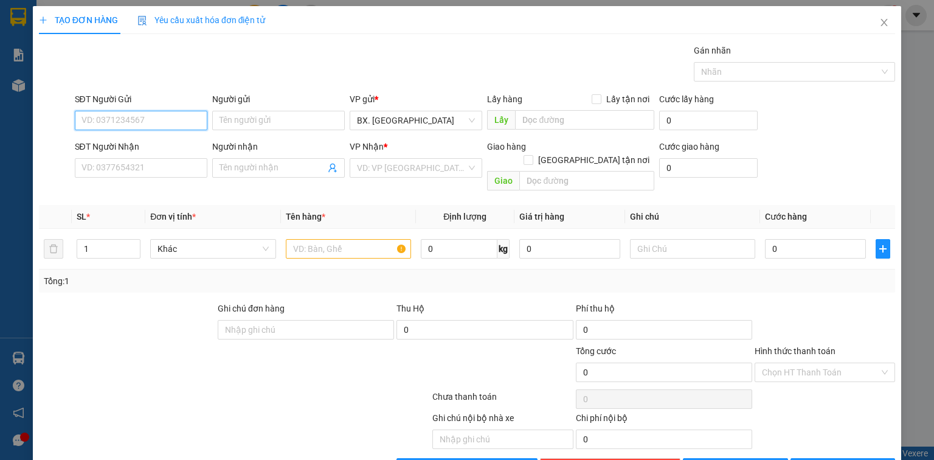
click at [161, 126] on input "SĐT Người Gửi" at bounding box center [141, 120] width 133 height 19
type input "0256291181"
click at [282, 123] on input "Người gửi" at bounding box center [278, 120] width 133 height 19
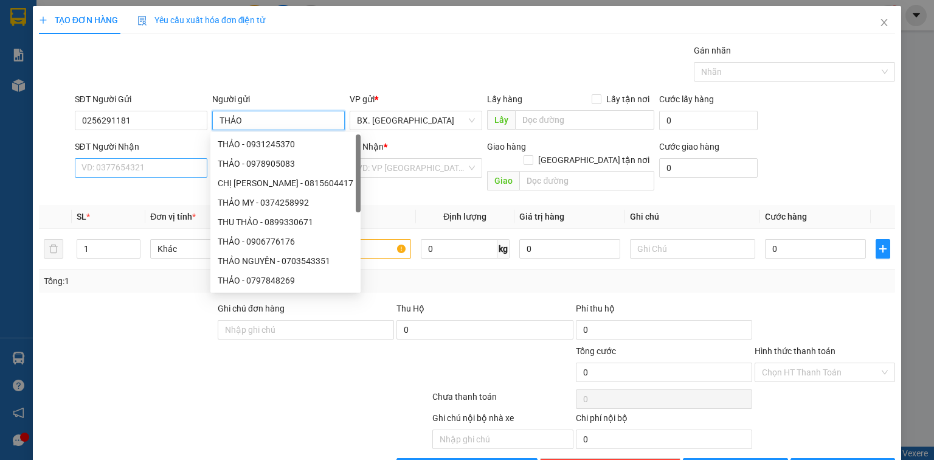
type input "THẢO"
click at [157, 164] on input "SĐT Người Nhận" at bounding box center [141, 167] width 133 height 19
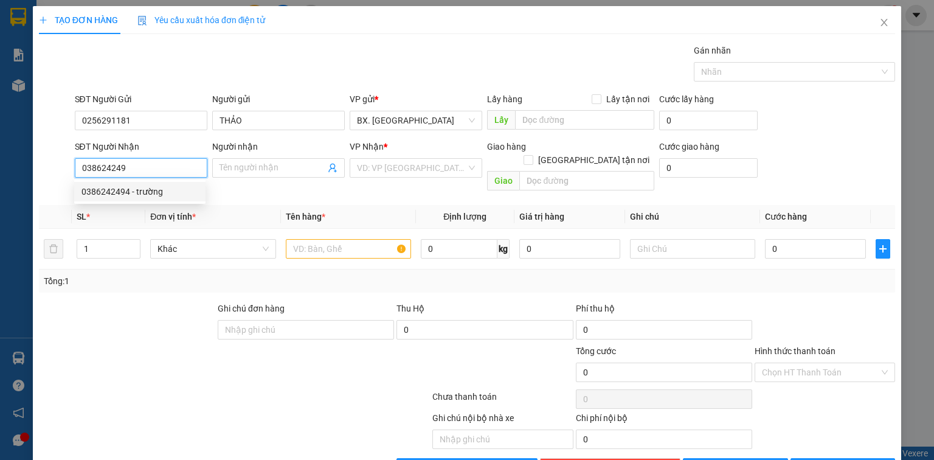
click at [139, 190] on div "0386242494 - trường" at bounding box center [139, 191] width 117 height 13
type input "0386242494"
type input "trường"
type input "030"
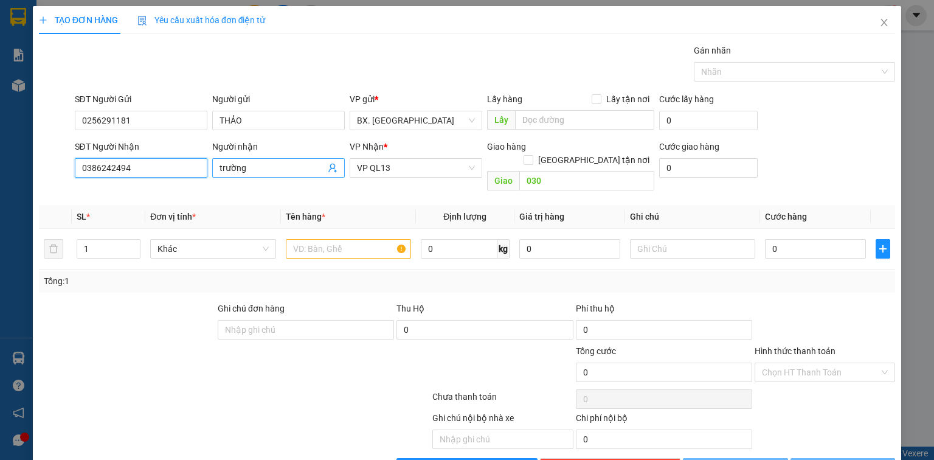
type input "50.000"
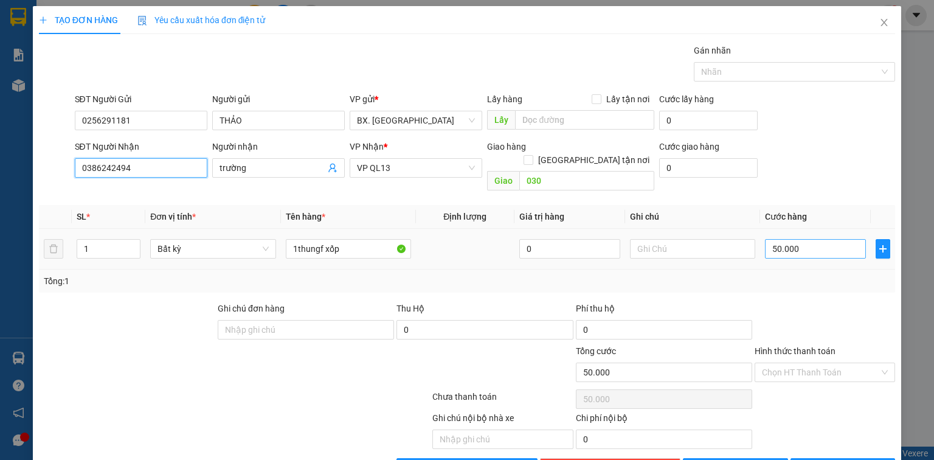
type input "0386242494"
click at [809, 240] on input "50.000" at bounding box center [815, 248] width 101 height 19
type input "3"
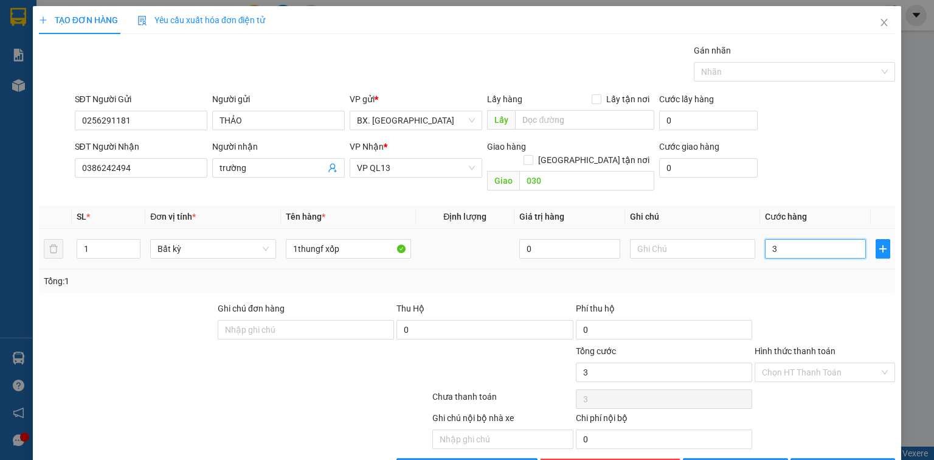
type input "30"
type input "300"
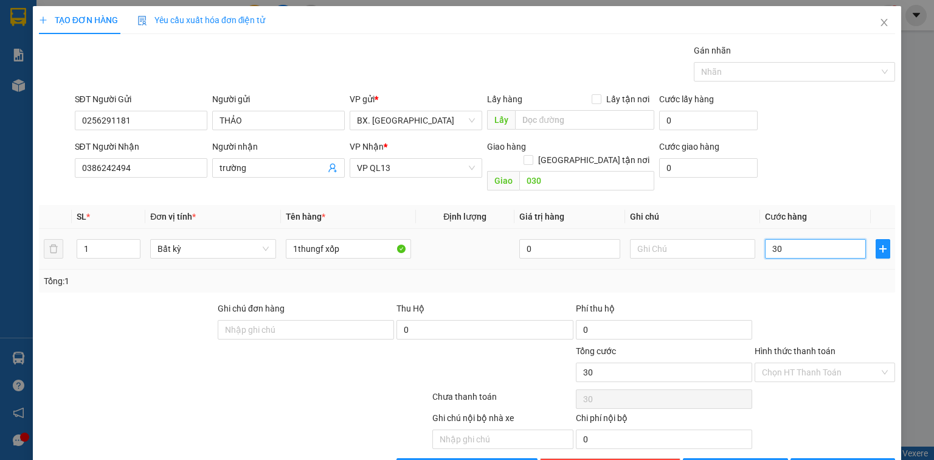
type input "300"
type input "3.000"
type input "30.000"
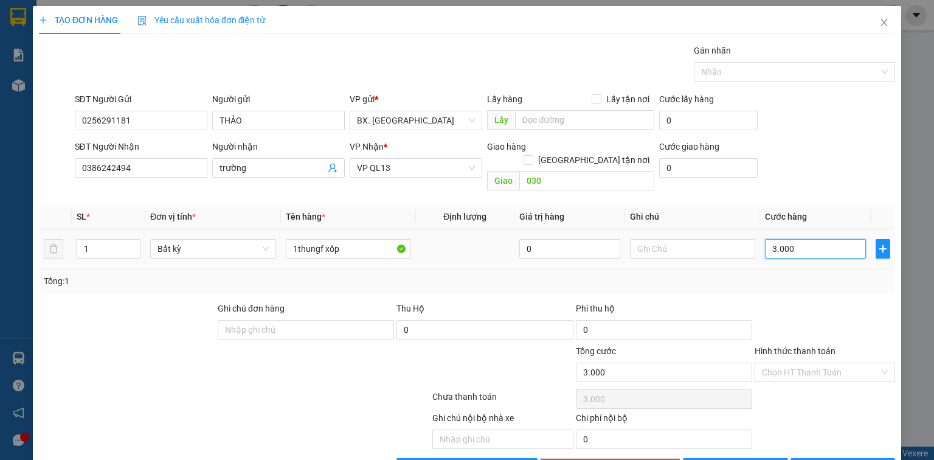
type input "30.000"
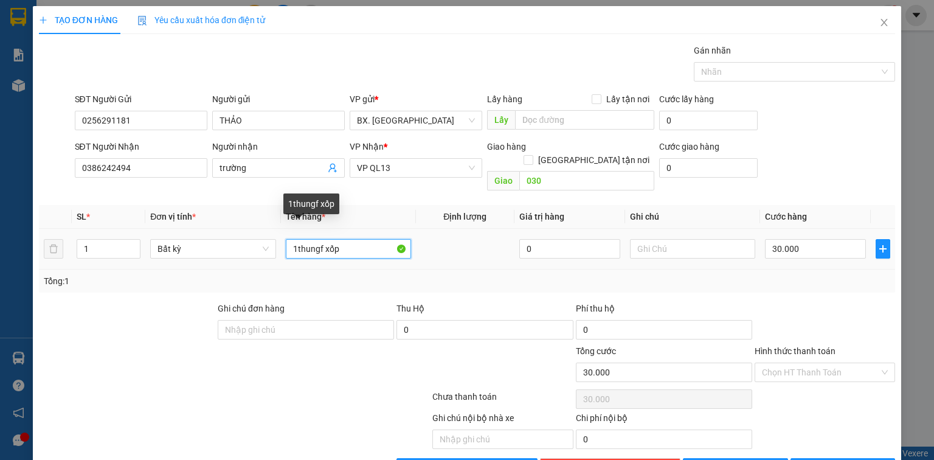
click at [338, 239] on input "1thungf xốp" at bounding box center [348, 248] width 125 height 19
type input "1thung GIÂY TC"
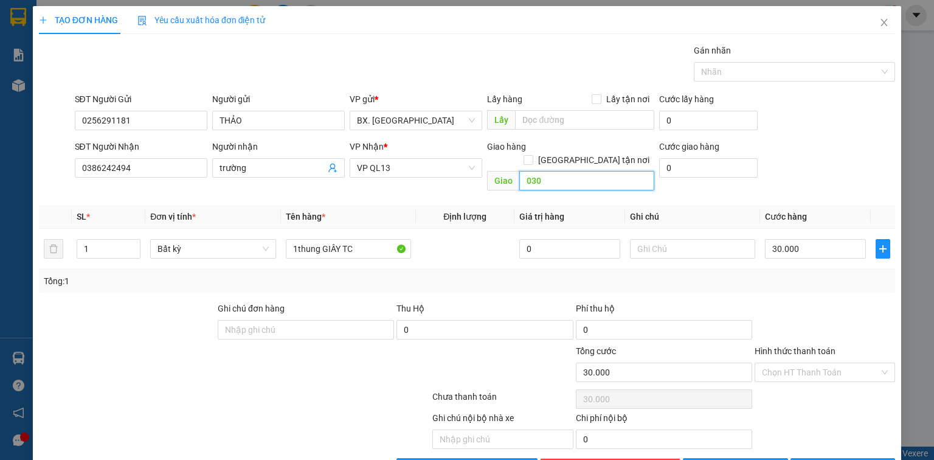
click at [552, 171] on input "030" at bounding box center [586, 180] width 135 height 19
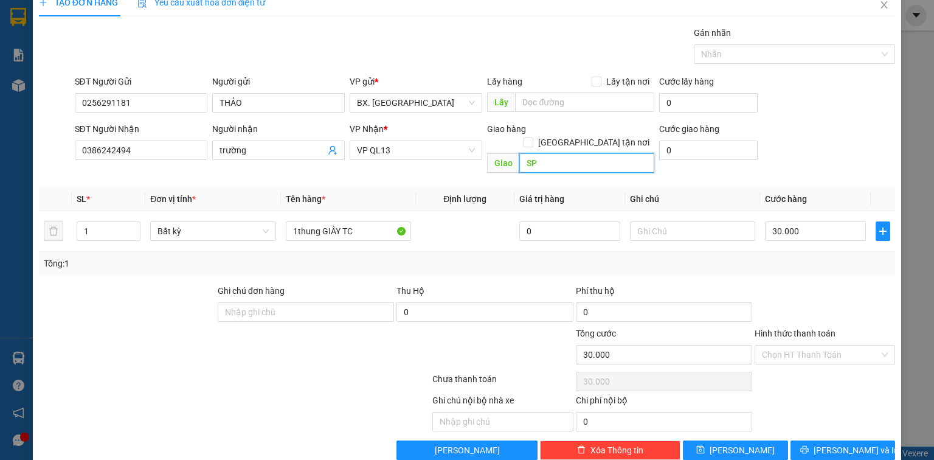
scroll to position [27, 0]
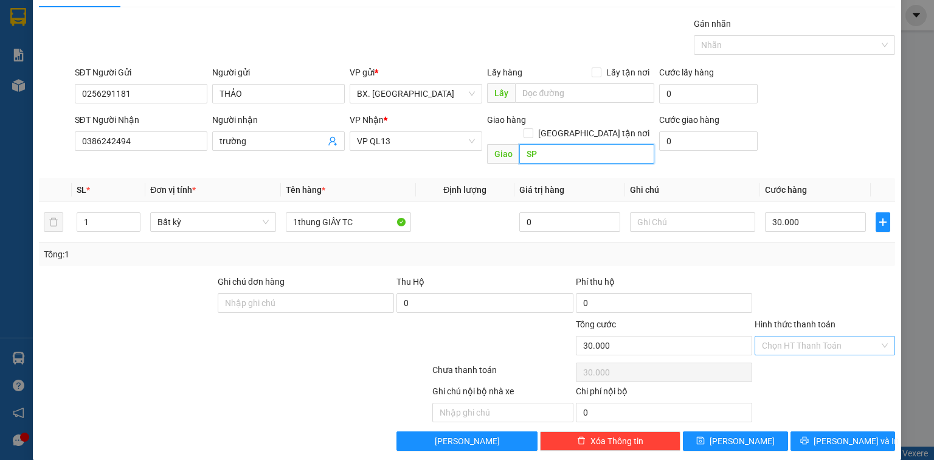
type input "SP"
click at [809, 336] on input "Hình thức thanh toán" at bounding box center [820, 345] width 117 height 18
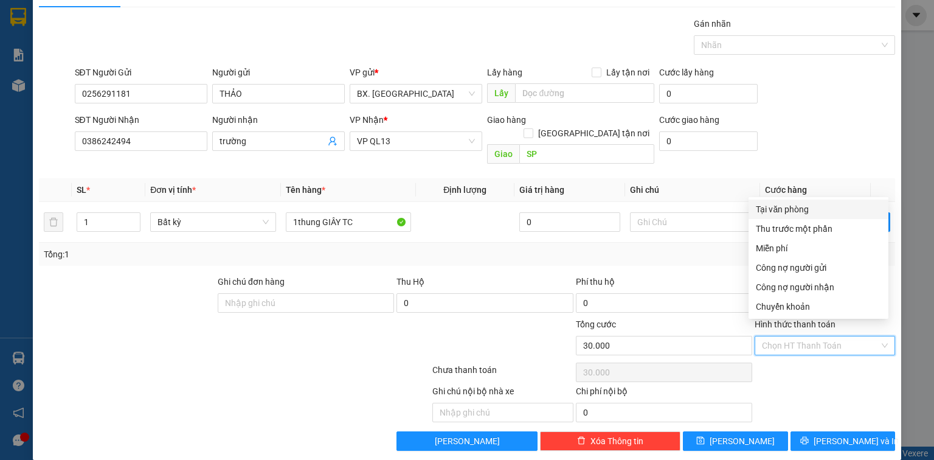
click at [781, 204] on div "Tại văn phòng" at bounding box center [818, 208] width 125 height 13
type input "0"
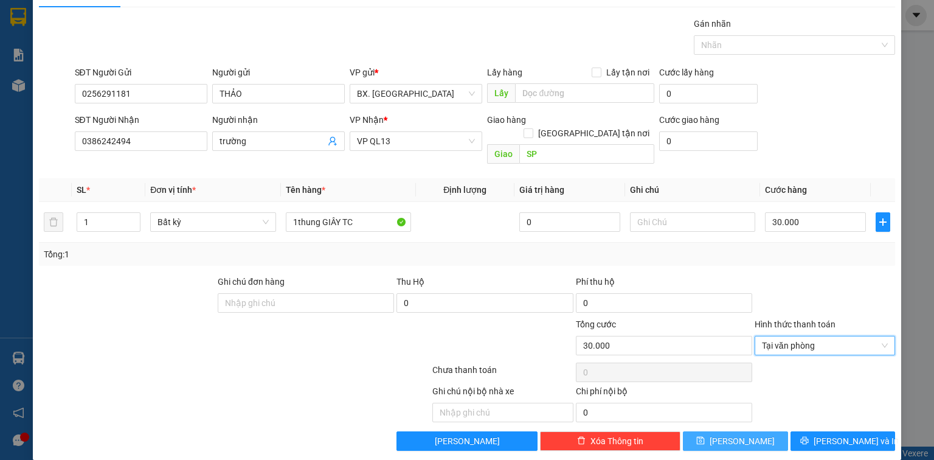
click at [744, 431] on button "[PERSON_NAME]" at bounding box center [735, 440] width 105 height 19
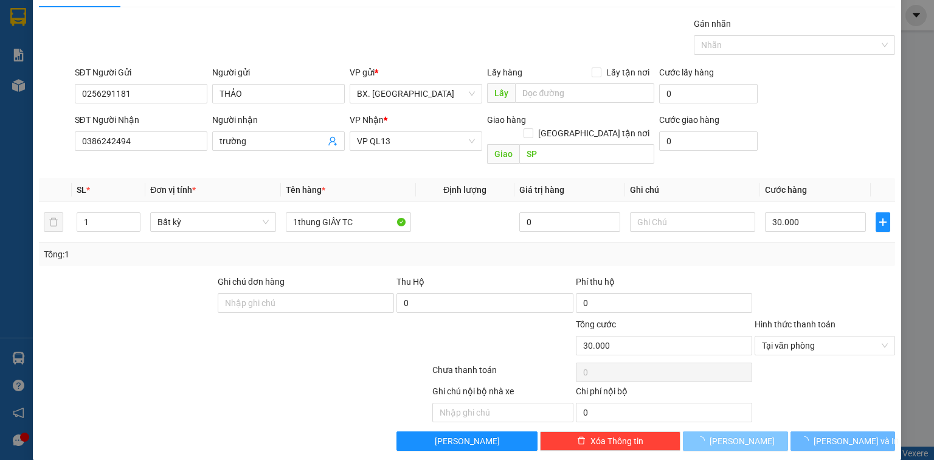
type input "0"
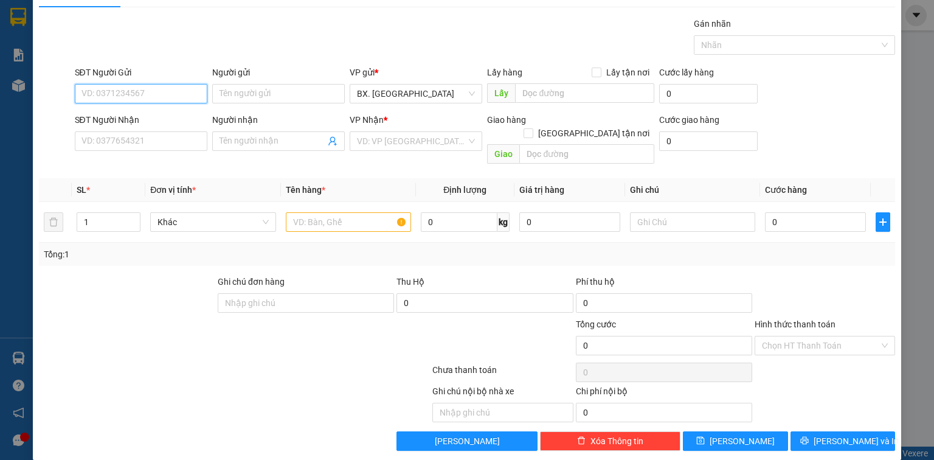
click at [157, 98] on input "SĐT Người Gửi" at bounding box center [141, 93] width 133 height 19
click at [907, 64] on div "TẠO ĐƠN HÀNG Yêu cầu xuất hóa đơn điện tử Transit Pickup Surcharge Ids Transit …" at bounding box center [467, 230] width 934 height 460
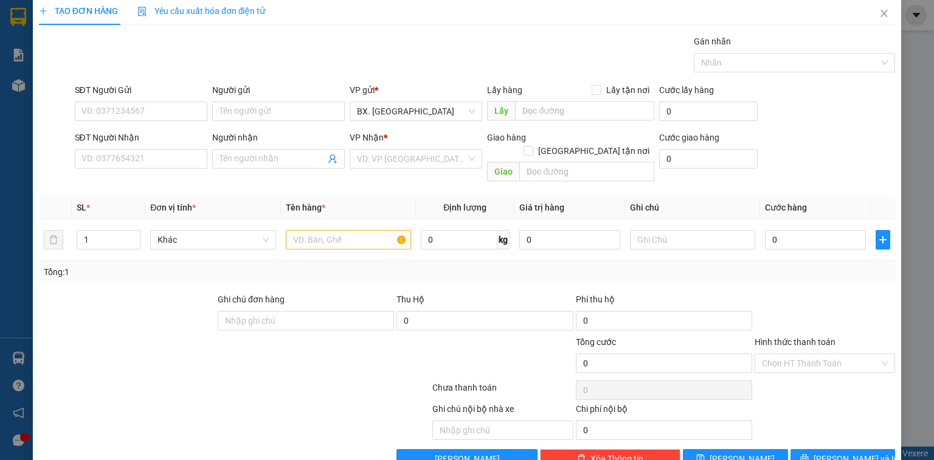
scroll to position [0, 0]
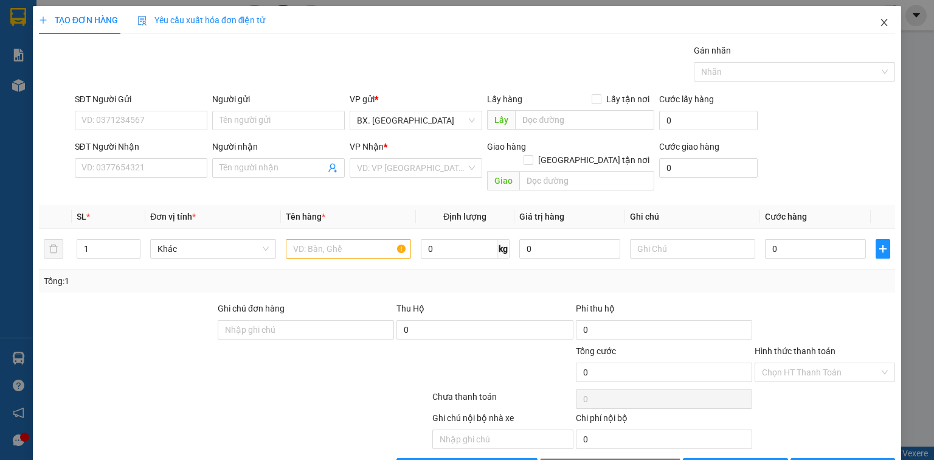
click at [881, 26] on icon "close" at bounding box center [884, 22] width 7 height 7
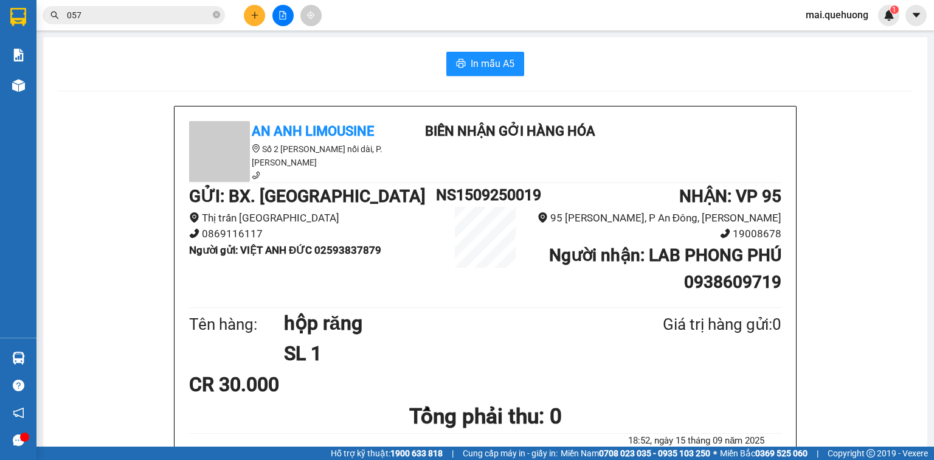
click at [134, 15] on input "057" at bounding box center [139, 15] width 144 height 13
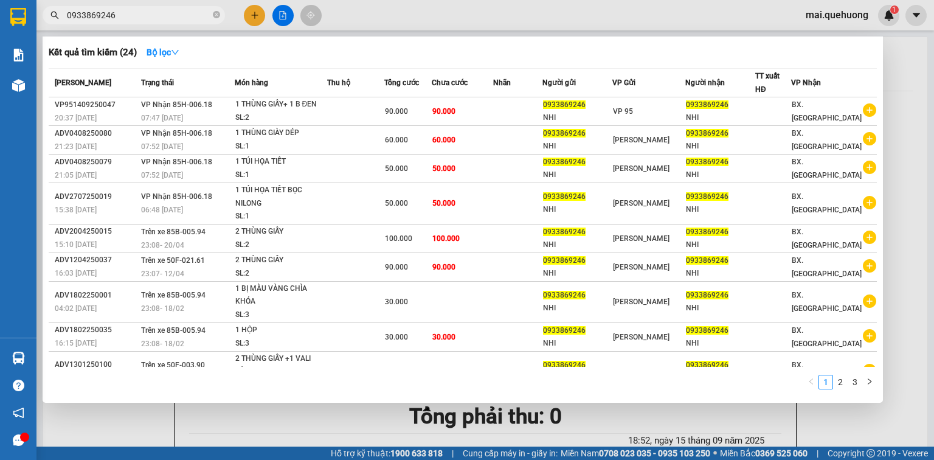
type input "0933869246"
click at [314, 420] on div at bounding box center [467, 230] width 934 height 460
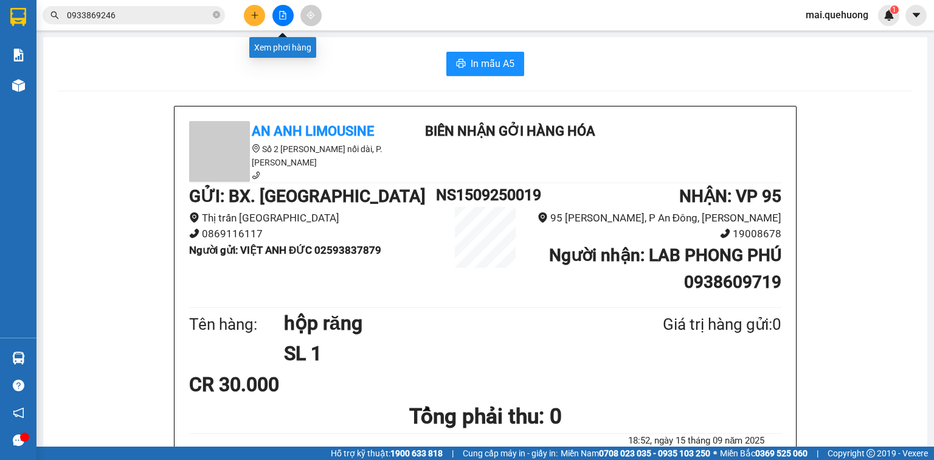
click at [254, 11] on icon "plus" at bounding box center [255, 15] width 9 height 9
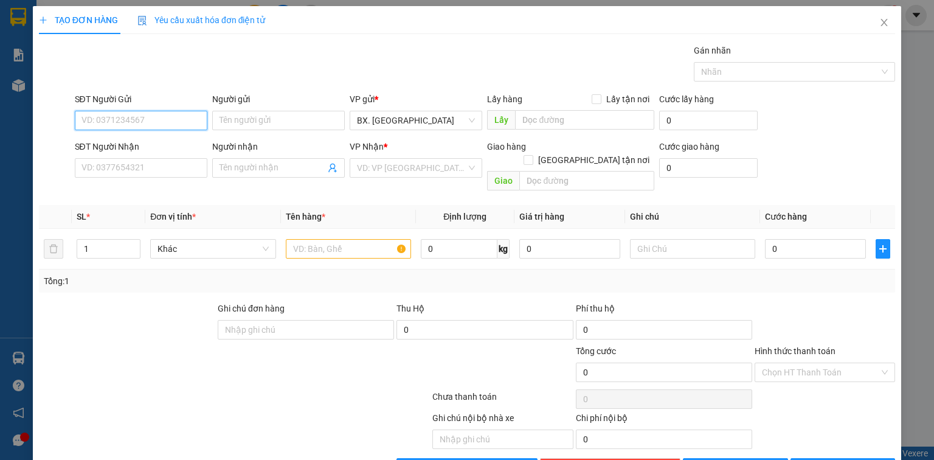
click at [167, 117] on input "SĐT Người Gửi" at bounding box center [141, 120] width 133 height 19
click at [139, 165] on input "SĐT Người Nhận" at bounding box center [141, 167] width 133 height 19
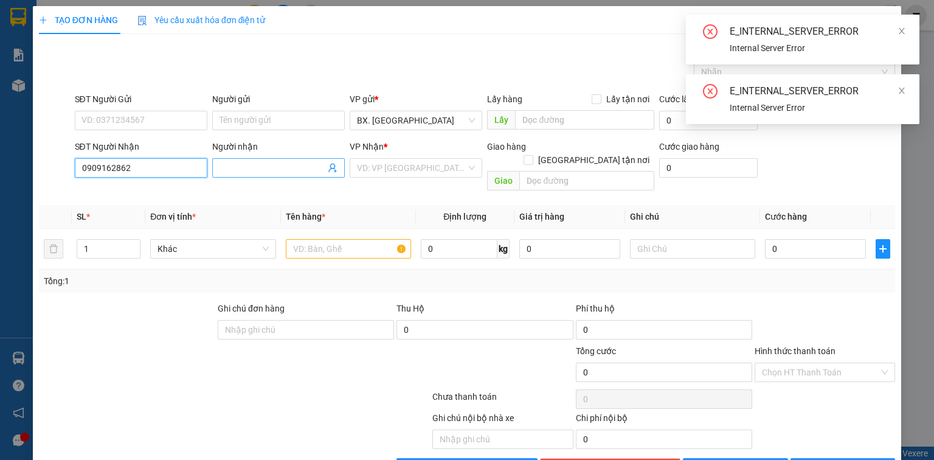
type input "0909162862"
click at [235, 167] on input "Người nhận" at bounding box center [273, 167] width 106 height 13
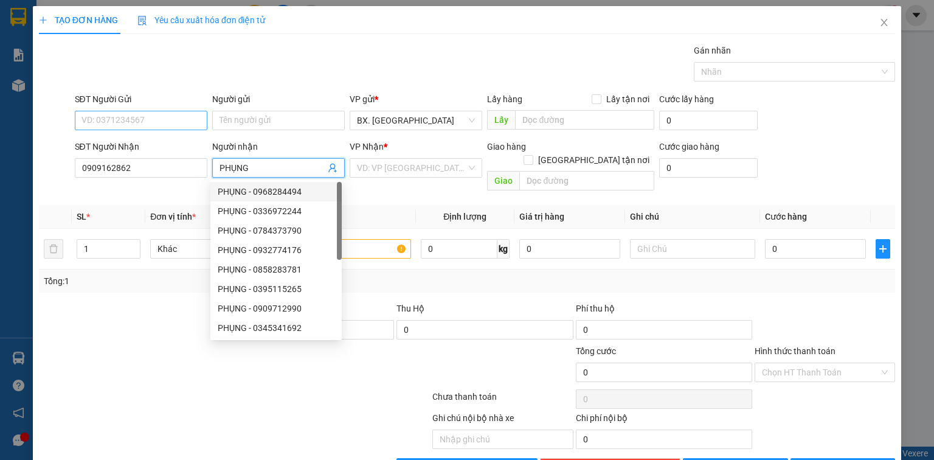
type input "PHỤNG"
click at [140, 122] on input "SĐT Người Gửi" at bounding box center [141, 120] width 133 height 19
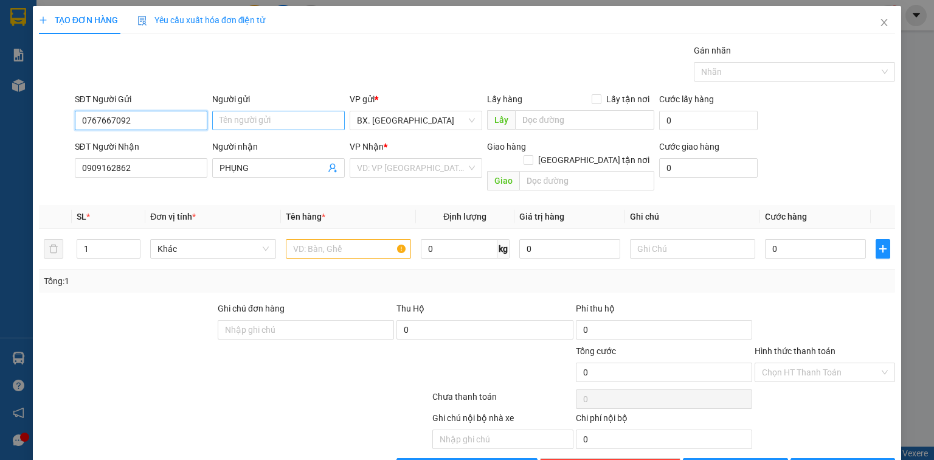
type input "0767667092"
click at [260, 118] on input "Người gửi" at bounding box center [278, 120] width 133 height 19
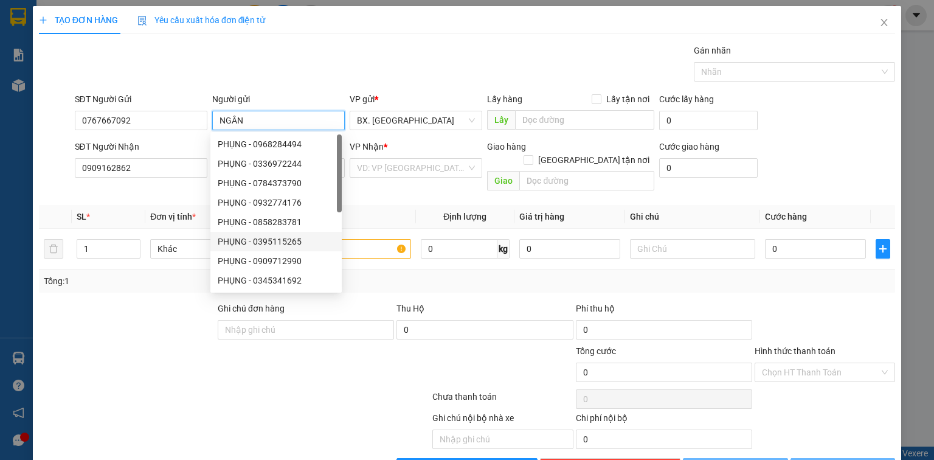
type input "NGÂN"
click at [373, 269] on div "Tổng: 1" at bounding box center [467, 280] width 856 height 23
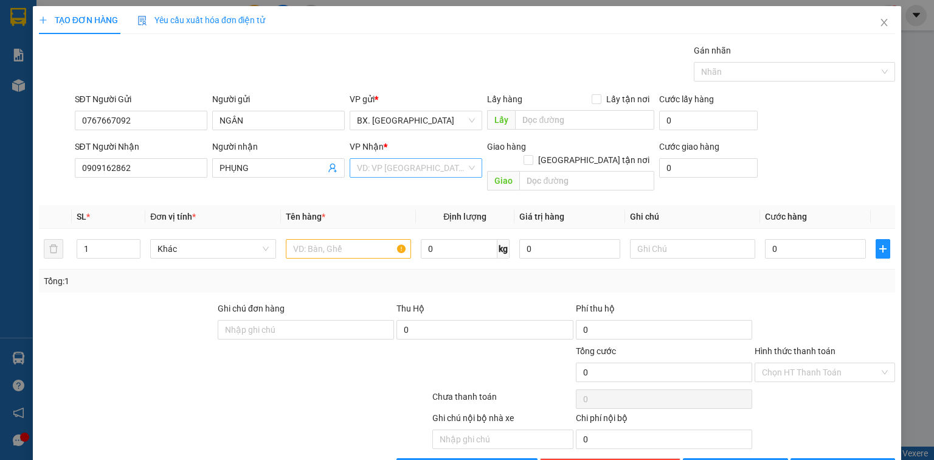
click at [390, 172] on input "search" at bounding box center [411, 168] width 109 height 18
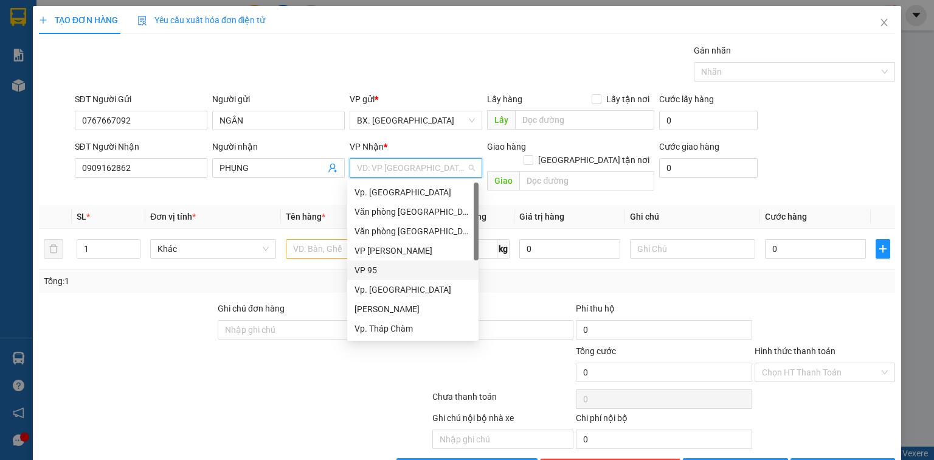
click at [389, 275] on div "VP 95" at bounding box center [413, 269] width 117 height 13
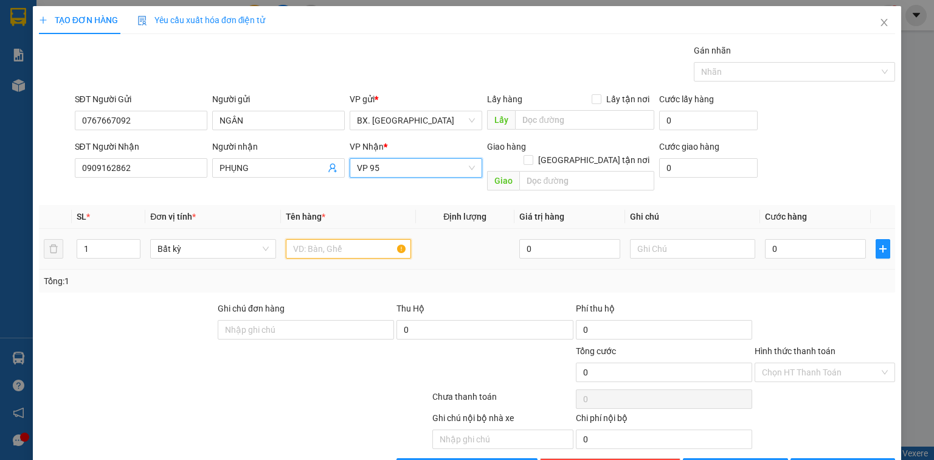
click at [327, 239] on input "text" at bounding box center [348, 248] width 125 height 19
type input "1T GIẤY"
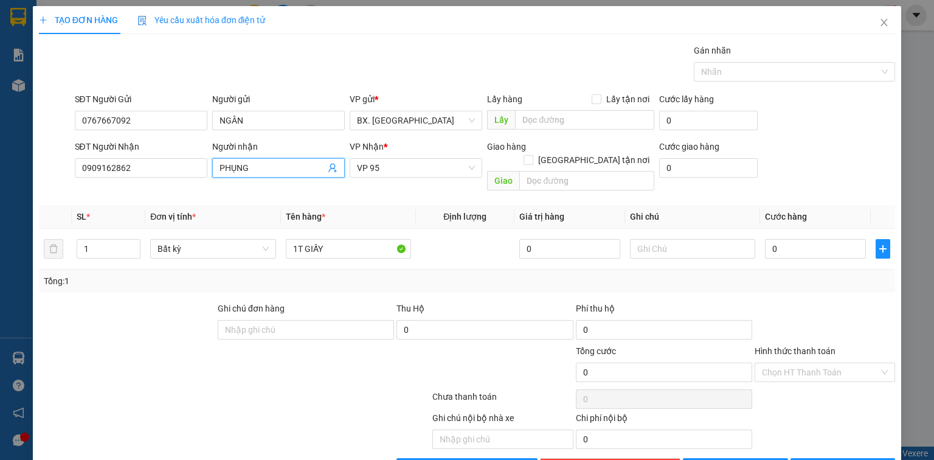
click at [213, 167] on span "PHỤNG" at bounding box center [278, 167] width 133 height 19
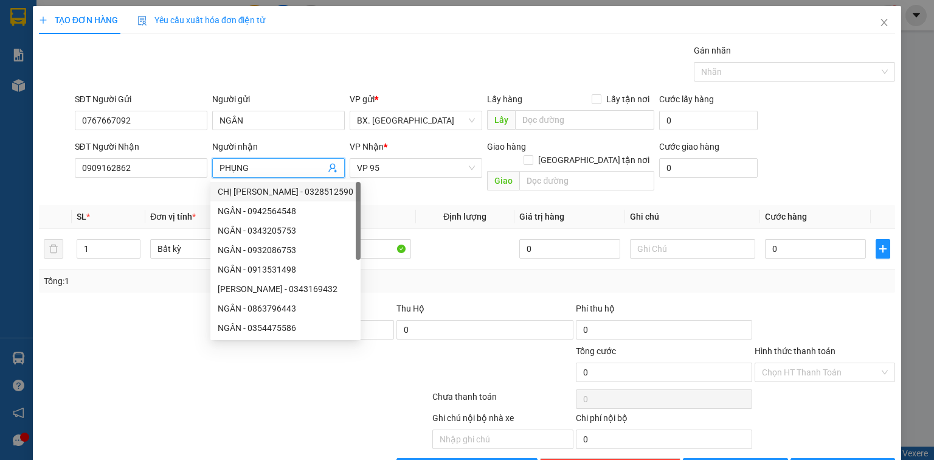
click at [220, 170] on input "PHỤNG" at bounding box center [273, 167] width 106 height 13
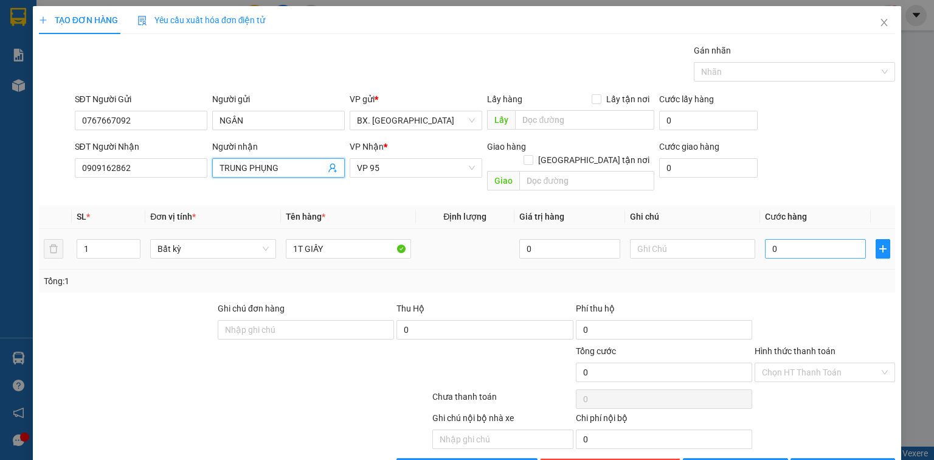
type input "TRUNG PHỤNG"
click at [787, 239] on input "0" at bounding box center [815, 248] width 101 height 19
type input "7"
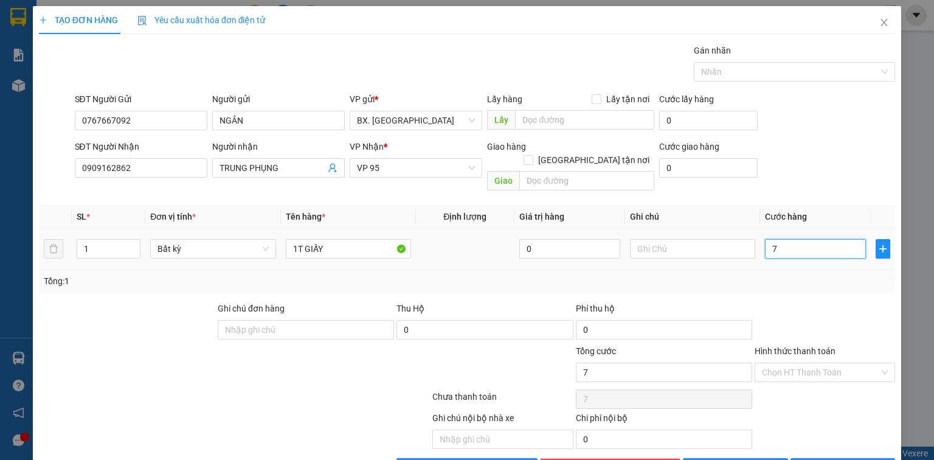
type input "70"
type input "700"
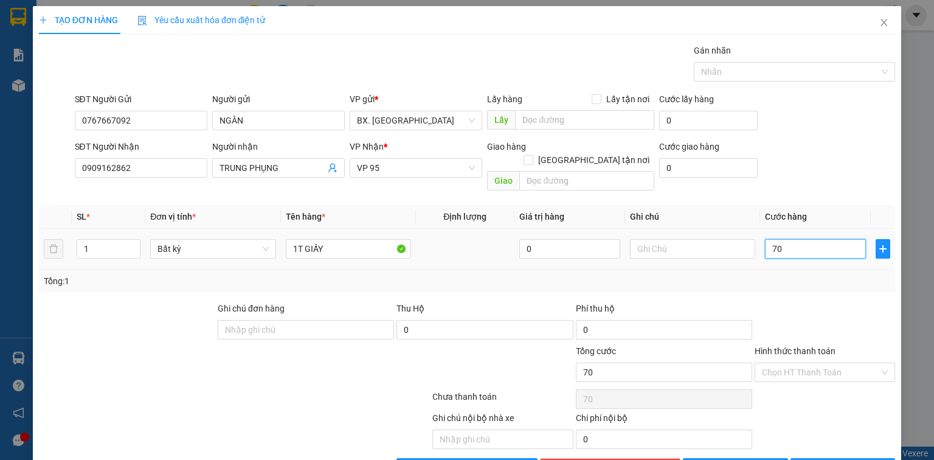
type input "700"
type input "7.000"
type input "70.000"
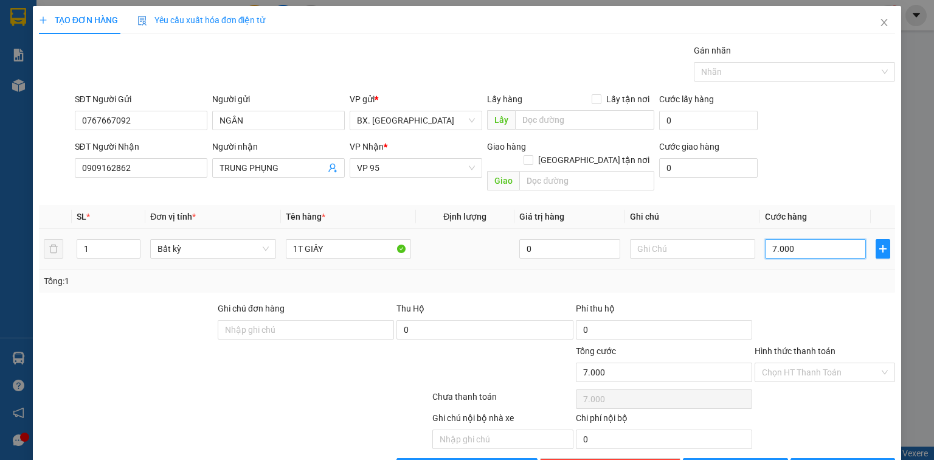
type input "70.000"
click at [795, 363] on input "Hình thức thanh toán" at bounding box center [820, 372] width 117 height 18
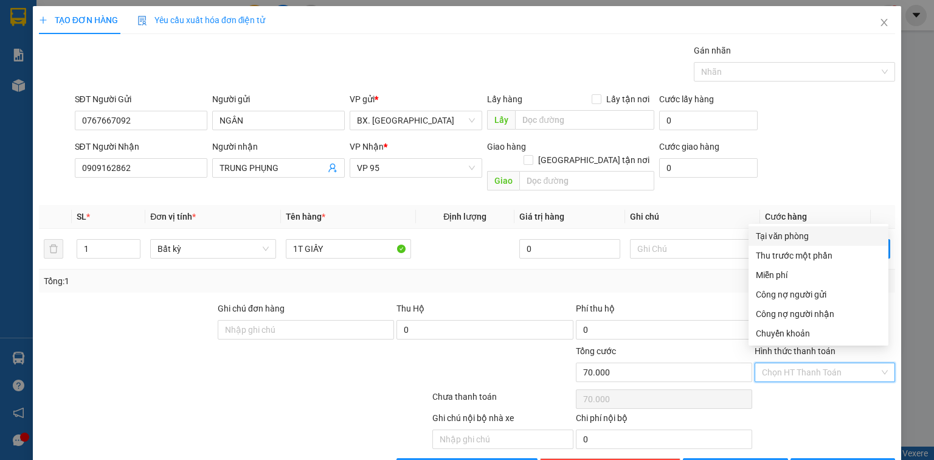
click at [806, 240] on div "Tại văn phòng" at bounding box center [818, 235] width 125 height 13
type input "0"
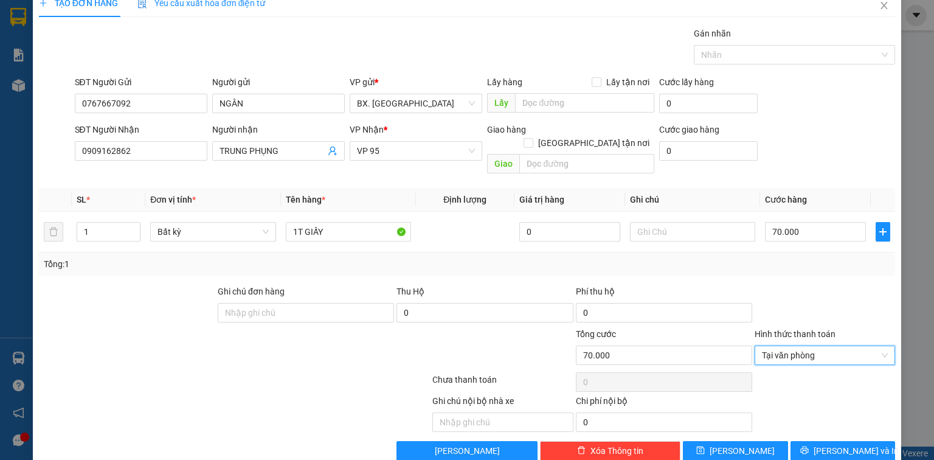
scroll to position [27, 0]
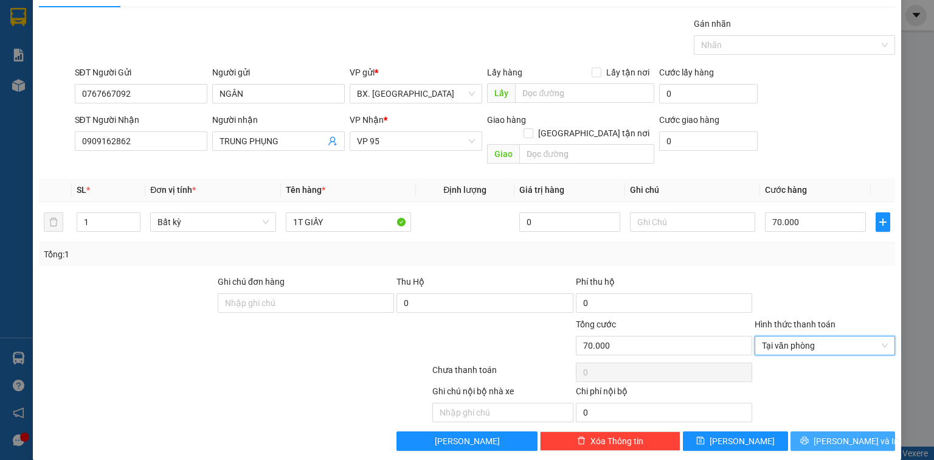
click at [809, 436] on icon "printer" at bounding box center [804, 440] width 9 height 9
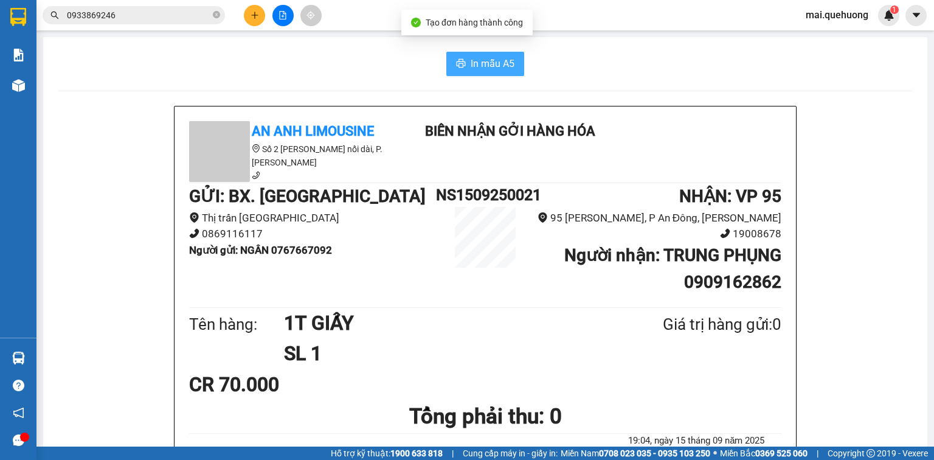
click at [502, 72] on button "In mẫu A5" at bounding box center [485, 64] width 78 height 24
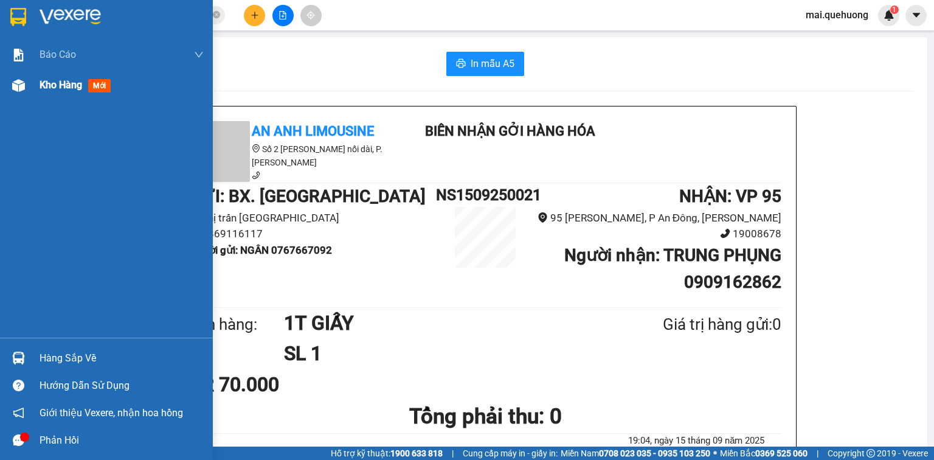
click at [29, 86] on div "Kho hàng mới" at bounding box center [106, 85] width 213 height 30
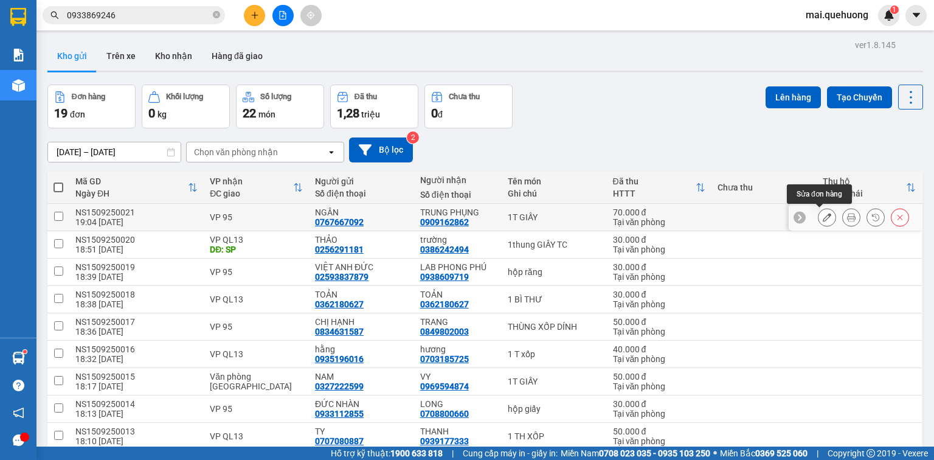
click at [823, 218] on icon at bounding box center [827, 217] width 9 height 9
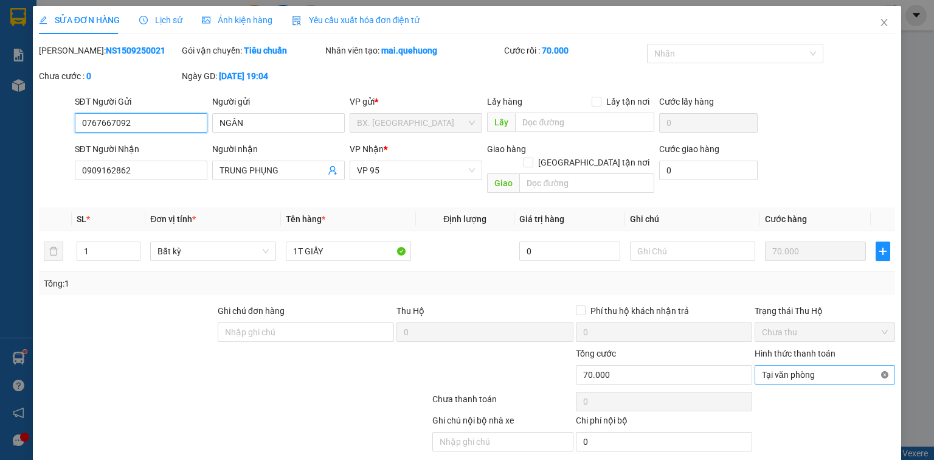
type input "70.000"
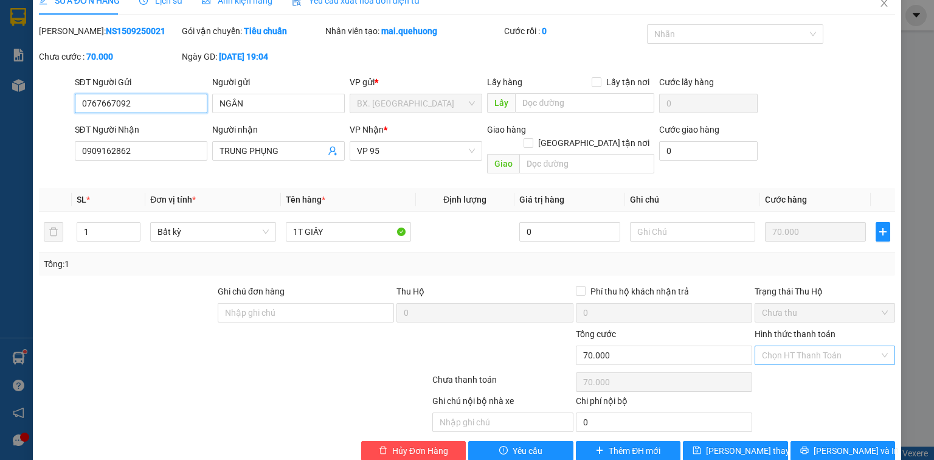
scroll to position [29, 0]
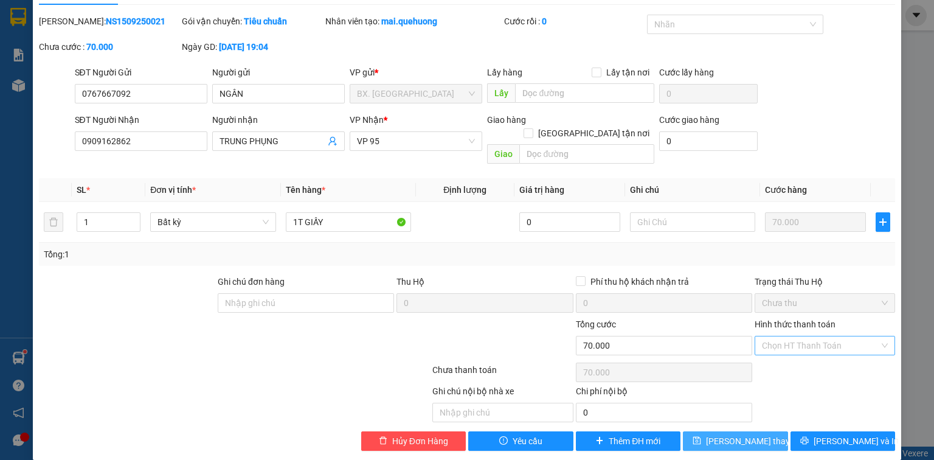
click at [748, 434] on span "Lưu thay đổi" at bounding box center [754, 440] width 97 height 13
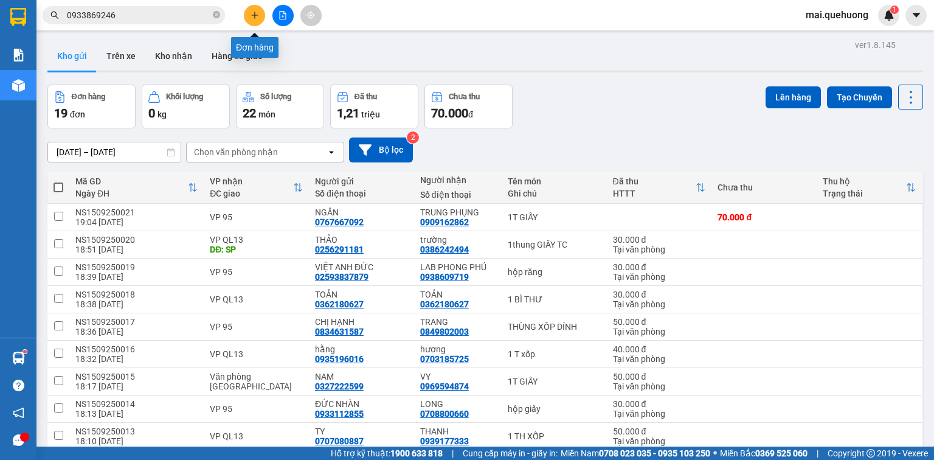
click at [257, 17] on icon "plus" at bounding box center [255, 15] width 9 height 9
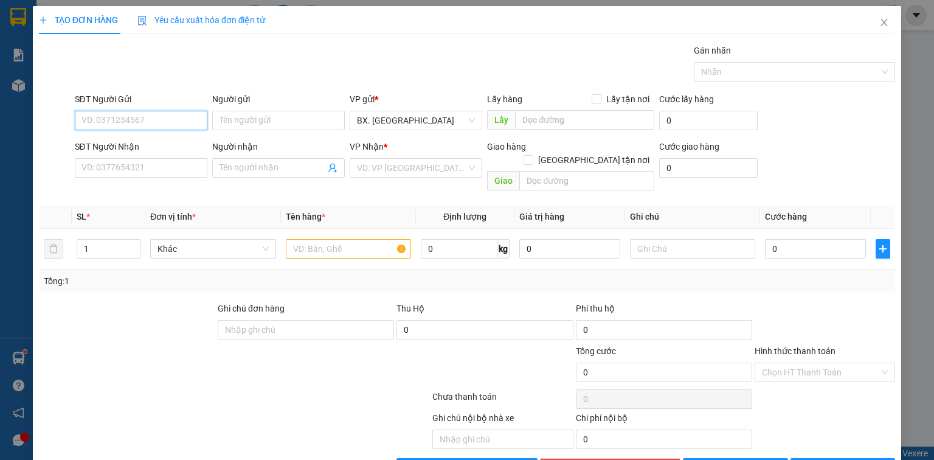
click at [160, 124] on input "SĐT Người Gửi" at bounding box center [141, 120] width 133 height 19
click at [272, 112] on input "Người gửi" at bounding box center [278, 120] width 133 height 19
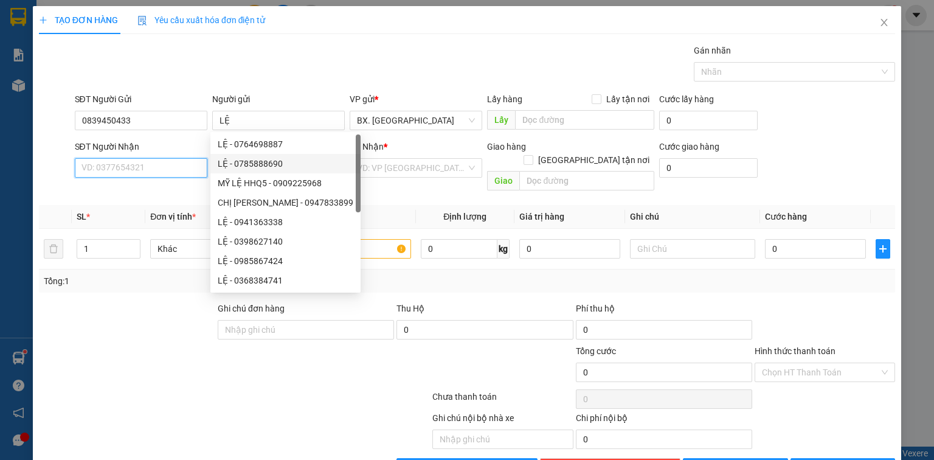
click at [95, 171] on input "SĐT Người Nhận" at bounding box center [141, 167] width 133 height 19
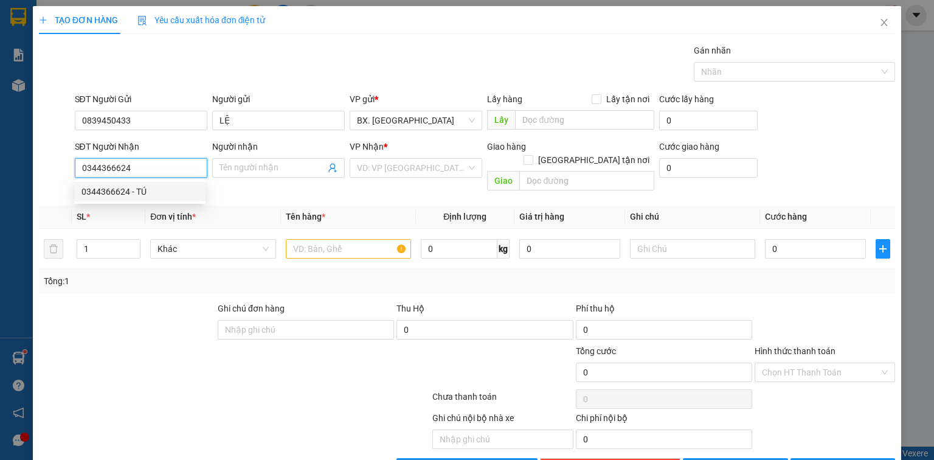
click at [147, 190] on div "0344366624 - TÚ" at bounding box center [139, 191] width 117 height 13
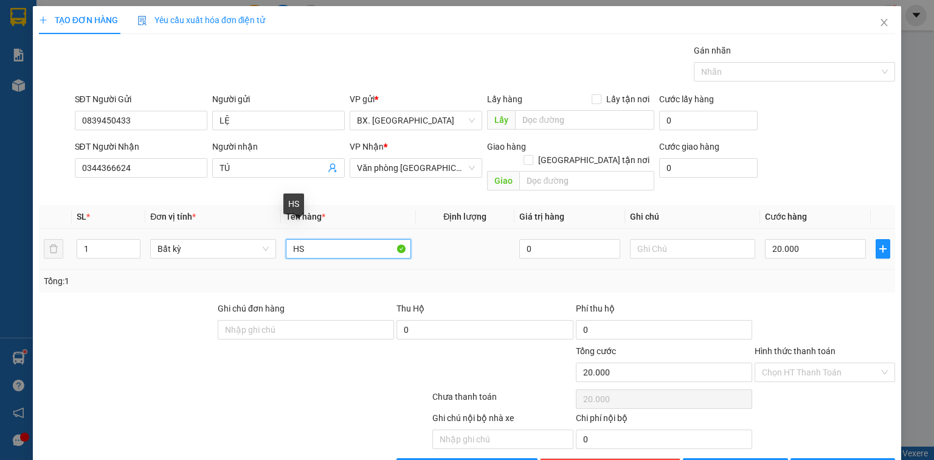
drag, startPoint x: 320, startPoint y: 242, endPoint x: 295, endPoint y: 241, distance: 24.9
click at [295, 241] on input "HS" at bounding box center [348, 248] width 125 height 19
click at [831, 363] on input "Hình thức thanh toán" at bounding box center [820, 372] width 117 height 18
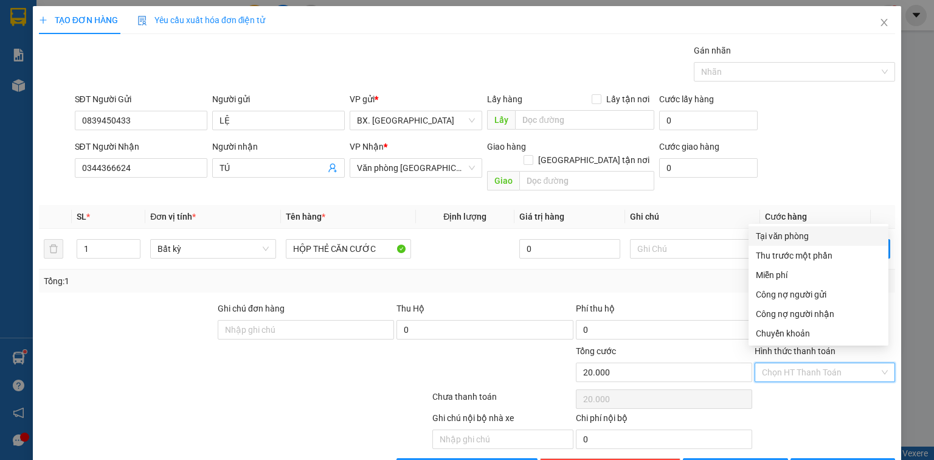
click at [787, 233] on div "Tại văn phòng" at bounding box center [818, 235] width 125 height 13
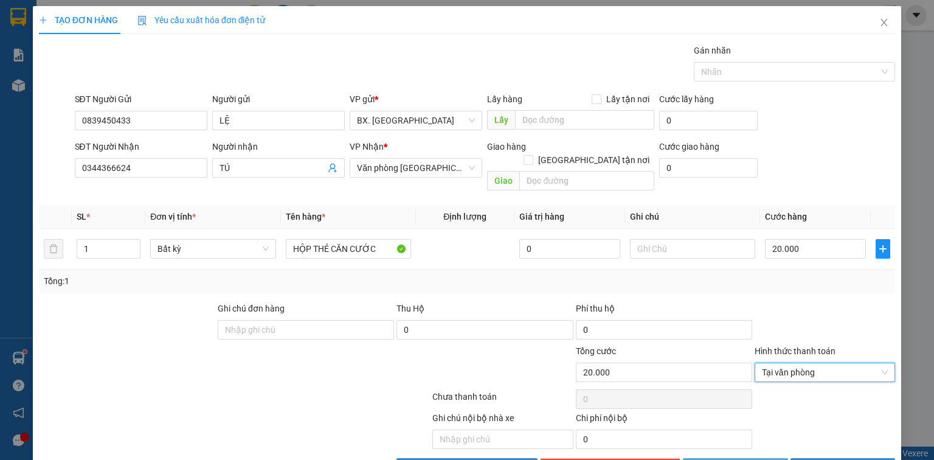
click at [740, 459] on span "[PERSON_NAME]" at bounding box center [742, 467] width 65 height 13
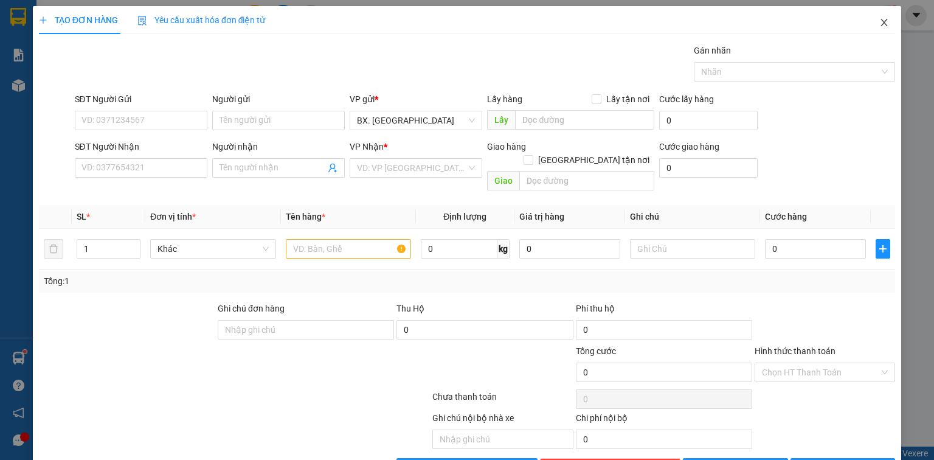
click at [879, 24] on icon "close" at bounding box center [884, 23] width 10 height 10
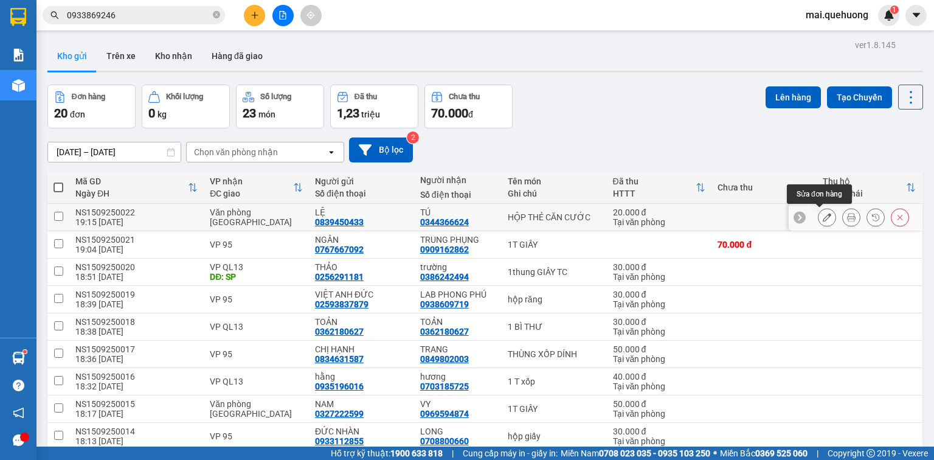
click at [824, 216] on button at bounding box center [826, 217] width 17 height 21
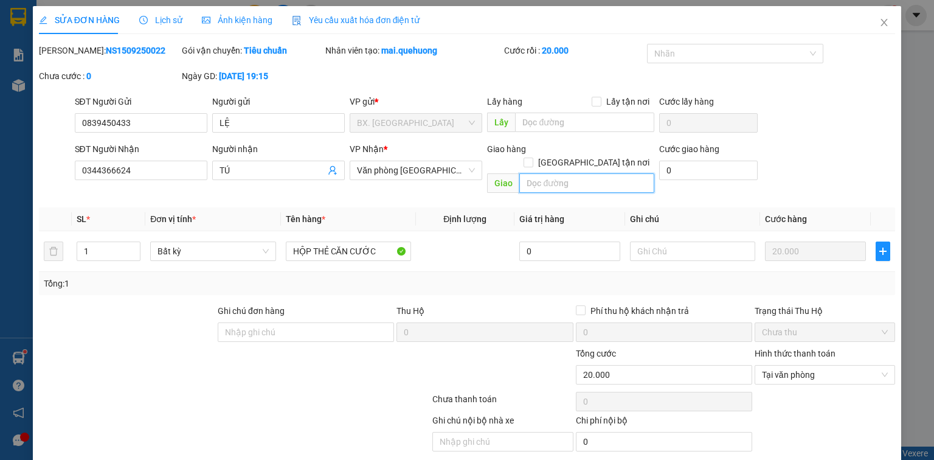
click at [556, 173] on input "text" at bounding box center [586, 182] width 135 height 19
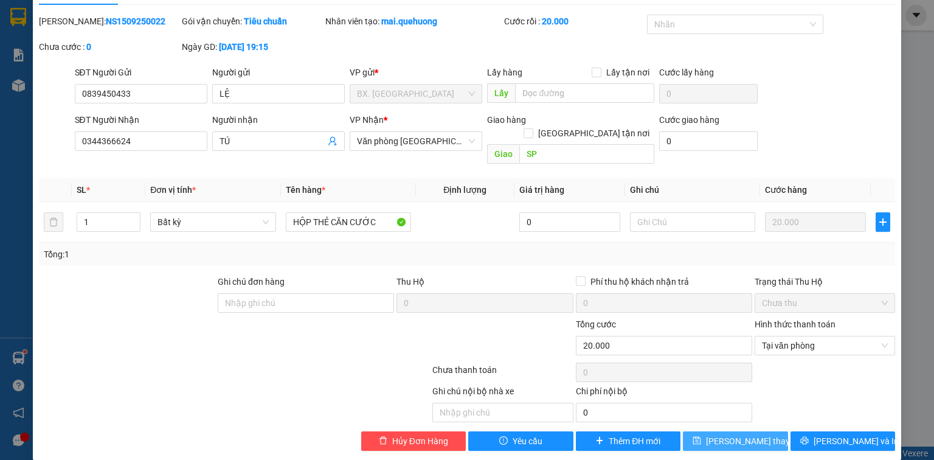
click at [763, 431] on button "Lưu thay đổi" at bounding box center [735, 440] width 105 height 19
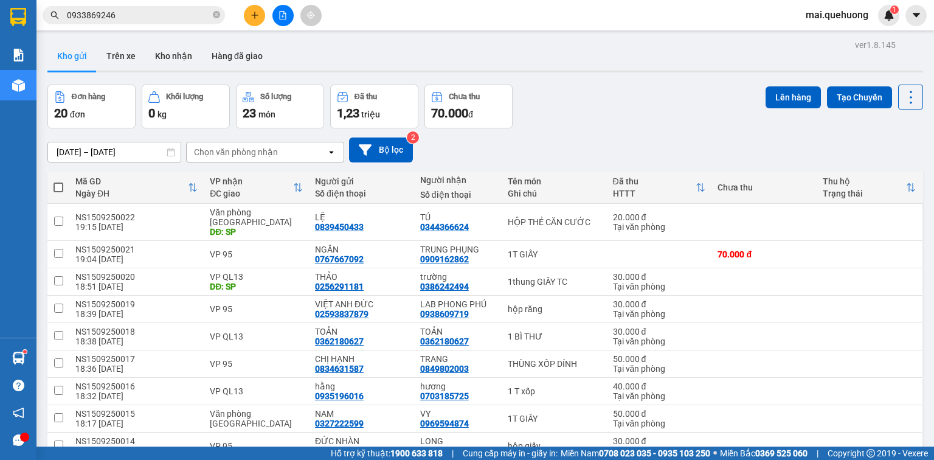
click at [251, 16] on icon "plus" at bounding box center [255, 15] width 9 height 9
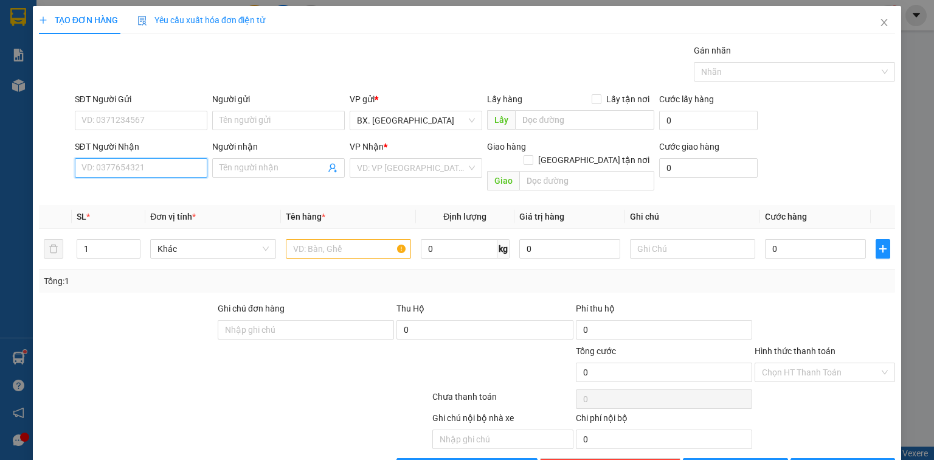
click at [148, 173] on input "SĐT Người Nhận" at bounding box center [141, 167] width 133 height 19
drag, startPoint x: 144, startPoint y: 157, endPoint x: 144, endPoint y: 169, distance: 11.6
click at [144, 167] on input "SĐT Người Nhận" at bounding box center [141, 167] width 133 height 19
click at [109, 171] on input "037964946" at bounding box center [141, 167] width 133 height 19
click at [180, 188] on div "0379641946 - TRÂM" at bounding box center [139, 191] width 117 height 13
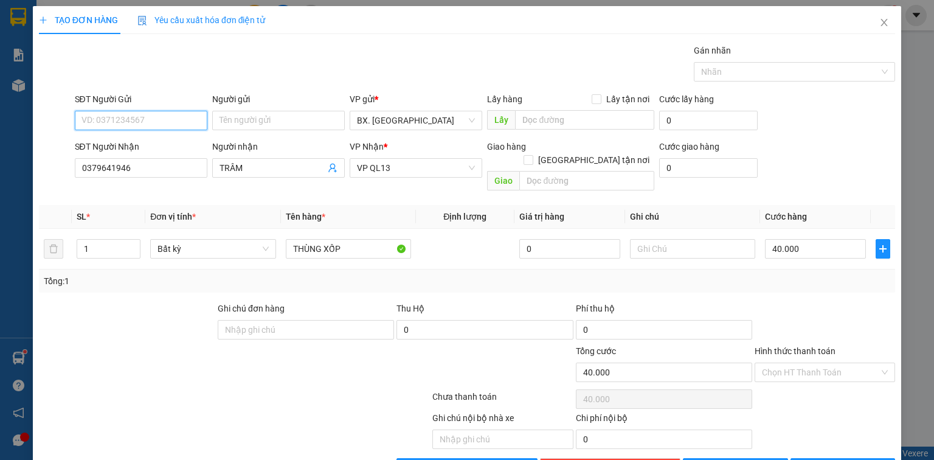
click at [144, 120] on input "SĐT Người Gửi" at bounding box center [141, 120] width 133 height 19
click at [268, 119] on input "Người gửi" at bounding box center [278, 120] width 133 height 19
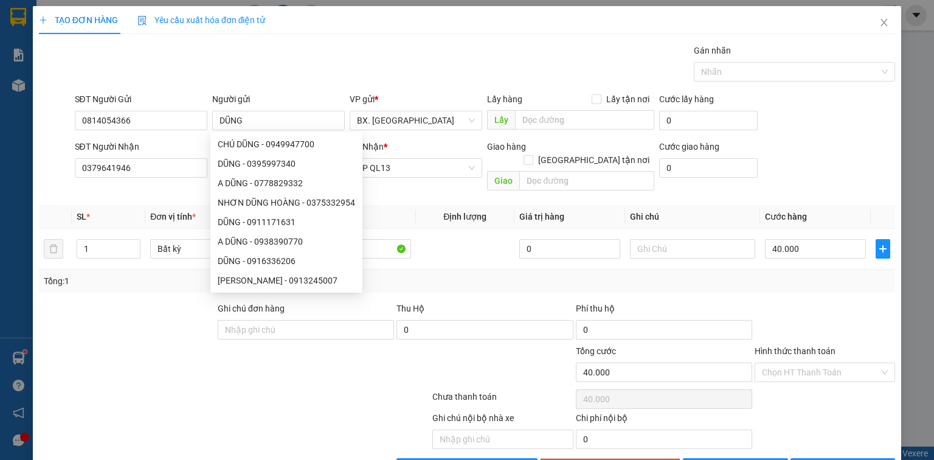
click at [650, 275] on div "Tổng: 1" at bounding box center [467, 280] width 856 height 23
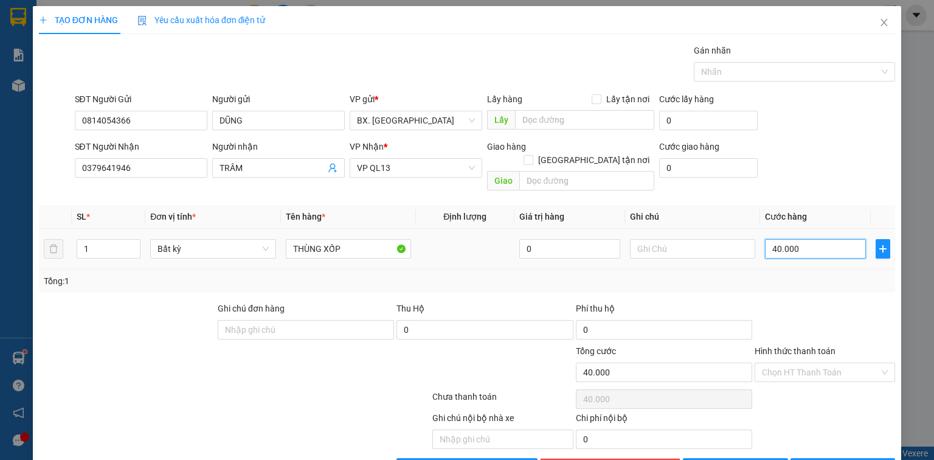
click at [811, 239] on input "40.000" at bounding box center [815, 248] width 101 height 19
click at [801, 363] on input "Hình thức thanh toán" at bounding box center [820, 372] width 117 height 18
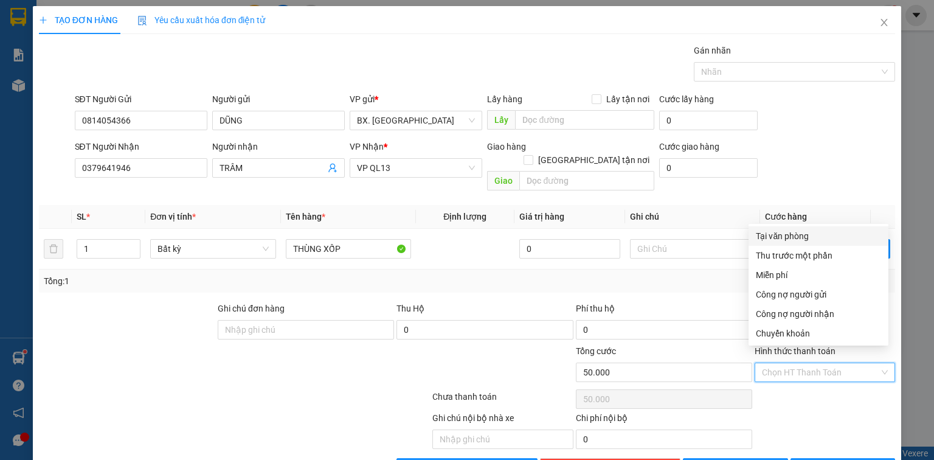
click at [800, 237] on div "Tại văn phòng" at bounding box center [818, 235] width 125 height 13
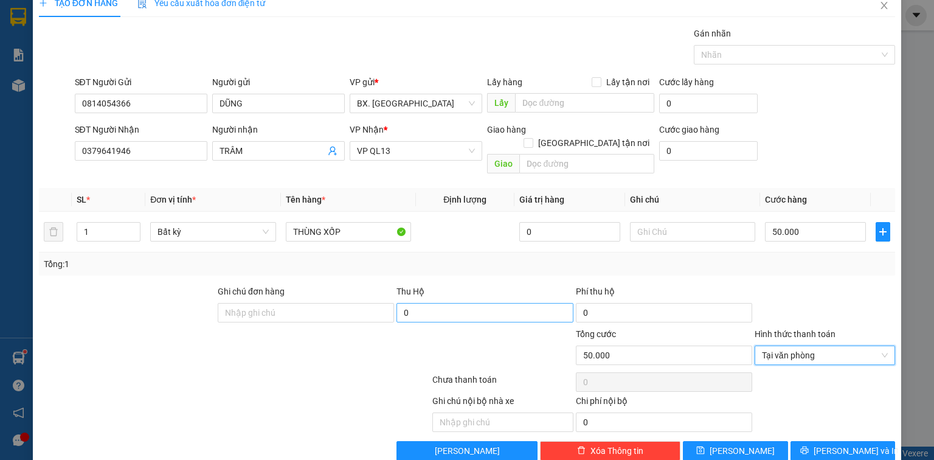
scroll to position [27, 0]
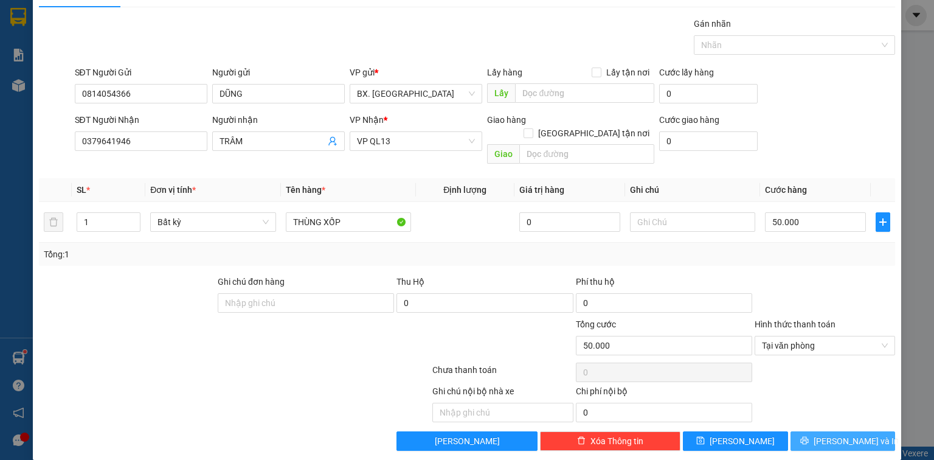
click at [828, 434] on span "[PERSON_NAME] và In" at bounding box center [856, 440] width 85 height 13
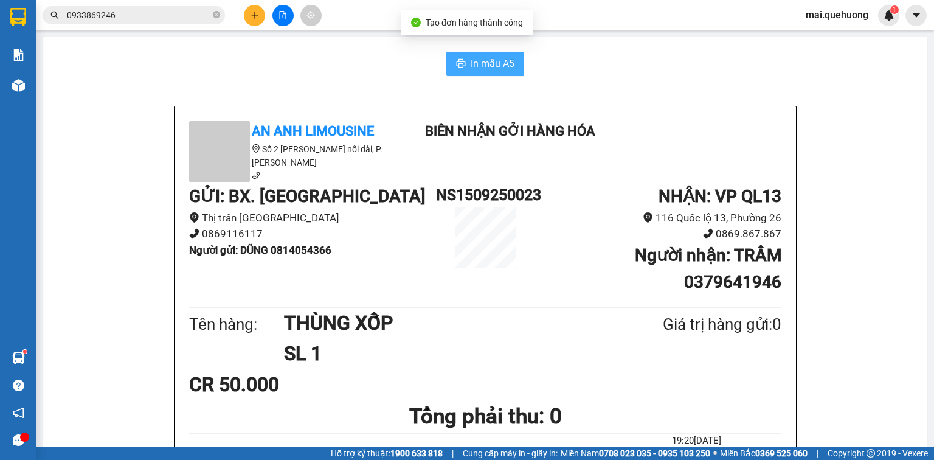
click at [471, 71] on span "In mẫu A5" at bounding box center [493, 63] width 44 height 15
